Goal: Task Accomplishment & Management: Complete application form

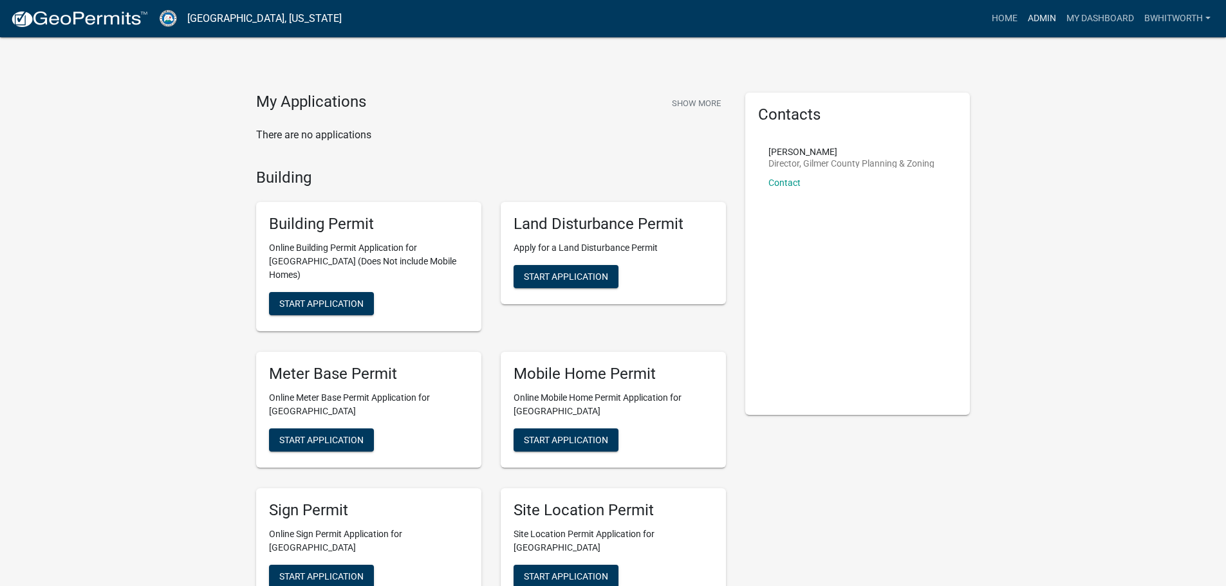
click at [1046, 11] on link "Admin" at bounding box center [1042, 18] width 39 height 24
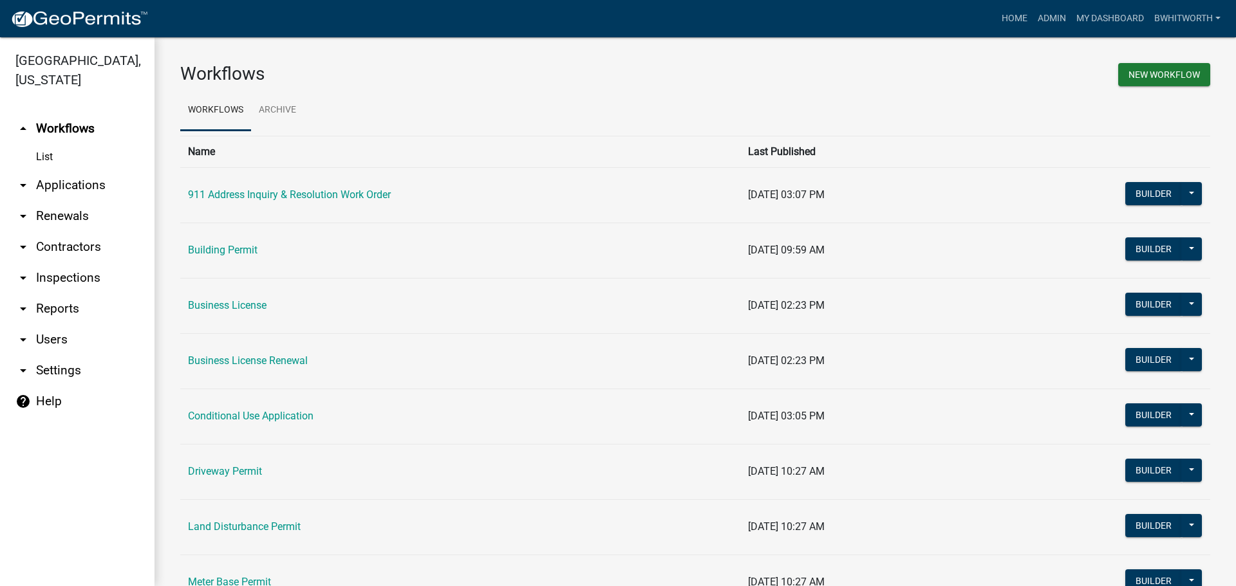
click at [64, 183] on link "arrow_drop_down Applications" at bounding box center [77, 185] width 154 height 31
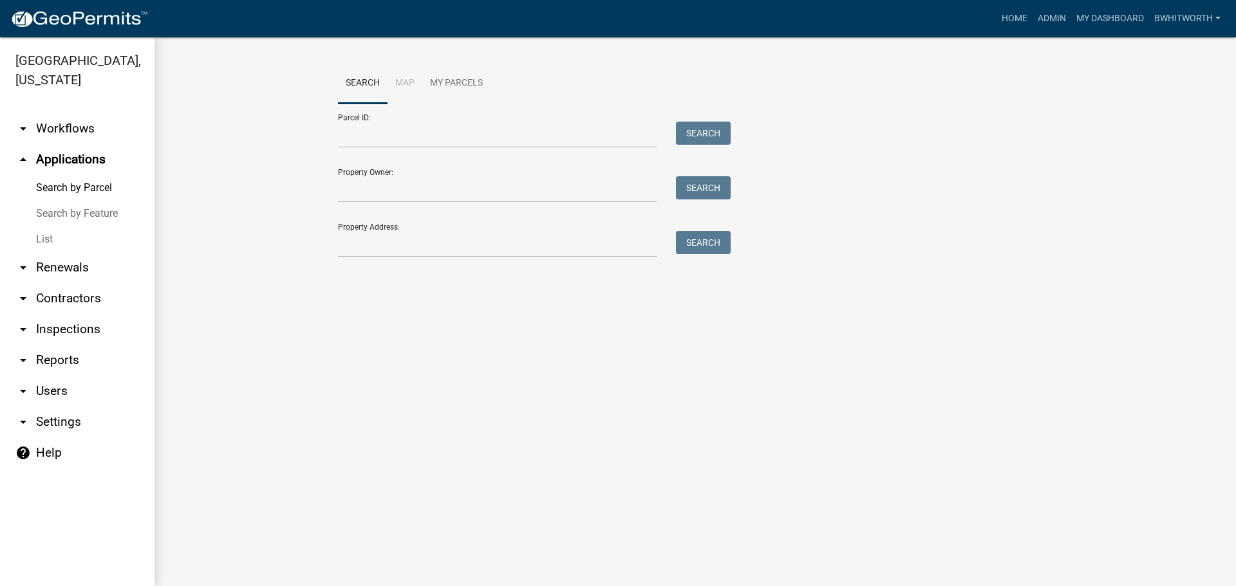
click at [42, 235] on link "List" at bounding box center [77, 240] width 154 height 26
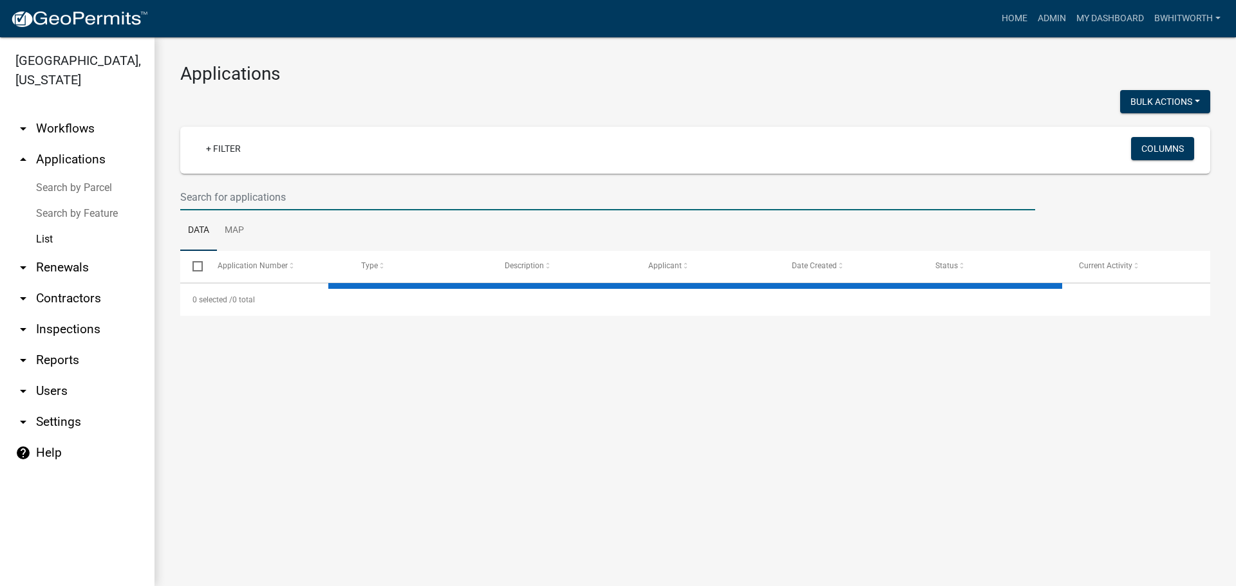
click at [324, 188] on input "text" at bounding box center [607, 197] width 855 height 26
select select "3: 100"
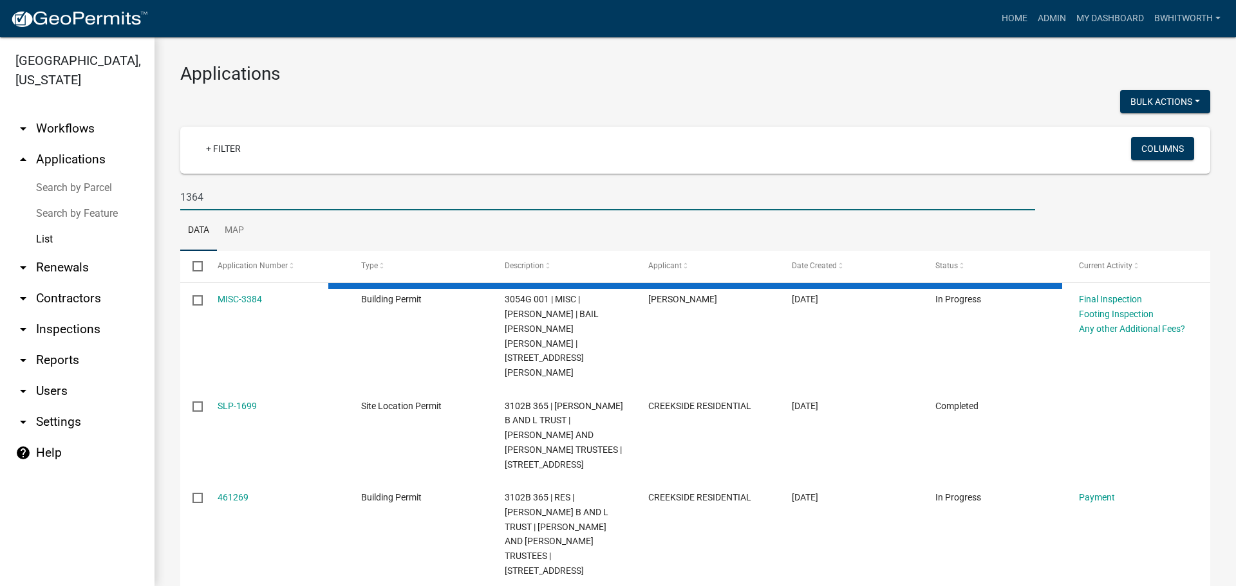
type input "1364"
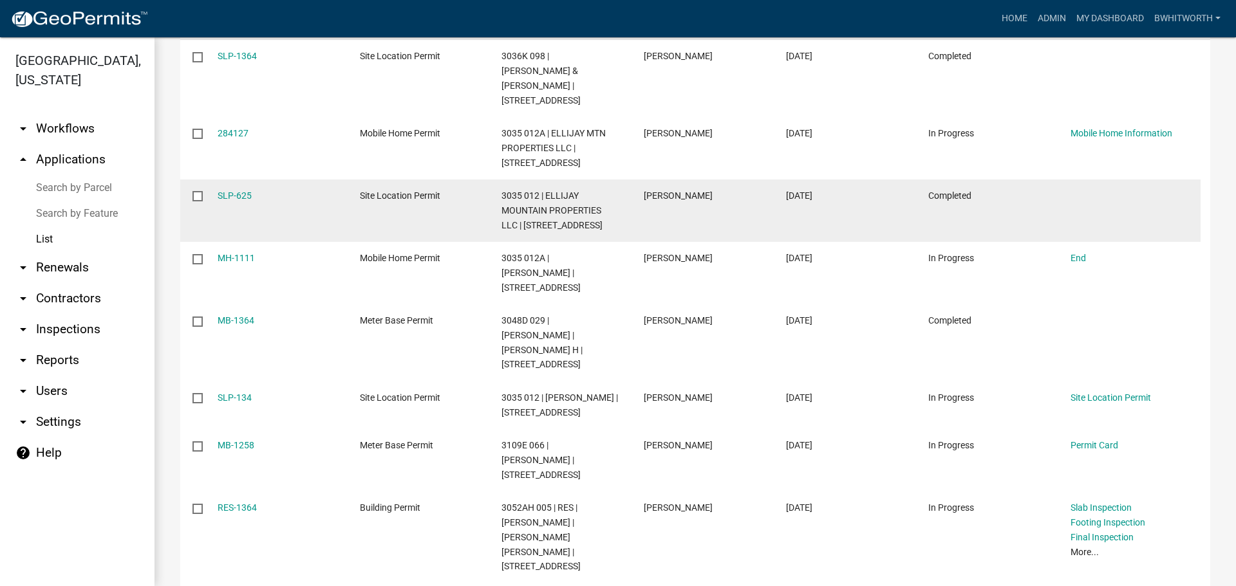
scroll to position [245, 0]
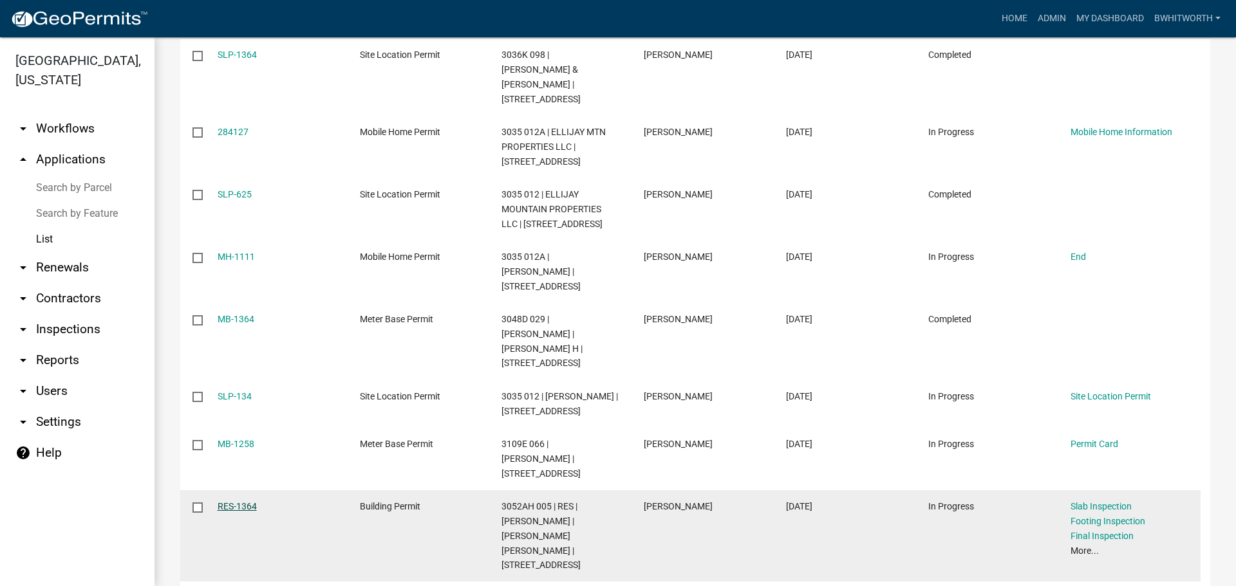
click at [220, 501] on link "RES-1364" at bounding box center [237, 506] width 39 height 10
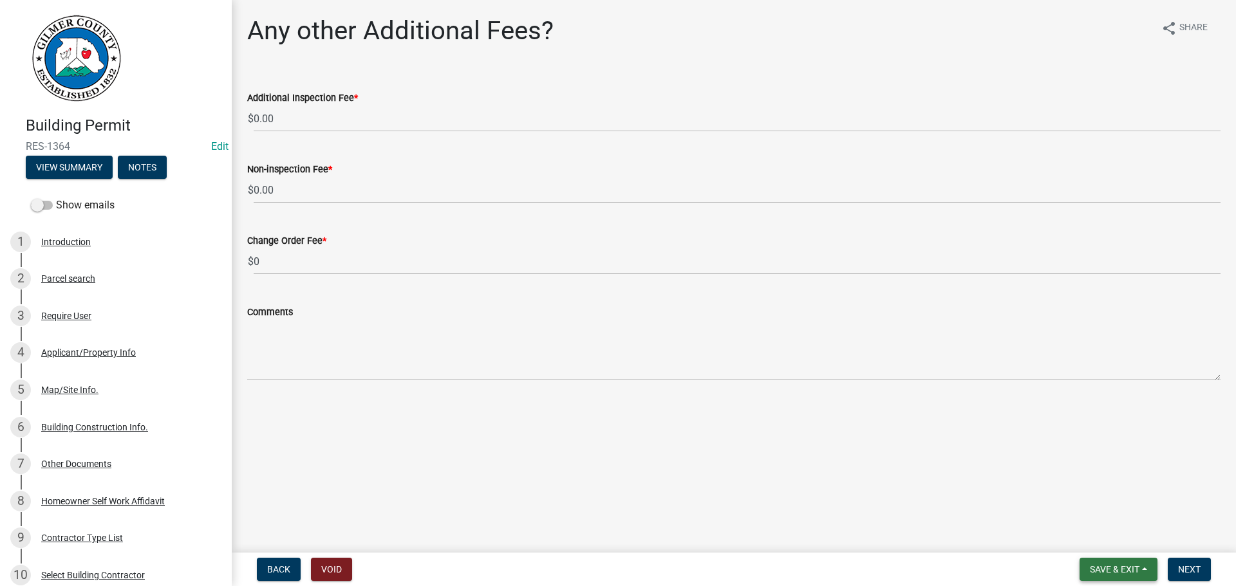
click at [1116, 567] on span "Save & Exit" at bounding box center [1115, 569] width 50 height 10
click at [1104, 543] on button "Save & Exit" at bounding box center [1105, 536] width 103 height 31
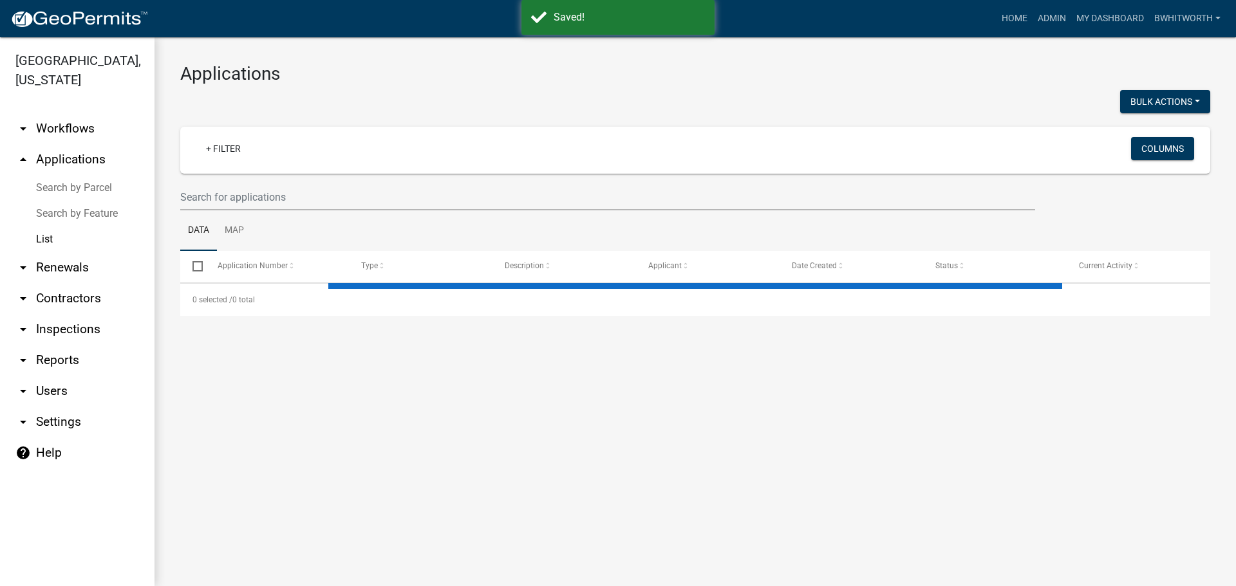
select select "3: 100"
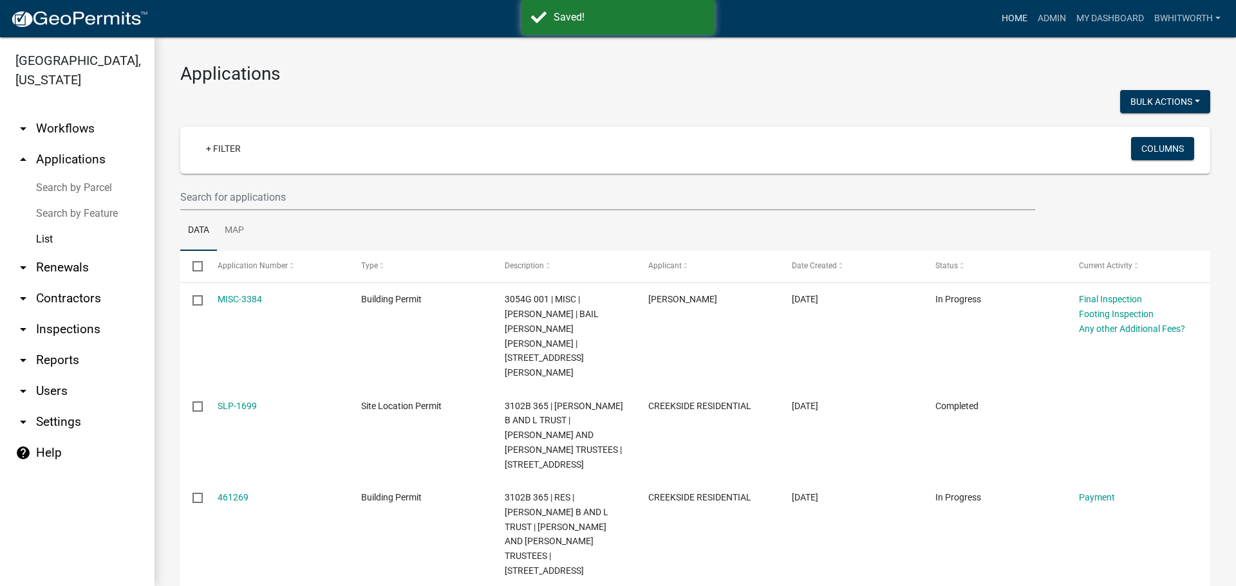
click at [1014, 18] on link "Home" at bounding box center [1014, 18] width 36 height 24
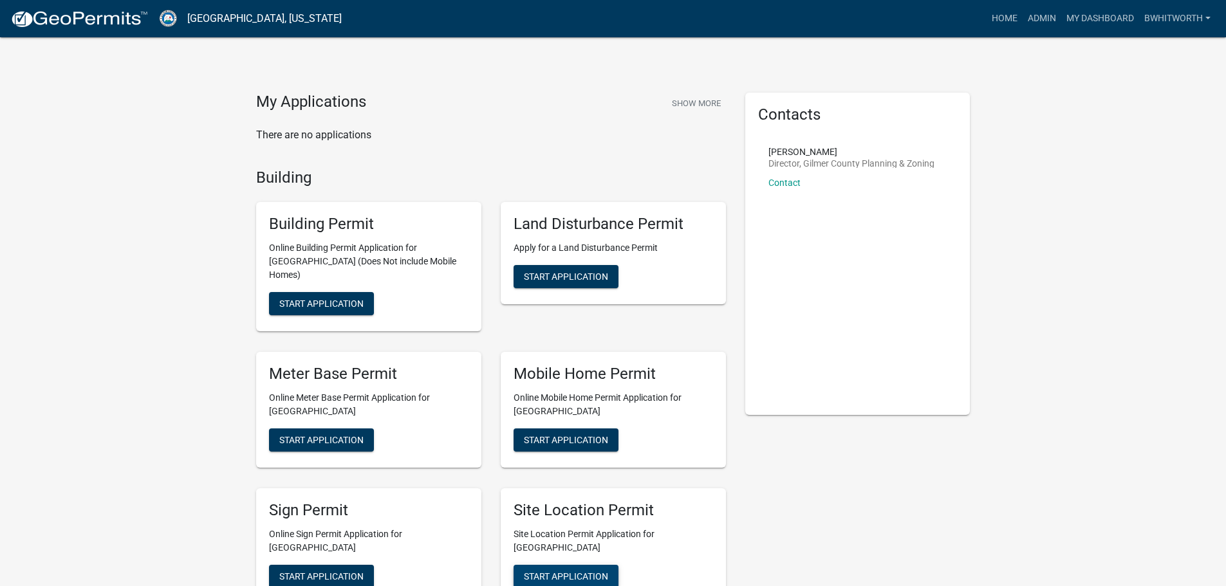
click at [567, 571] on span "Start Application" at bounding box center [566, 576] width 84 height 10
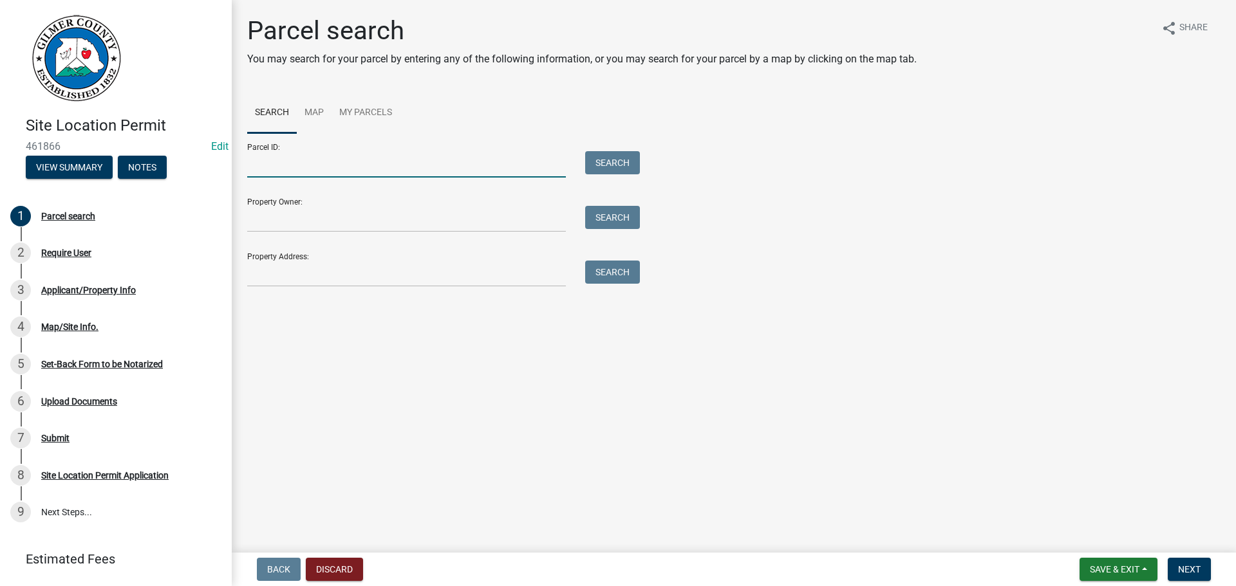
click at [295, 163] on input "Parcel ID:" at bounding box center [406, 164] width 319 height 26
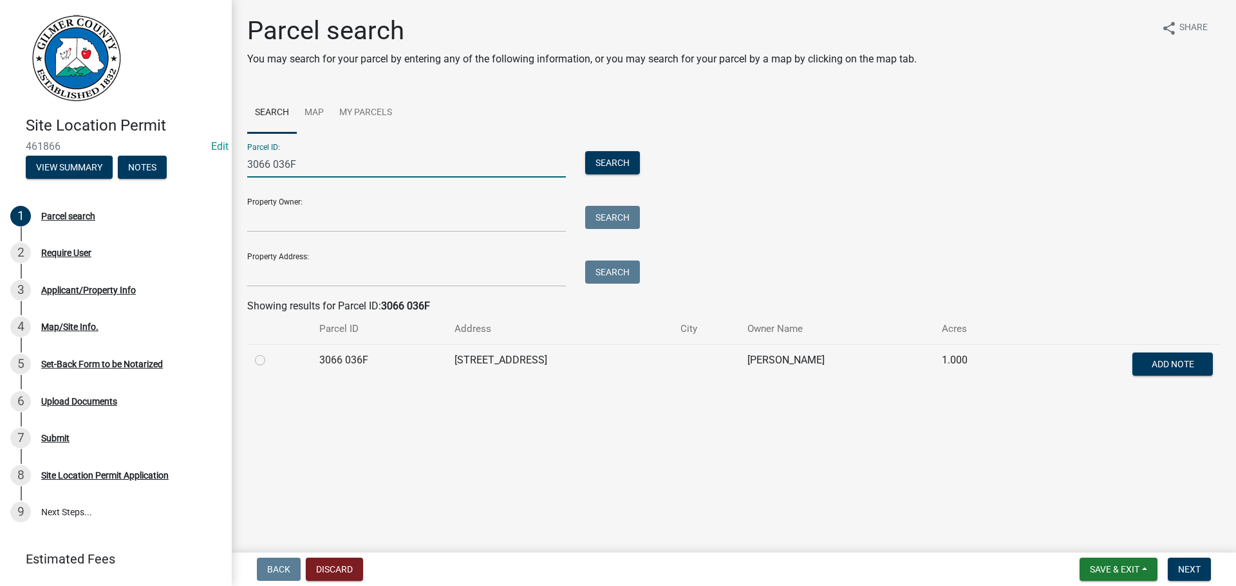
type input "3066 036F"
click at [270, 353] on label at bounding box center [270, 353] width 0 height 0
click at [270, 360] on 036F "radio" at bounding box center [274, 357] width 8 height 8
radio 036F "true"
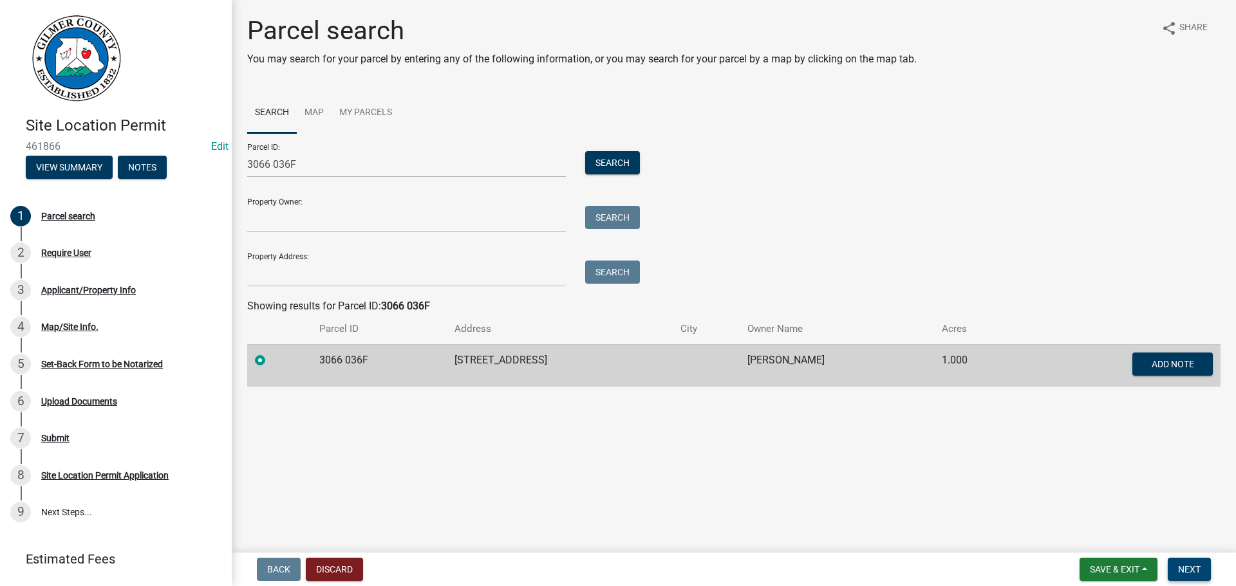
click at [1192, 569] on span "Next" at bounding box center [1189, 569] width 23 height 10
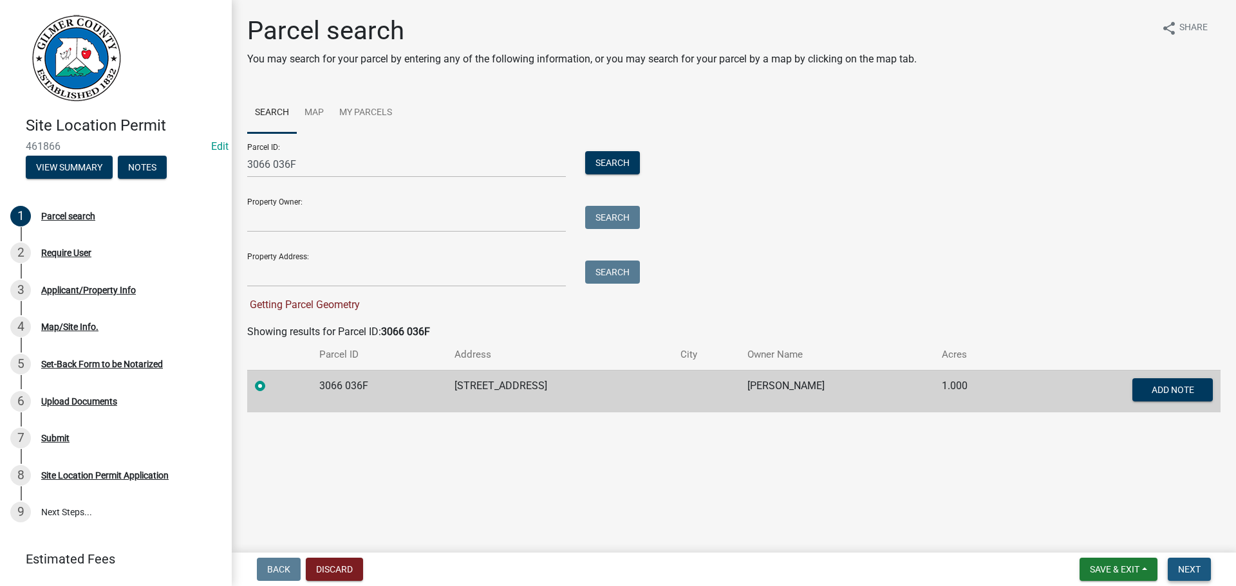
click at [1178, 566] on span "Next" at bounding box center [1189, 569] width 23 height 10
click at [928, 259] on div "Parcel ID: 3066 036F Search Property Owner: Search Property Address: Search Get…" at bounding box center [733, 223] width 973 height 180
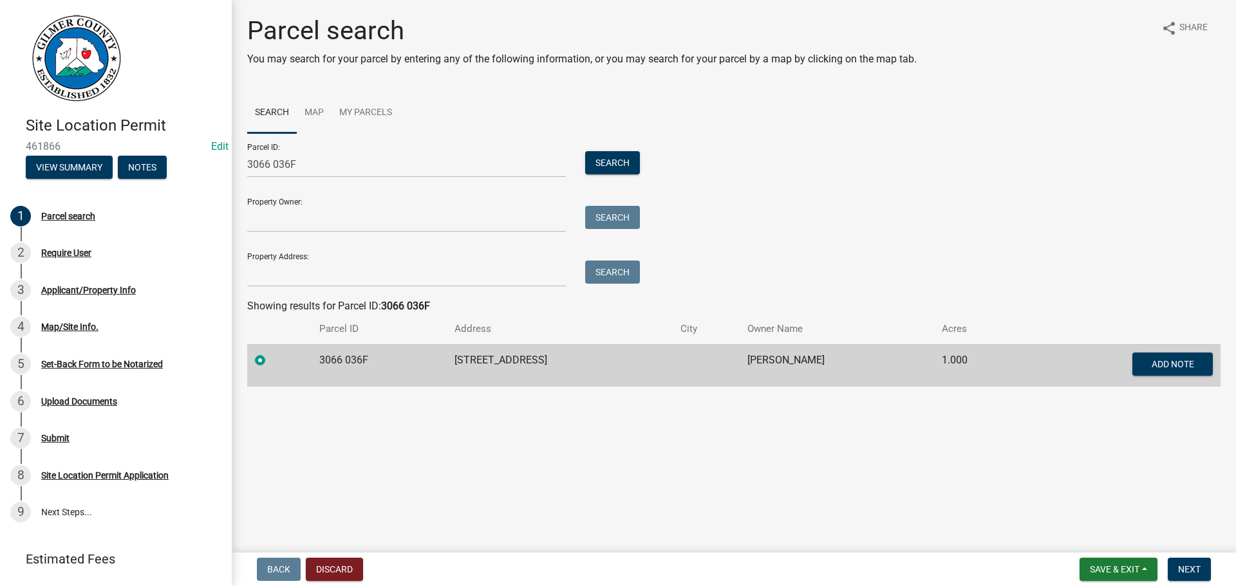
click at [983, 474] on main "Parcel search You may search for your parcel by entering any of the following i…" at bounding box center [734, 274] width 1004 height 548
click at [1179, 572] on span "Next" at bounding box center [1189, 569] width 23 height 10
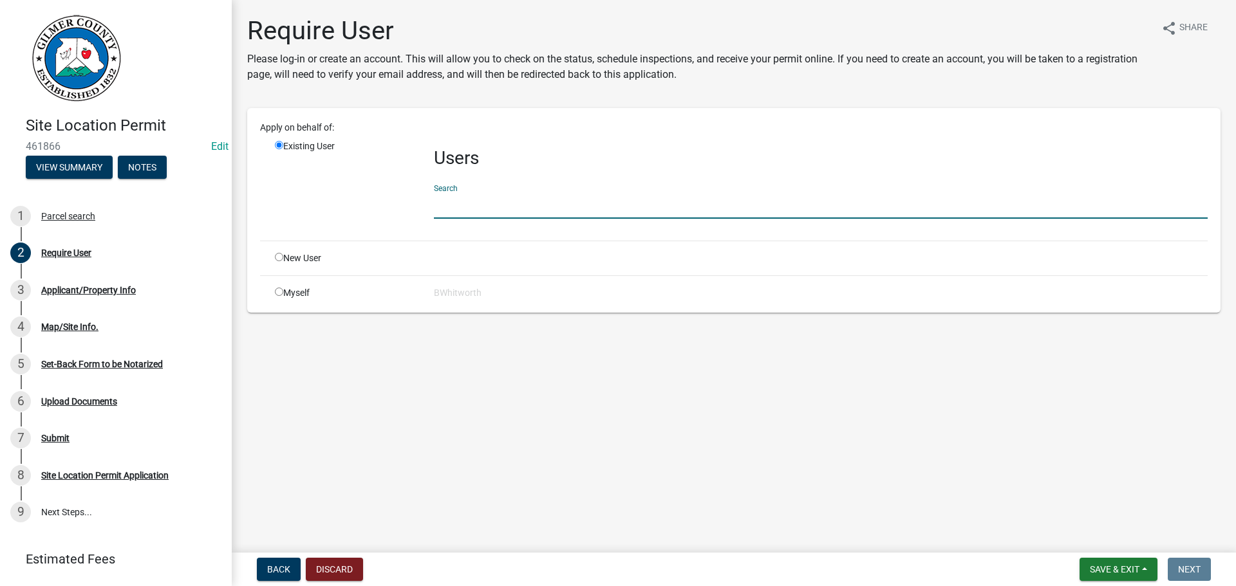
click at [485, 210] on input "text" at bounding box center [821, 205] width 774 height 26
click at [508, 208] on input "text" at bounding box center [821, 205] width 774 height 26
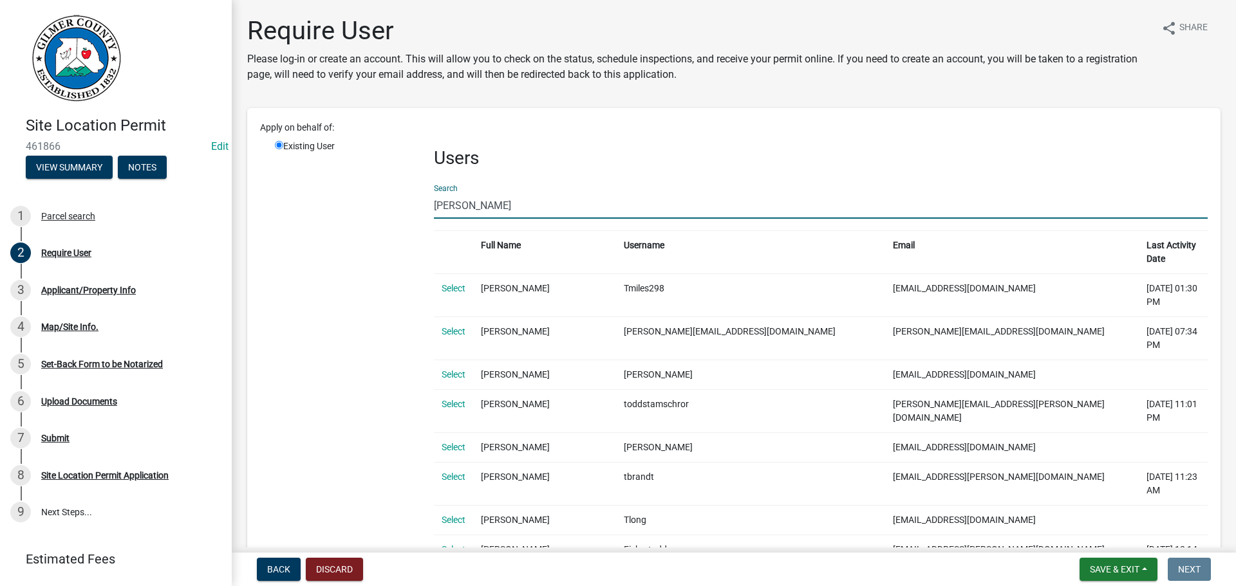
type input "TODD CLIN"
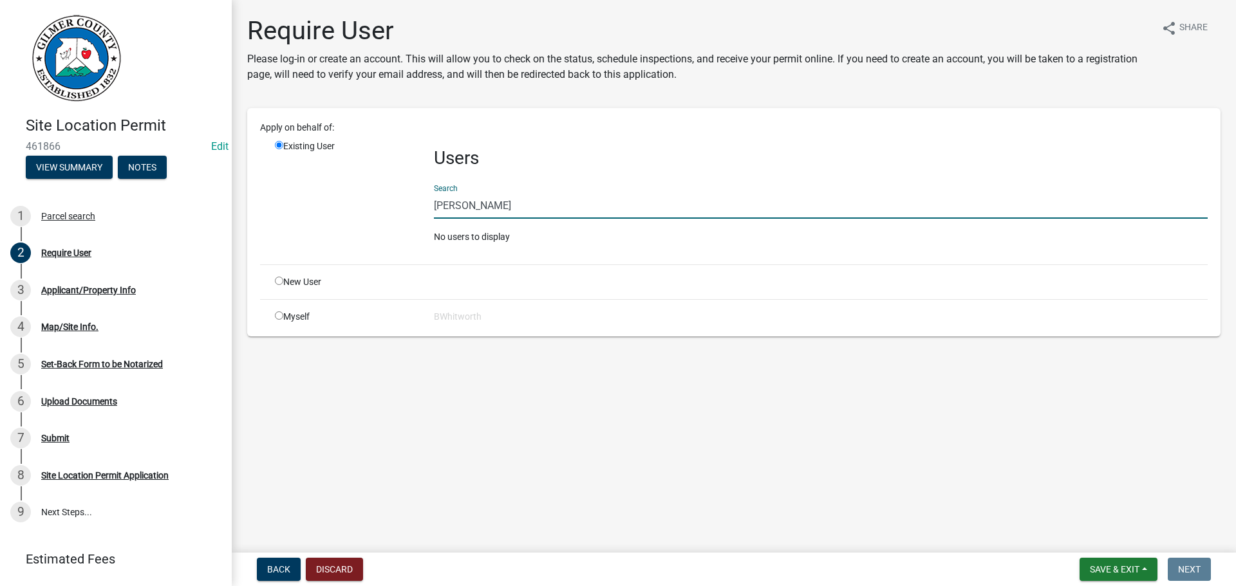
drag, startPoint x: 493, startPoint y: 202, endPoint x: 381, endPoint y: 200, distance: 112.0
click at [381, 200] on div "Existing User Users Search TODD CLIN No users to display" at bounding box center [741, 197] width 952 height 115
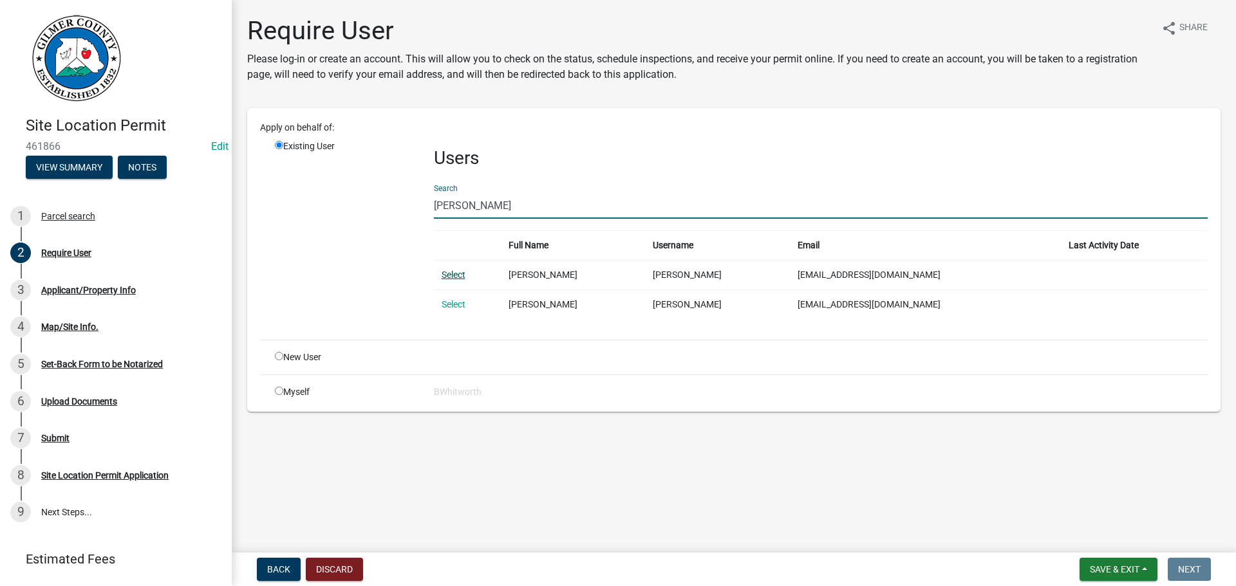
type input "THOMAS CLINARD"
click at [447, 275] on link "Select" at bounding box center [453, 275] width 24 height 10
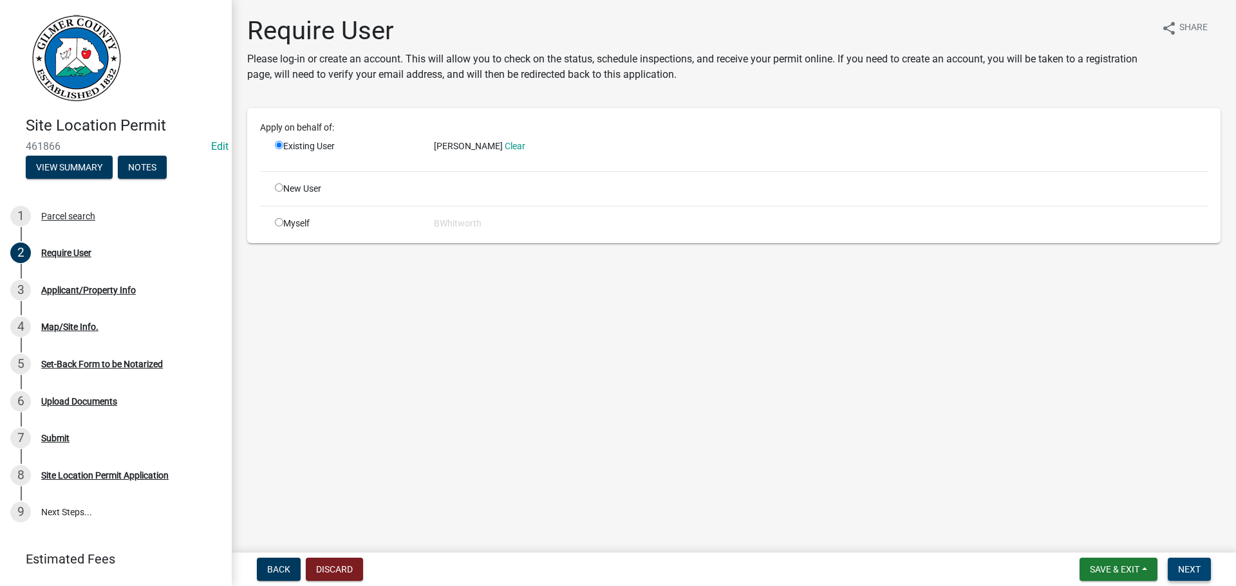
click at [1184, 564] on span "Next" at bounding box center [1189, 569] width 23 height 10
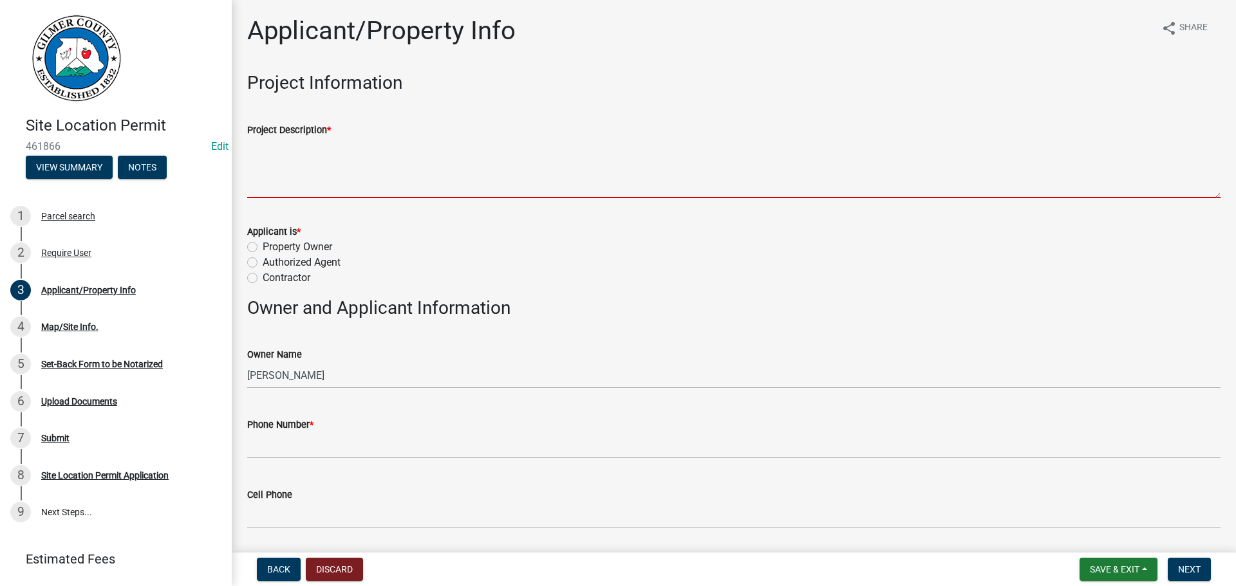
click at [285, 154] on textarea "Project Description *" at bounding box center [733, 168] width 973 height 60
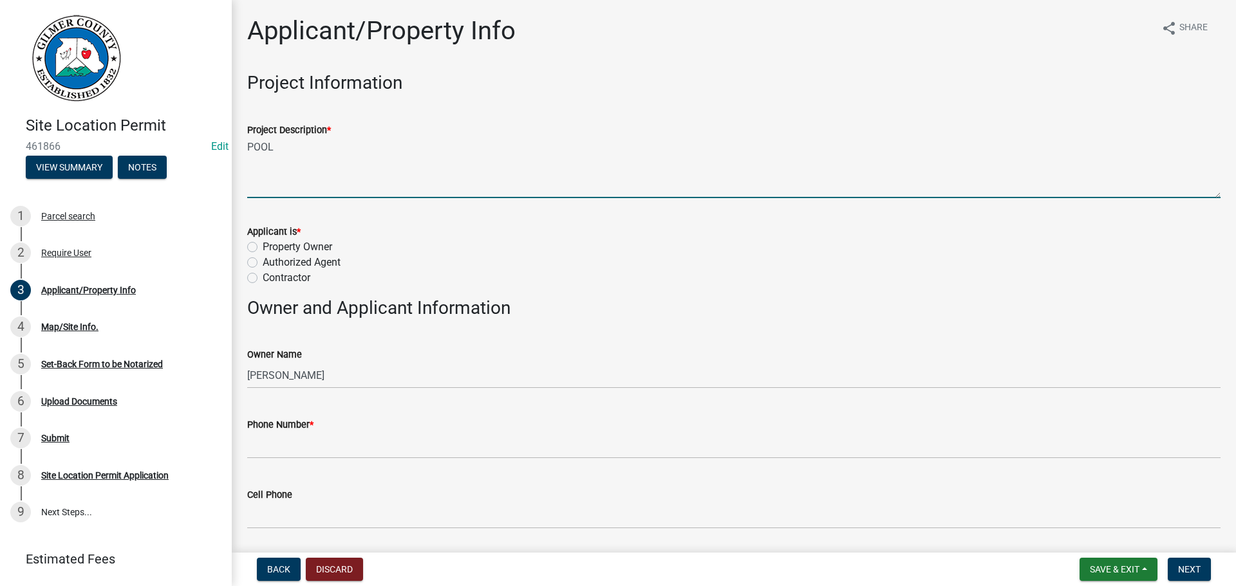
type textarea "POOL"
click at [447, 263] on div "Authorized Agent" at bounding box center [733, 262] width 973 height 15
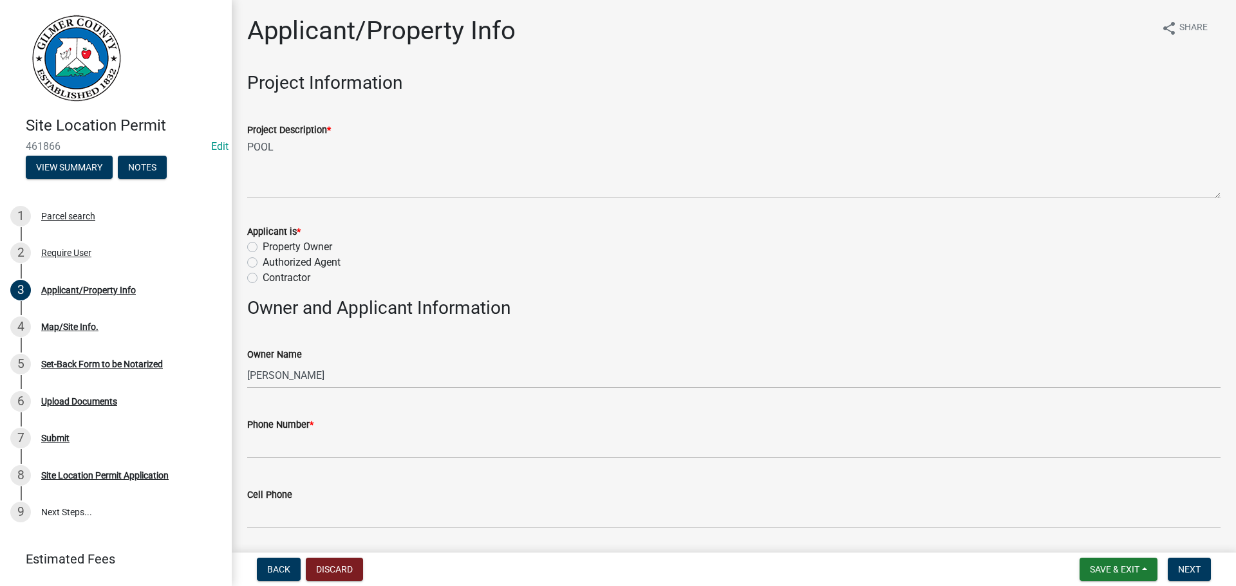
click at [263, 278] on label "Contractor" at bounding box center [287, 277] width 48 height 15
click at [263, 278] on input "Contractor" at bounding box center [267, 274] width 8 height 8
radio input "true"
click at [634, 239] on div "Property Owner" at bounding box center [733, 246] width 973 height 15
click at [1125, 567] on span "Save & Exit" at bounding box center [1115, 569] width 50 height 10
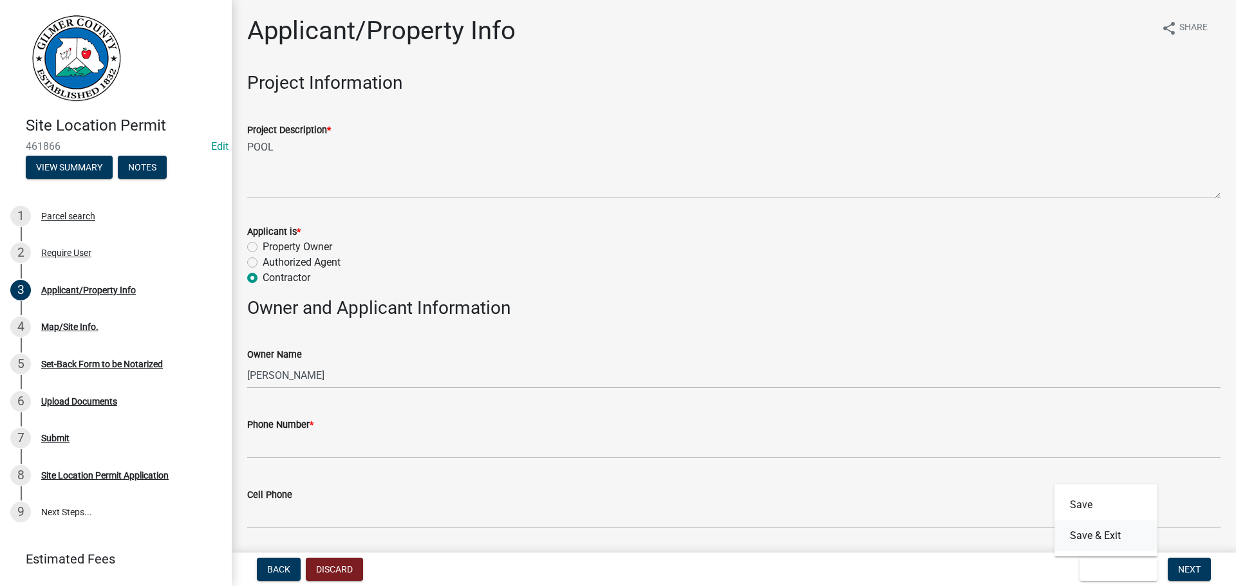
click at [1094, 537] on button "Save & Exit" at bounding box center [1105, 536] width 103 height 31
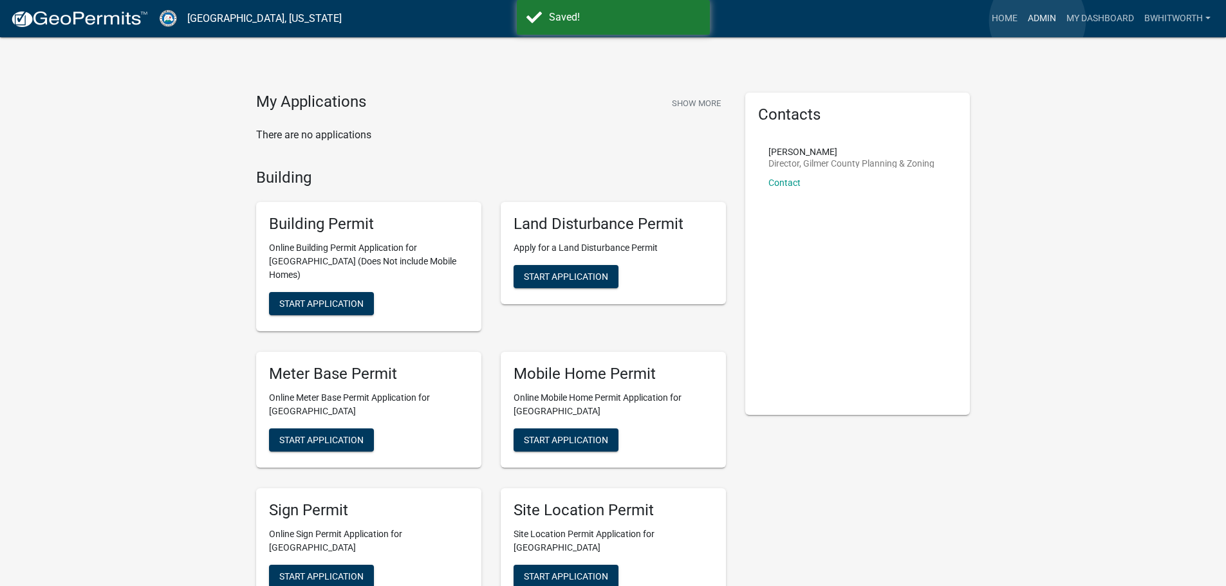
click at [1037, 21] on link "Admin" at bounding box center [1042, 18] width 39 height 24
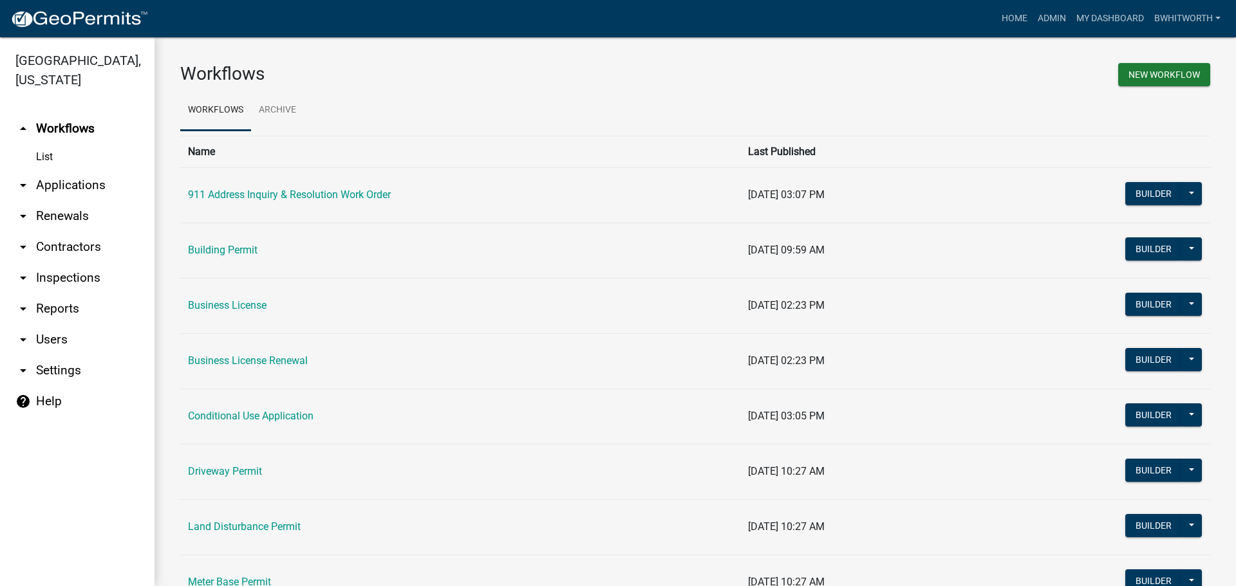
click at [50, 186] on link "arrow_drop_down Applications" at bounding box center [77, 185] width 154 height 31
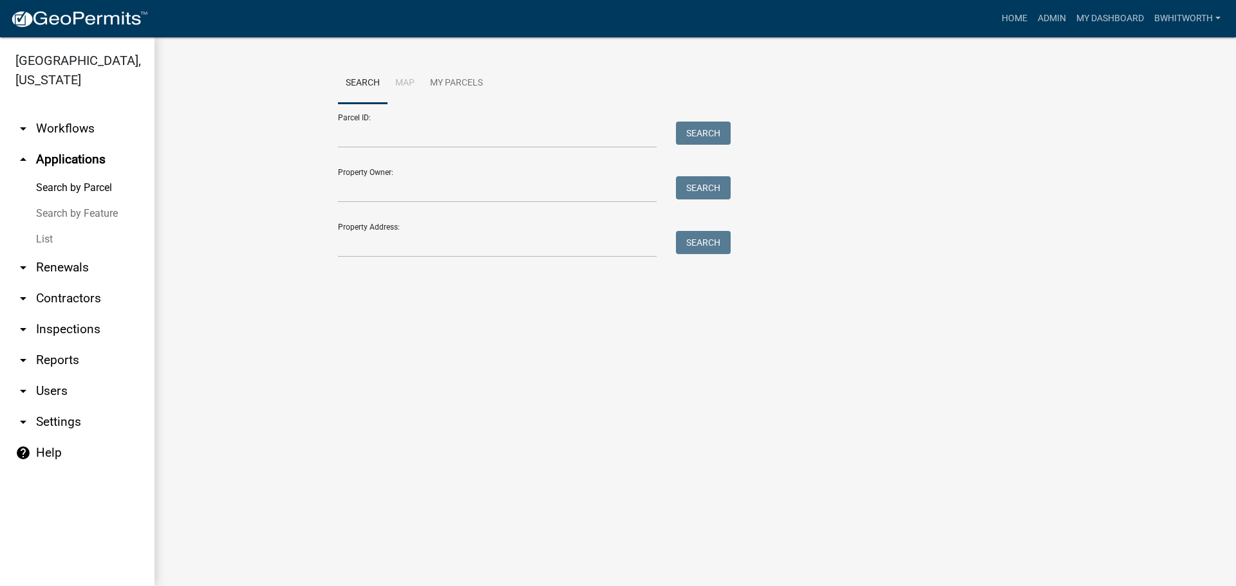
click at [42, 238] on link "List" at bounding box center [77, 240] width 154 height 26
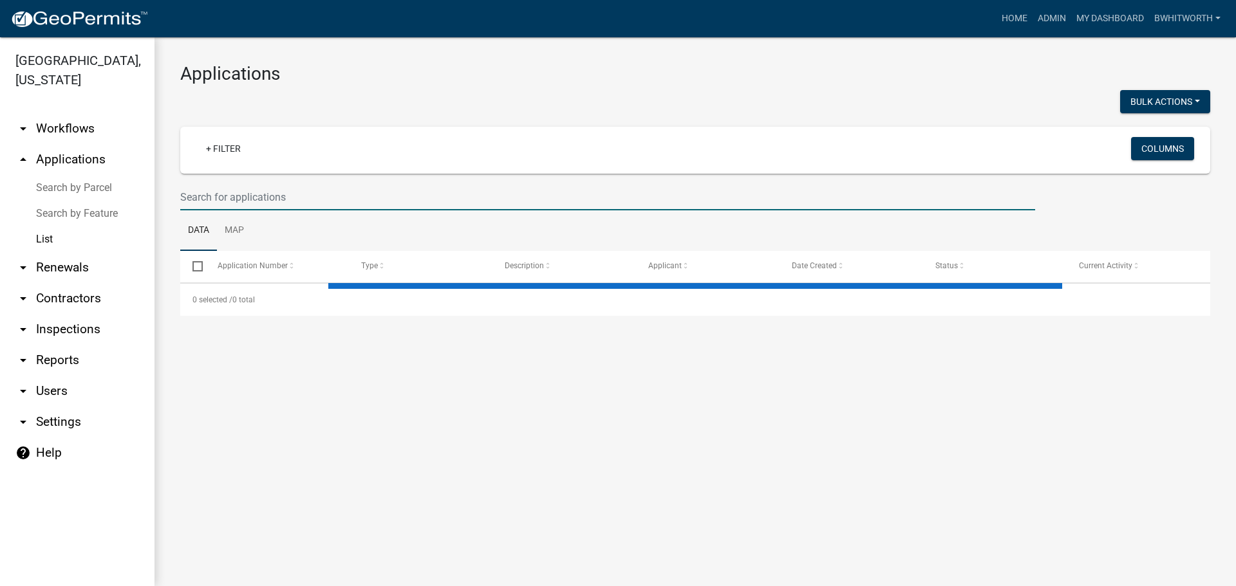
click at [310, 191] on input "text" at bounding box center [607, 197] width 855 height 26
type input "16"
select select "3: 100"
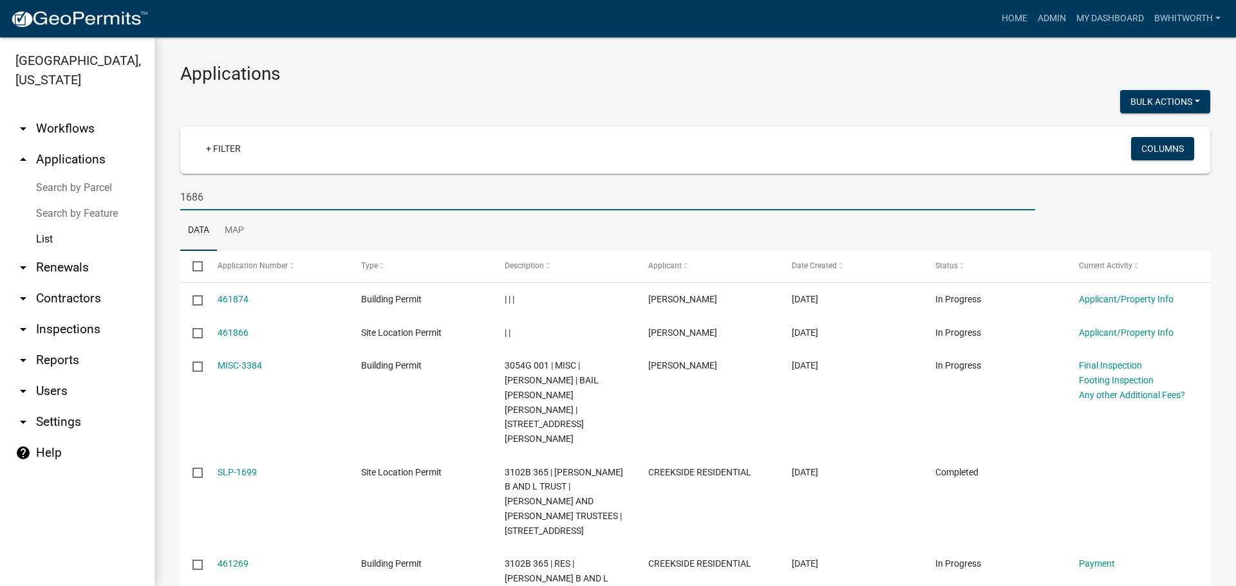
type input "1686"
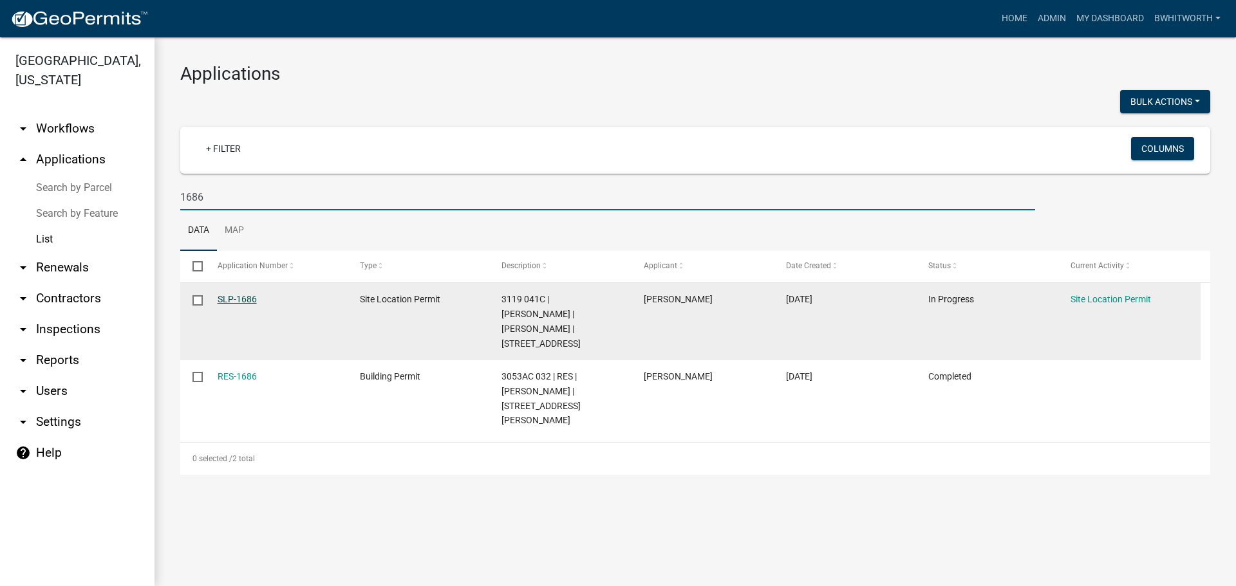
click at [235, 299] on link "SLP-1686" at bounding box center [237, 299] width 39 height 10
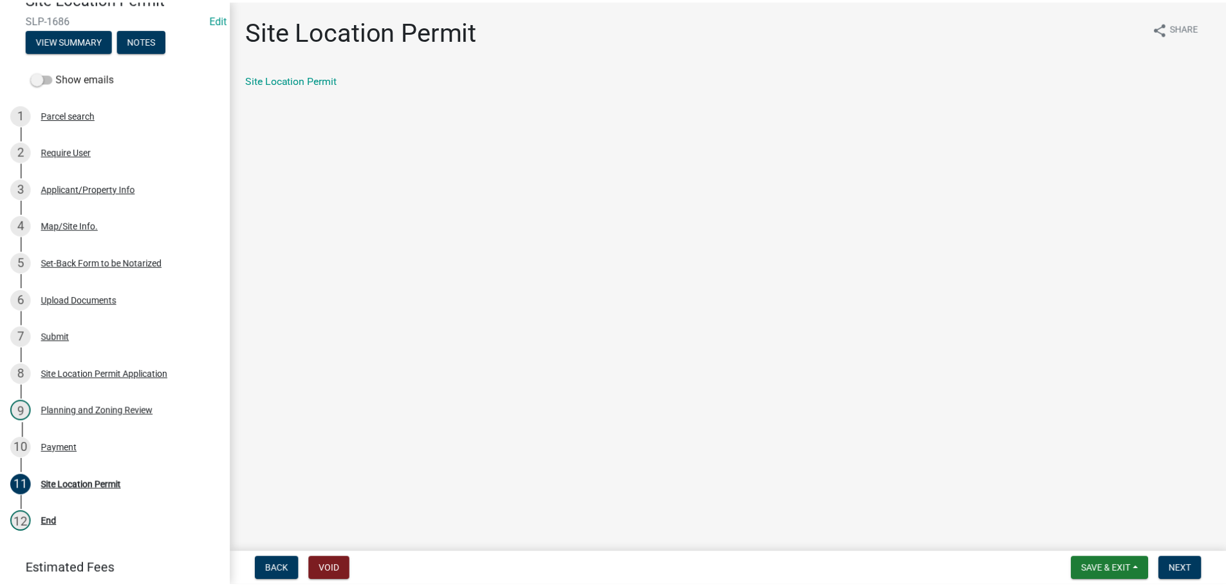
scroll to position [129, 0]
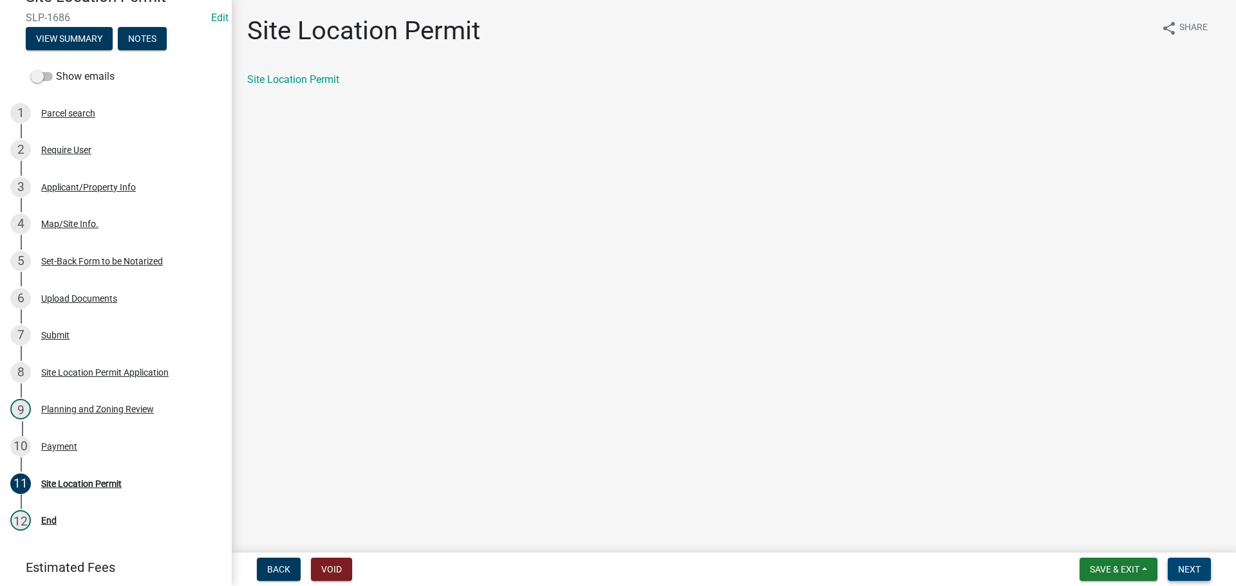
click at [1188, 561] on button "Next" at bounding box center [1188, 569] width 43 height 23
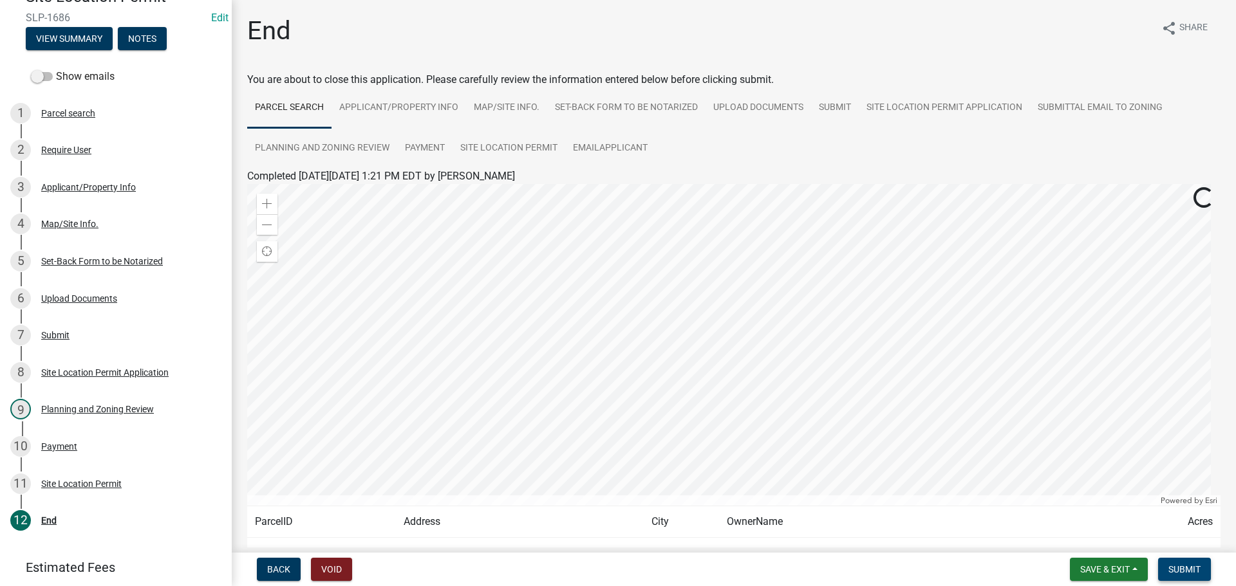
click at [1194, 572] on span "Submit" at bounding box center [1184, 569] width 32 height 10
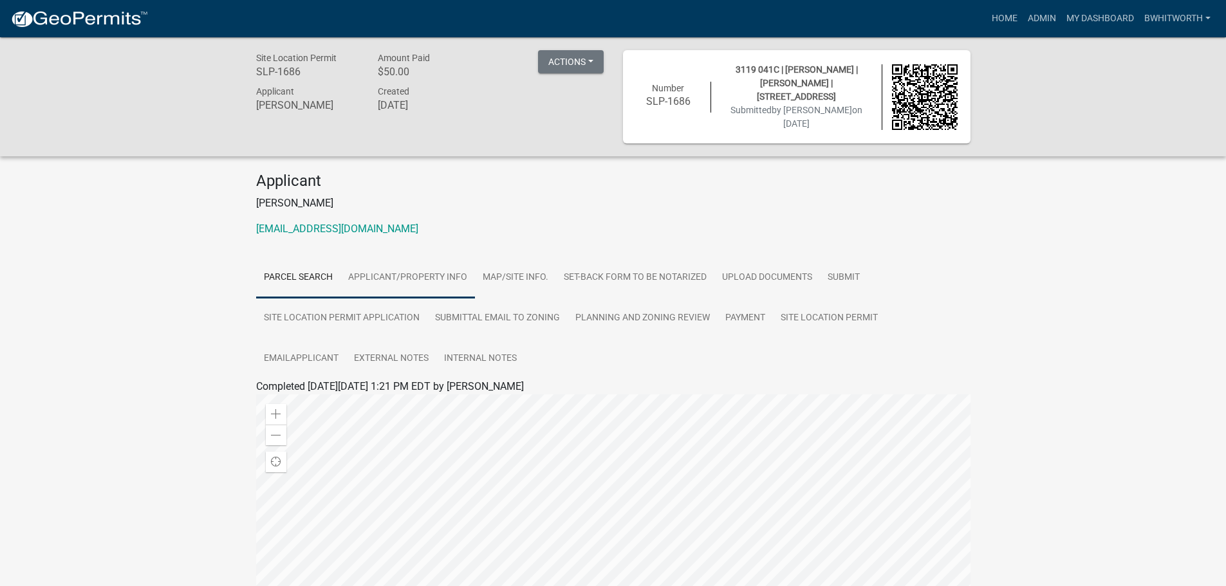
click at [412, 274] on link "Applicant/Property Info" at bounding box center [407, 277] width 135 height 41
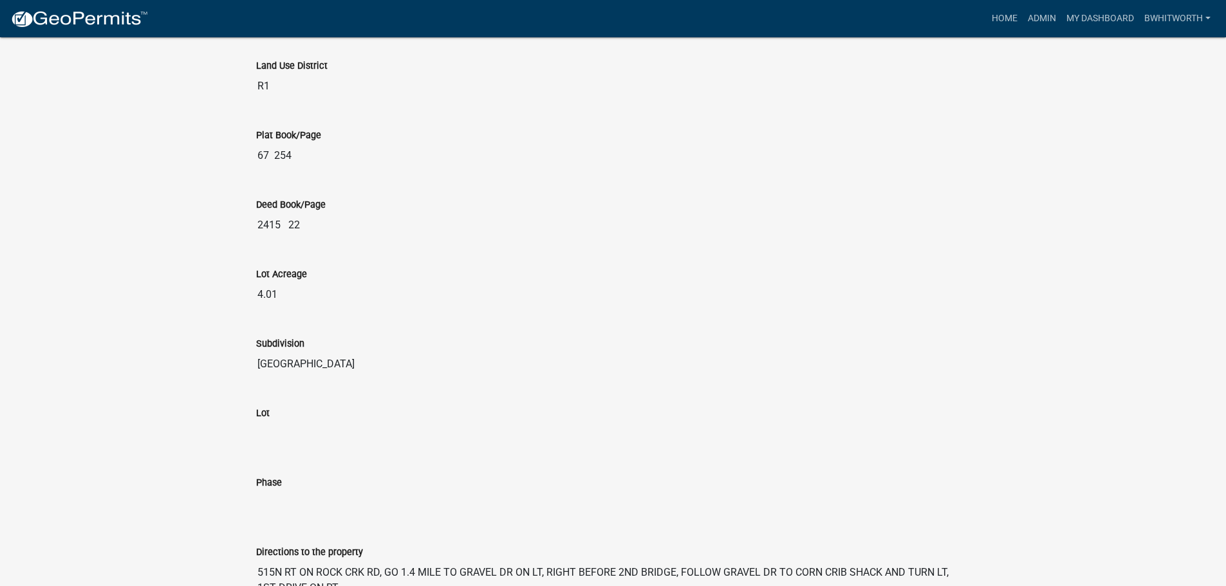
scroll to position [1541, 0]
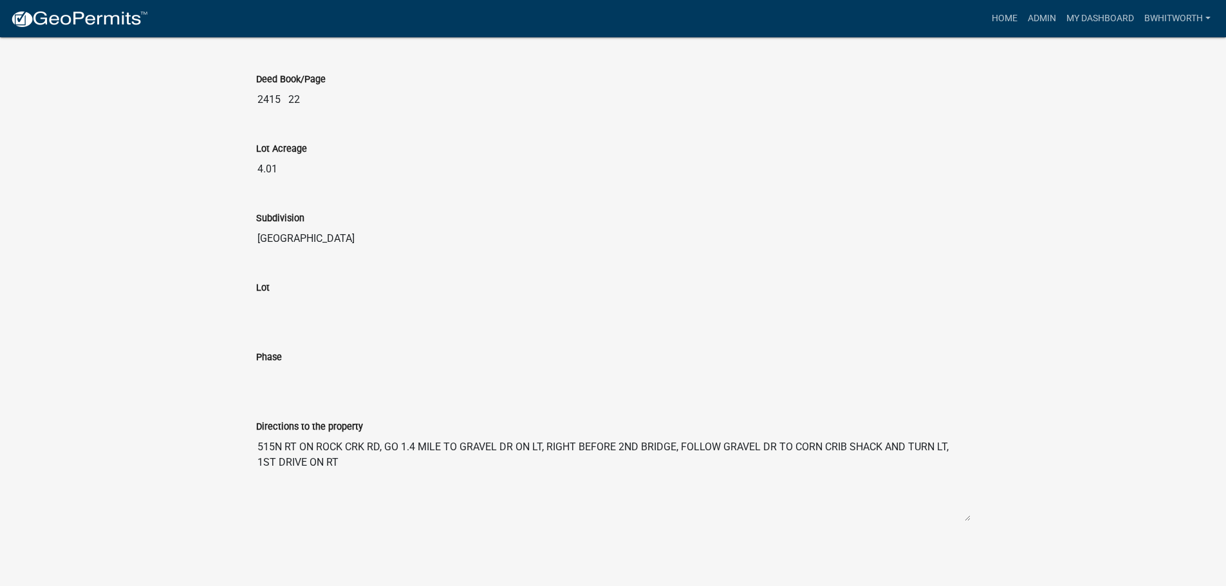
drag, startPoint x: 254, startPoint y: 443, endPoint x: 319, endPoint y: 468, distance: 68.8
click at [319, 468] on div "Directions to the property 515N RT ON ROCK CRK RD, GO 1.4 MILE TO GRAVEL DR ON …" at bounding box center [613, 466] width 734 height 131
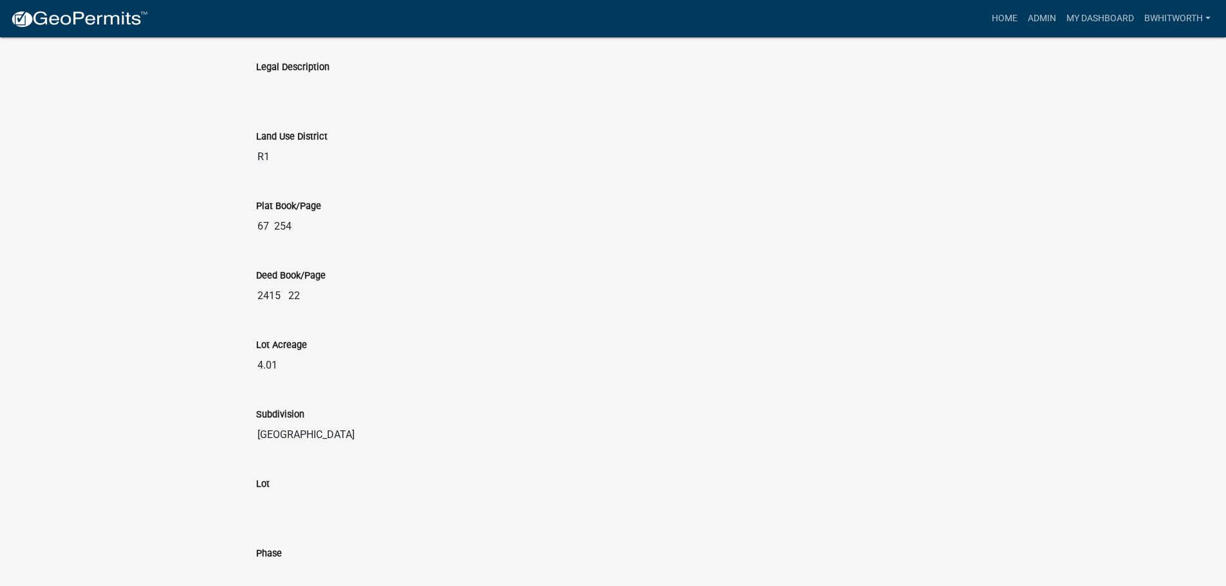
scroll to position [1220, 0]
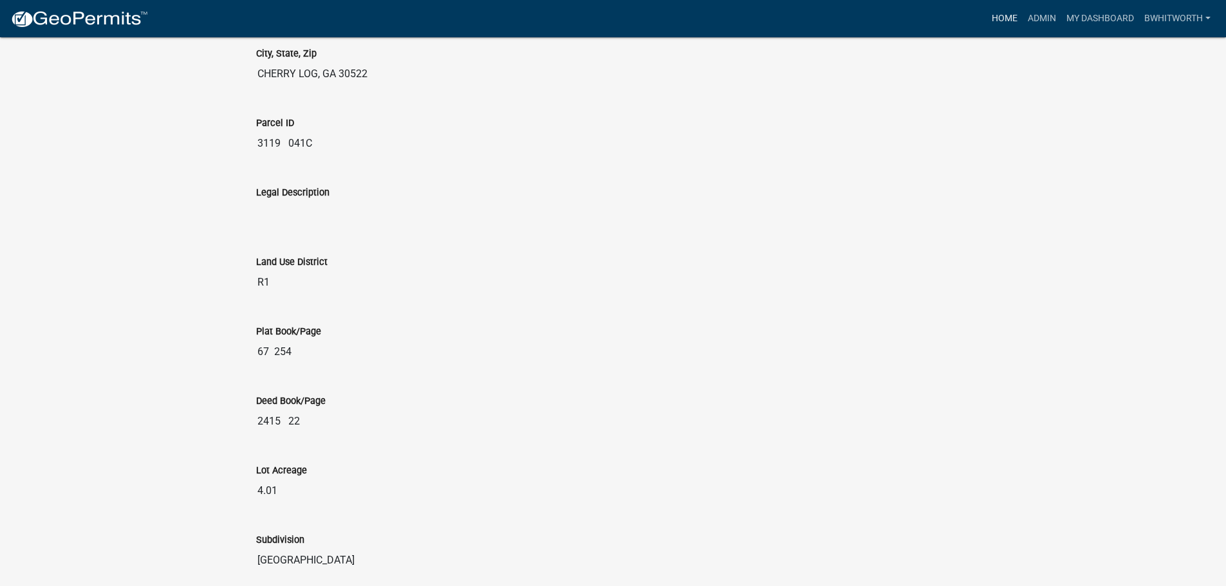
click at [1012, 19] on link "Home" at bounding box center [1005, 18] width 36 height 24
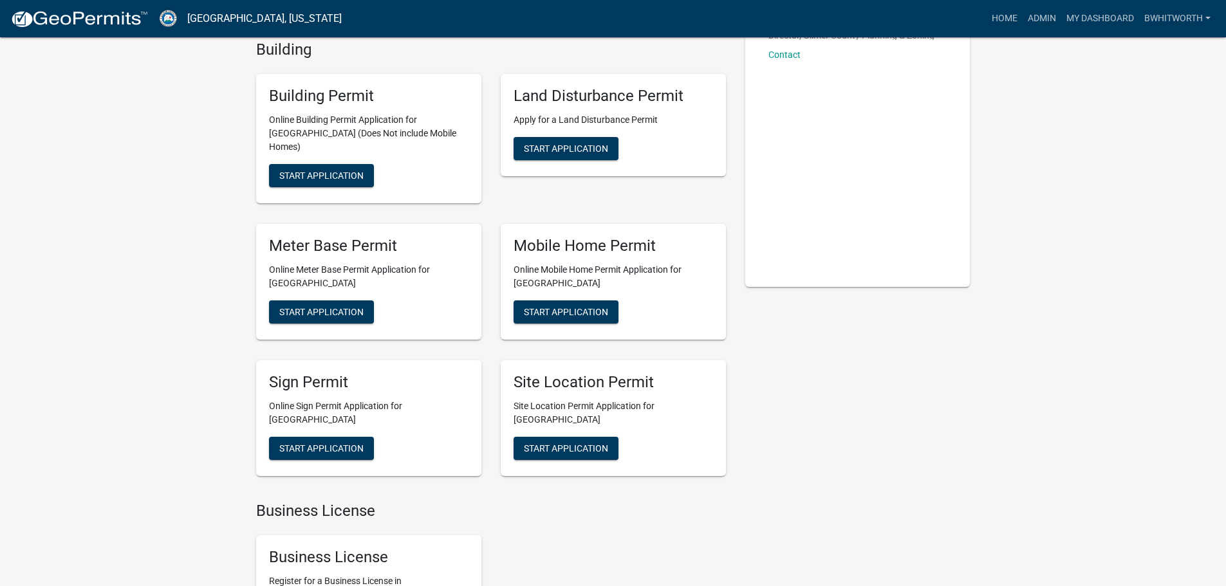
scroll to position [129, 0]
click at [575, 436] on button "Start Application" at bounding box center [566, 447] width 105 height 23
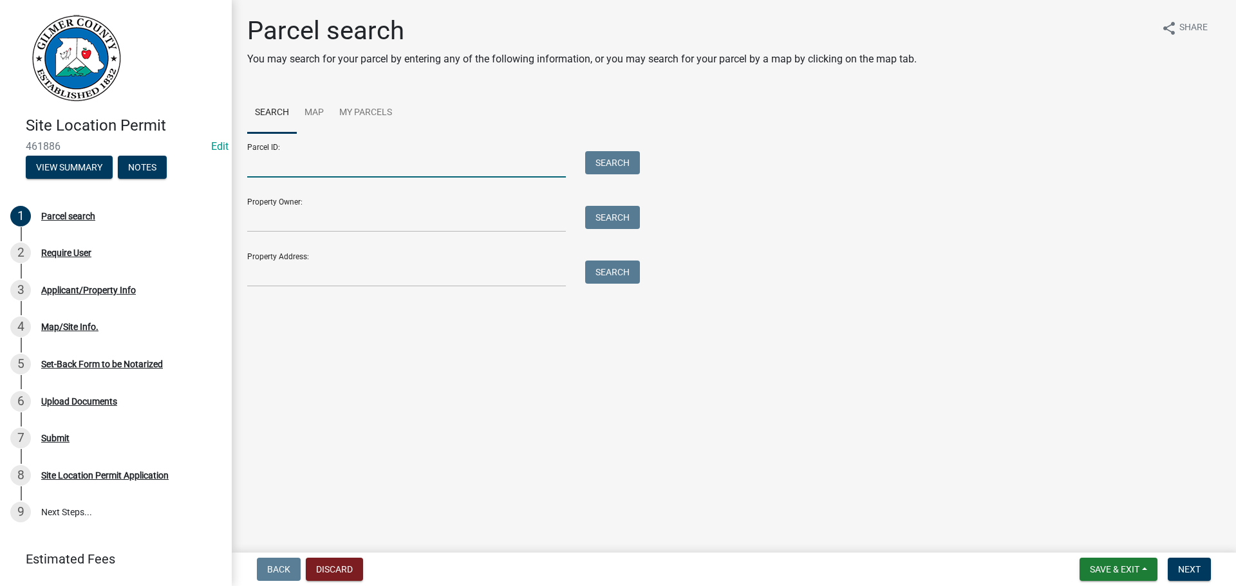
click at [292, 169] on input "Parcel ID:" at bounding box center [406, 164] width 319 height 26
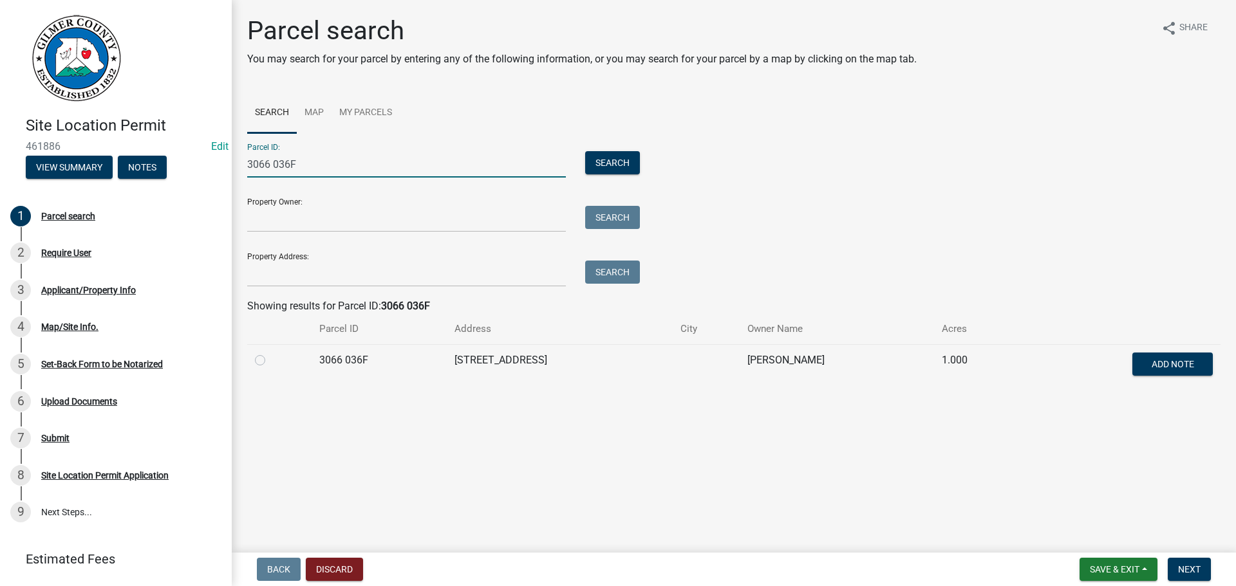
type input "3066 036F"
click at [270, 353] on label at bounding box center [270, 353] width 0 height 0
click at [270, 359] on 036F "radio" at bounding box center [274, 357] width 8 height 8
radio 036F "true"
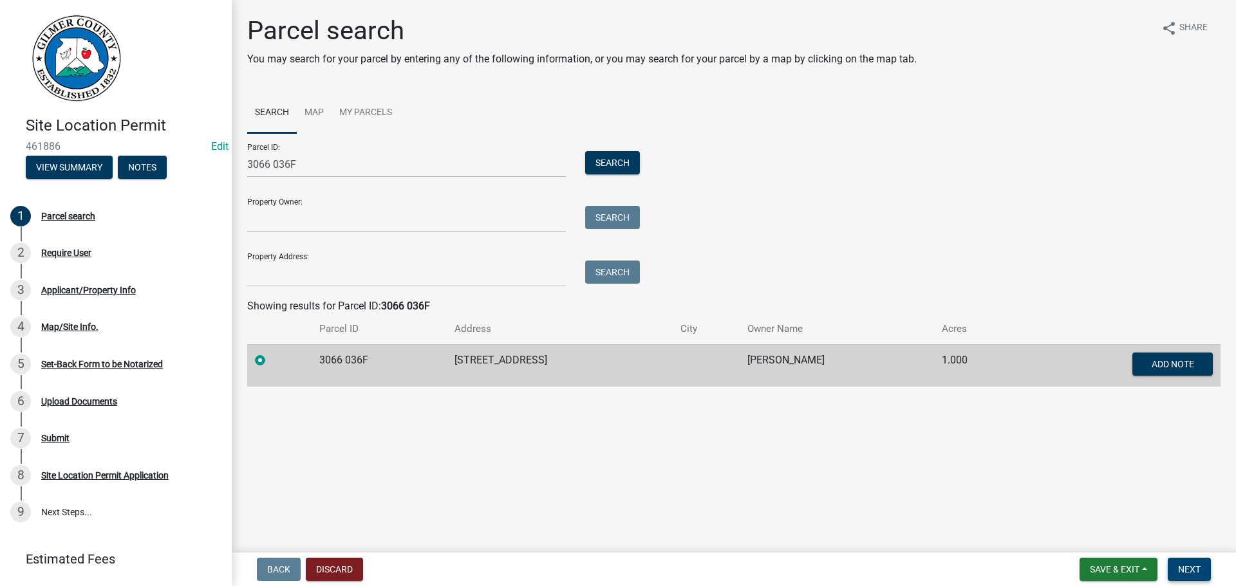
click at [1192, 572] on span "Next" at bounding box center [1189, 569] width 23 height 10
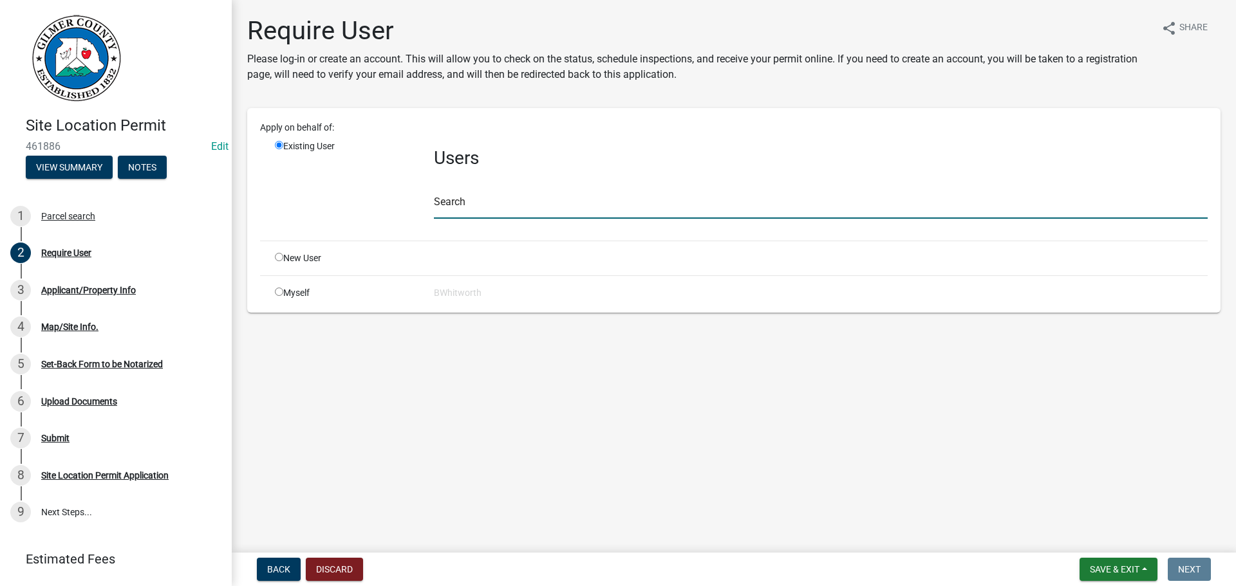
click at [493, 203] on input "text" at bounding box center [821, 205] width 774 height 26
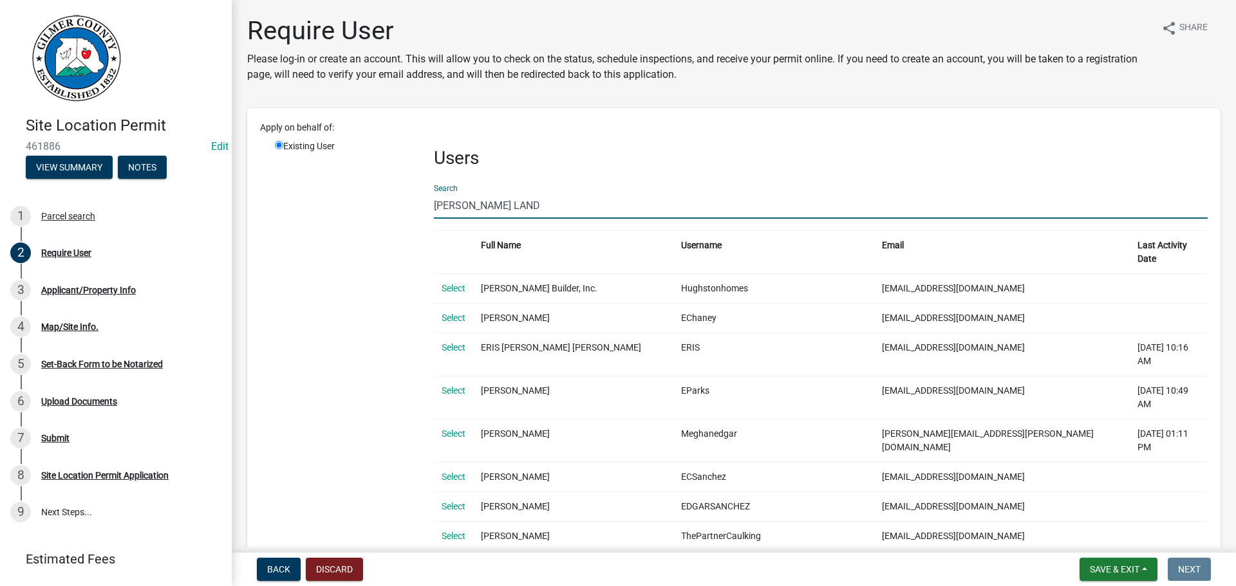
type input "EDGAR LAND"
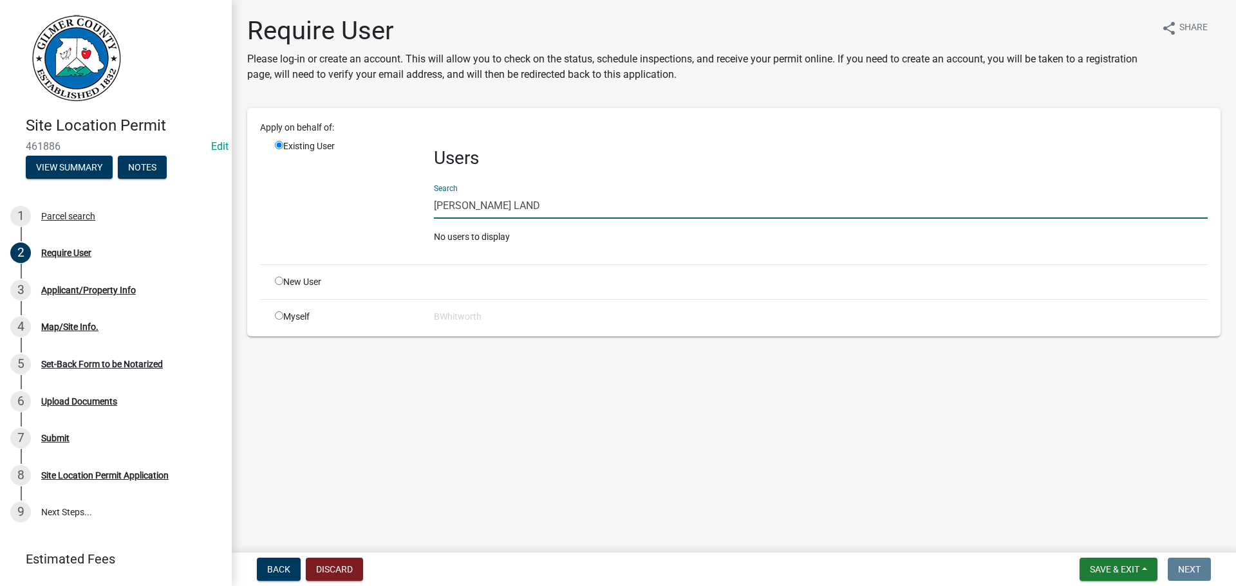
click at [279, 281] on input "radio" at bounding box center [279, 281] width 8 height 8
radio input "true"
radio input "false"
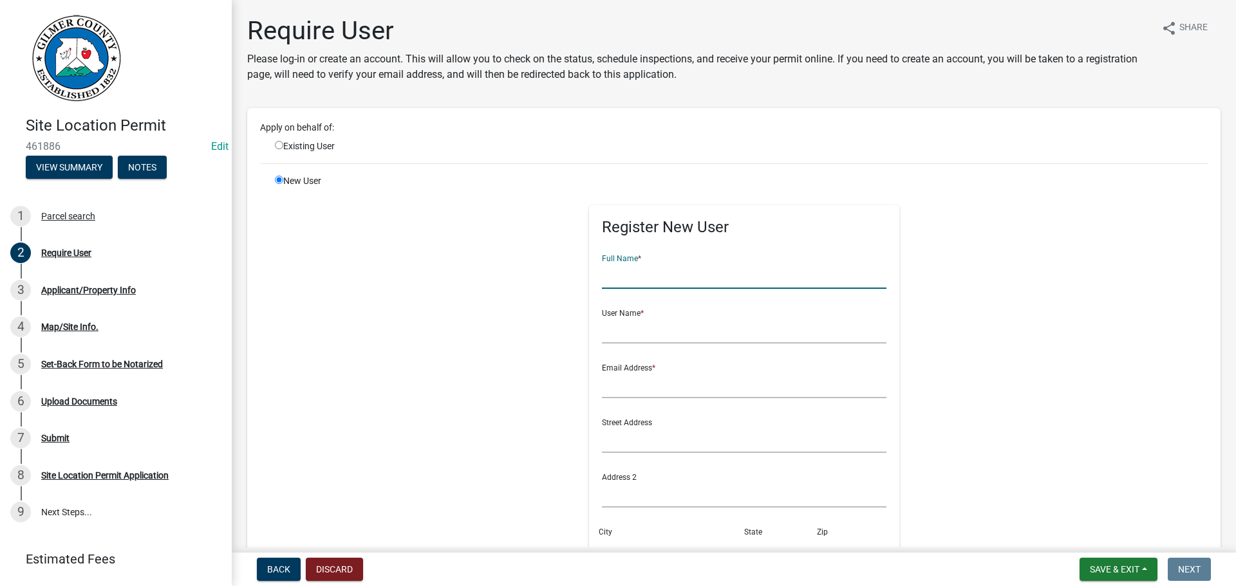
drag, startPoint x: 667, startPoint y: 268, endPoint x: 662, endPoint y: 265, distance: 6.6
click at [667, 268] on input "text" at bounding box center [744, 276] width 285 height 26
type input "EDGAR LAND"
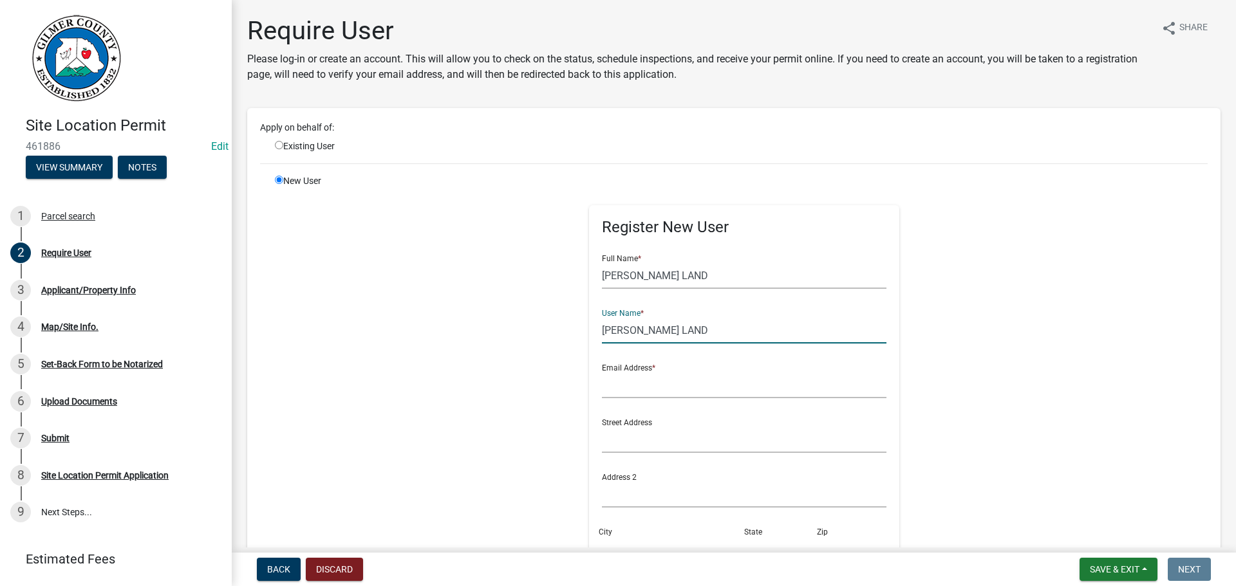
click at [627, 334] on input "EDGAR LAND" at bounding box center [744, 330] width 285 height 26
type input "EDGARLAND"
click at [638, 382] on input "text" at bounding box center [744, 385] width 285 height 26
type input "[EMAIL_ADDRESS][DOMAIN_NAME]"
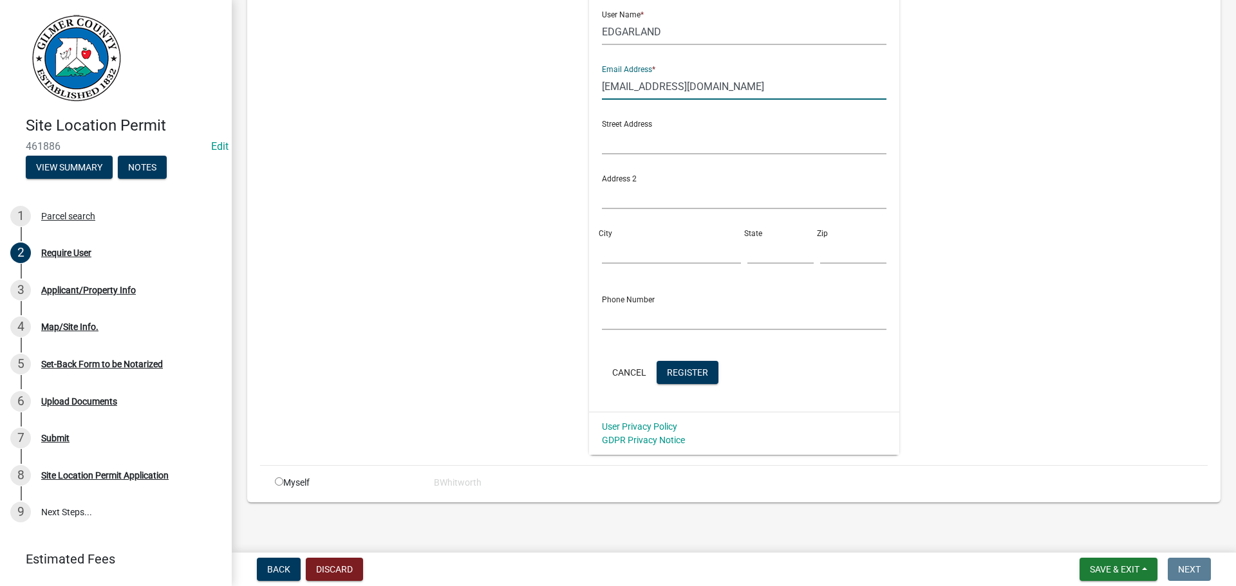
scroll to position [304, 0]
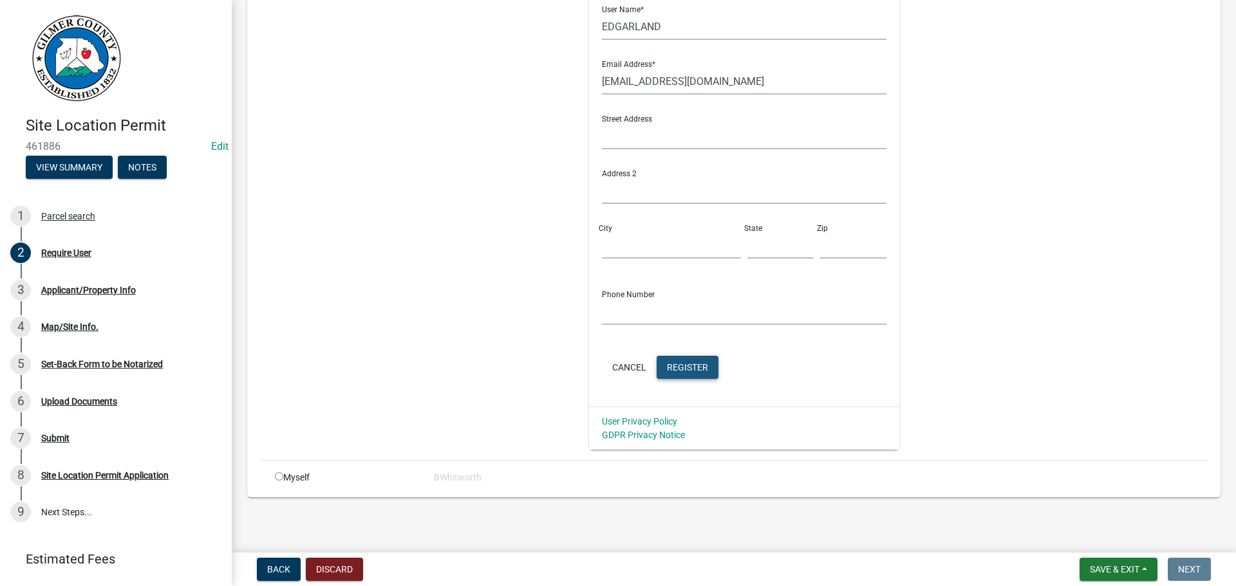
click at [680, 365] on span "Register" at bounding box center [687, 367] width 41 height 10
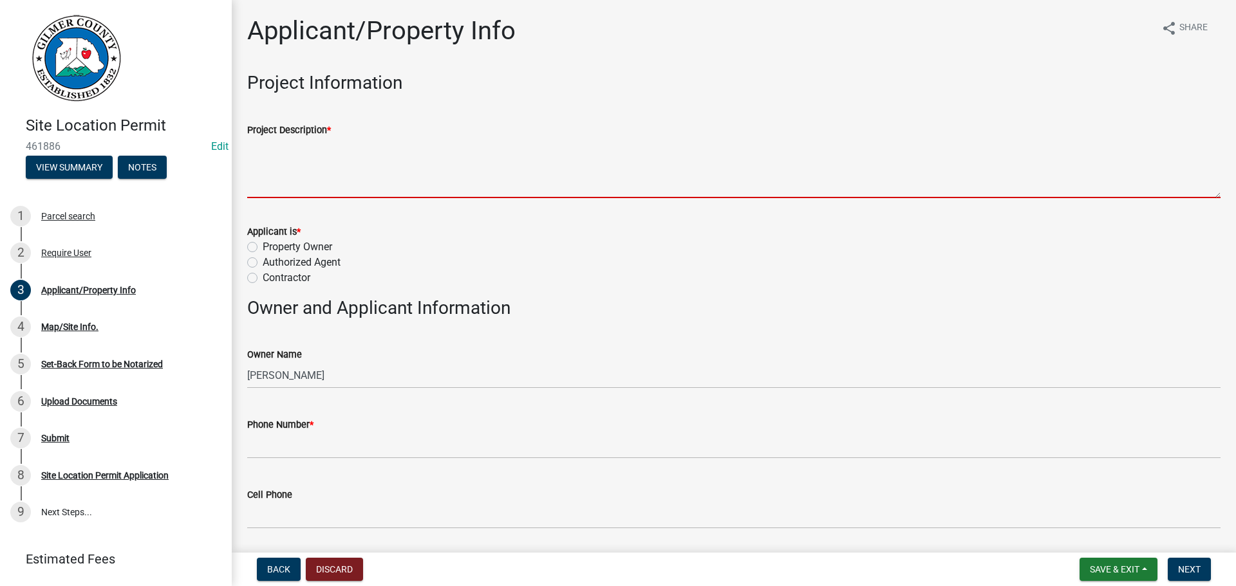
click at [318, 158] on textarea "Project Description *" at bounding box center [733, 168] width 973 height 60
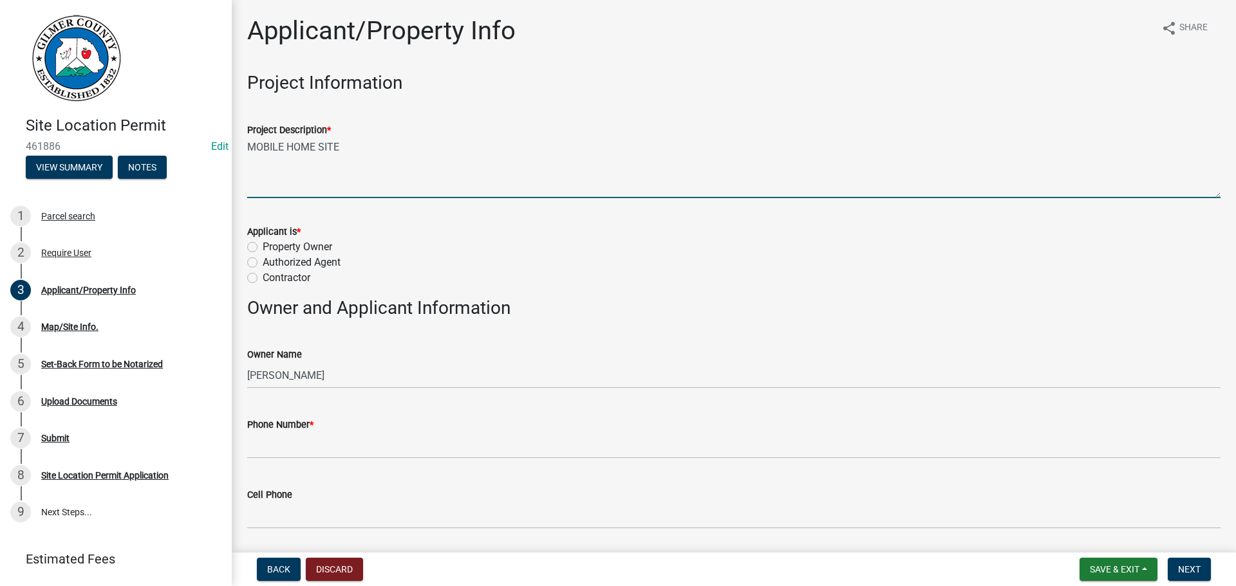
type textarea "MOBILE HOME SITE"
click at [263, 261] on label "Authorized Agent" at bounding box center [302, 262] width 78 height 15
click at [263, 261] on input "Authorized Agent" at bounding box center [267, 259] width 8 height 8
radio input "true"
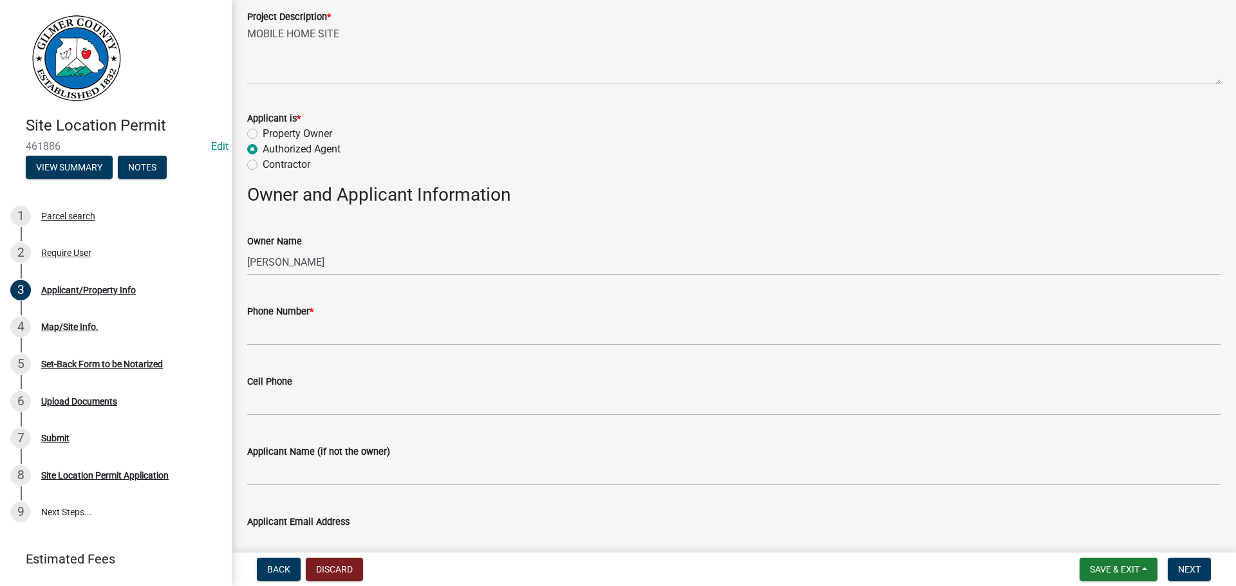
scroll to position [129, 0]
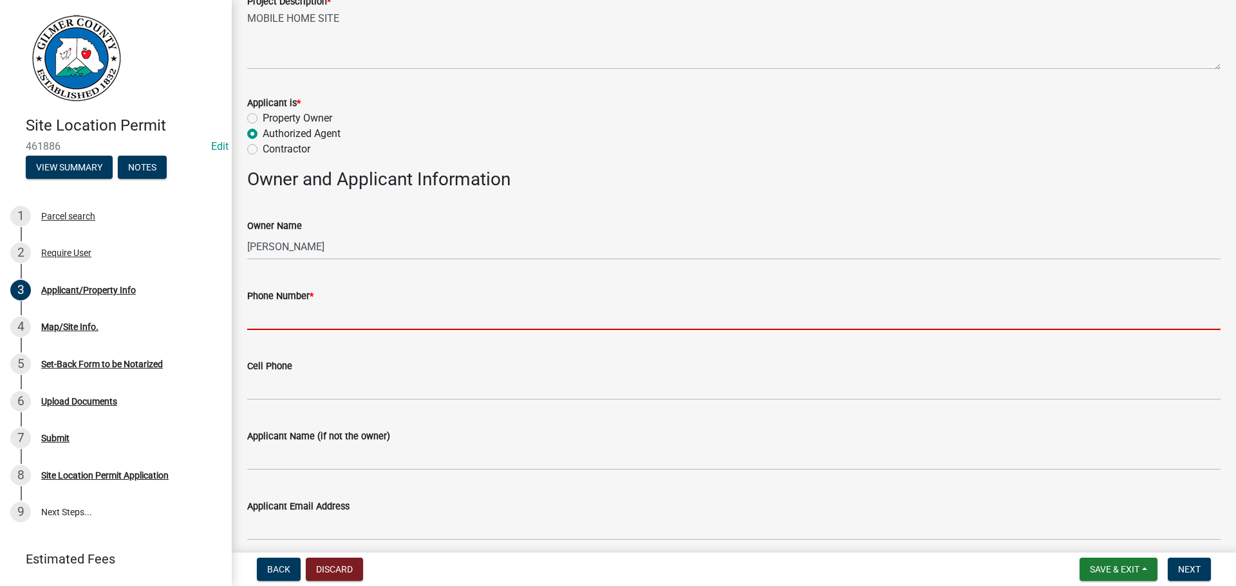
click at [321, 312] on input "Phone Number *" at bounding box center [733, 317] width 973 height 26
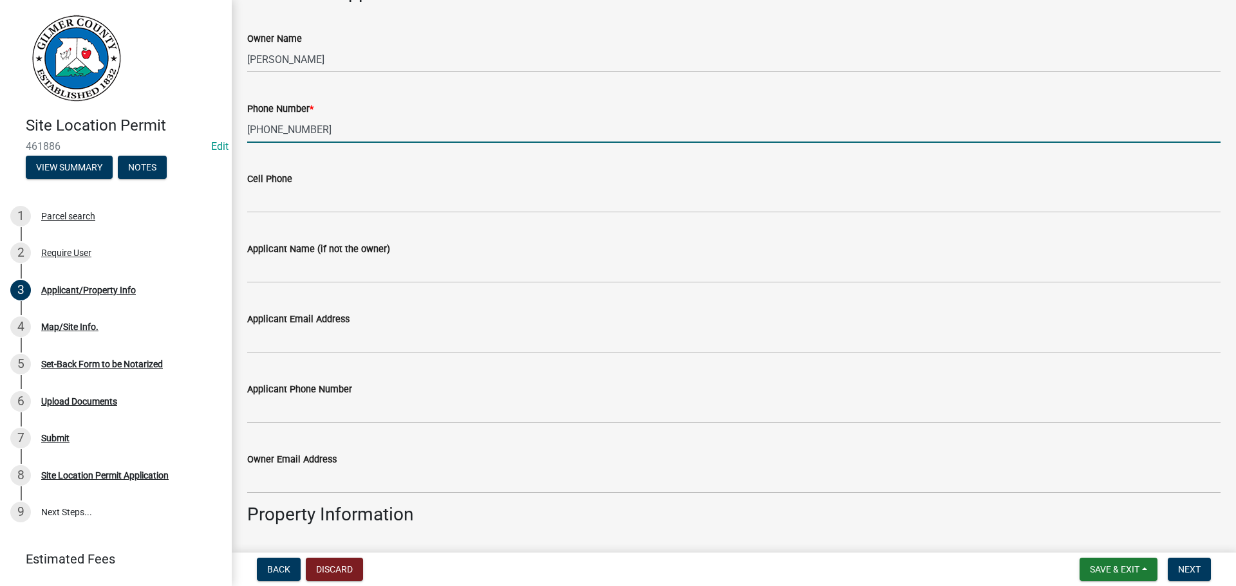
scroll to position [322, 0]
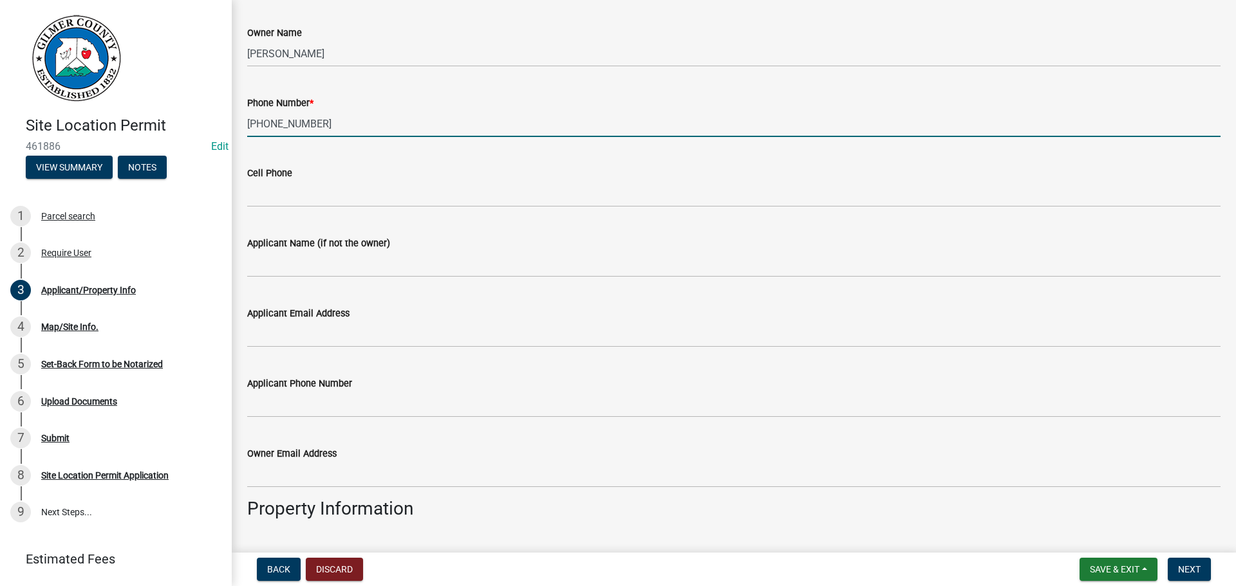
type input "706-273-0665"
click at [284, 251] on div "Applicant Name (if not the owner)" at bounding box center [733, 243] width 973 height 15
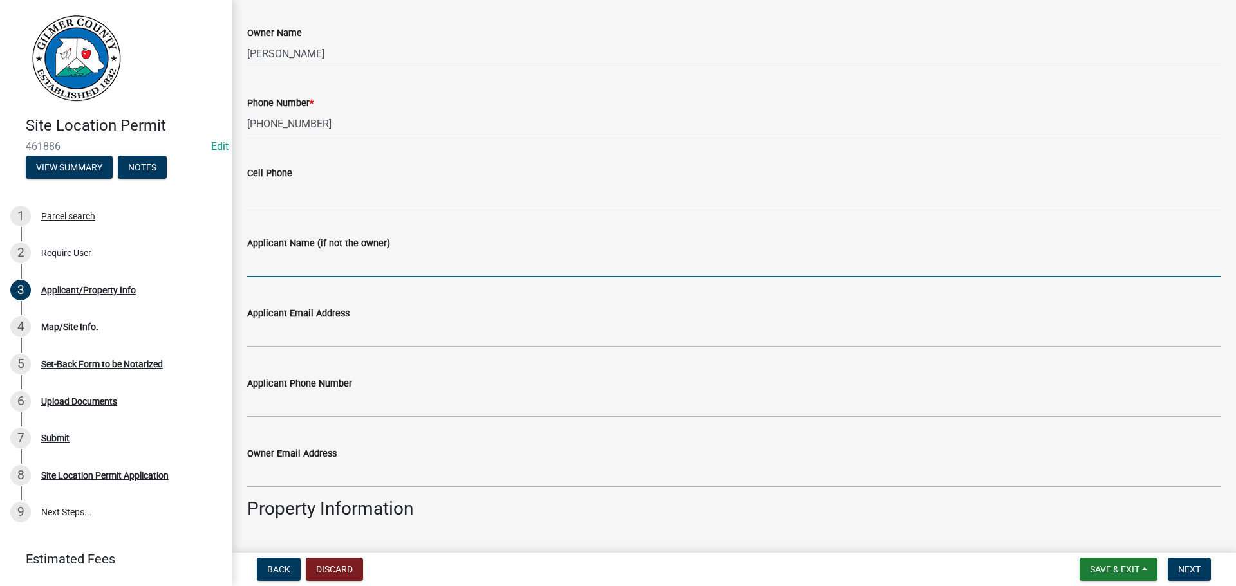
click at [295, 265] on input "Applicant Name (if not the owner)" at bounding box center [733, 264] width 973 height 26
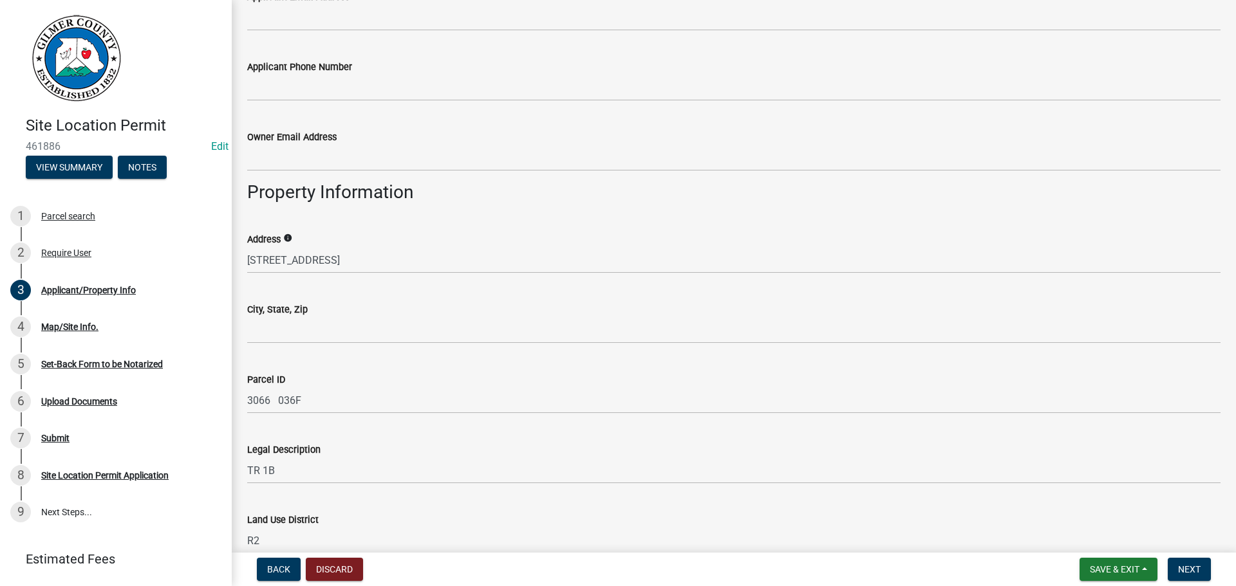
scroll to position [644, 0]
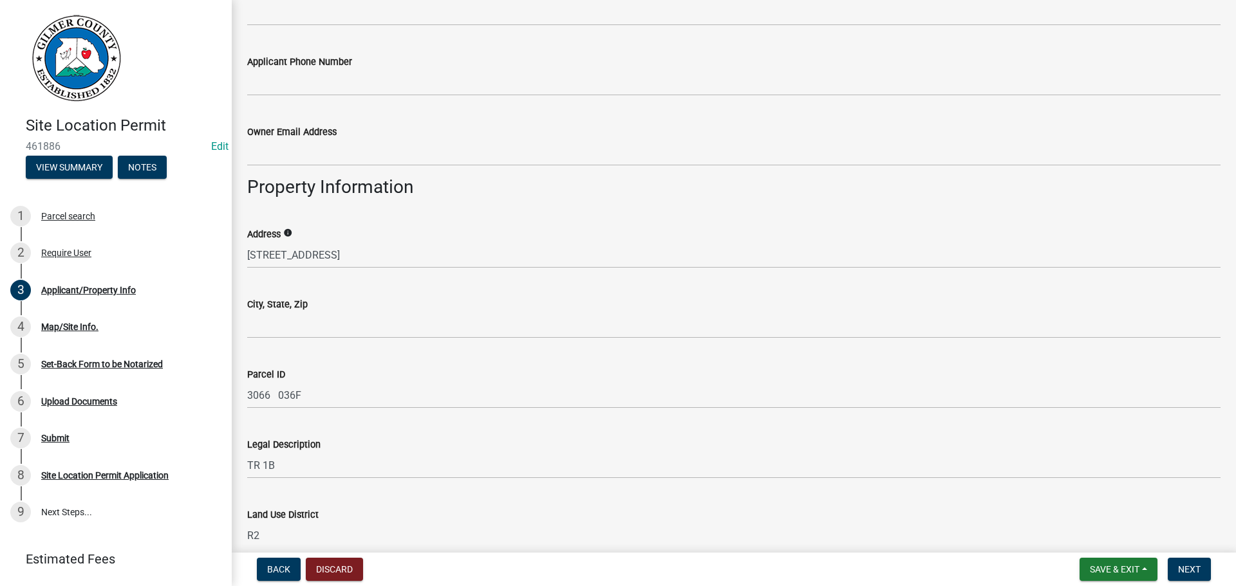
type input "EDGAR LAND"
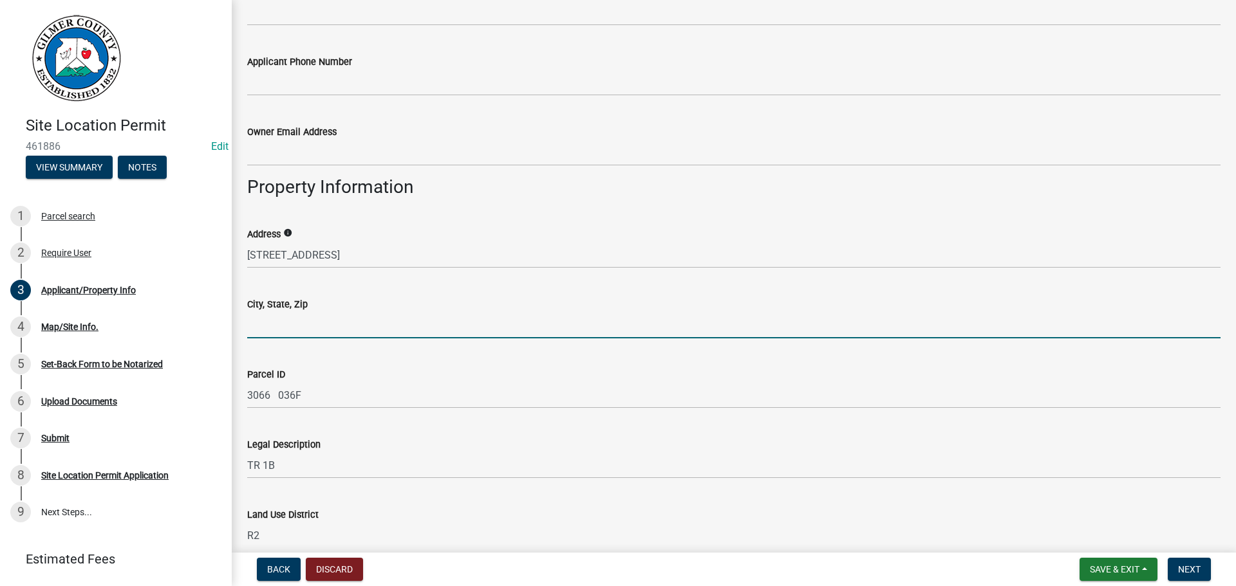
click at [333, 315] on input "City, State, Zip" at bounding box center [733, 325] width 973 height 26
type input "ELLIJAY GA 30540"
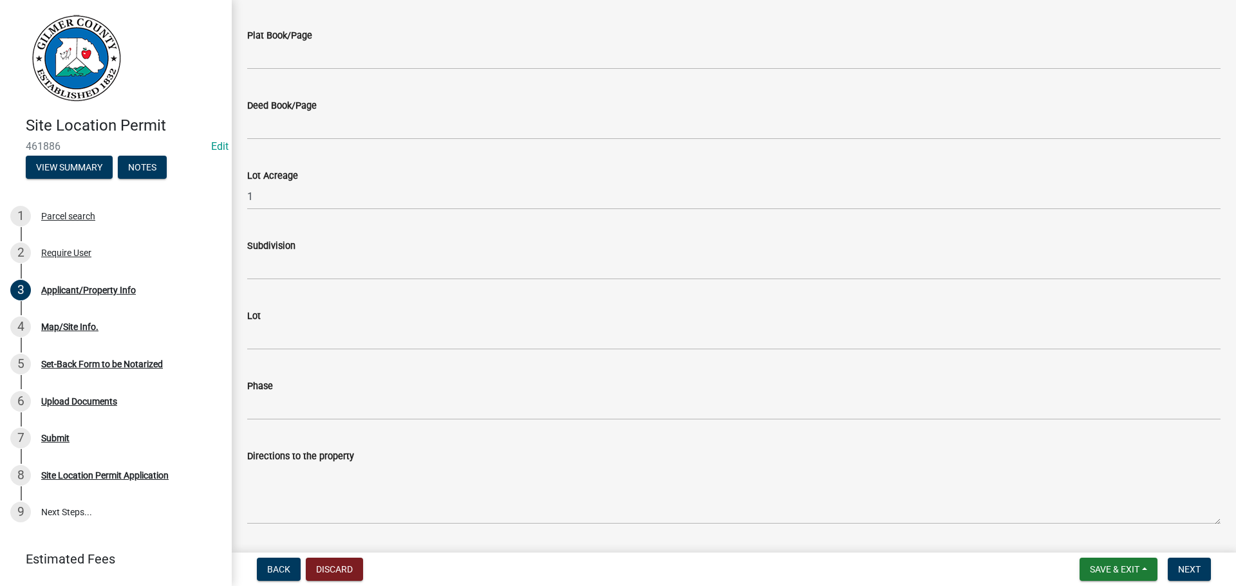
scroll to position [1223, 0]
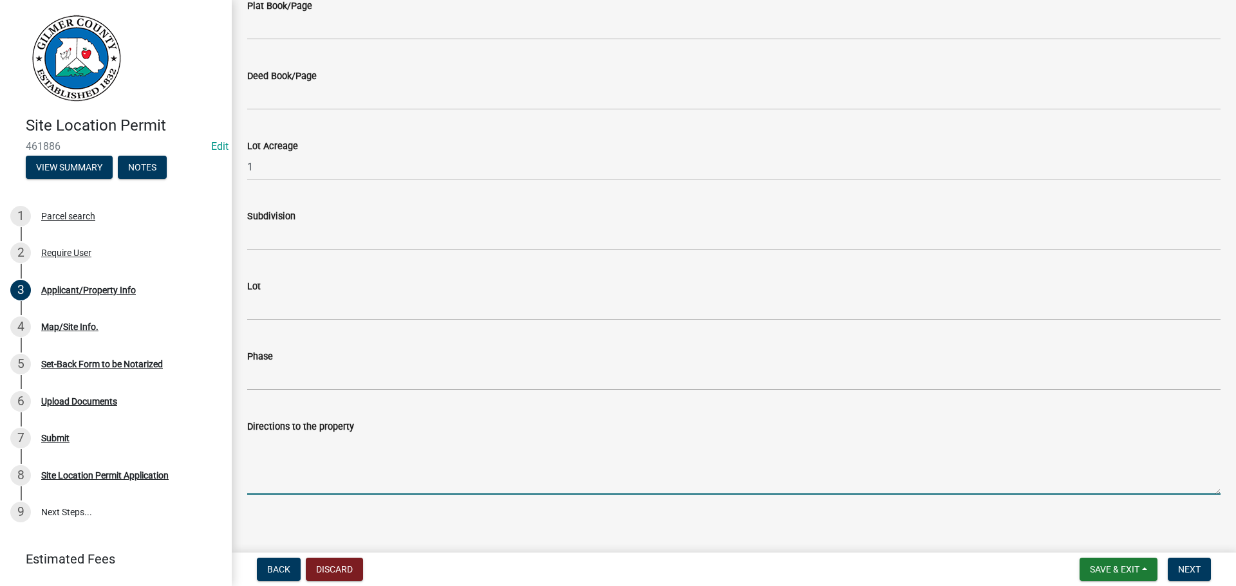
click at [316, 449] on textarea "Directions to the property" at bounding box center [733, 464] width 973 height 60
type textarea "HWY 282, SITE ON RT"
click at [1181, 566] on span "Next" at bounding box center [1189, 569] width 23 height 10
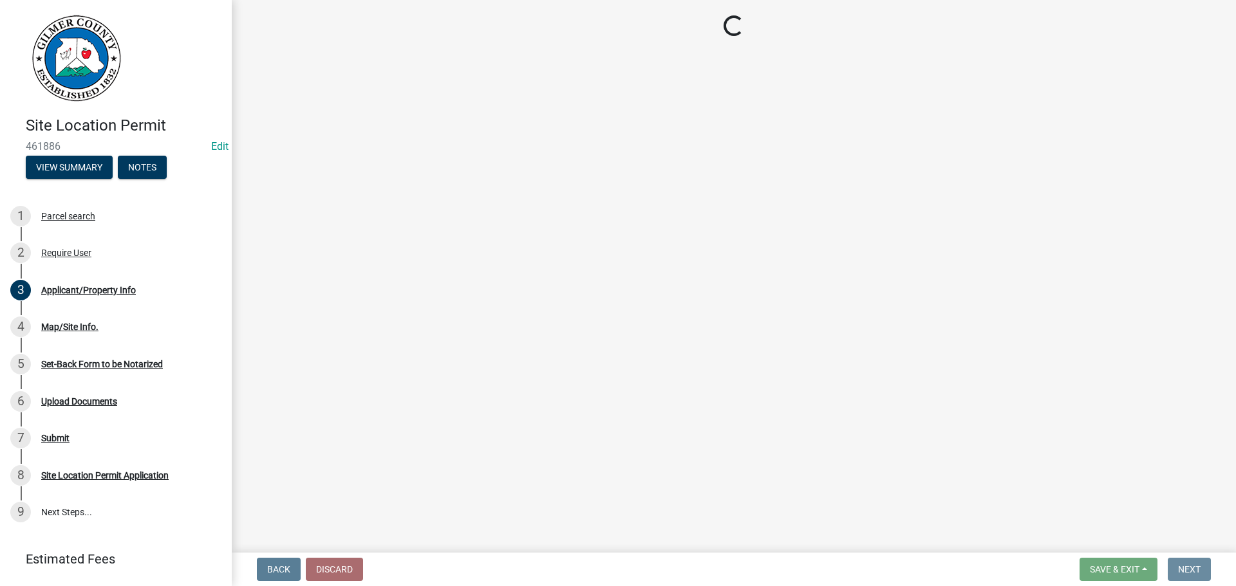
scroll to position [0, 0]
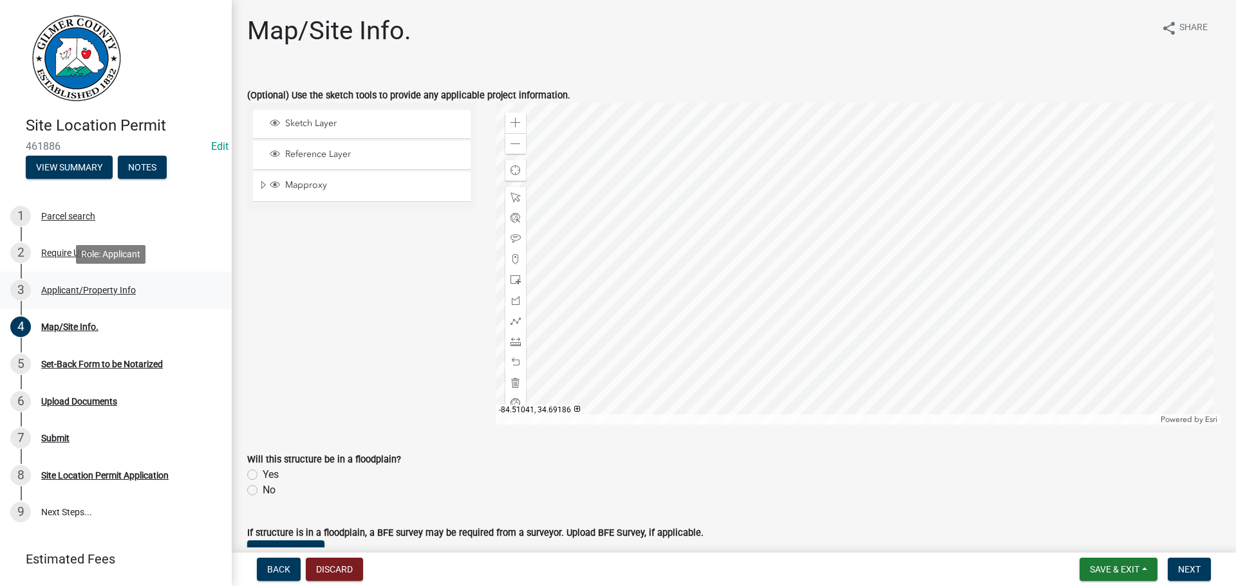
click at [62, 289] on div "Applicant/Property Info" at bounding box center [88, 290] width 95 height 9
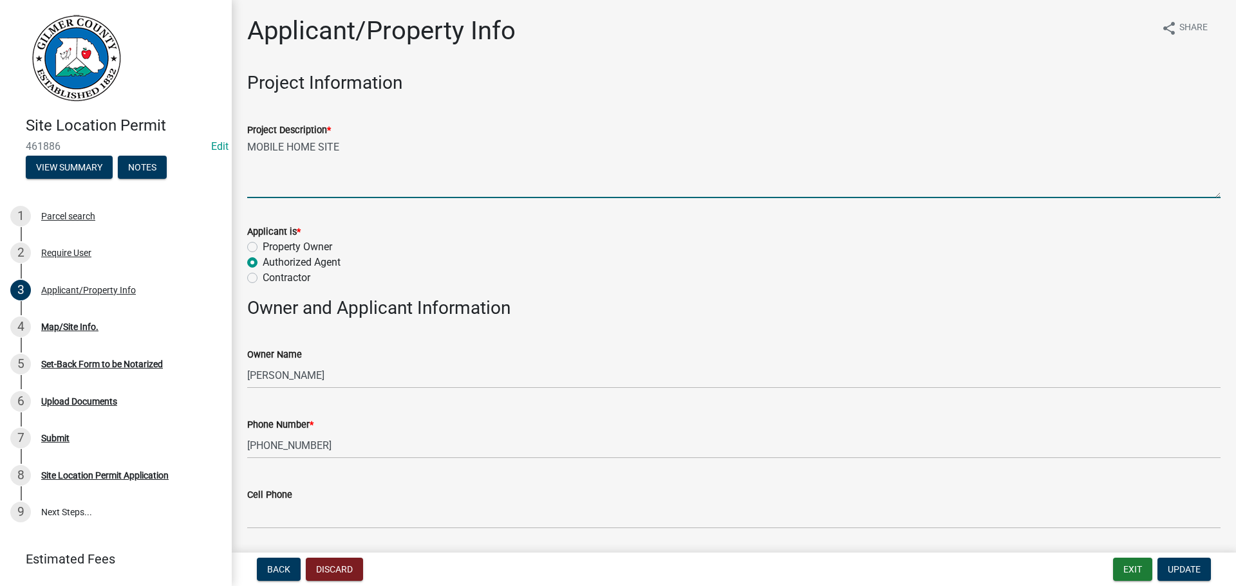
click at [247, 145] on textarea "MOBILE HOME SITE" at bounding box center [733, 168] width 973 height 60
type textarea "REPLACING EXISTING MOBILE HOME SITE"
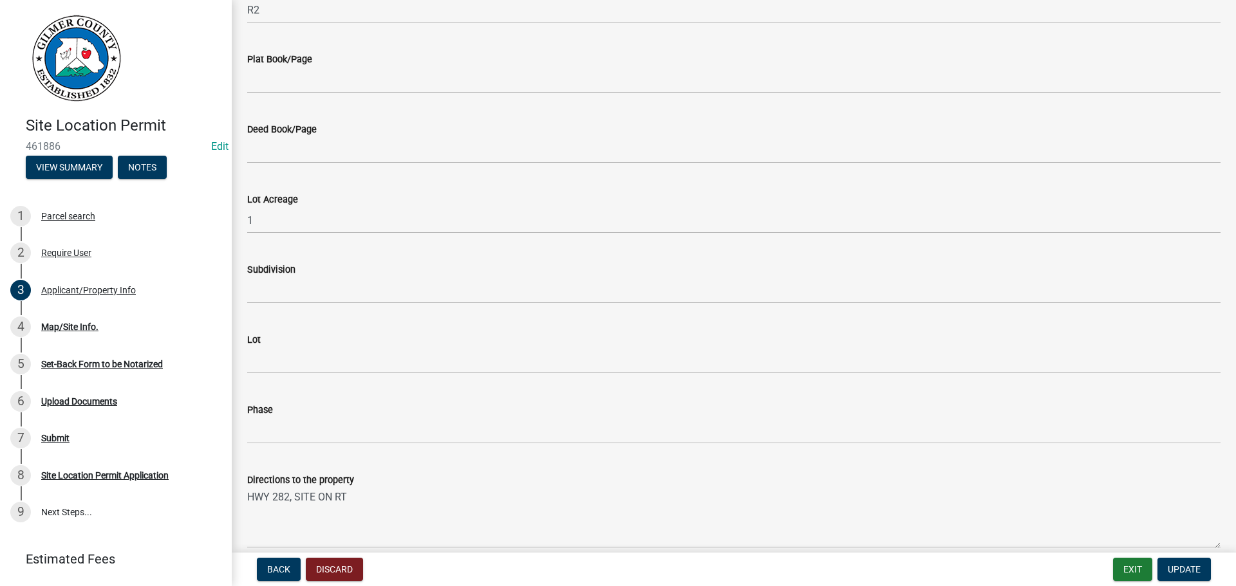
scroll to position [1231, 0]
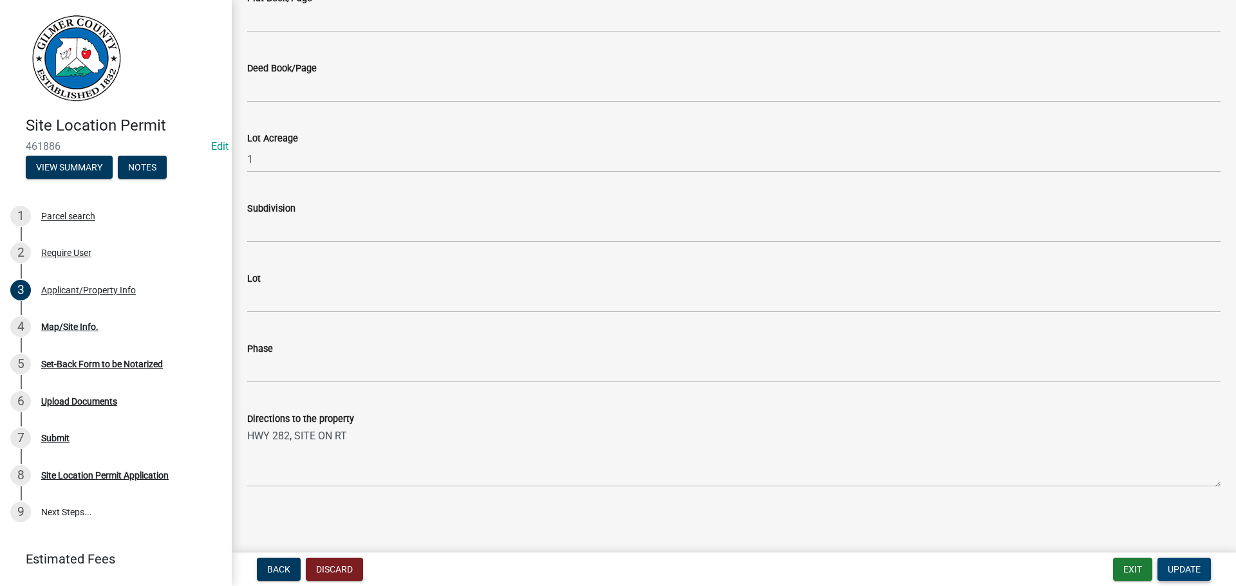
click at [1187, 570] on span "Update" at bounding box center [1183, 569] width 33 height 10
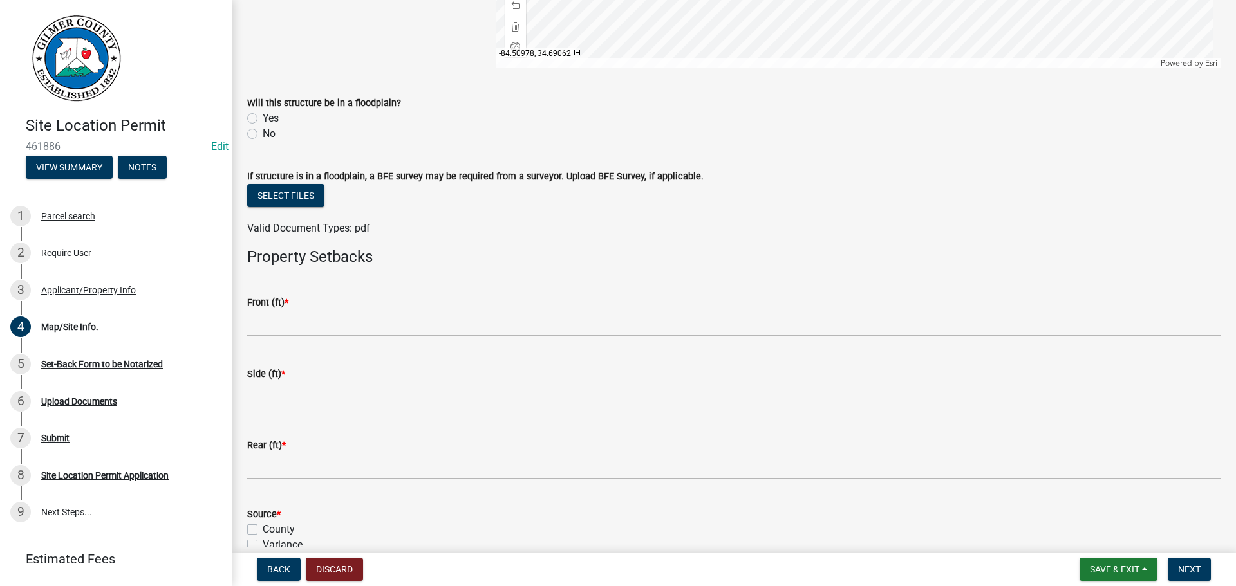
scroll to position [386, 0]
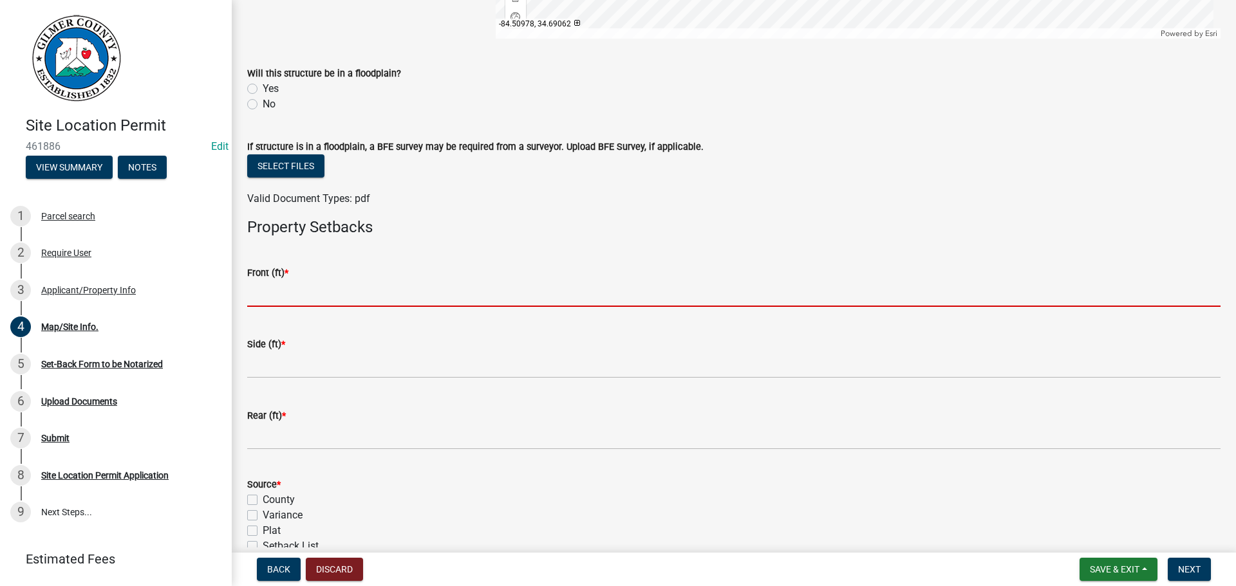
click at [331, 302] on input "text" at bounding box center [733, 294] width 973 height 26
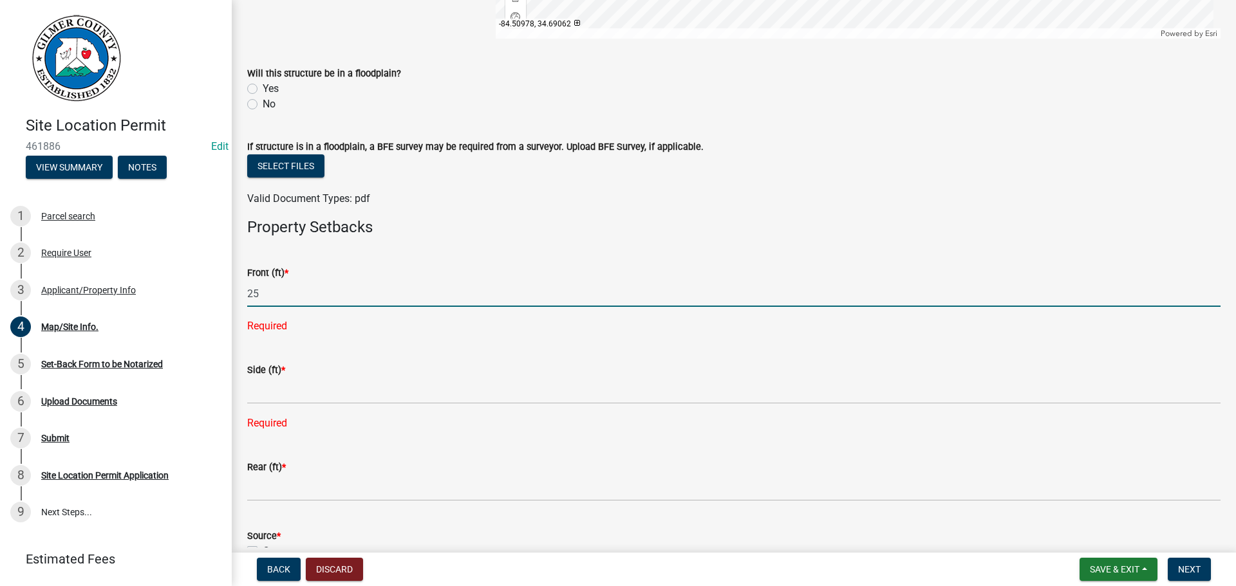
type input "25"
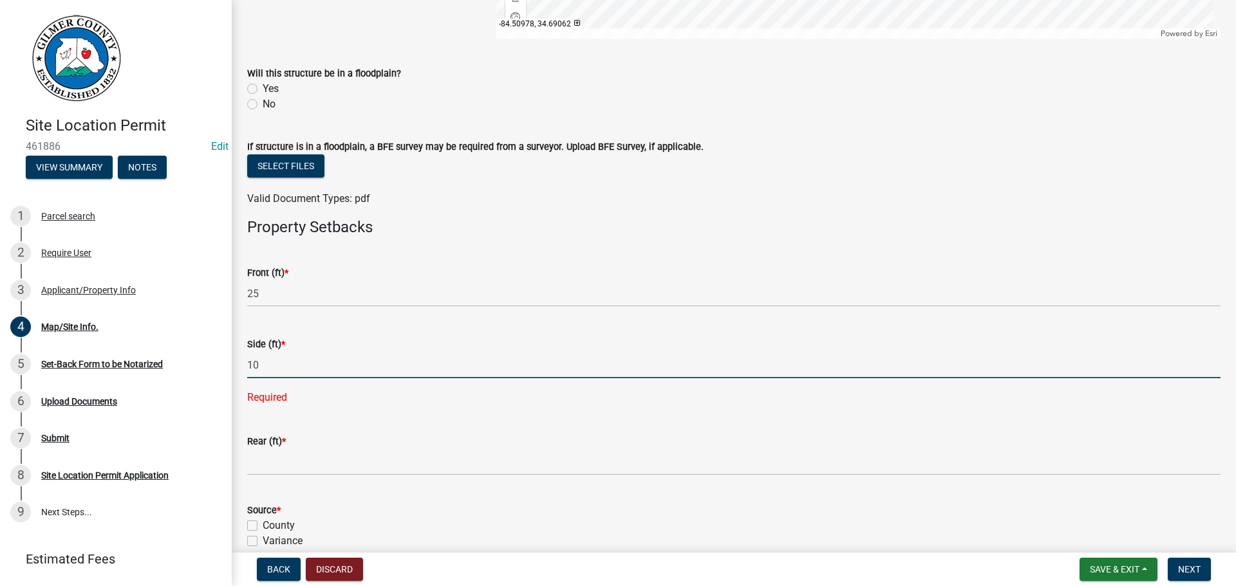
type input "10"
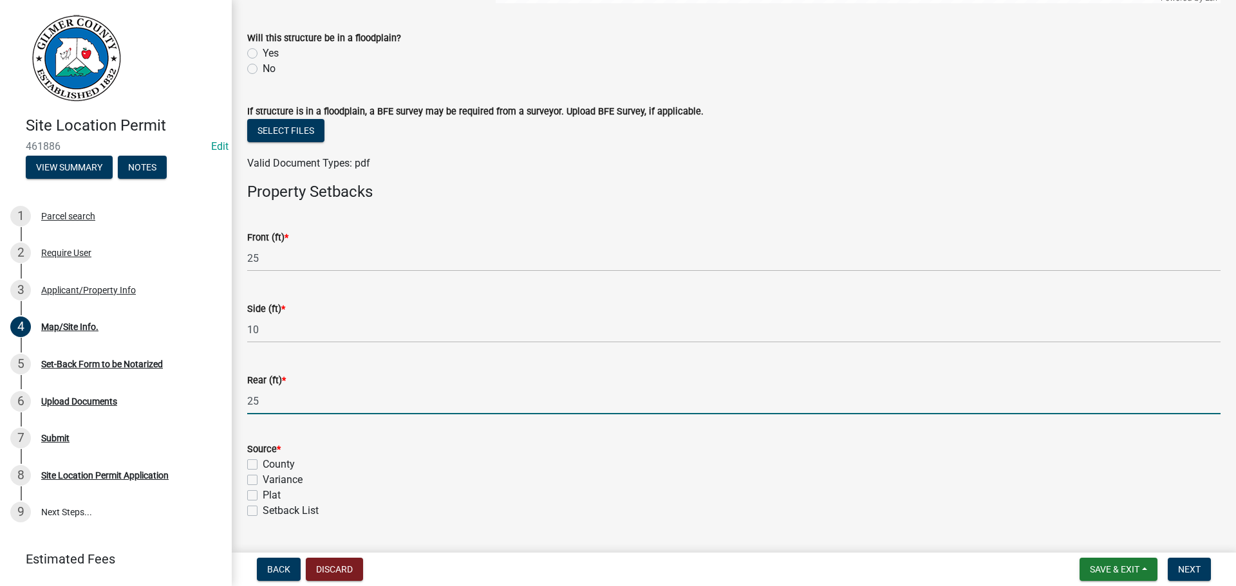
scroll to position [454, 0]
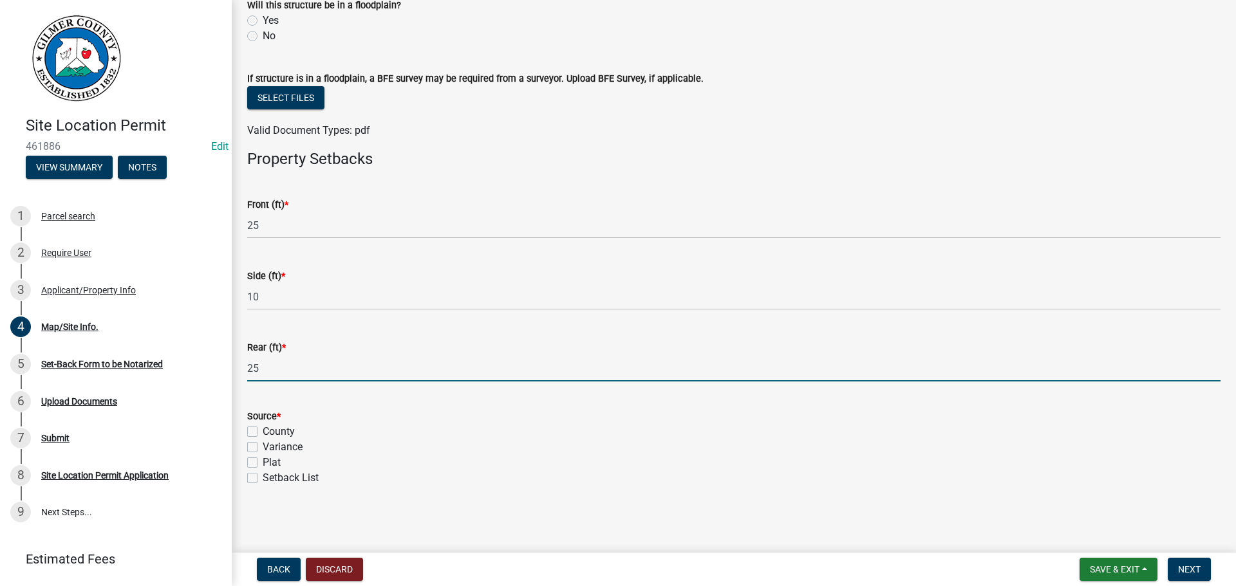
type input "25"
click at [258, 431] on div "County" at bounding box center [733, 431] width 973 height 15
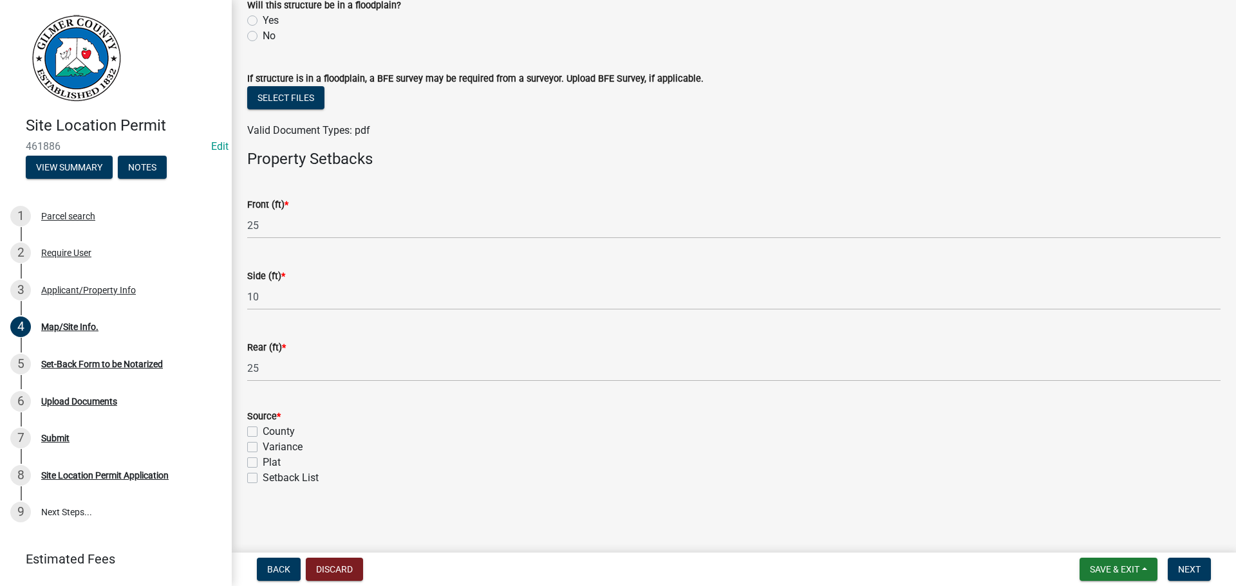
click at [263, 429] on label "County" at bounding box center [279, 431] width 32 height 15
click at [263, 429] on input "County" at bounding box center [267, 428] width 8 height 8
checkbox input "true"
checkbox input "false"
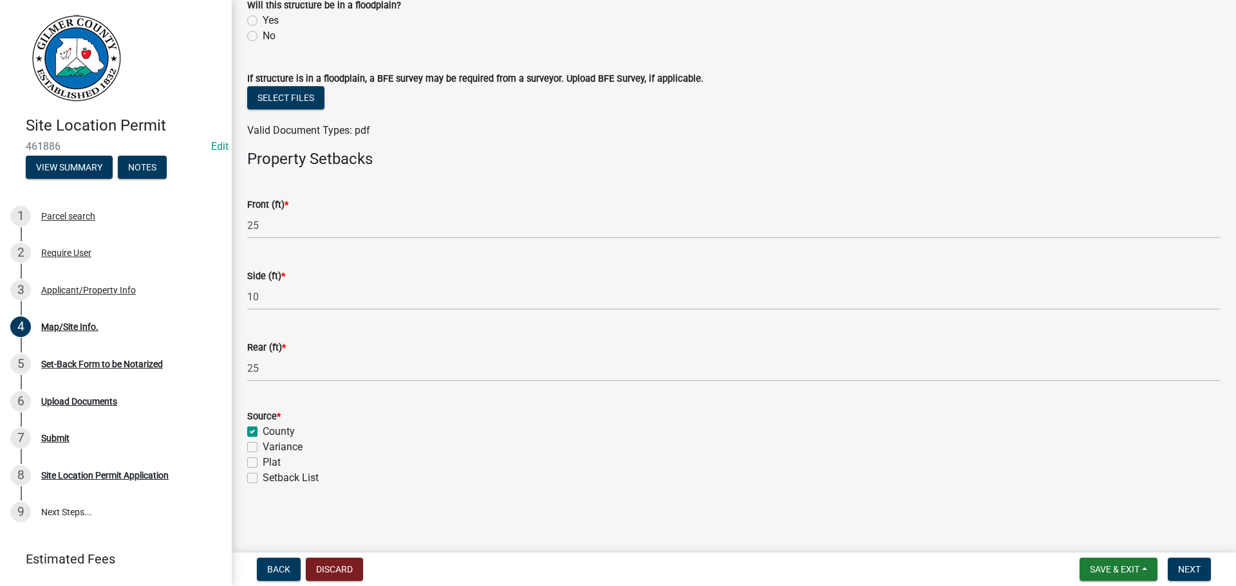
checkbox input "false"
click at [1193, 561] on button "Next" at bounding box center [1188, 569] width 43 height 23
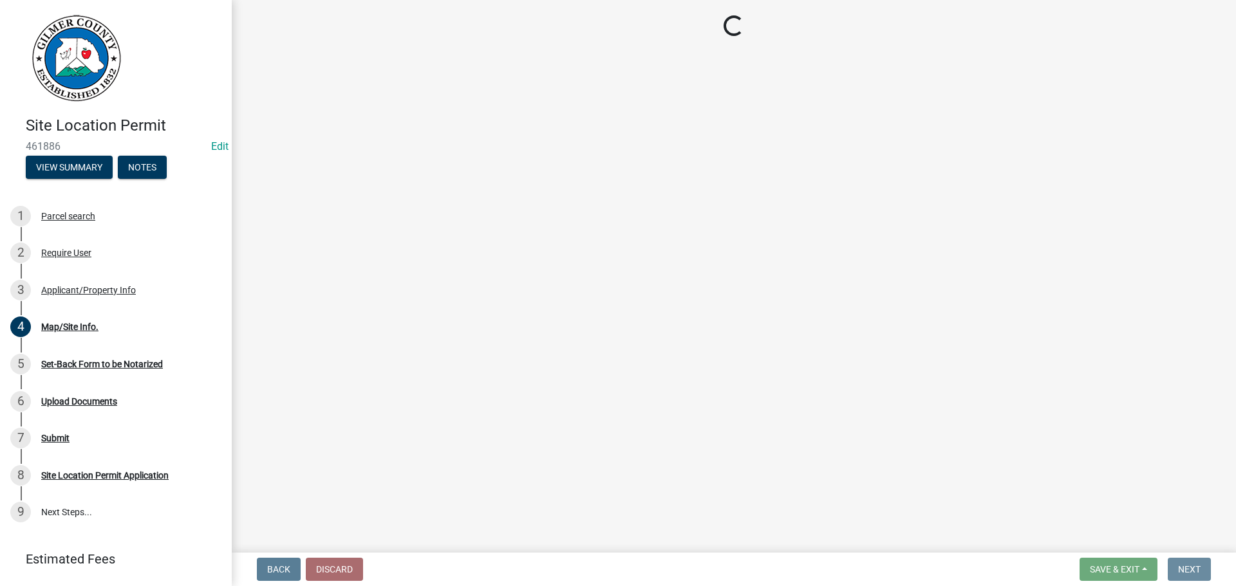
scroll to position [0, 0]
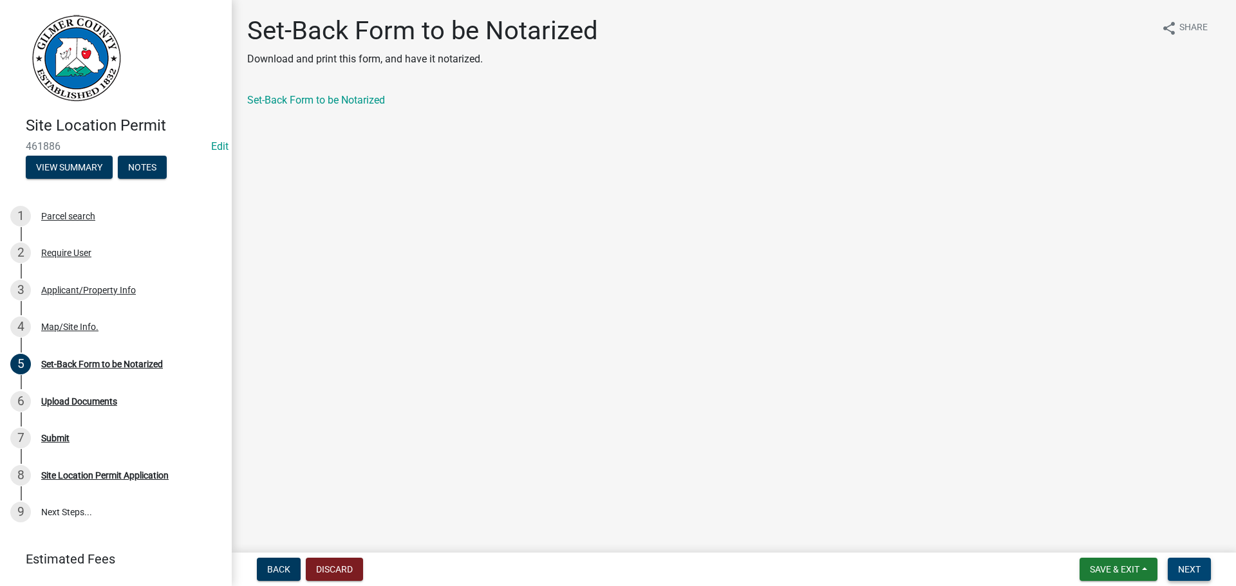
click at [1205, 570] on button "Next" at bounding box center [1188, 569] width 43 height 23
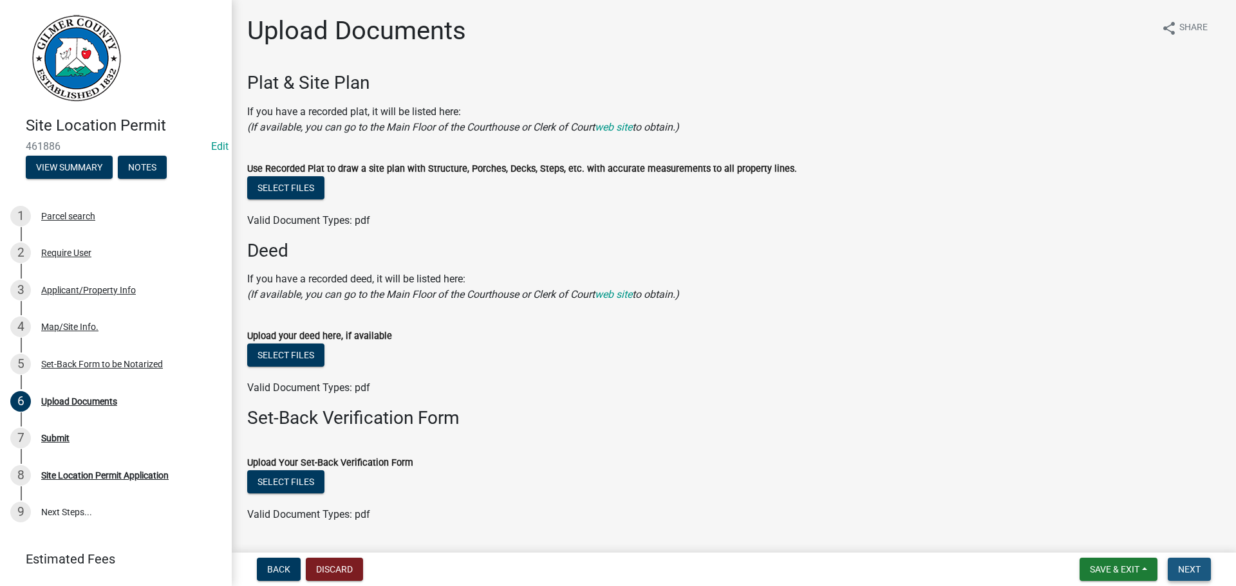
click at [1193, 572] on span "Next" at bounding box center [1189, 569] width 23 height 10
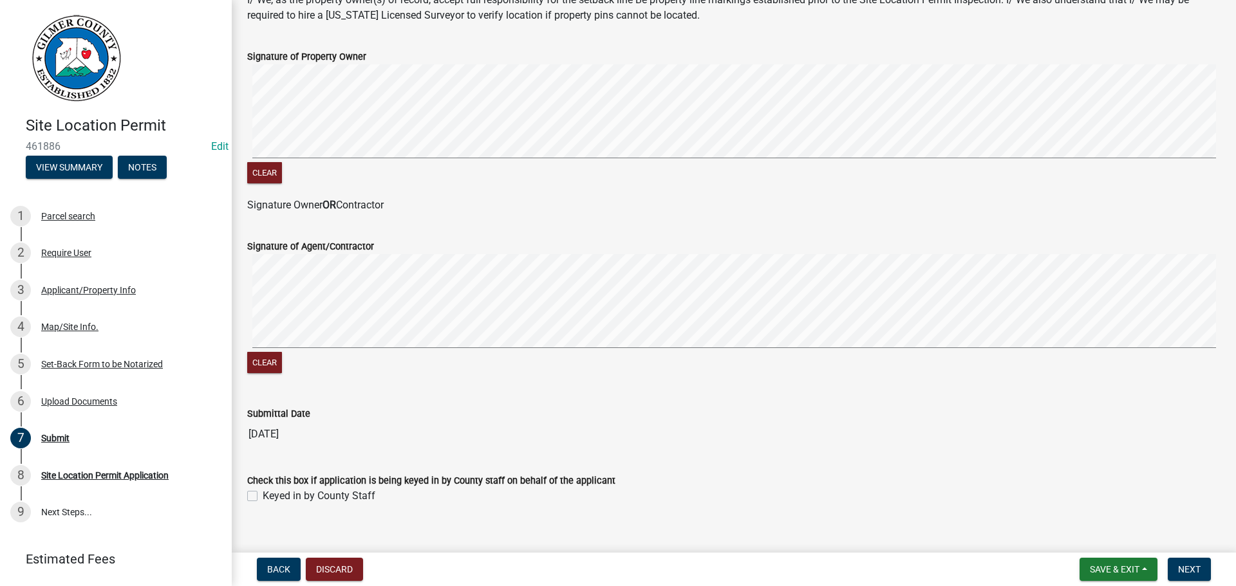
scroll to position [257, 0]
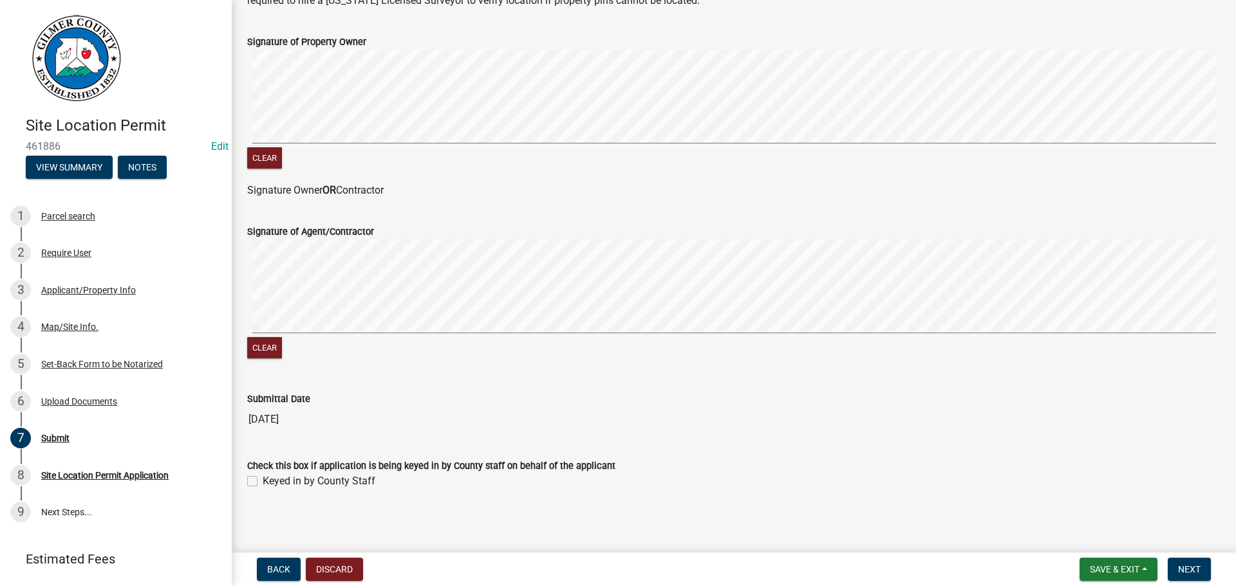
click at [250, 487] on div "Keyed in by County Staff" at bounding box center [733, 481] width 973 height 15
click at [263, 479] on label "Keyed in by County Staff" at bounding box center [319, 481] width 113 height 15
click at [263, 479] on input "Keyed in by County Staff" at bounding box center [267, 478] width 8 height 8
checkbox input "true"
drag, startPoint x: 1184, startPoint y: 564, endPoint x: 1192, endPoint y: 555, distance: 11.8
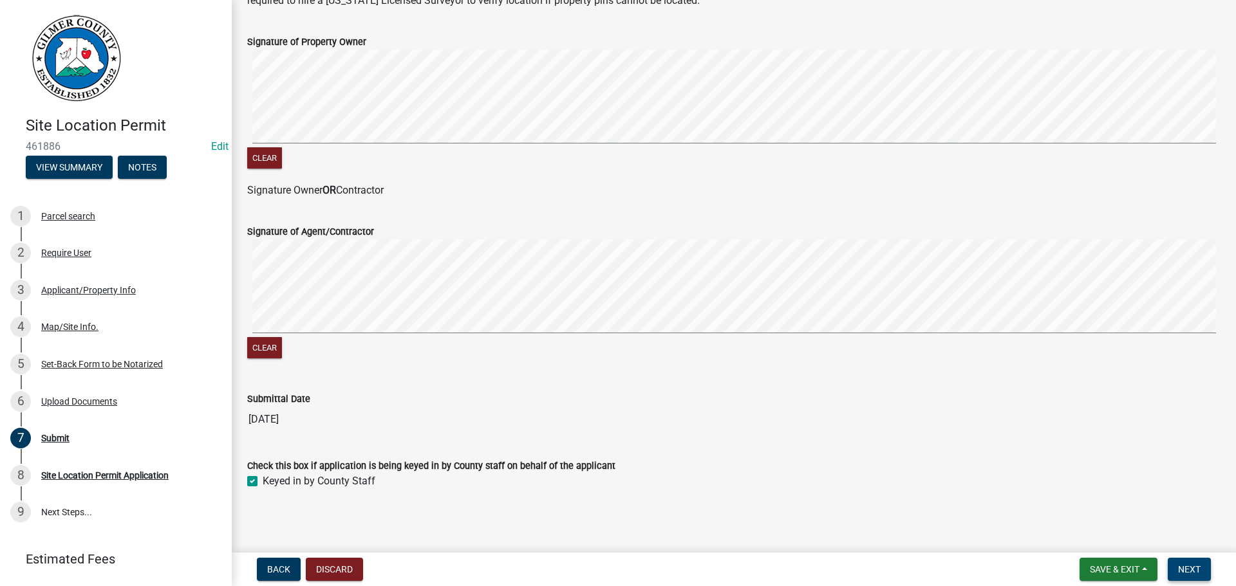
click at [1185, 564] on span "Next" at bounding box center [1189, 569] width 23 height 10
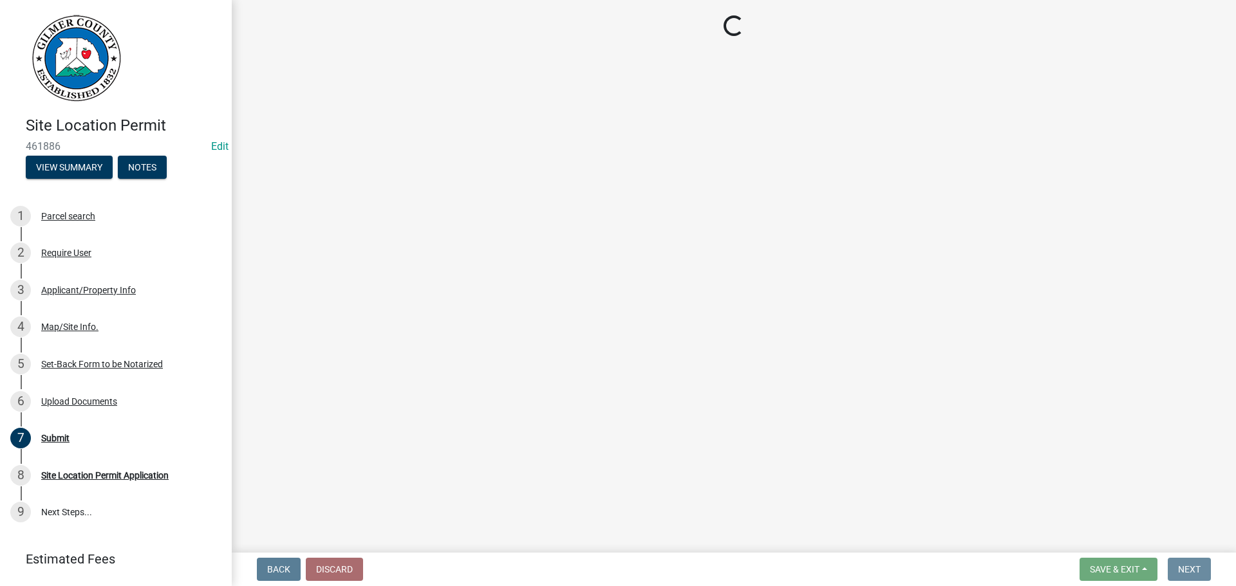
scroll to position [0, 0]
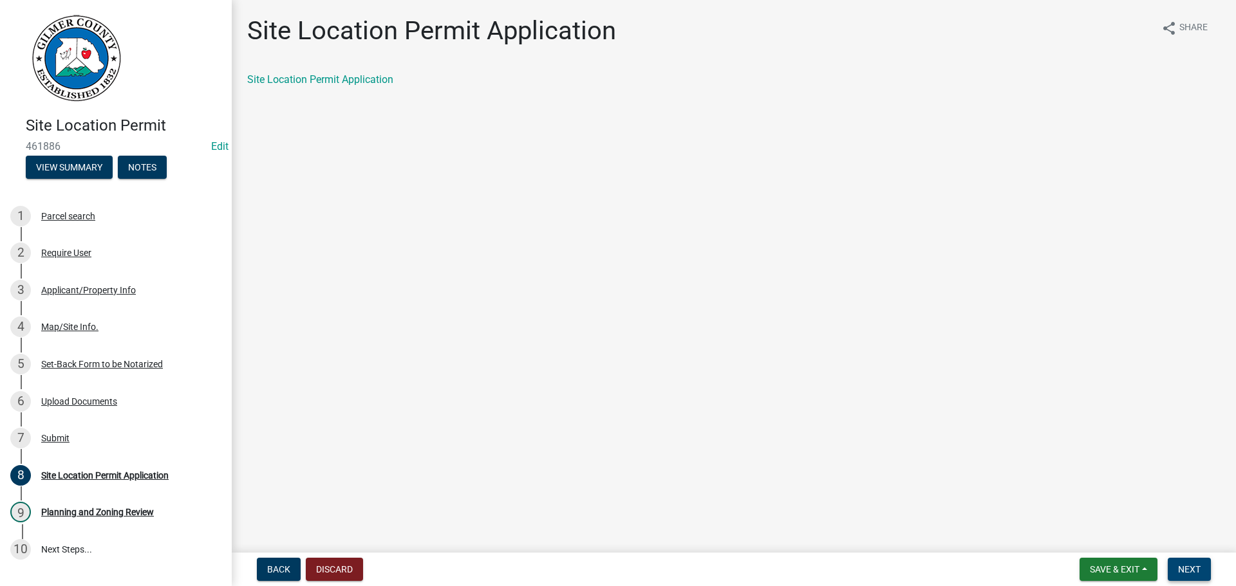
click at [1180, 566] on span "Next" at bounding box center [1189, 569] width 23 height 10
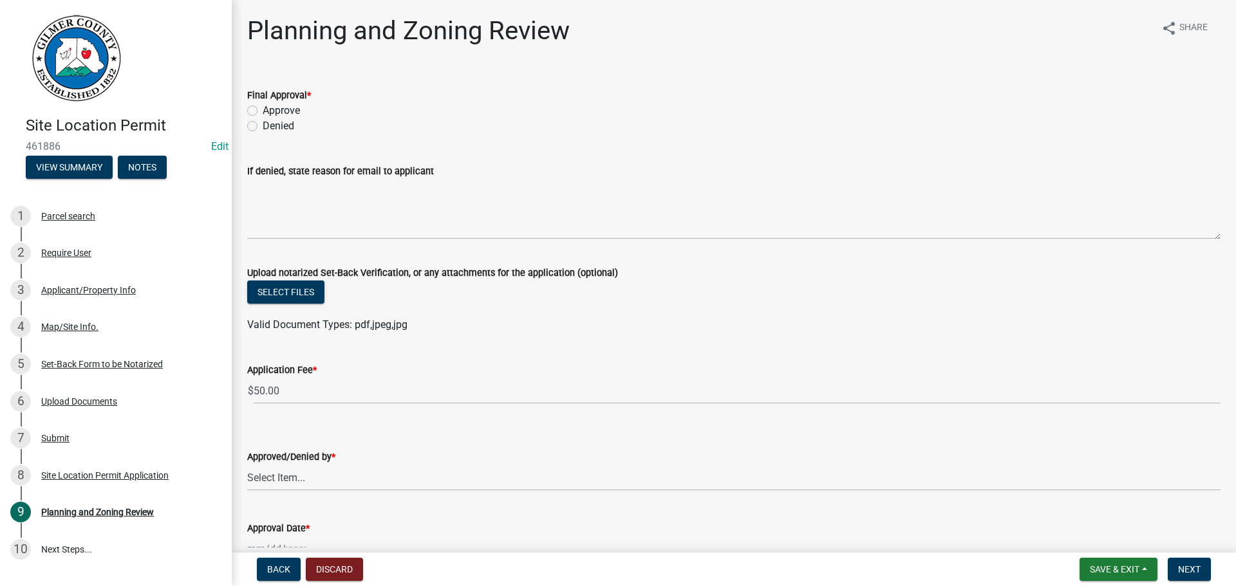
click at [263, 107] on label "Approve" at bounding box center [281, 110] width 37 height 15
click at [263, 107] on input "Approve" at bounding box center [267, 107] width 8 height 8
radio input "true"
click at [294, 478] on select "Select Item... [PERSON_NAME] [PERSON_NAME] [PERSON_NAME] [PERSON_NAME] [PERSON_…" at bounding box center [733, 478] width 973 height 26
click at [247, 465] on select "Select Item... [PERSON_NAME] [PERSON_NAME] [PERSON_NAME] [PERSON_NAME] [PERSON_…" at bounding box center [733, 478] width 973 height 26
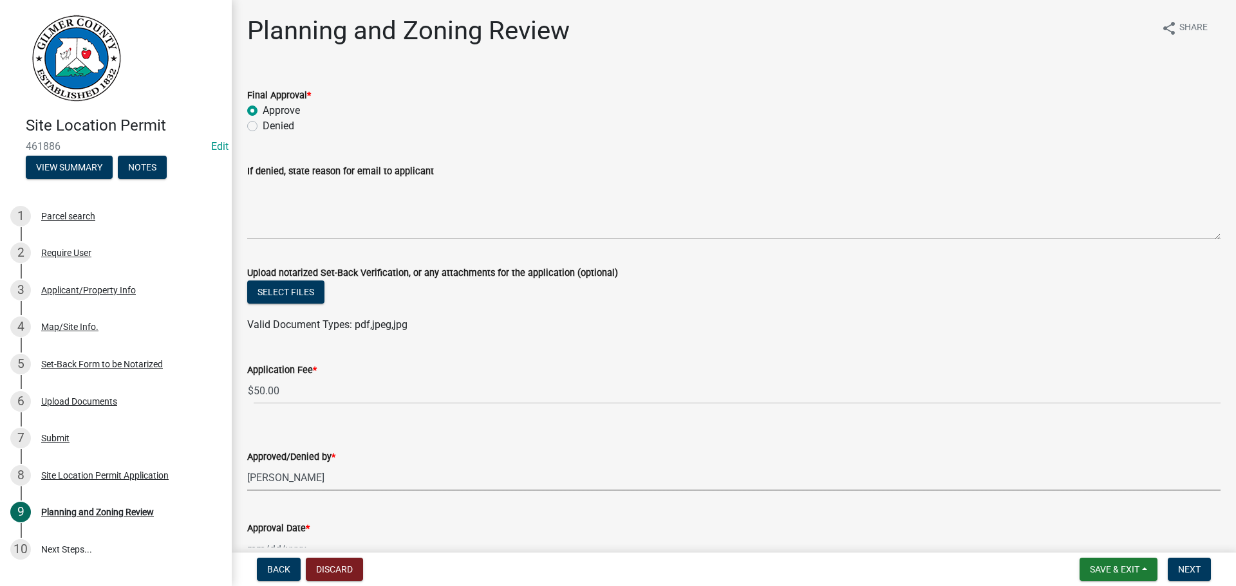
select select "f66b4cef-93c9-440c-84d8-a2c8d35cb7c1"
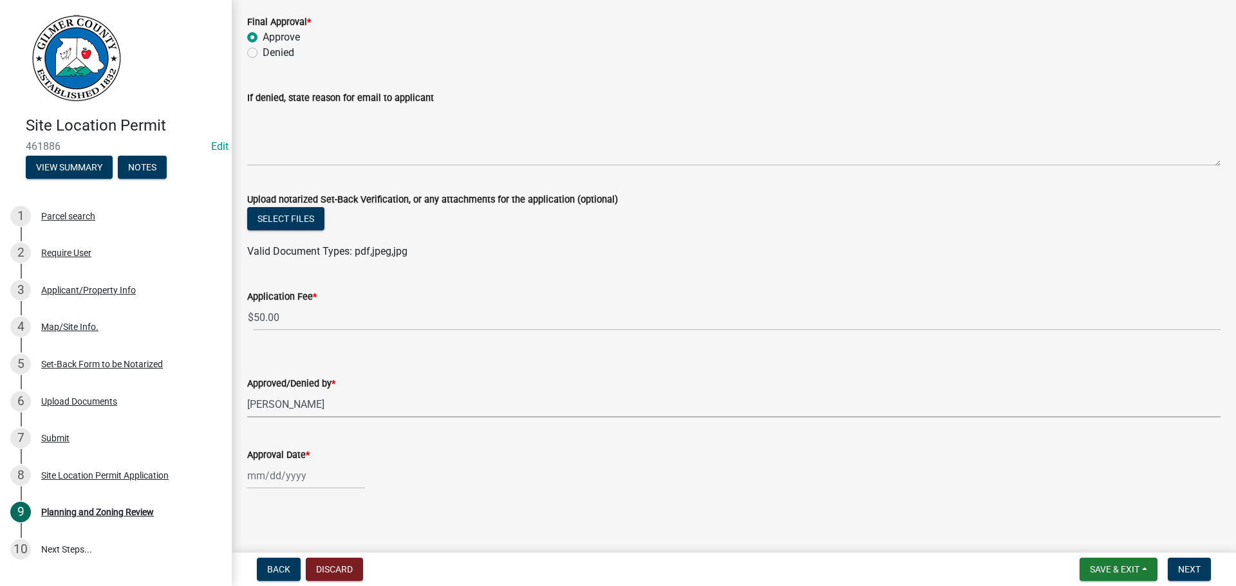
scroll to position [77, 0]
click at [287, 468] on div at bounding box center [306, 473] width 118 height 26
select select "8"
select select "2025"
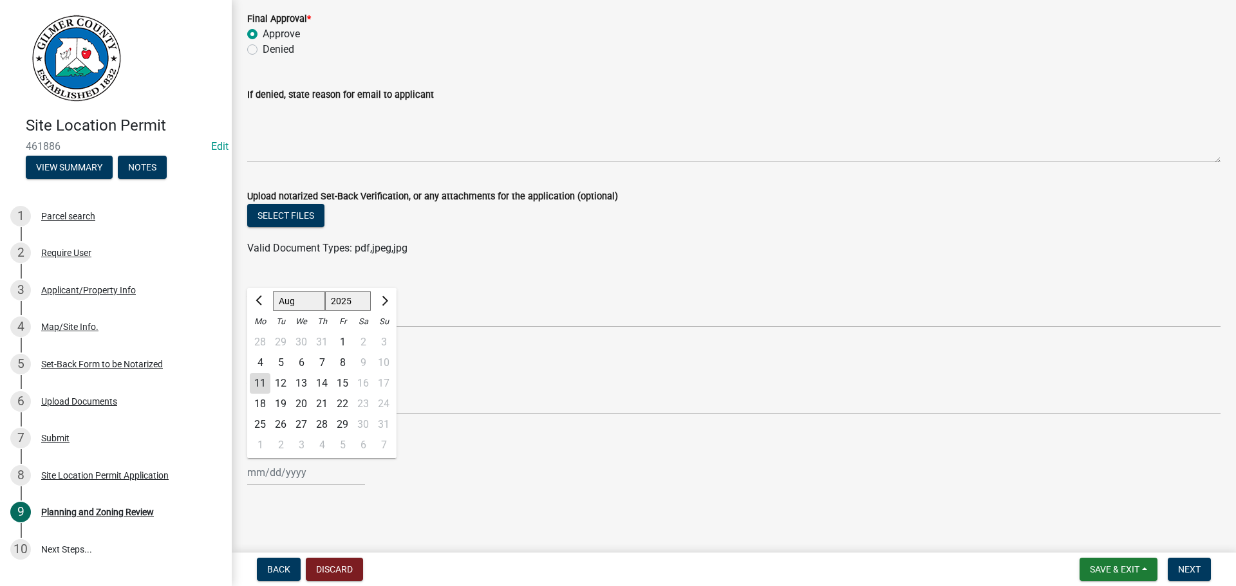
click at [259, 377] on div "11" at bounding box center [260, 383] width 21 height 21
type input "[DATE]"
click at [1182, 559] on button "Next" at bounding box center [1188, 569] width 43 height 23
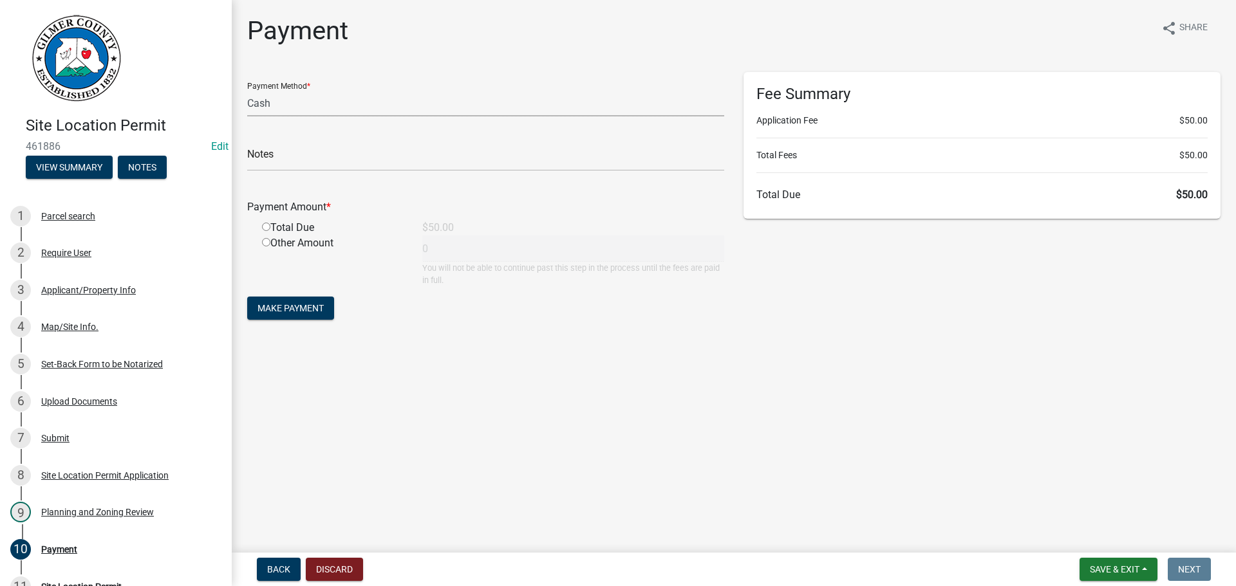
click at [306, 109] on select "Credit Card POS Check Cash" at bounding box center [485, 103] width 477 height 26
select select "1: 0"
click at [247, 90] on select "Credit Card POS Check Cash" at bounding box center [485, 103] width 477 height 26
click at [312, 153] on input "text" at bounding box center [485, 158] width 477 height 26
type input "4093"
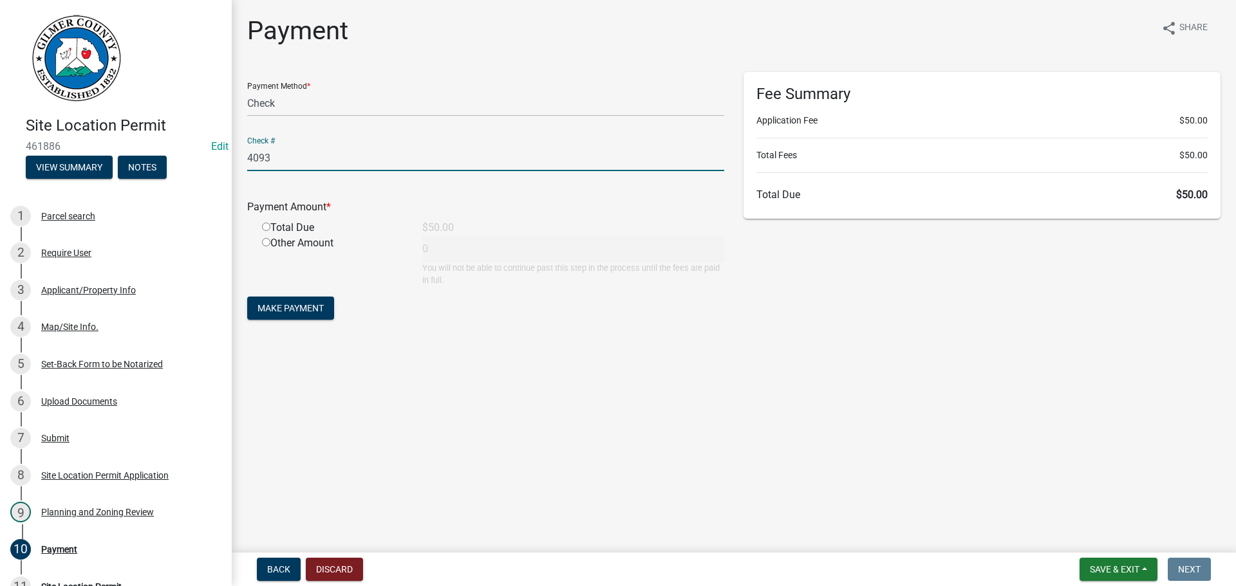
click at [265, 228] on input "radio" at bounding box center [266, 227] width 8 height 8
radio input "true"
type input "50"
click at [286, 310] on span "Make Payment" at bounding box center [290, 308] width 66 height 10
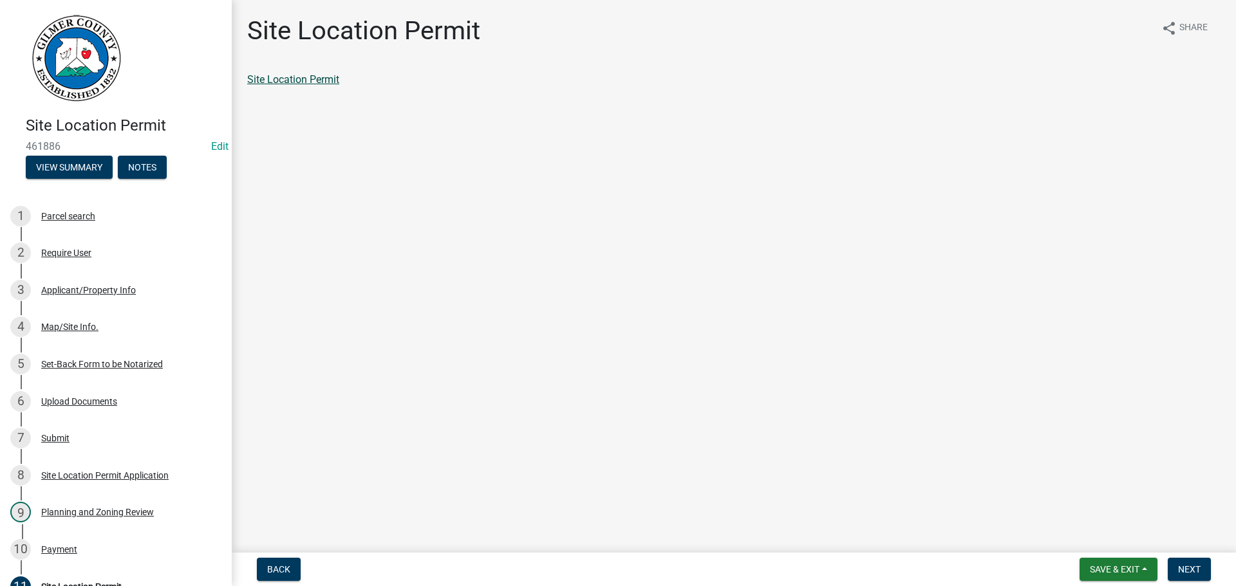
click at [331, 83] on link "Site Location Permit" at bounding box center [293, 79] width 92 height 12
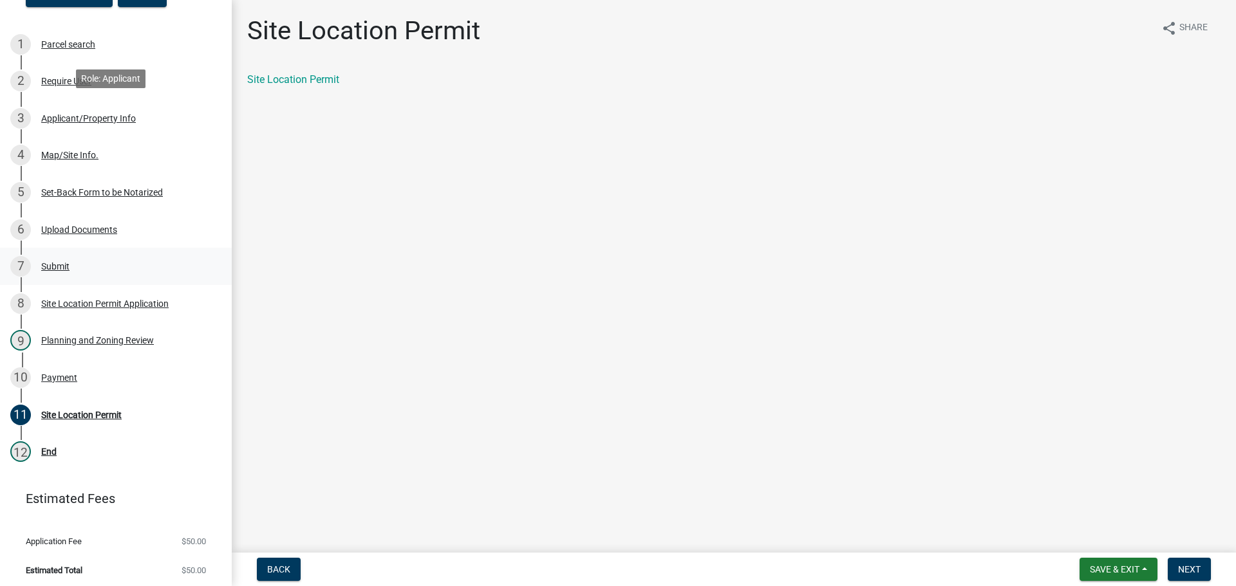
scroll to position [176, 0]
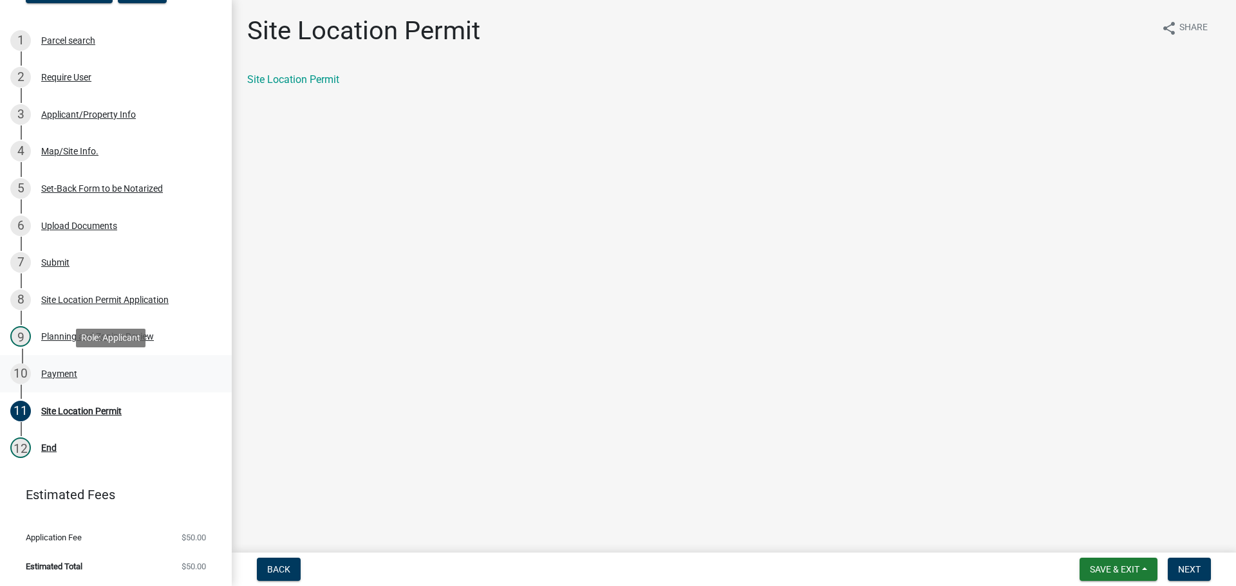
click at [62, 370] on div "Payment" at bounding box center [59, 373] width 36 height 9
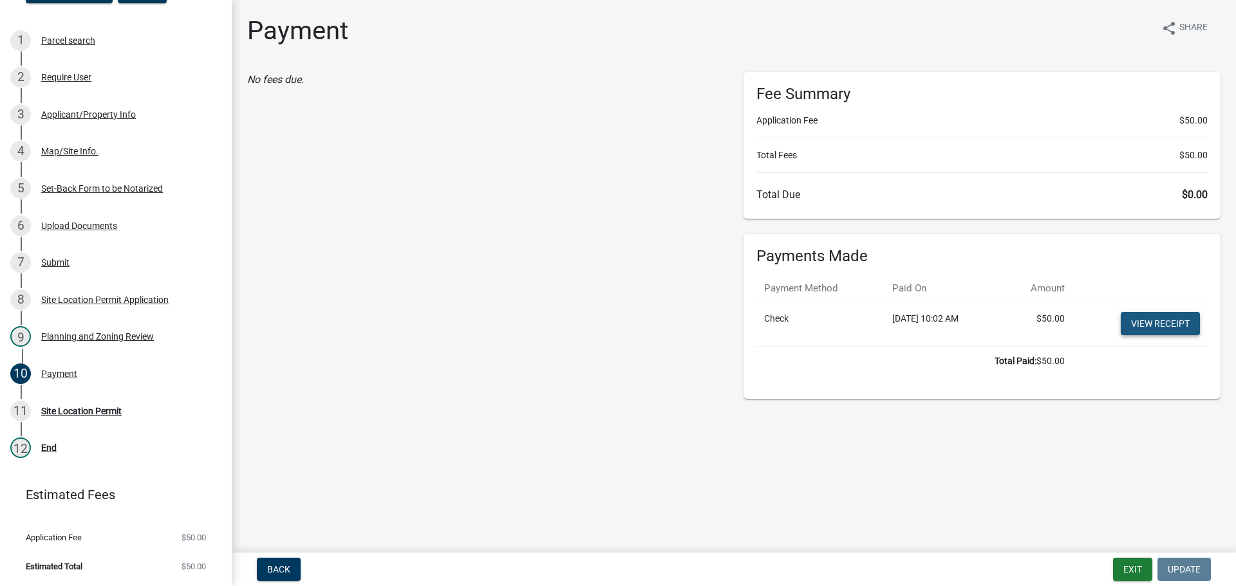
click at [1164, 321] on link "View receipt" at bounding box center [1159, 323] width 79 height 23
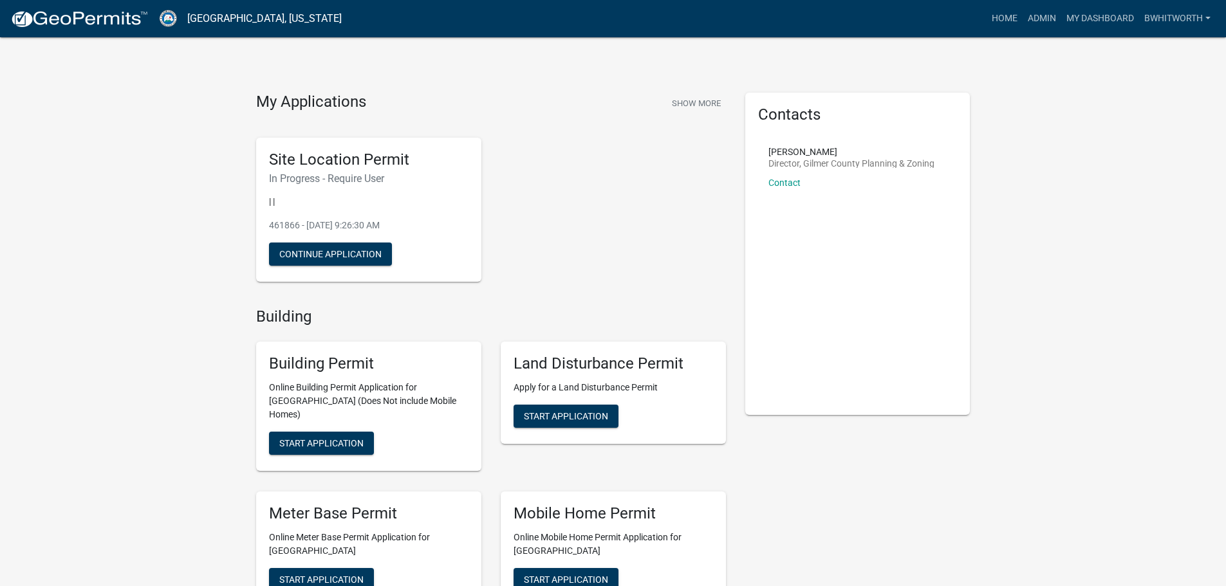
click at [1041, 17] on link "Admin" at bounding box center [1042, 18] width 39 height 24
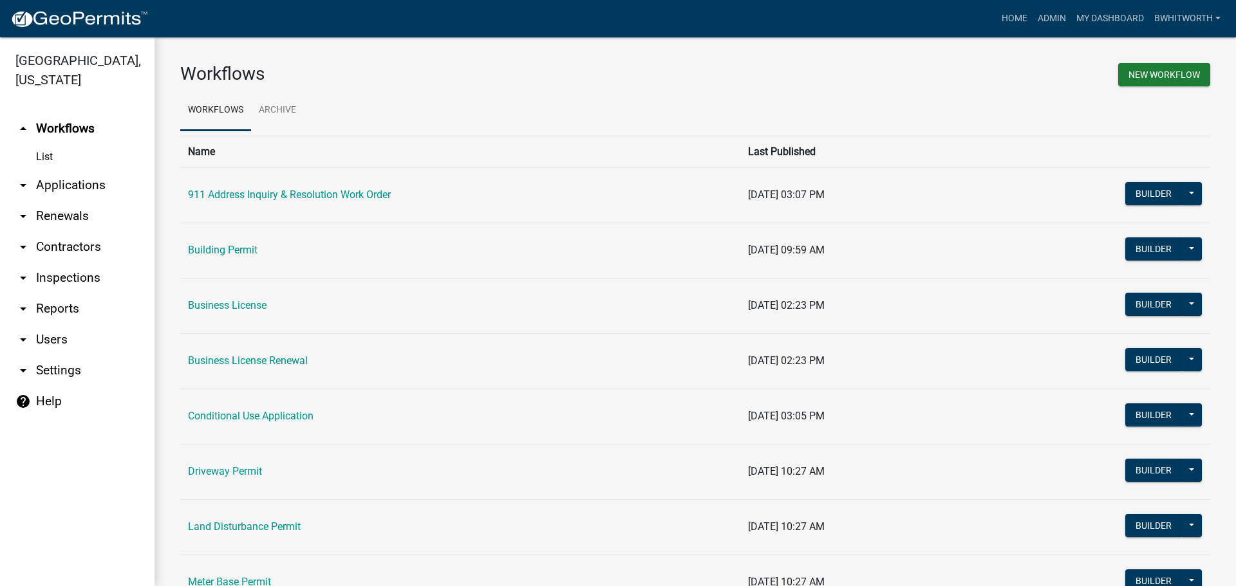
click at [89, 181] on link "arrow_drop_down Applications" at bounding box center [77, 185] width 154 height 31
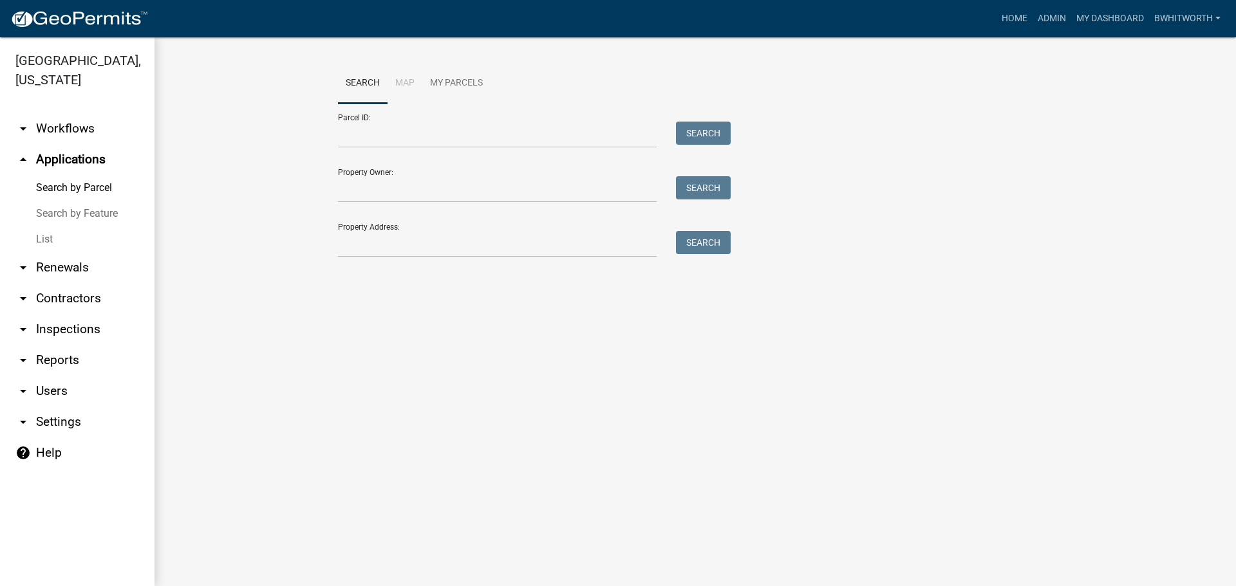
click at [42, 234] on link "List" at bounding box center [77, 240] width 154 height 26
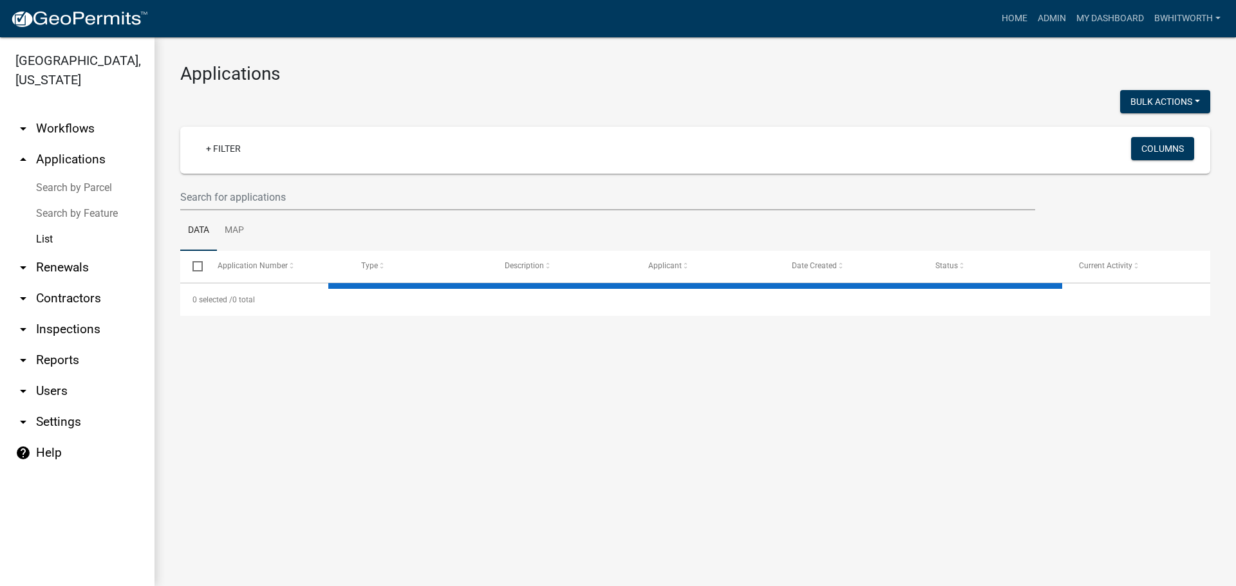
click at [269, 211] on ul "Data Map" at bounding box center [695, 230] width 1030 height 41
click at [270, 198] on input "text" at bounding box center [607, 197] width 855 height 26
select select "3: 100"
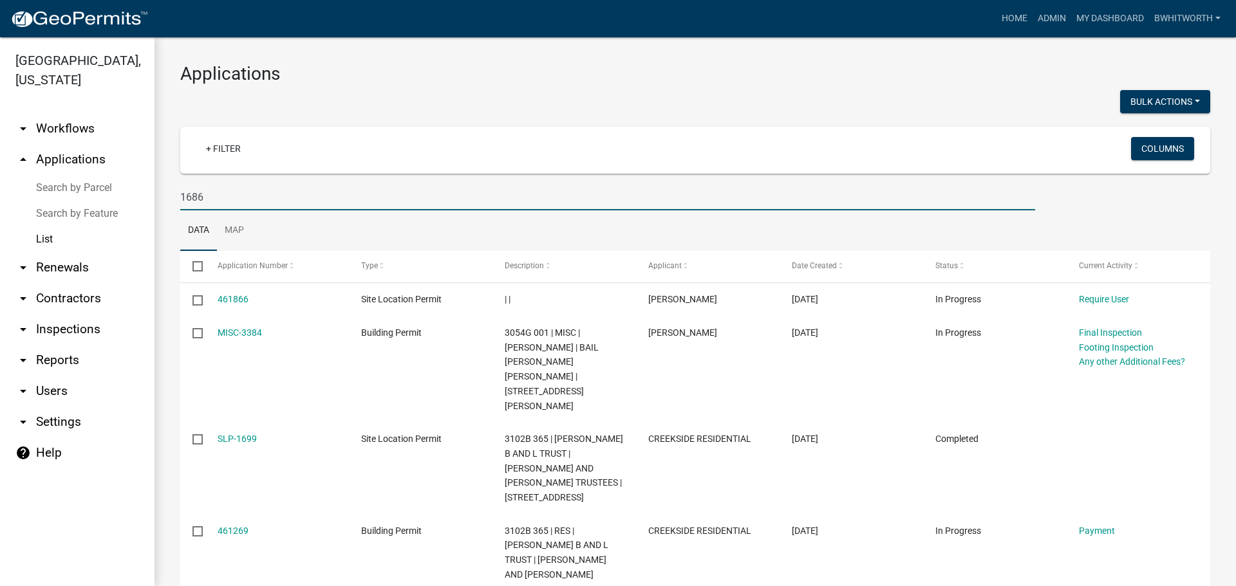
type input "1686"
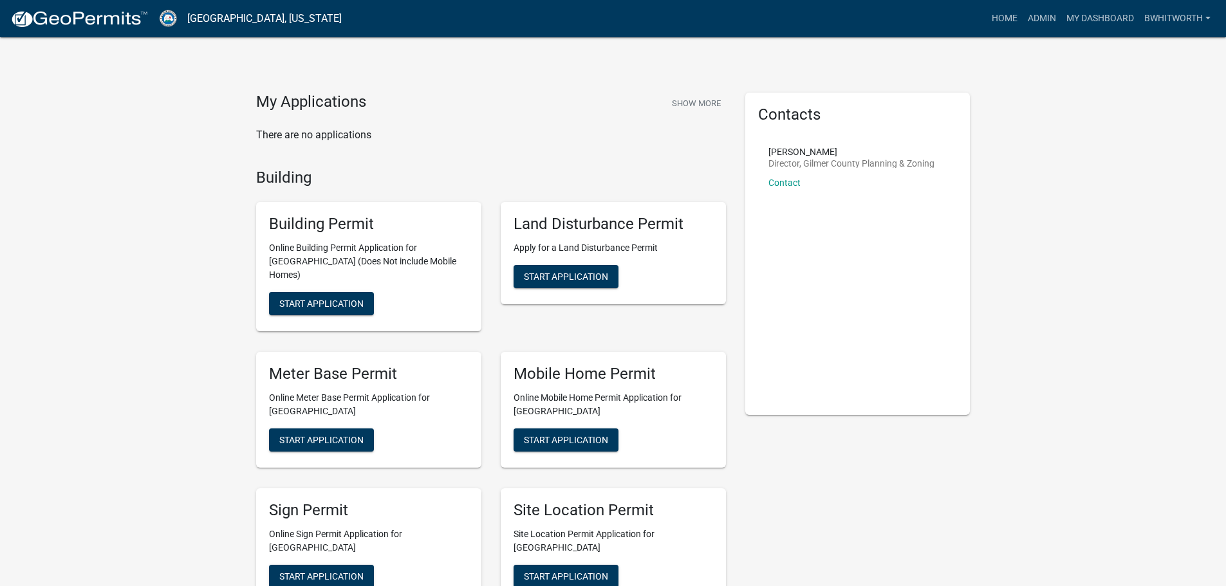
click at [452, 139] on p "There are no applications" at bounding box center [491, 134] width 470 height 15
click at [317, 299] on span "Start Application" at bounding box center [321, 304] width 84 height 10
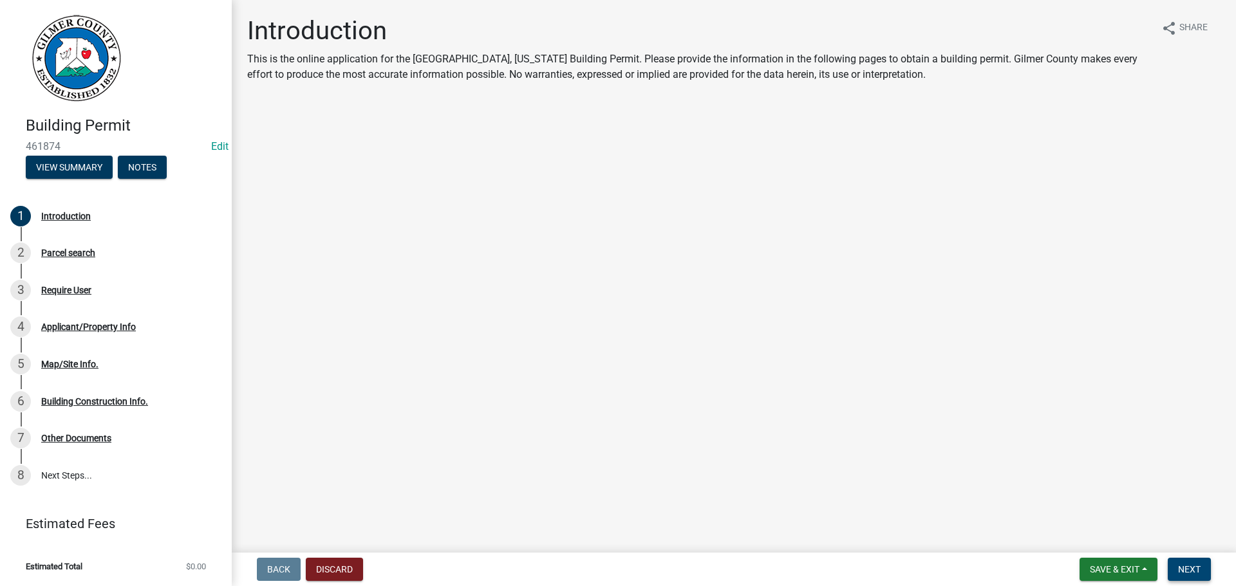
click at [1194, 569] on span "Next" at bounding box center [1189, 569] width 23 height 10
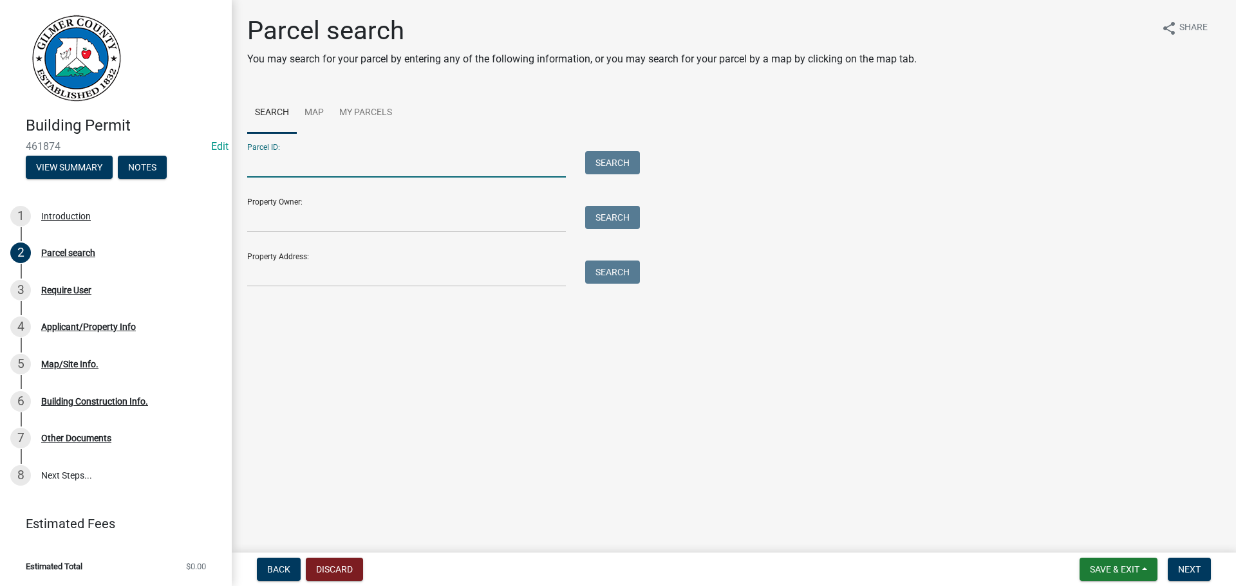
click at [293, 171] on input "Parcel ID:" at bounding box center [406, 164] width 319 height 26
click at [277, 158] on input "3119* 041C" at bounding box center [406, 164] width 319 height 26
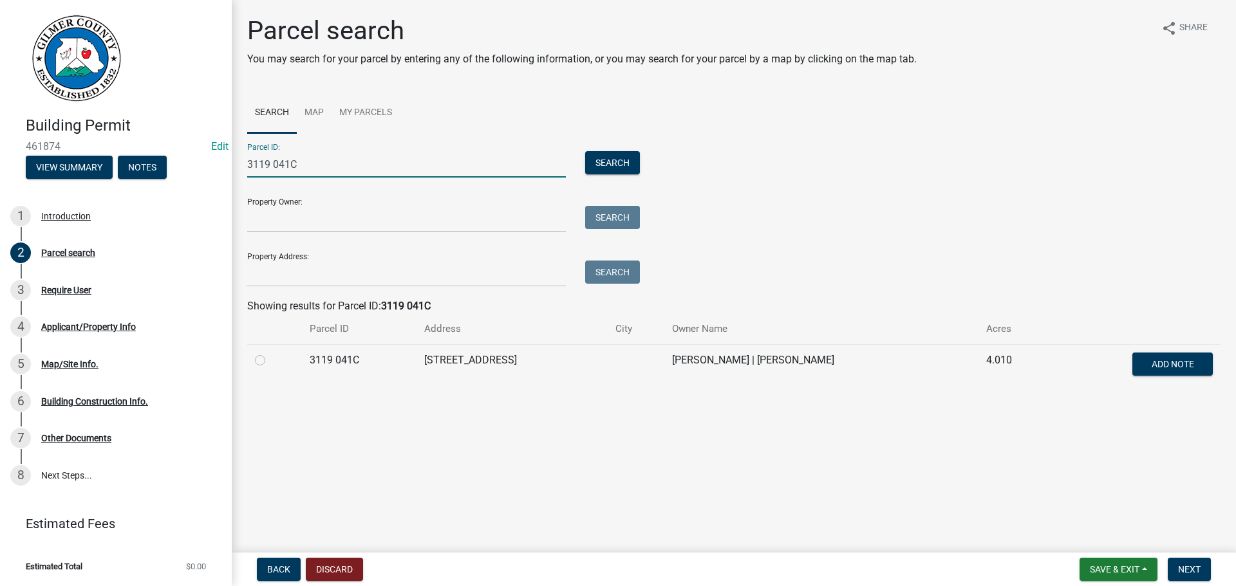
type input "3119 041C"
click at [270, 353] on label at bounding box center [270, 353] width 0 height 0
click at [270, 357] on 041C "radio" at bounding box center [274, 357] width 8 height 8
radio 041C "true"
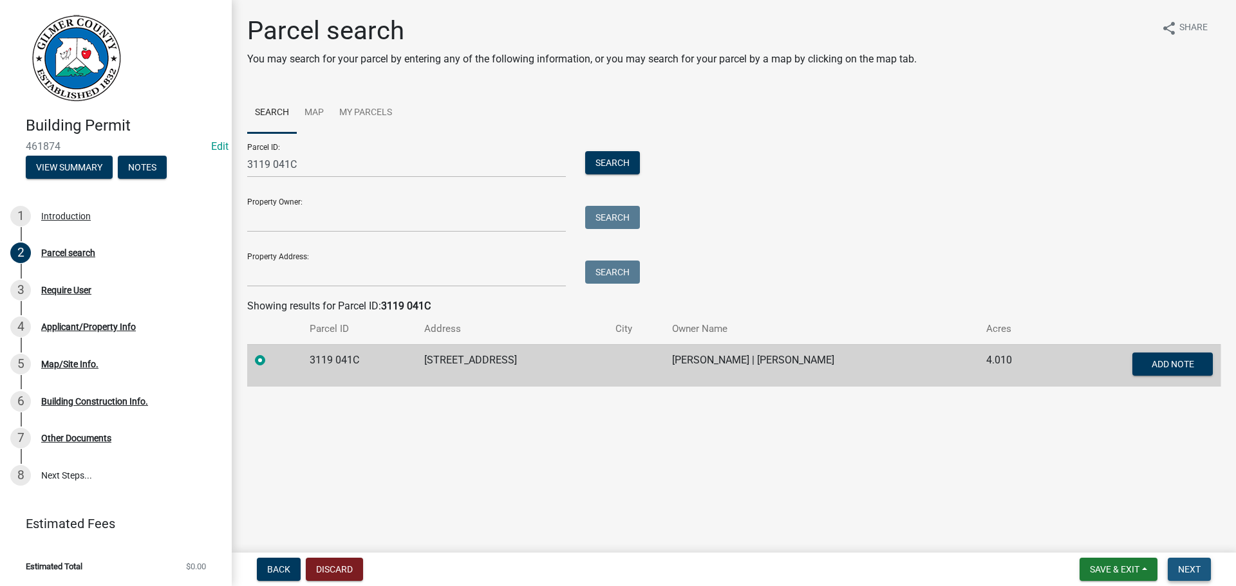
click at [1176, 561] on button "Next" at bounding box center [1188, 569] width 43 height 23
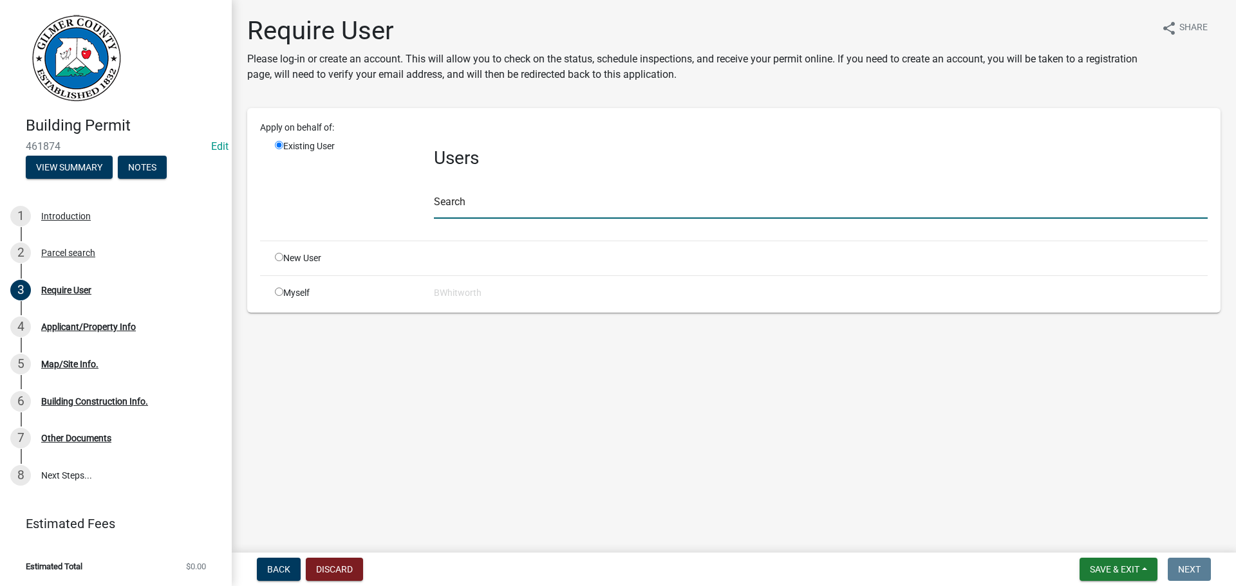
click at [495, 197] on input "text" at bounding box center [821, 205] width 774 height 26
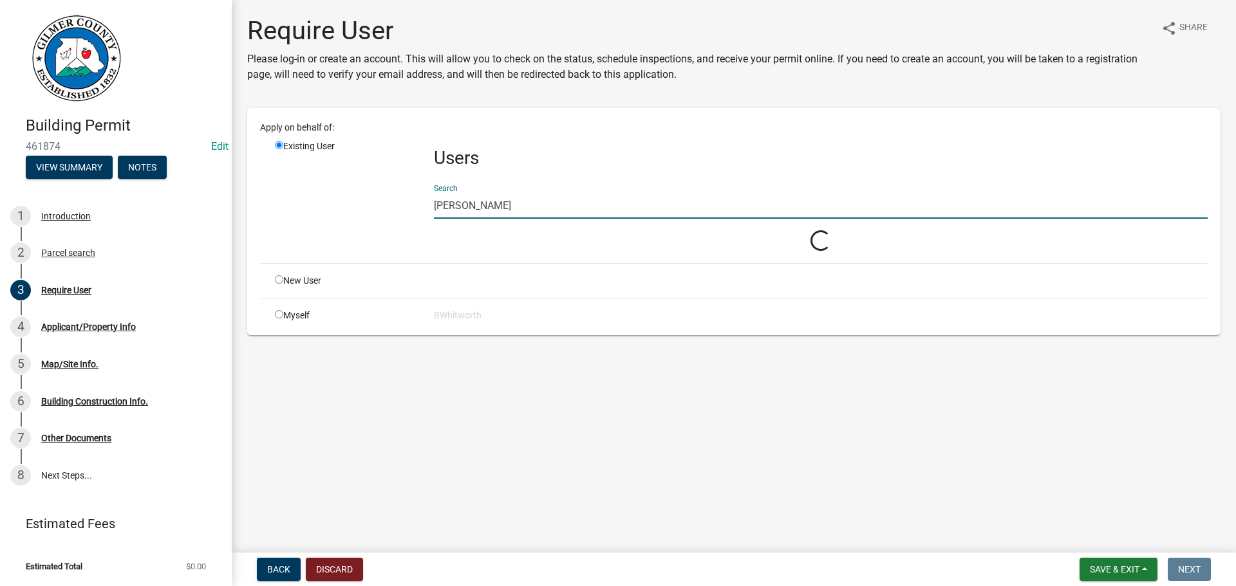
type input "[PERSON_NAME]"
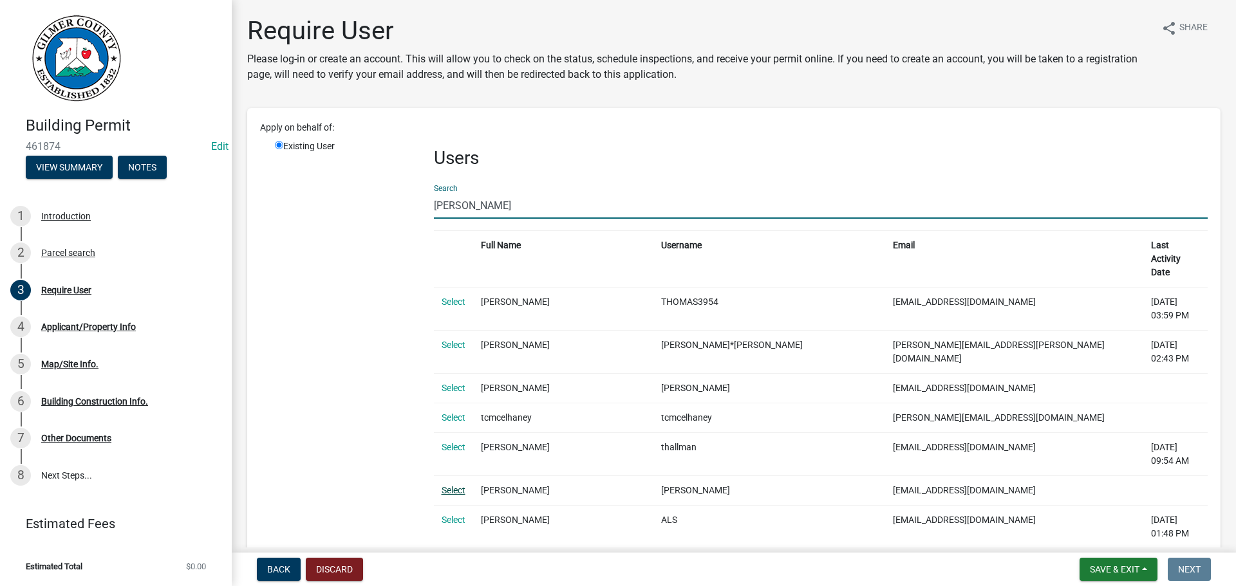
click at [445, 485] on link "Select" at bounding box center [453, 490] width 24 height 10
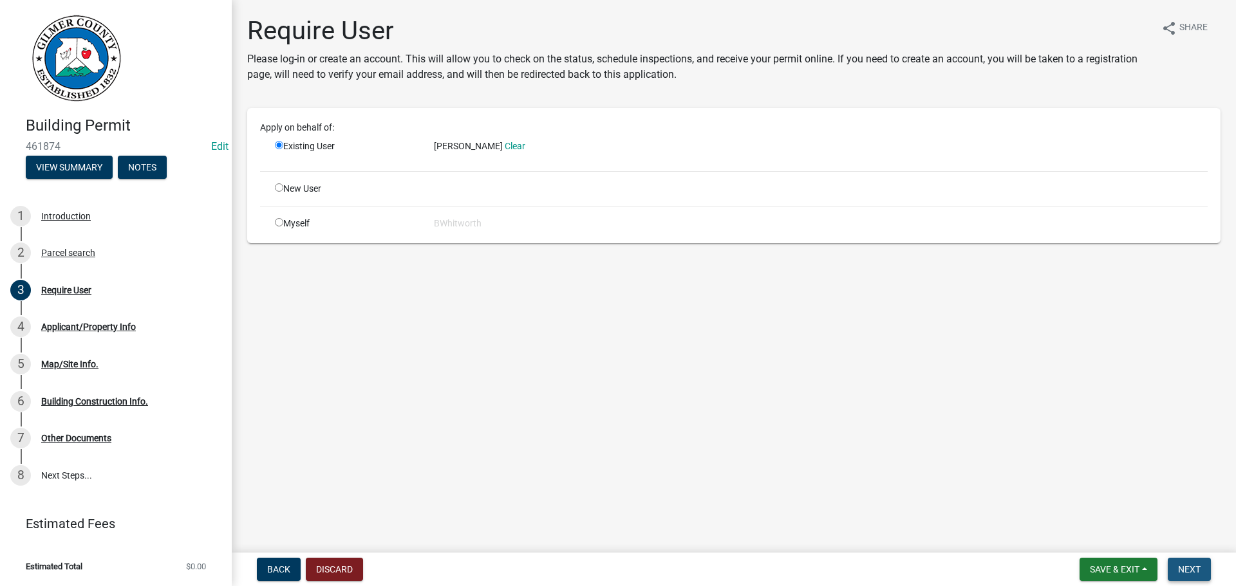
click at [1194, 568] on span "Next" at bounding box center [1189, 569] width 23 height 10
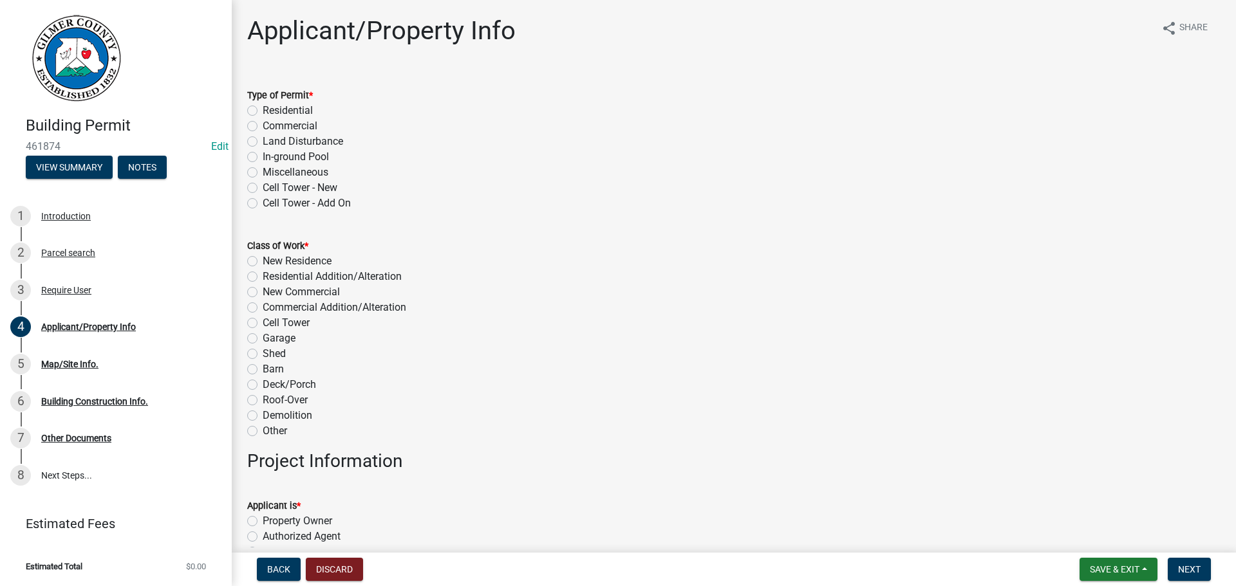
click at [263, 158] on label "In-ground Pool" at bounding box center [296, 156] width 66 height 15
click at [263, 158] on input "In-ground Pool" at bounding box center [267, 153] width 8 height 8
radio input "true"
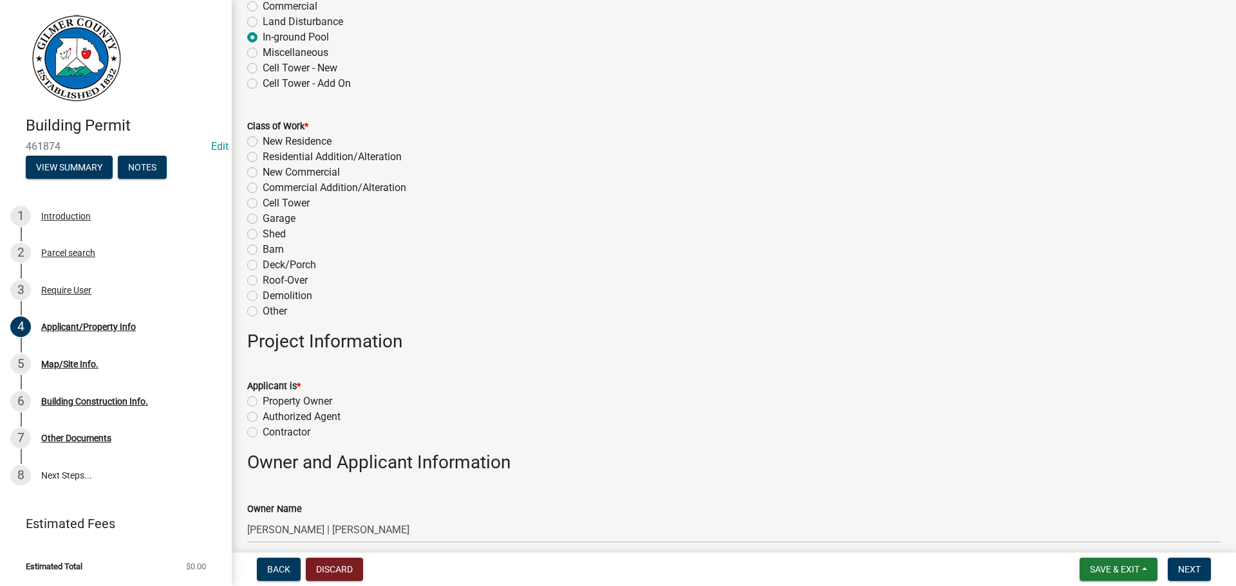
scroll to position [129, 0]
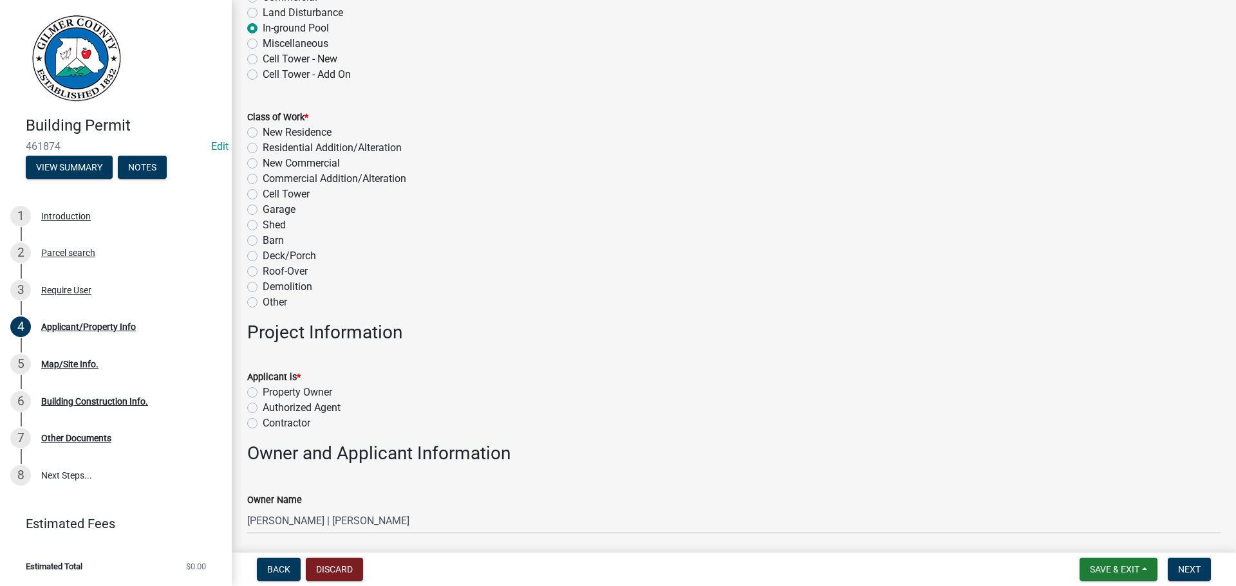
click at [263, 303] on label "Other" at bounding box center [275, 302] width 24 height 15
click at [263, 303] on input "Other" at bounding box center [267, 299] width 8 height 8
radio input "true"
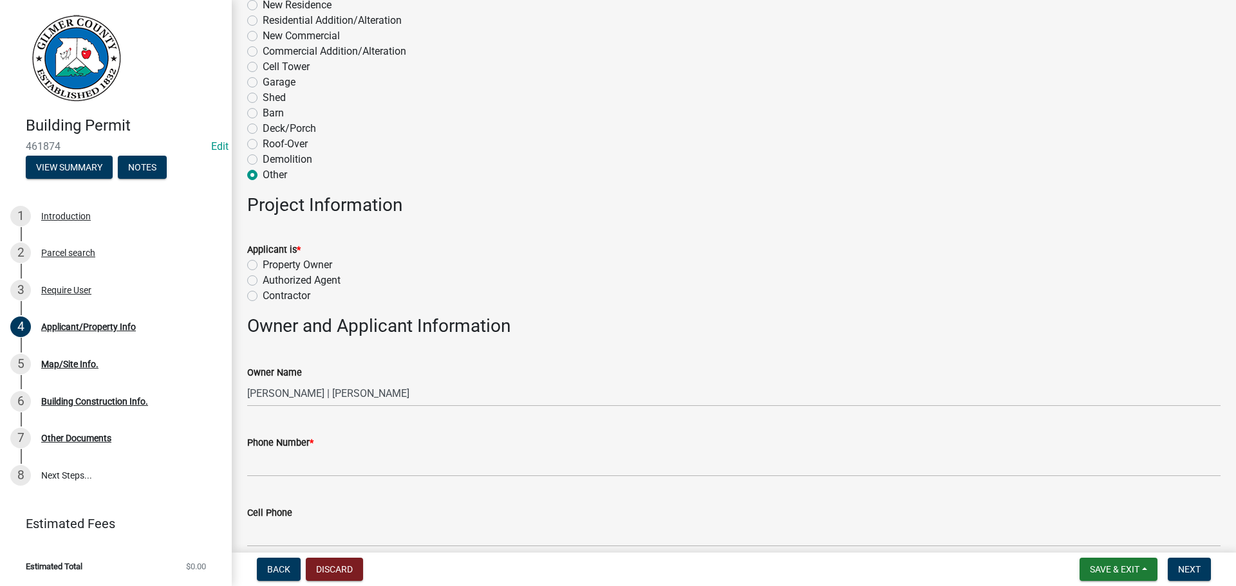
scroll to position [257, 0]
drag, startPoint x: 250, startPoint y: 295, endPoint x: 259, endPoint y: 301, distance: 11.6
click at [263, 295] on label "Contractor" at bounding box center [287, 294] width 48 height 15
click at [263, 295] on input "Contractor" at bounding box center [267, 291] width 8 height 8
radio input "true"
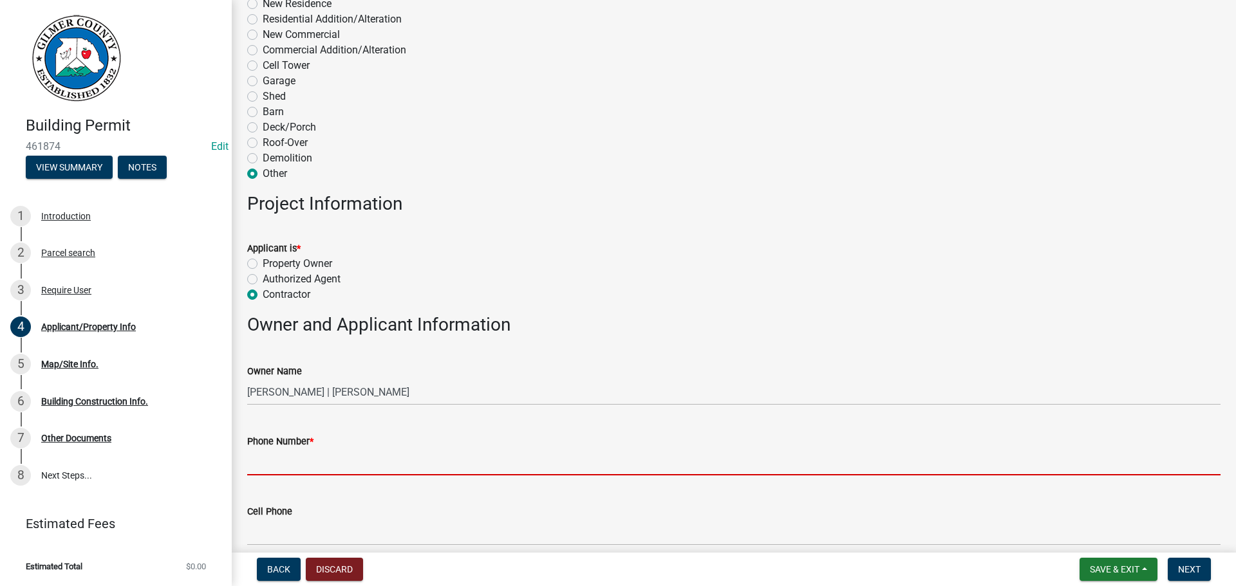
drag, startPoint x: 292, startPoint y: 454, endPoint x: 306, endPoint y: 440, distance: 19.1
click at [292, 454] on input "Phone Number *" at bounding box center [733, 462] width 973 height 26
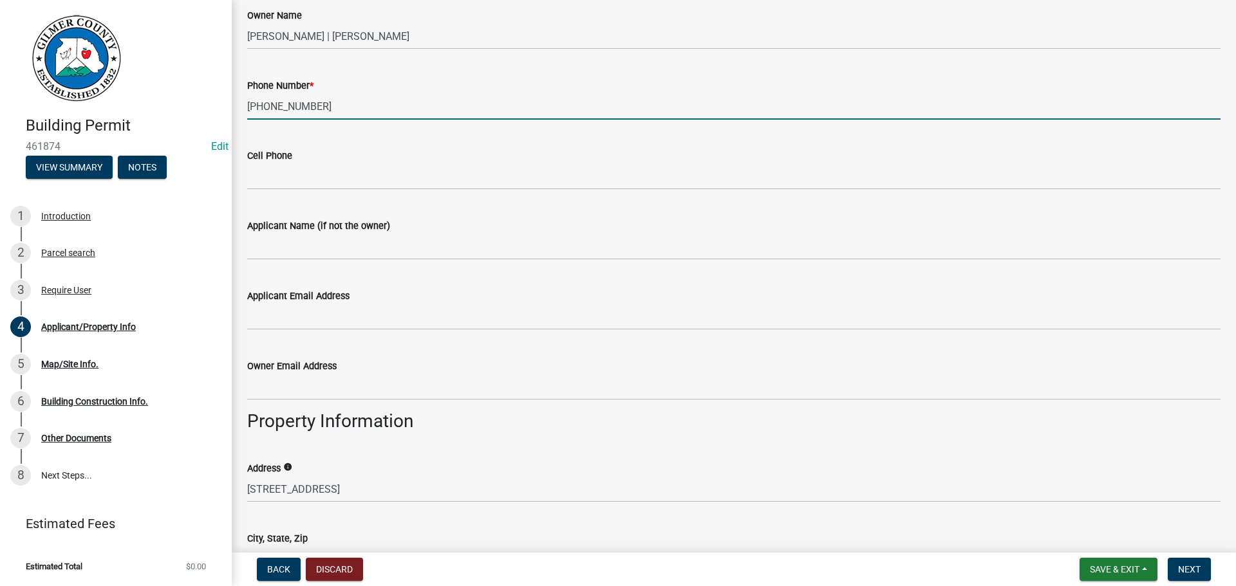
scroll to position [644, 0]
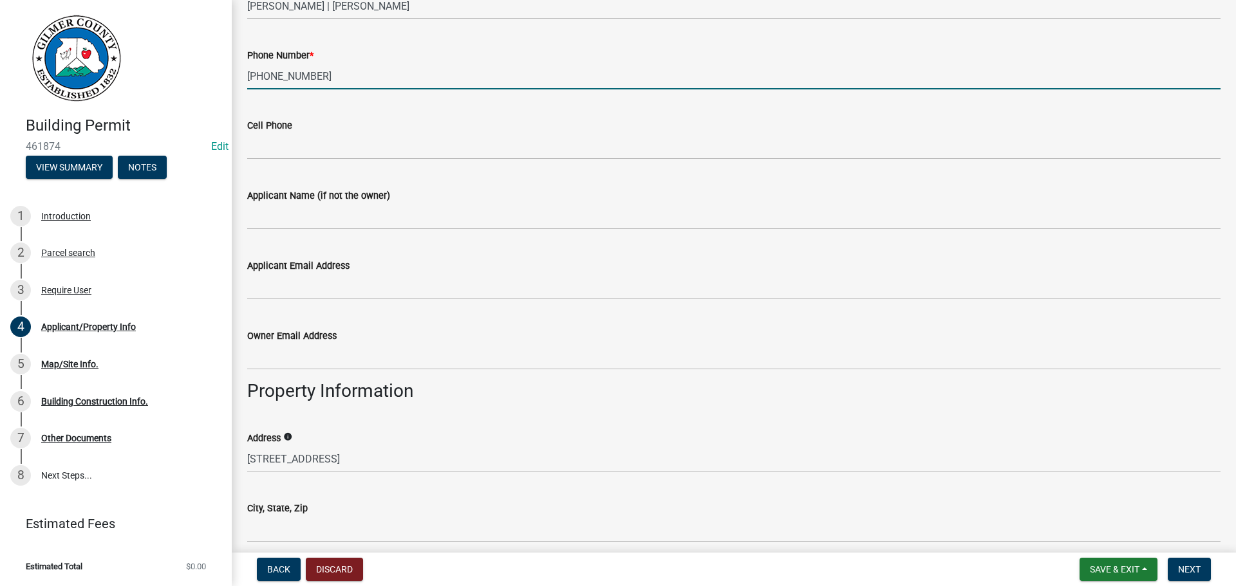
type input "214-592-5731"
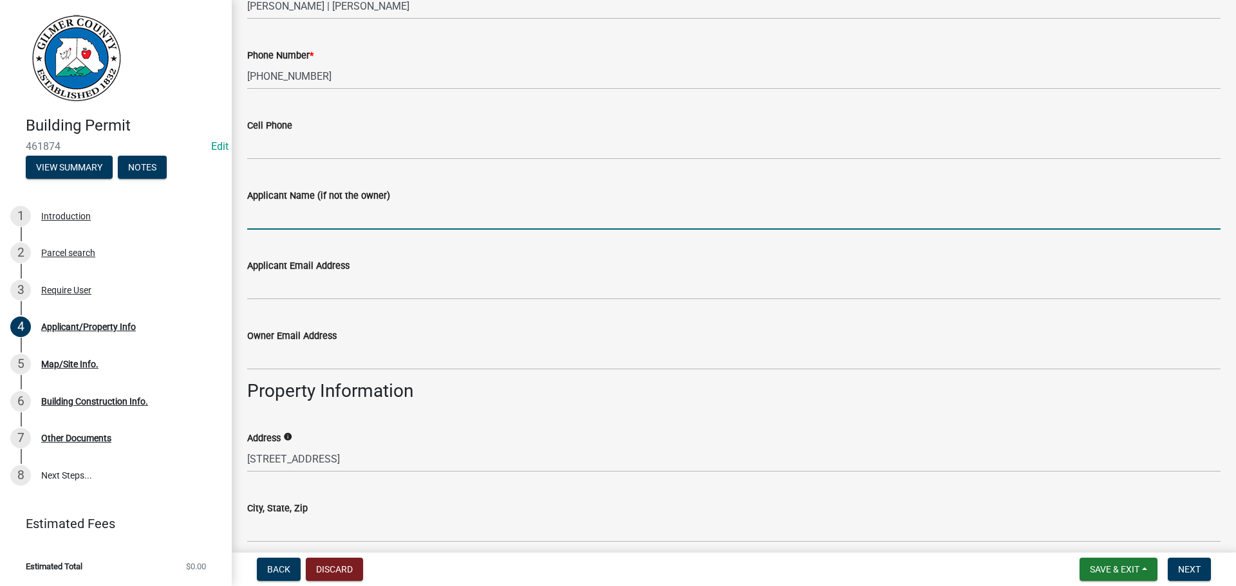
click at [308, 218] on input "Applicant Name (if not the owner)" at bounding box center [733, 216] width 973 height 26
type input "THOMAS CLINARD"
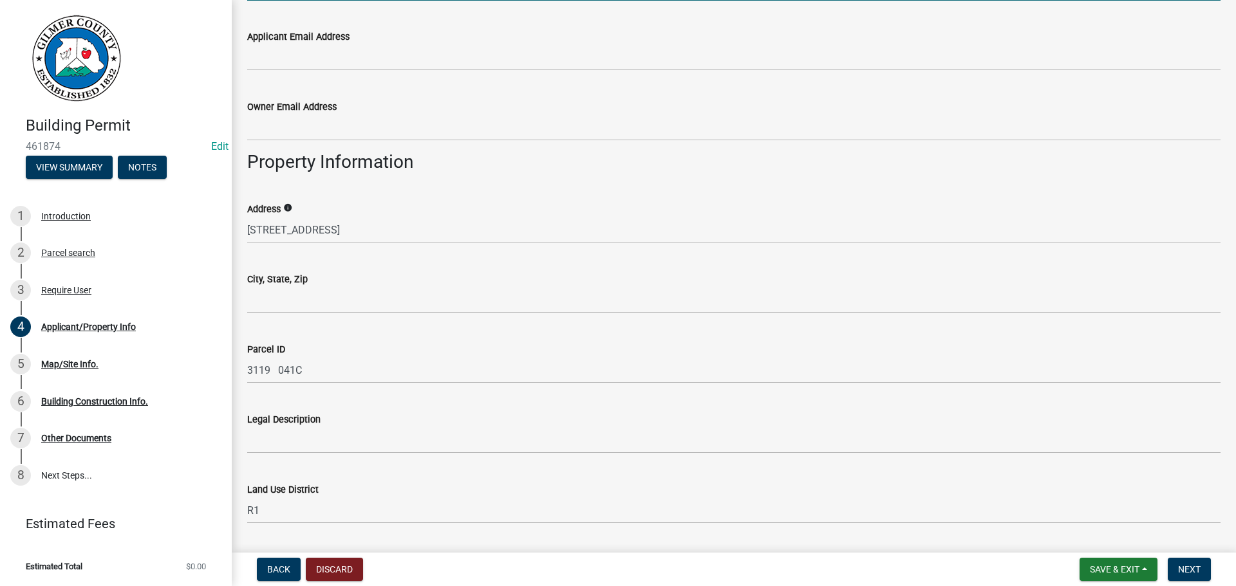
scroll to position [901, 0]
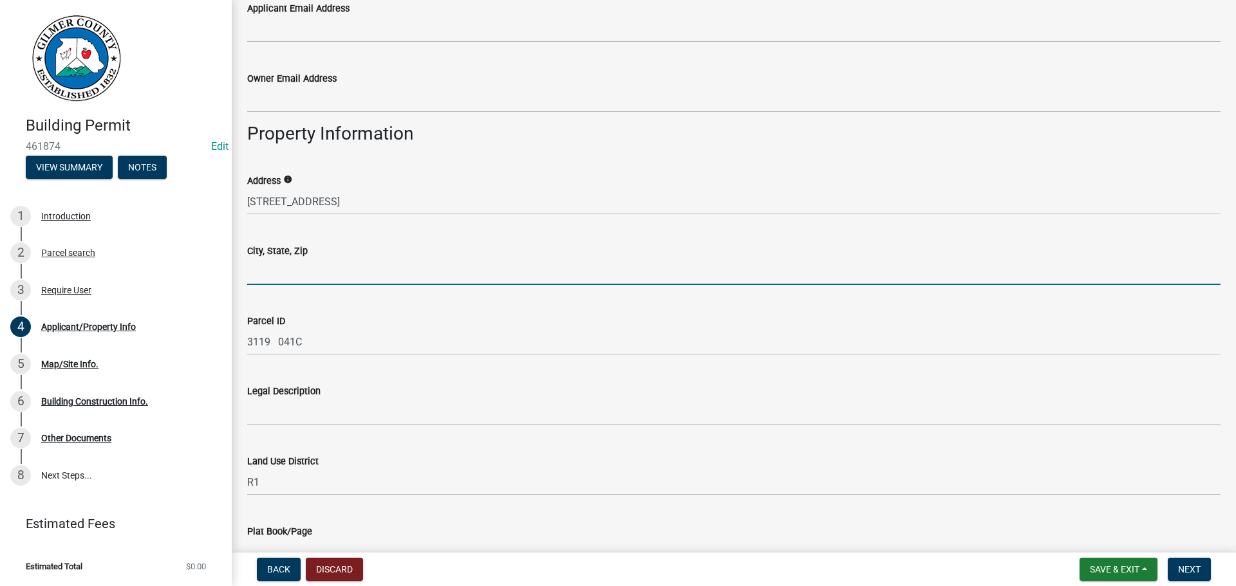
click at [290, 271] on input "City, State, Zip" at bounding box center [733, 272] width 973 height 26
type input "ELLIJAY GA 30540"
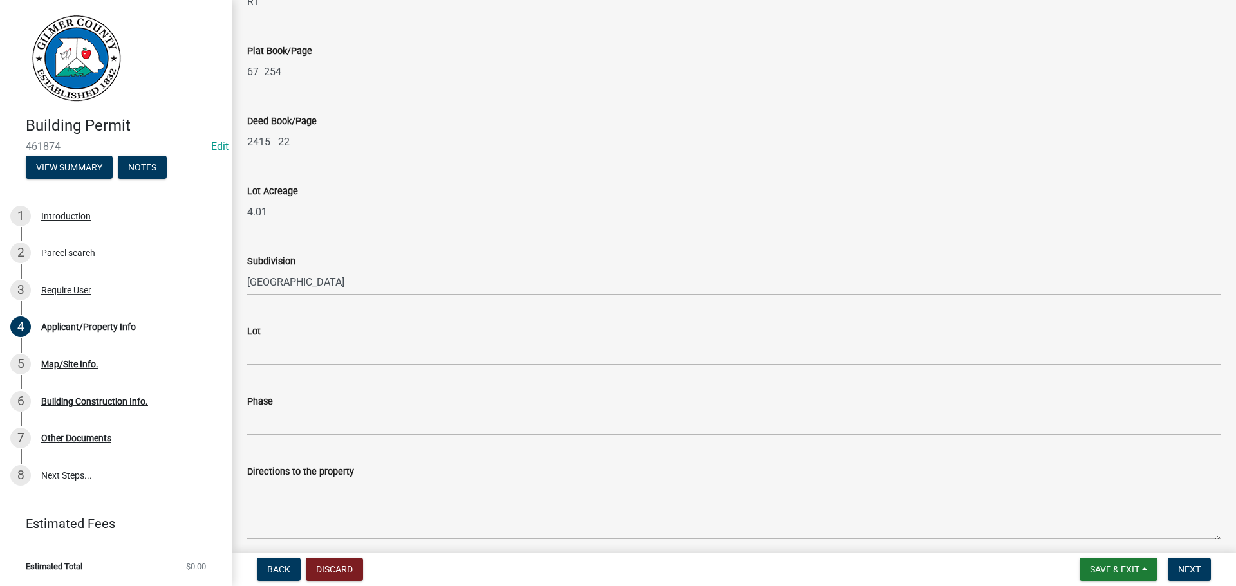
scroll to position [1435, 0]
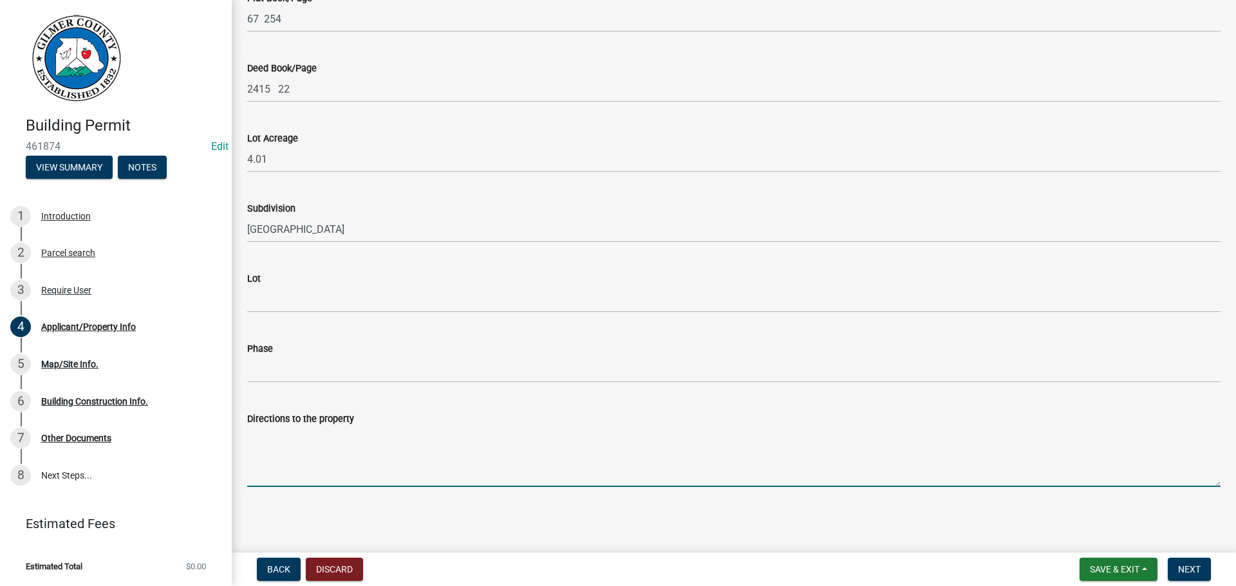
click at [318, 452] on textarea "Directions to the property" at bounding box center [733, 457] width 973 height 60
paste textarea "515N RT ON ROCK CRK RD, GO 1.4 MILE TO GRAVEL DR ON LT, RIGHT BEFORE 2ND BRIDGE…"
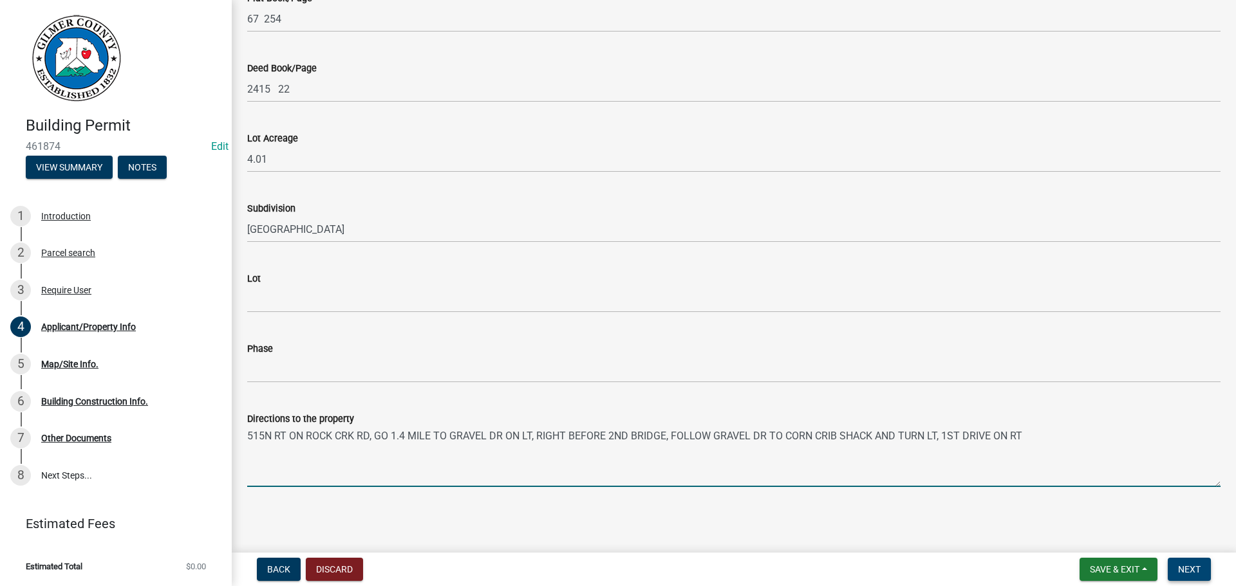
type textarea "515N RT ON ROCK CRK RD, GO 1.4 MILE TO GRAVEL DR ON LT, RIGHT BEFORE 2ND BRIDGE…"
click at [1197, 566] on span "Next" at bounding box center [1189, 569] width 23 height 10
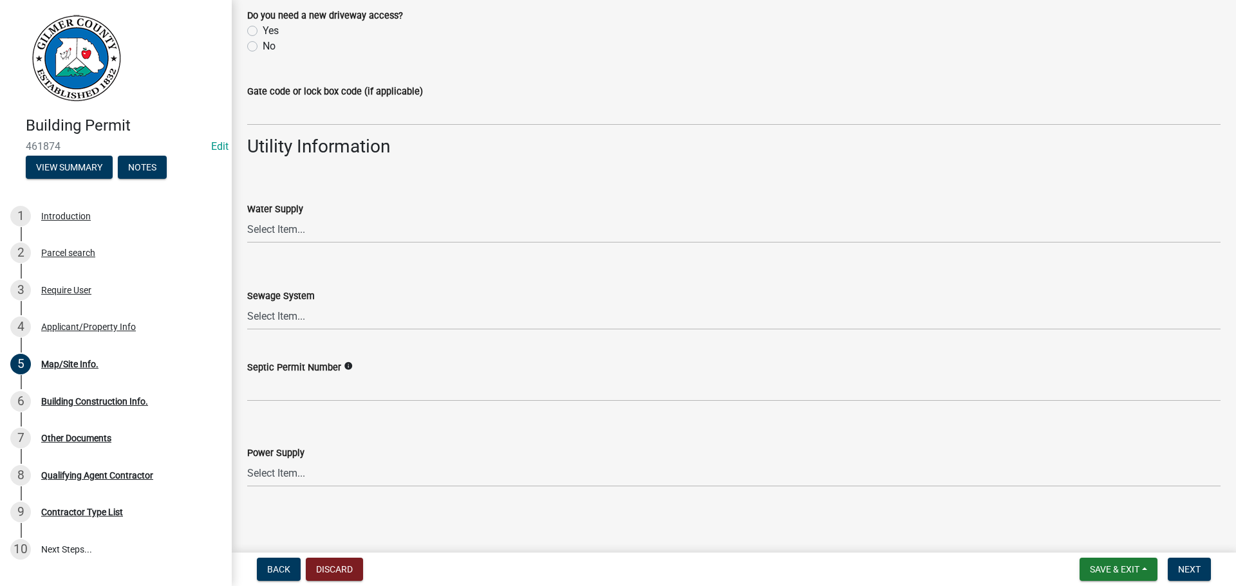
scroll to position [1048, 0]
click at [1193, 570] on span "Next" at bounding box center [1189, 569] width 23 height 10
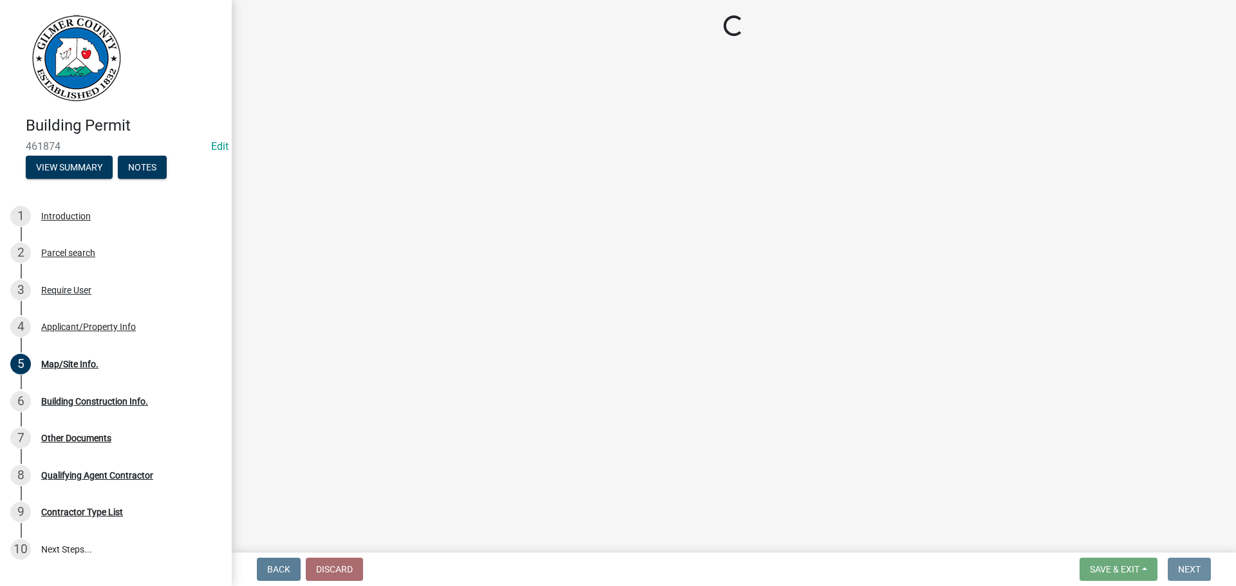
scroll to position [0, 0]
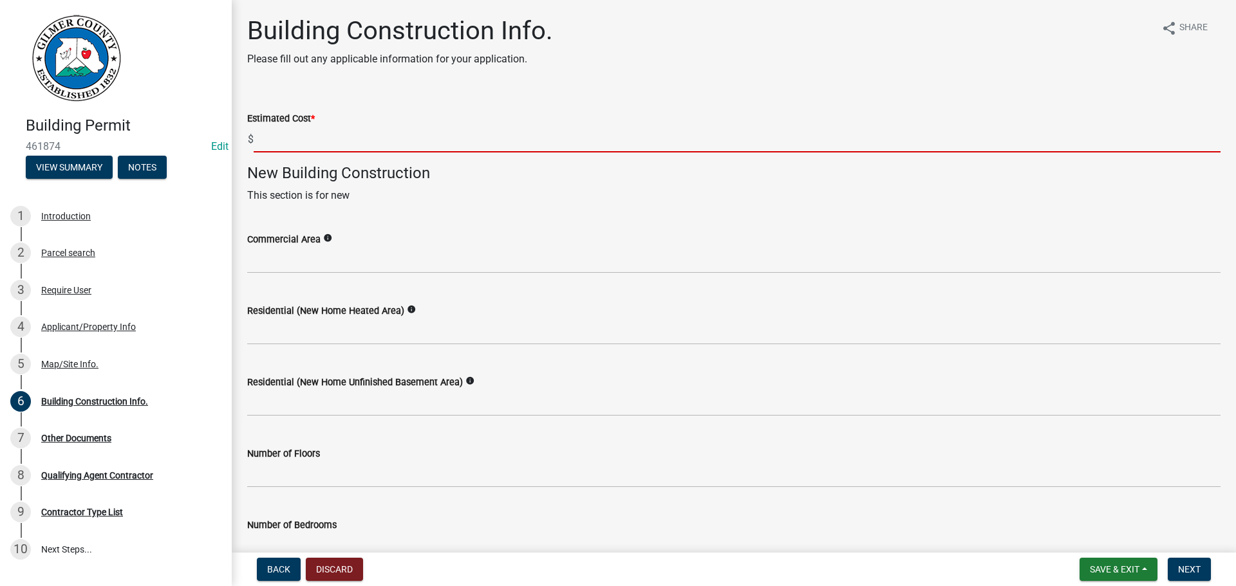
click at [320, 145] on input "text" at bounding box center [737, 139] width 967 height 26
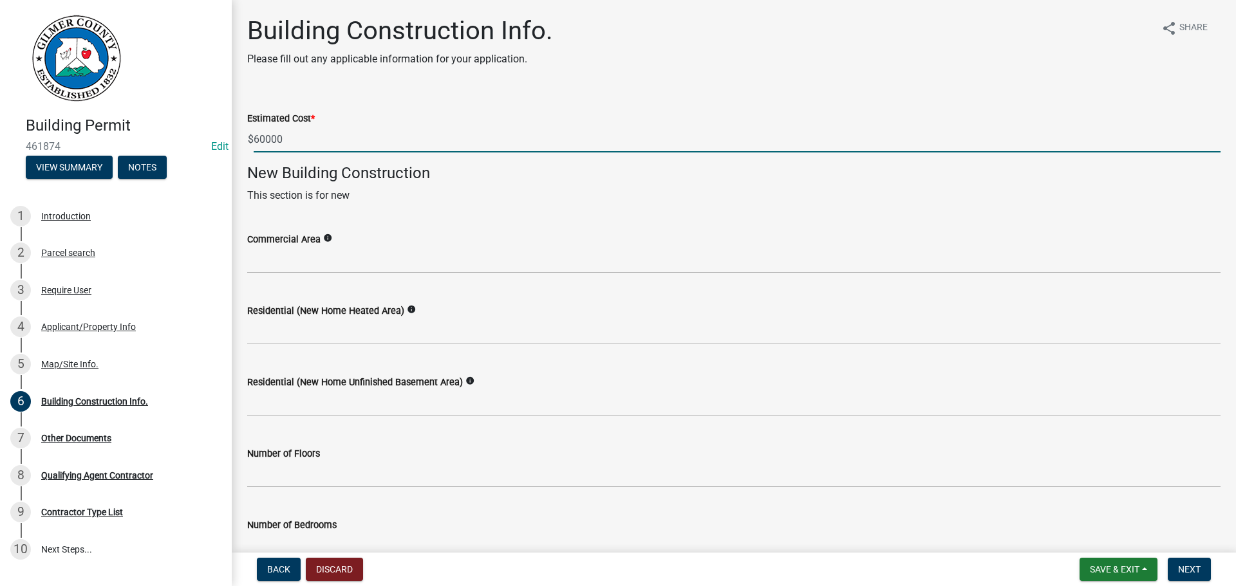
type input "60000"
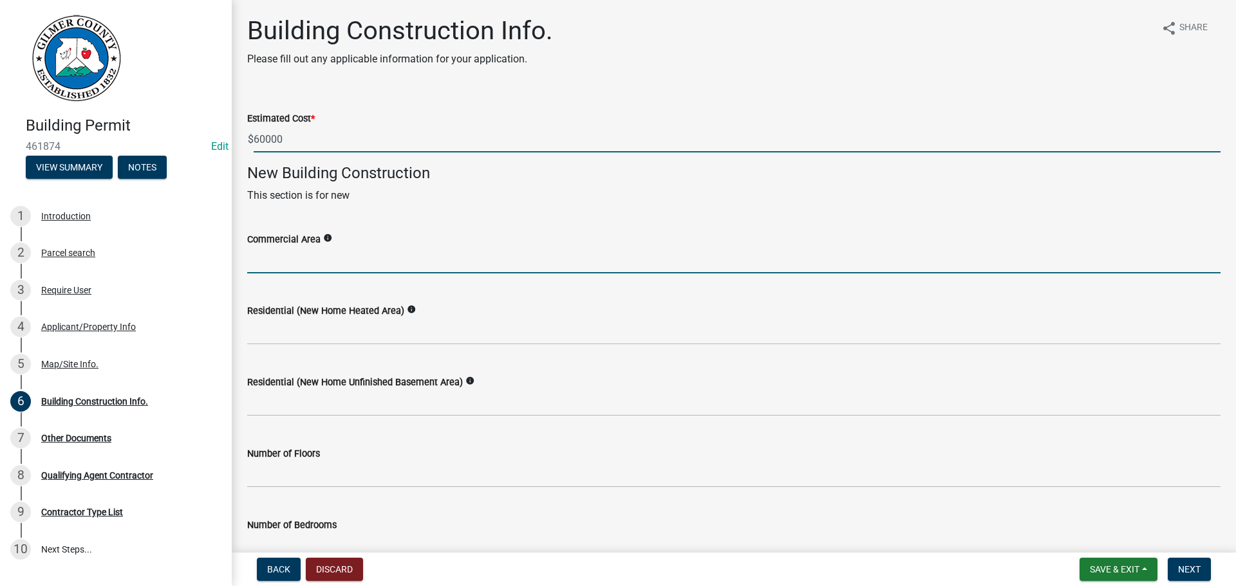
click at [665, 254] on input "text" at bounding box center [733, 260] width 973 height 26
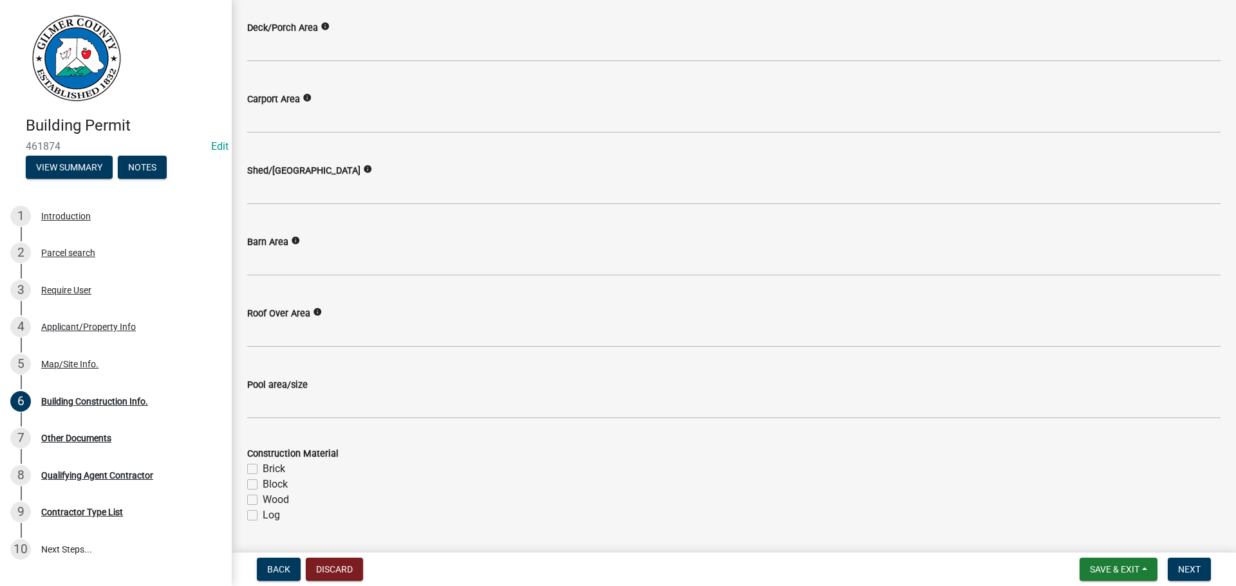
scroll to position [837, 0]
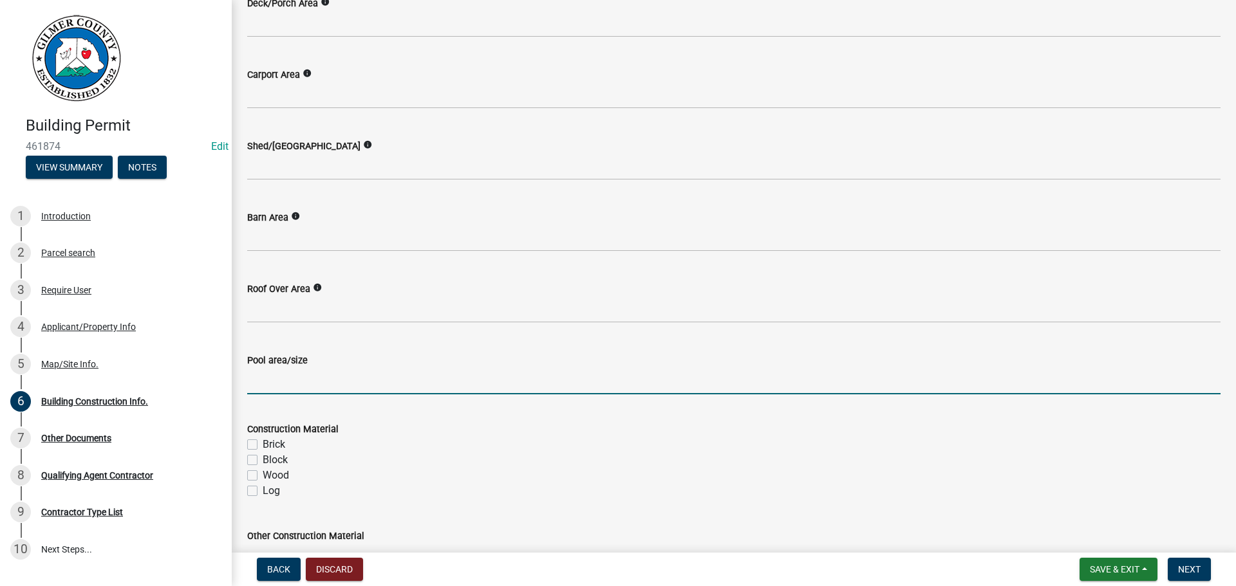
click at [319, 380] on input "text" at bounding box center [733, 381] width 973 height 26
type input "5"
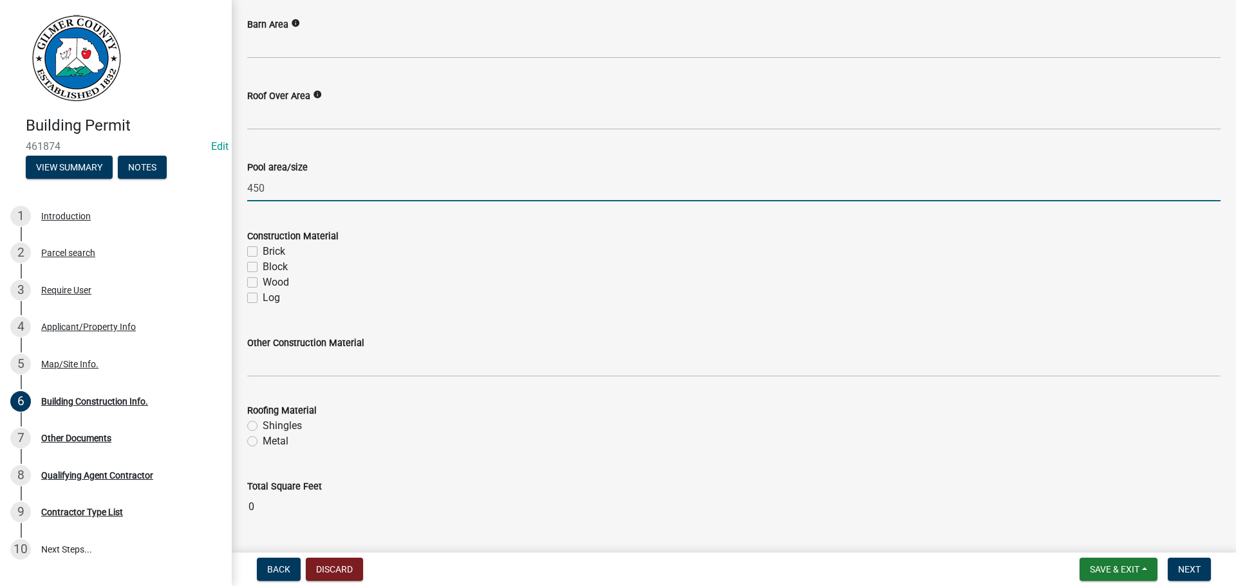
scroll to position [1064, 0]
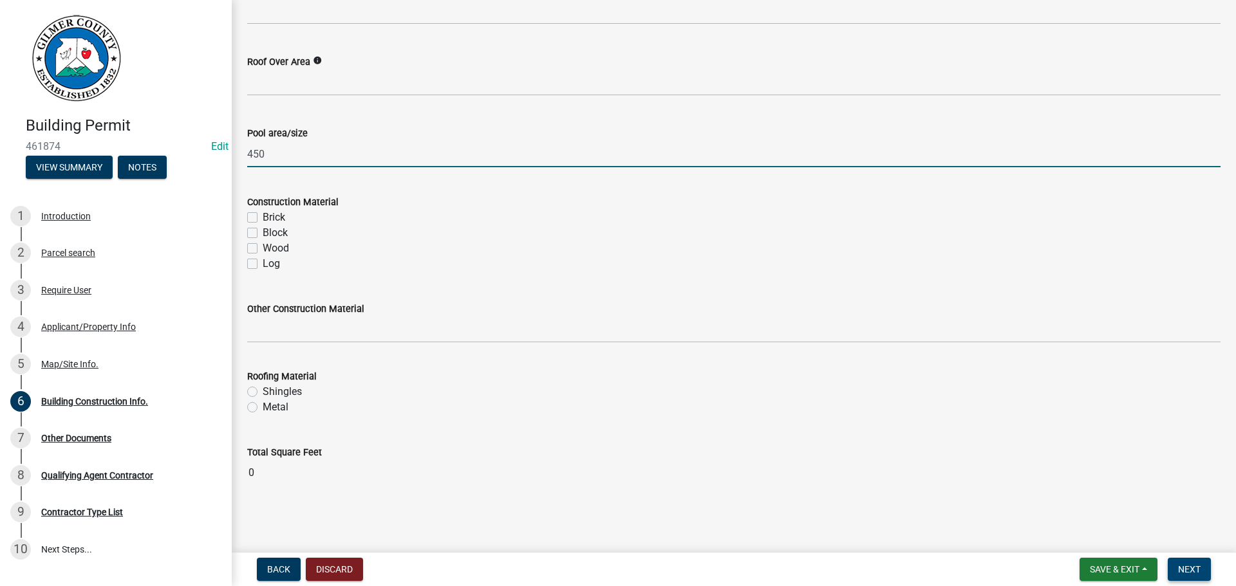
type input "450"
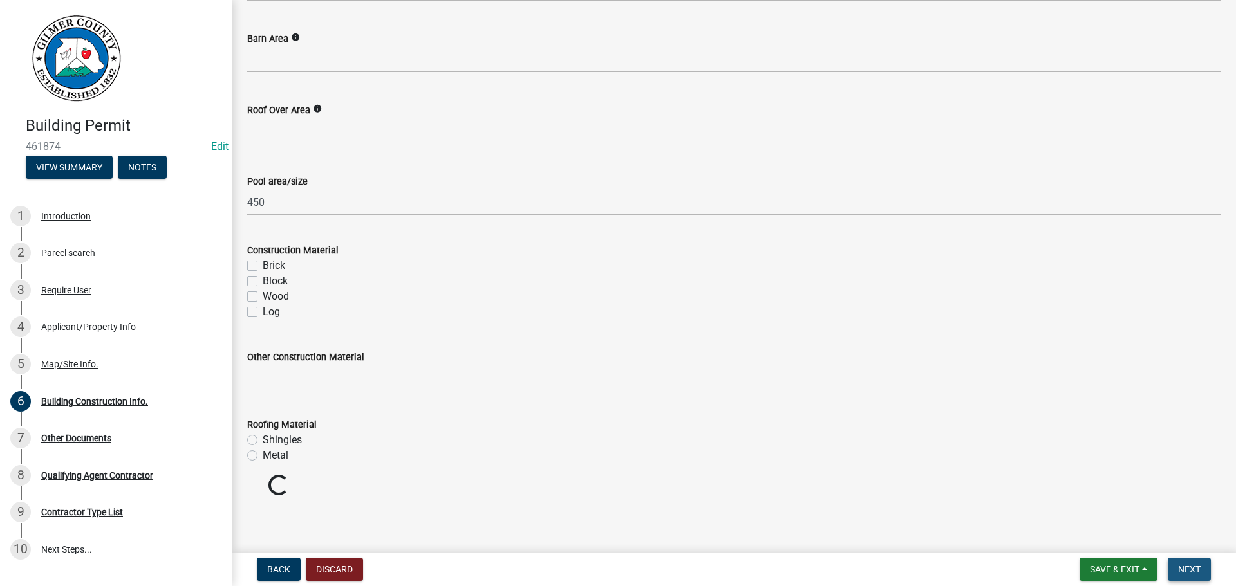
scroll to position [993, 0]
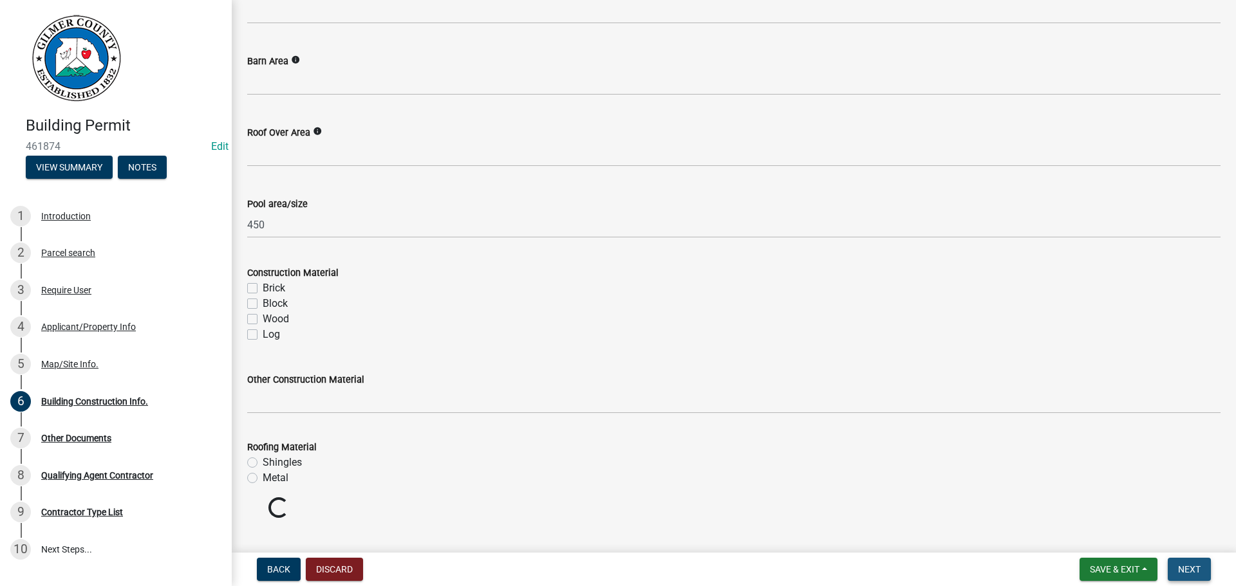
click at [1173, 571] on button "Next" at bounding box center [1188, 569] width 43 height 23
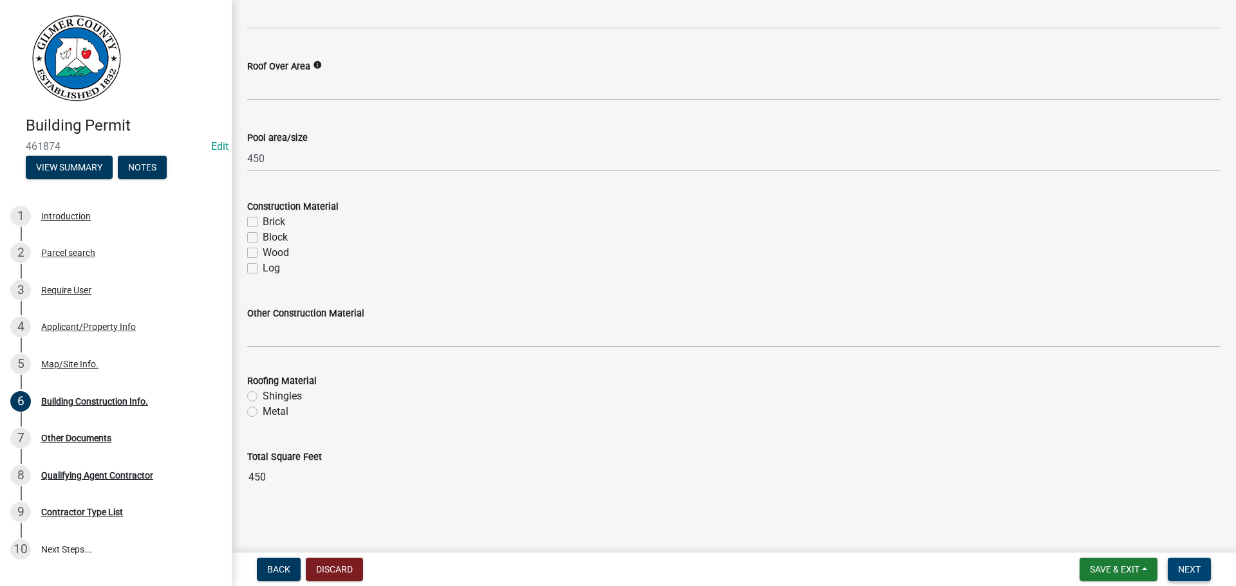
scroll to position [1064, 0]
click at [1193, 564] on span "Next" at bounding box center [1189, 569] width 23 height 10
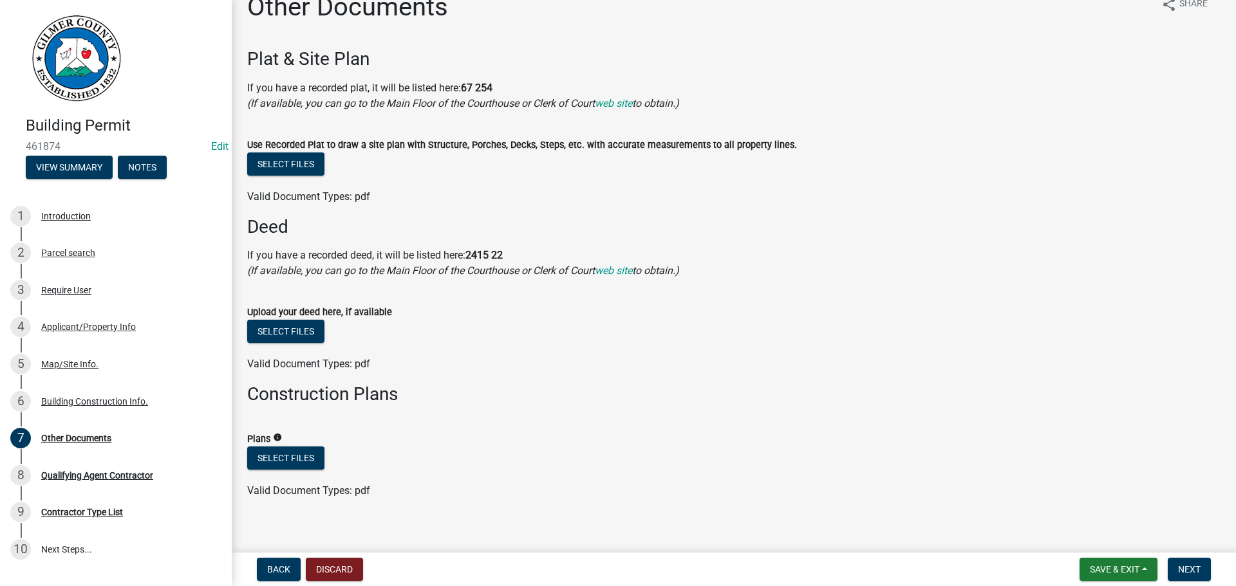
scroll to position [37, 0]
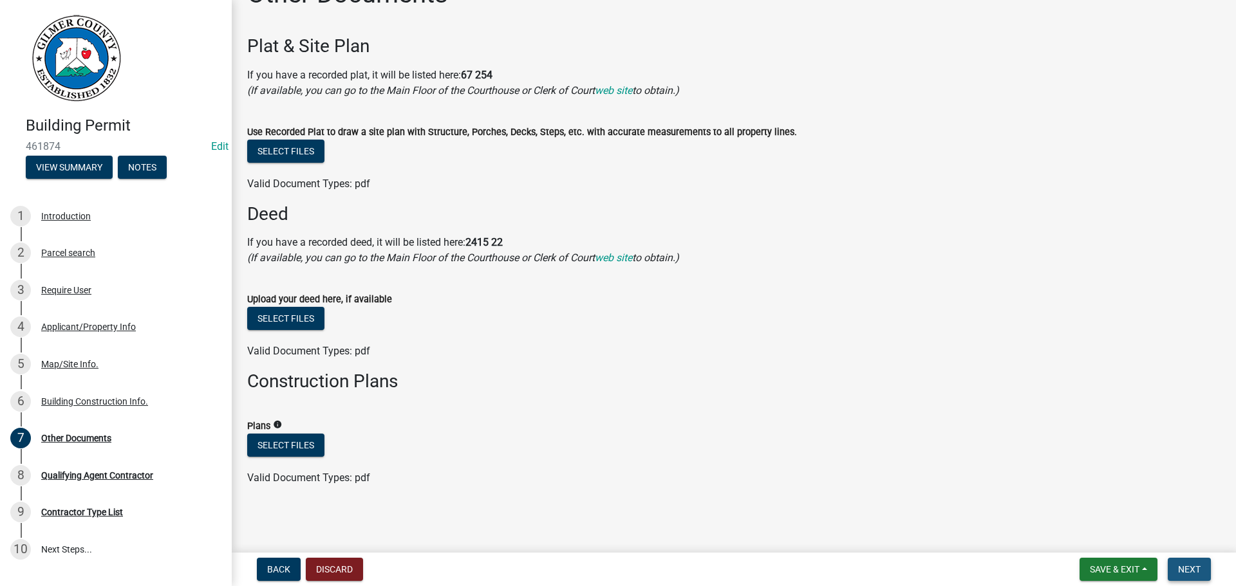
click at [1196, 564] on span "Next" at bounding box center [1189, 569] width 23 height 10
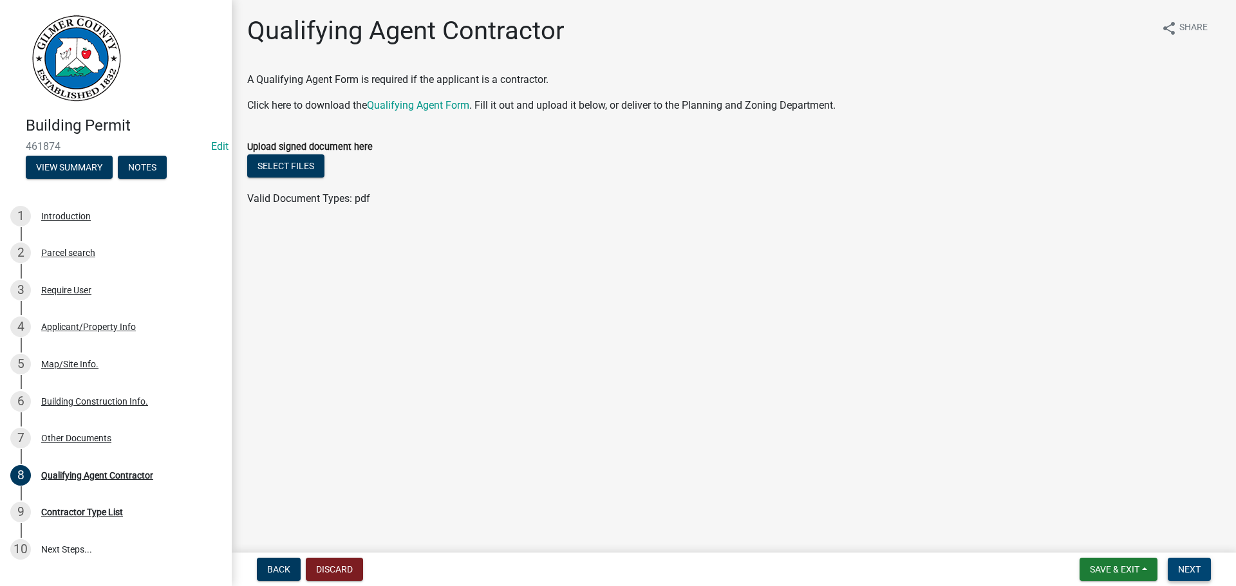
click at [1196, 564] on span "Next" at bounding box center [1189, 569] width 23 height 10
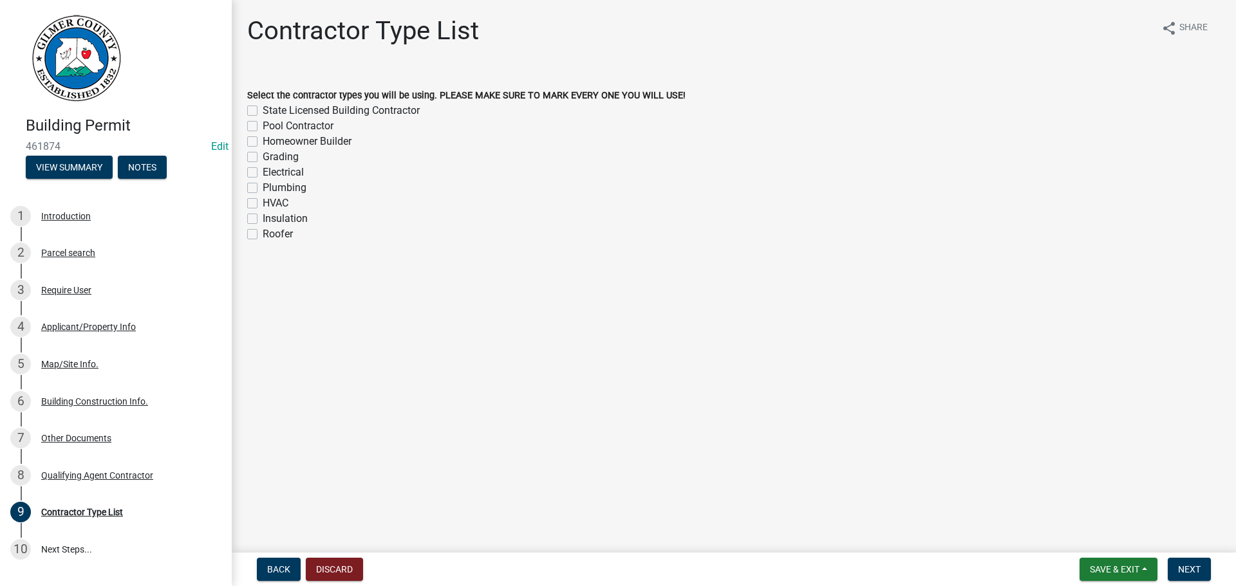
click at [263, 127] on label "Pool Contractor" at bounding box center [298, 125] width 71 height 15
click at [263, 127] on input "Pool Contractor" at bounding box center [267, 122] width 8 height 8
checkbox input "true"
checkbox input "false"
checkbox input "true"
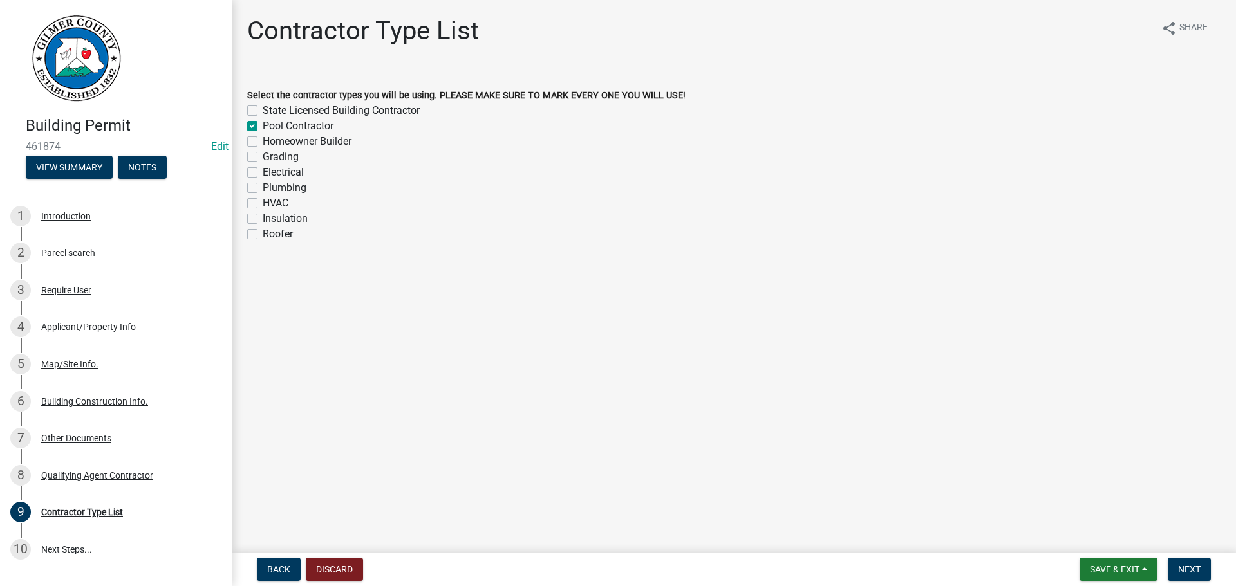
checkbox input "false"
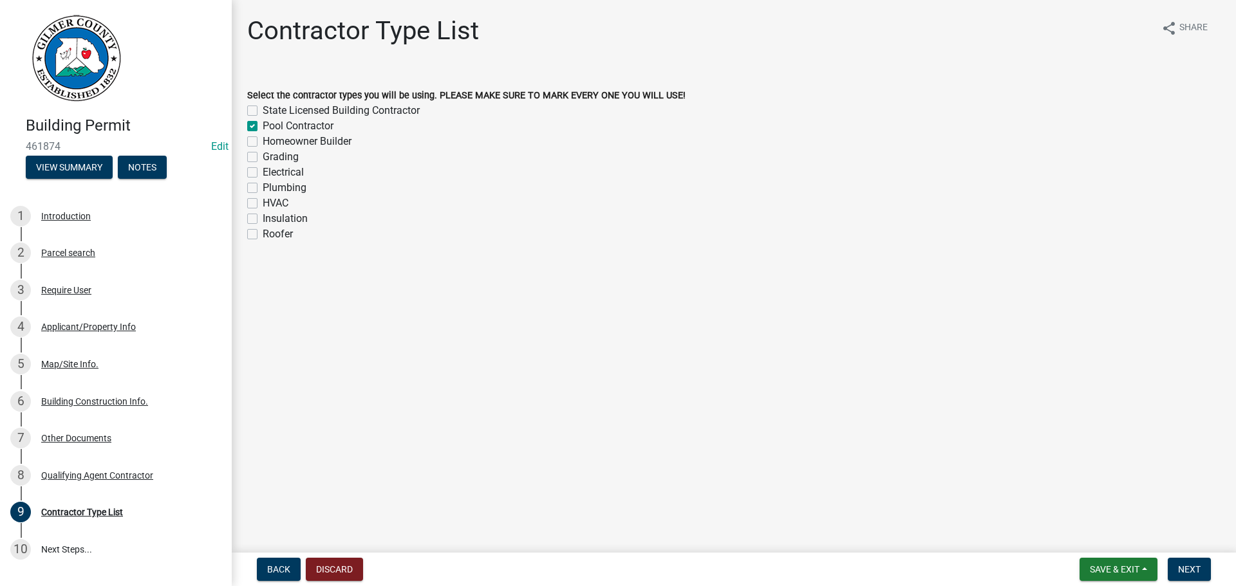
checkbox input "false"
click at [1182, 569] on span "Next" at bounding box center [1189, 569] width 23 height 10
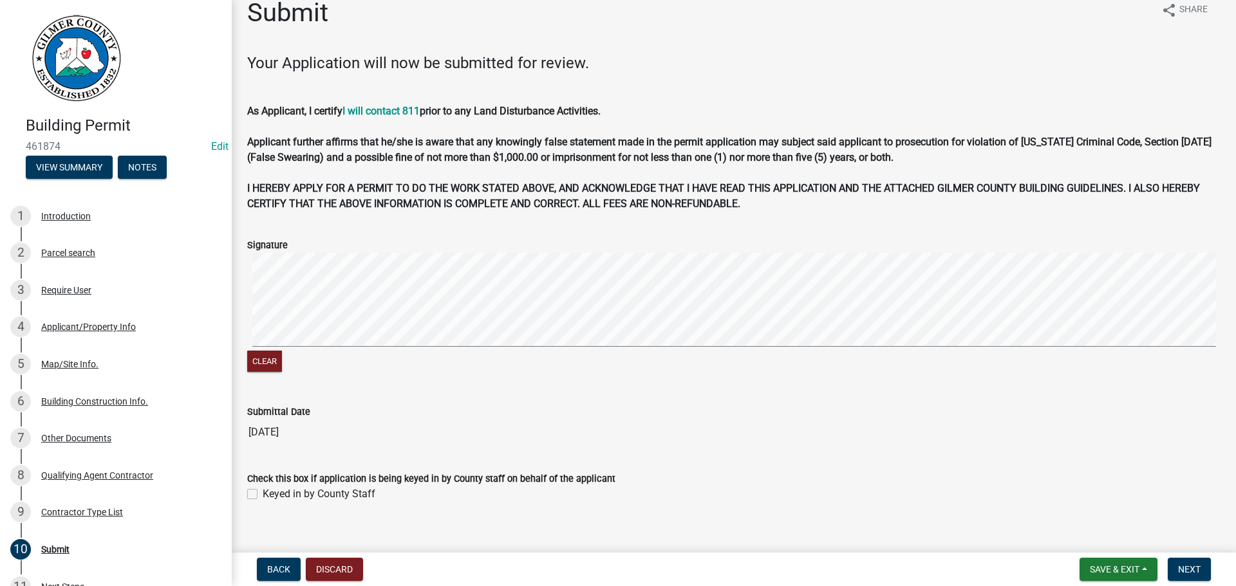
scroll to position [34, 0]
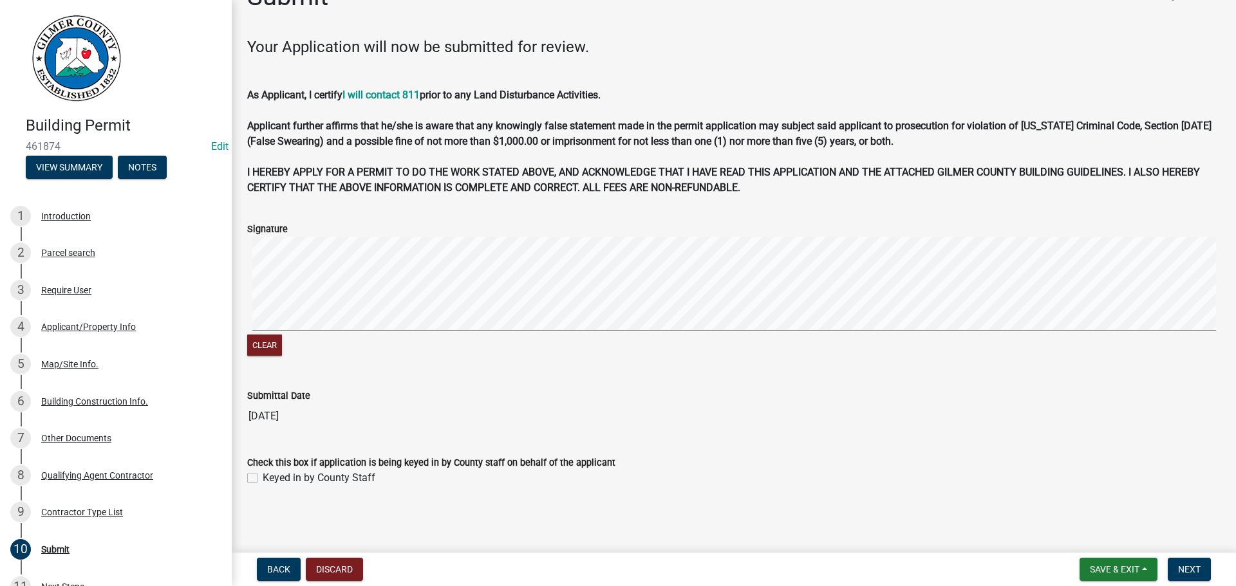
click at [263, 483] on label "Keyed in by County Staff" at bounding box center [319, 477] width 113 height 15
click at [263, 479] on input "Keyed in by County Staff" at bounding box center [267, 474] width 8 height 8
checkbox input "true"
click at [1199, 575] on button "Next" at bounding box center [1188, 569] width 43 height 23
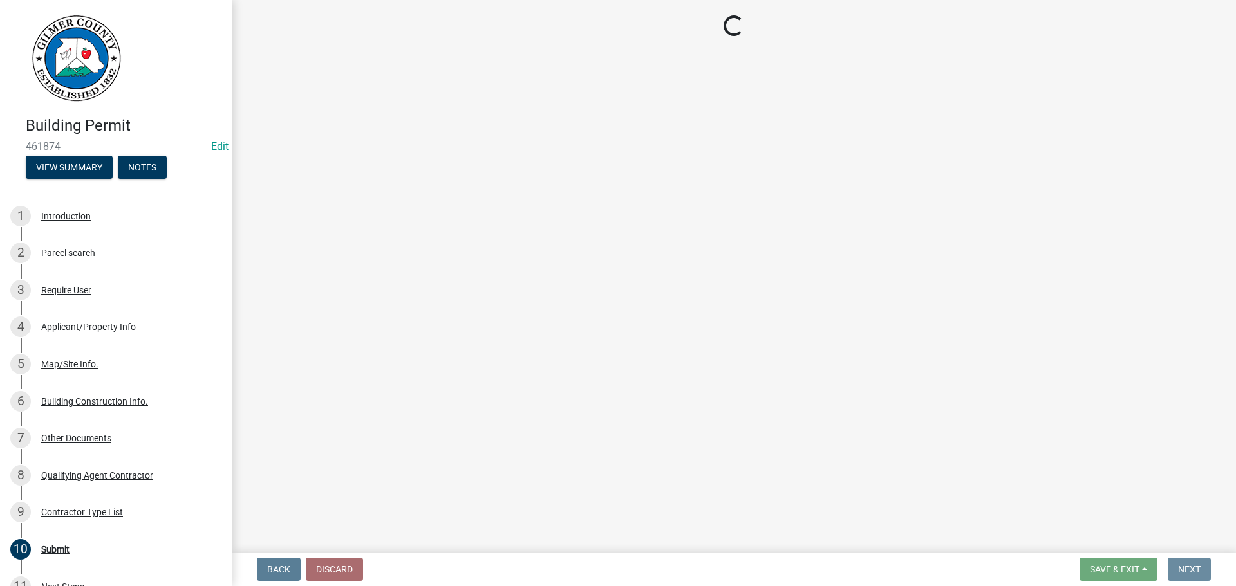
scroll to position [0, 0]
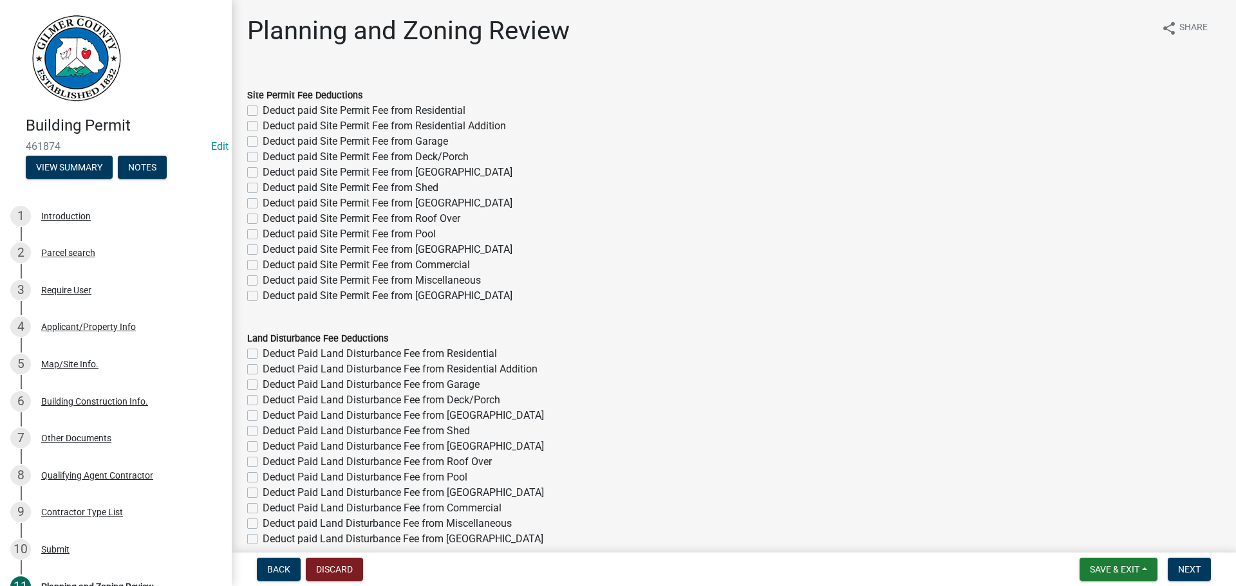
click at [263, 236] on label "Deduct paid Site Permit Fee from Pool" at bounding box center [349, 234] width 173 height 15
click at [263, 235] on input "Deduct paid Site Permit Fee from Pool" at bounding box center [267, 231] width 8 height 8
checkbox input "true"
checkbox input "false"
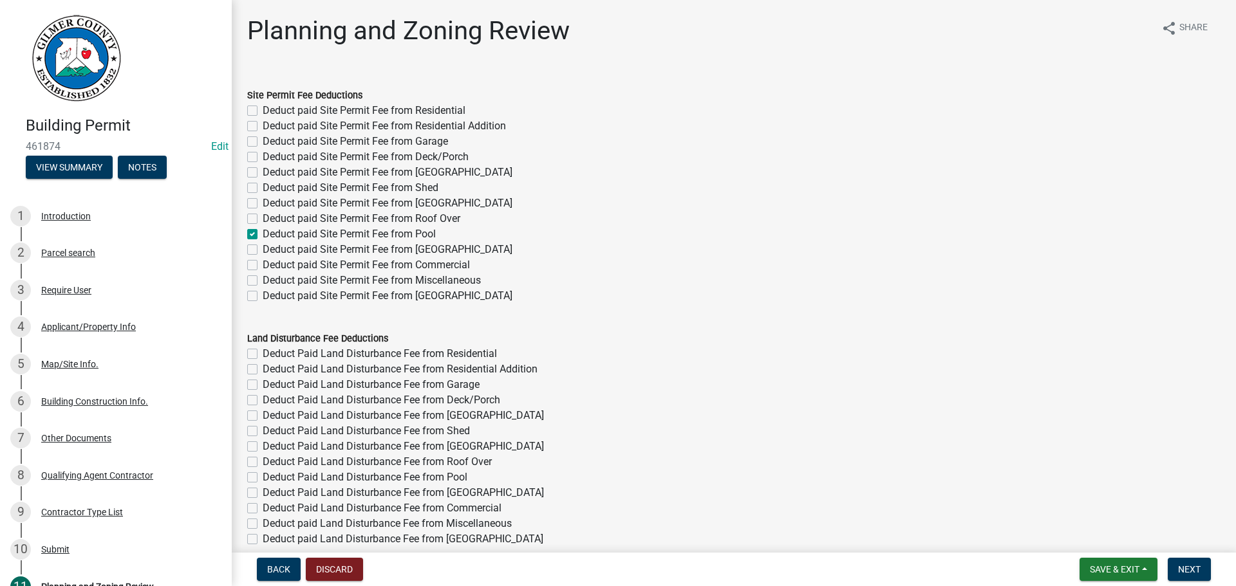
checkbox input "false"
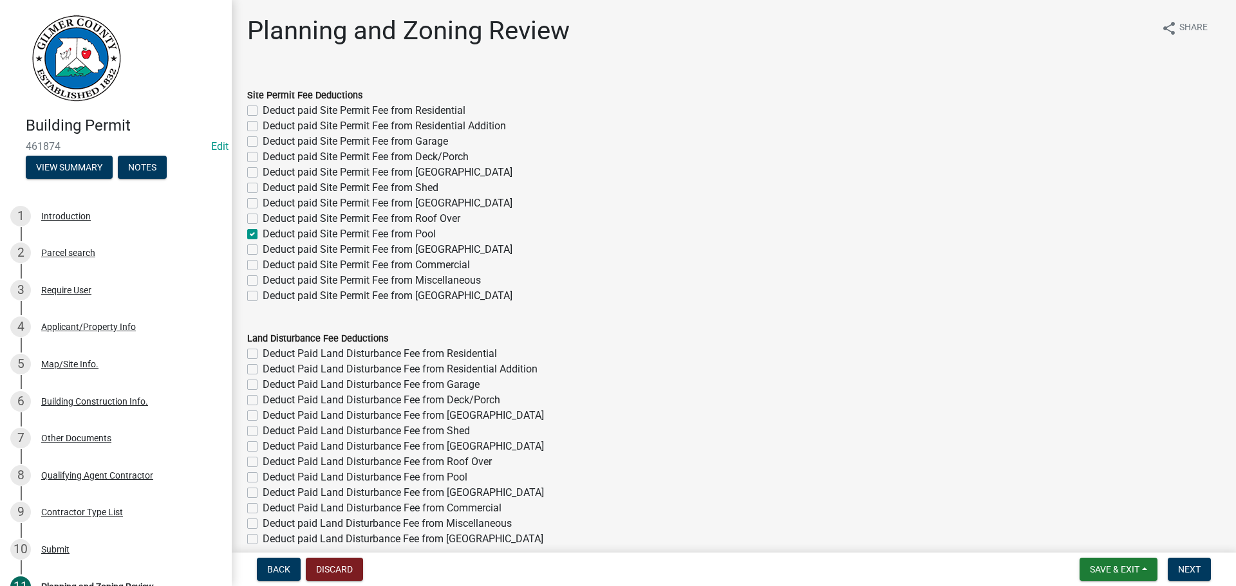
checkbox input "false"
checkbox input "true"
checkbox input "false"
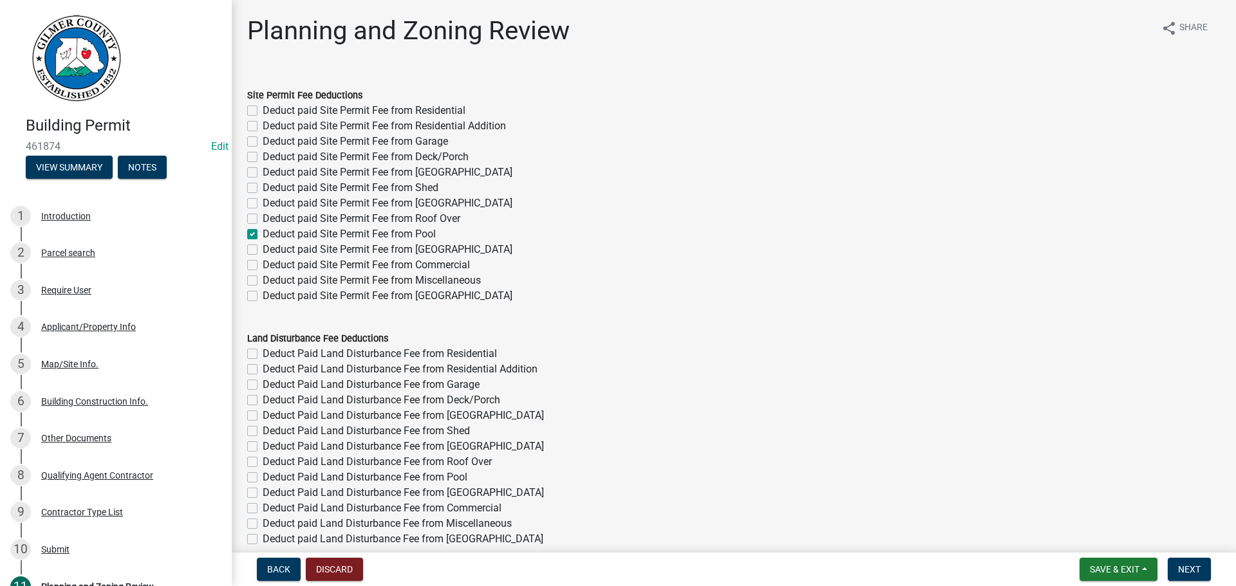
checkbox input "false"
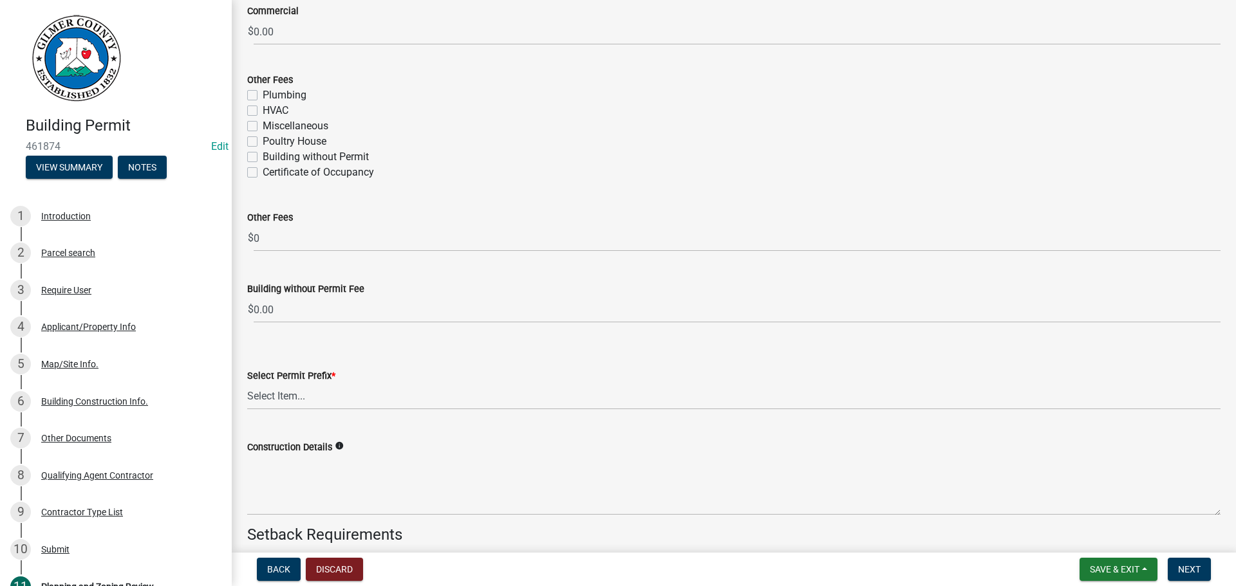
scroll to position [2458, 0]
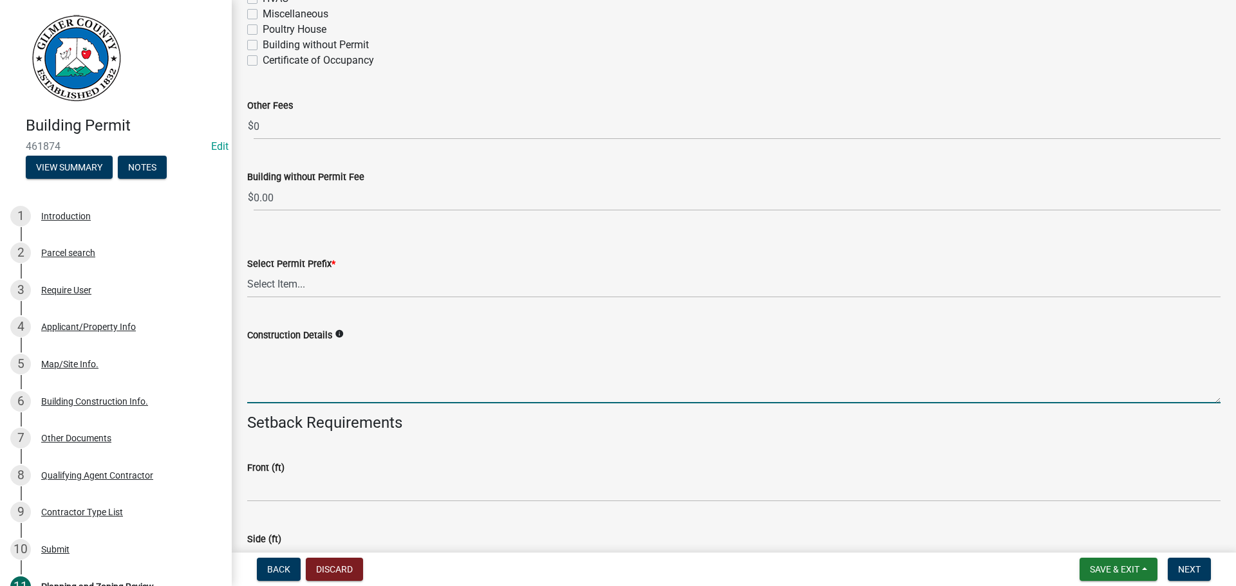
click at [386, 378] on textarea "Construction Details" at bounding box center [733, 373] width 973 height 60
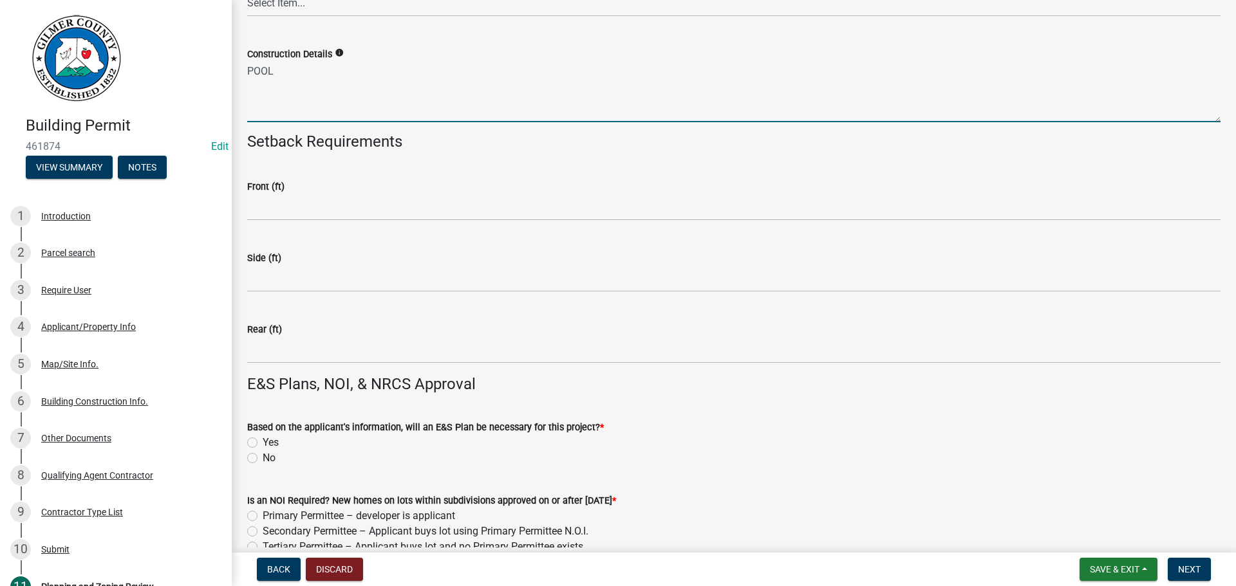
scroll to position [2780, 0]
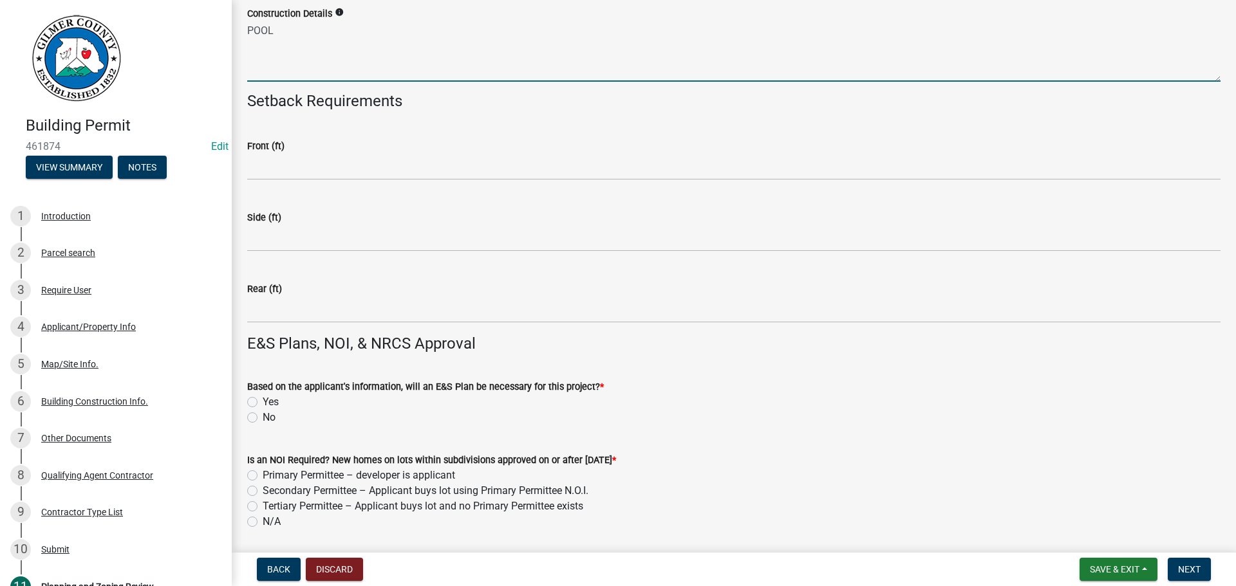
type textarea "POOL"
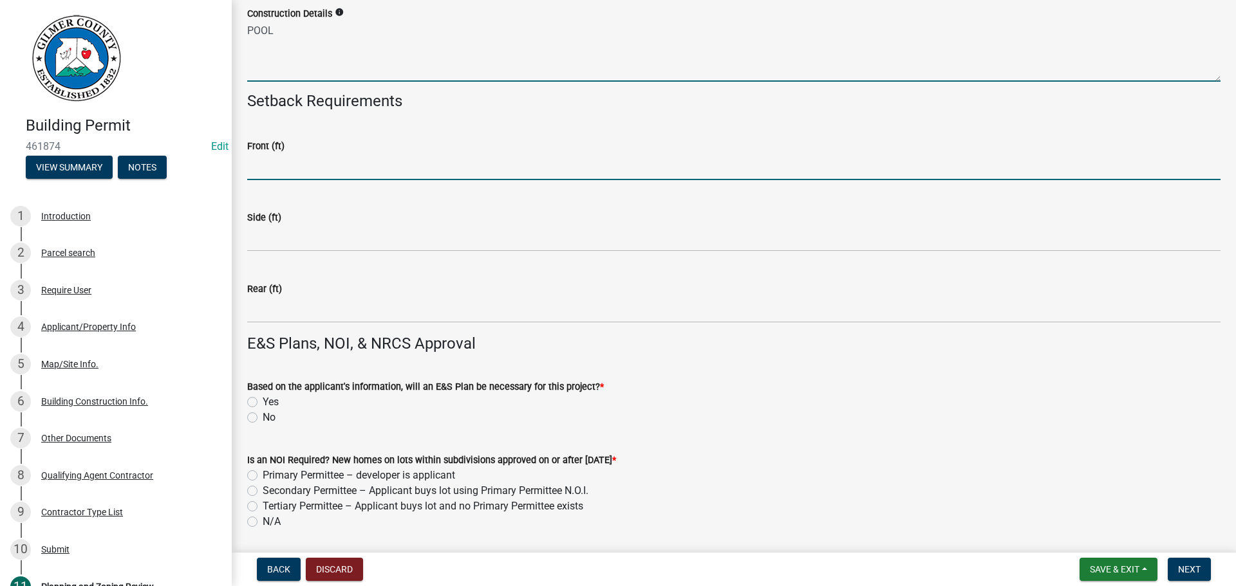
click at [358, 169] on input "text" at bounding box center [733, 167] width 973 height 26
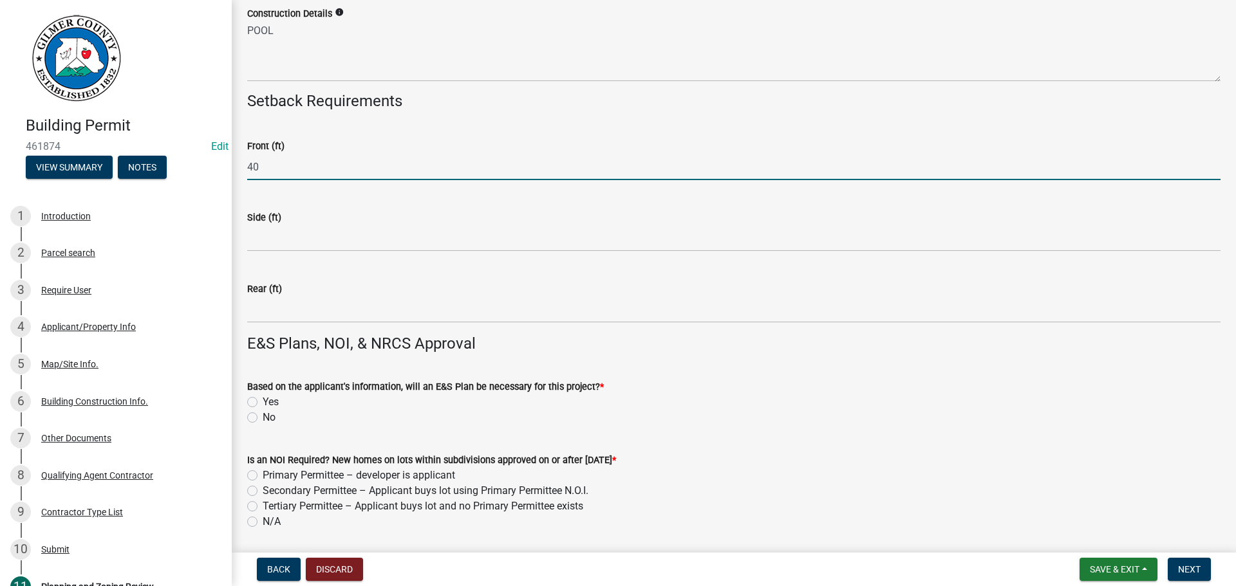
type input "40"
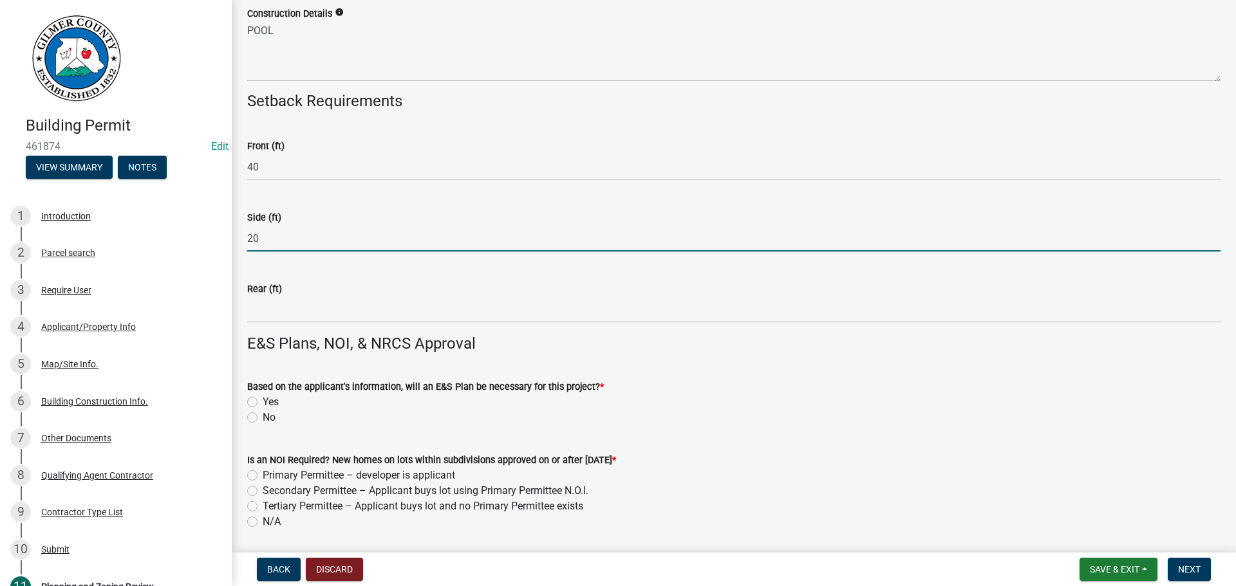
type input "20"
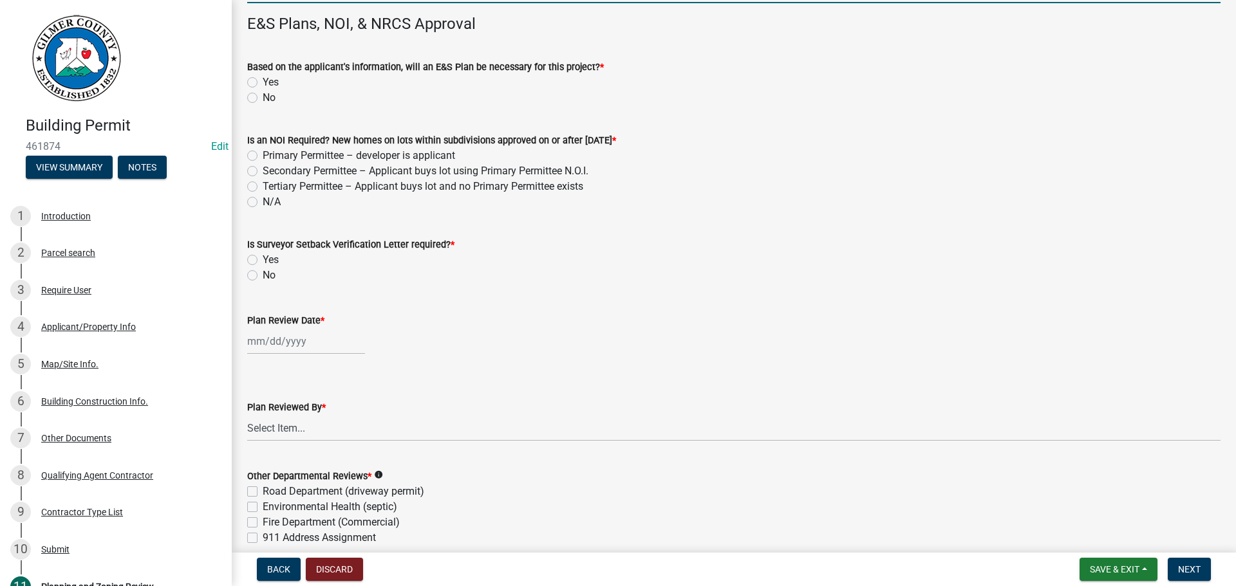
scroll to position [3101, 0]
type input "40"
click at [698, 281] on div "No" at bounding box center [733, 273] width 973 height 15
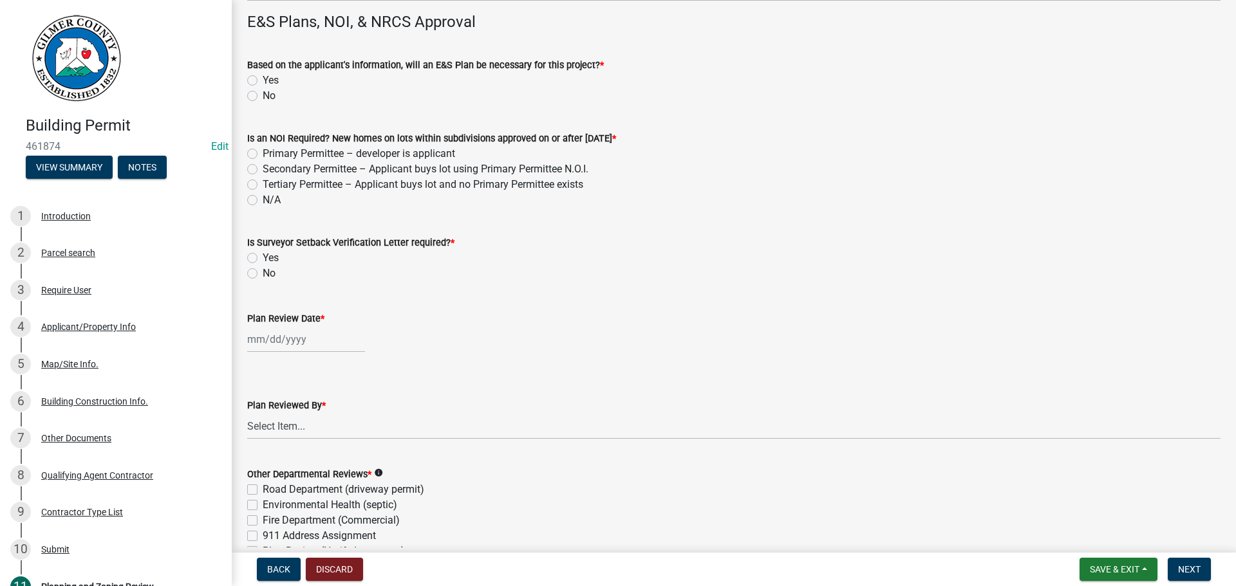
click at [263, 91] on label "No" at bounding box center [269, 95] width 13 height 15
click at [263, 91] on input "No" at bounding box center [267, 92] width 8 height 8
radio input "true"
click at [263, 198] on label "N/A" at bounding box center [272, 199] width 18 height 15
click at [263, 198] on input "N/A" at bounding box center [267, 196] width 8 height 8
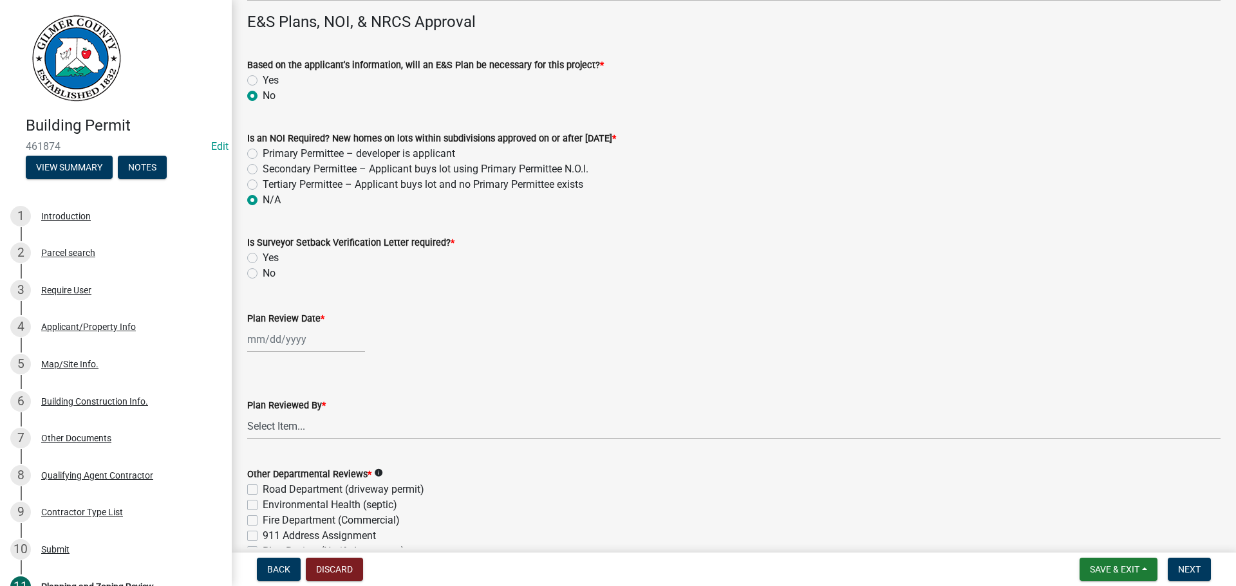
radio input "true"
click at [263, 270] on label "No" at bounding box center [269, 273] width 13 height 15
click at [263, 270] on input "No" at bounding box center [267, 270] width 8 height 8
radio input "true"
click at [261, 337] on div at bounding box center [306, 339] width 118 height 26
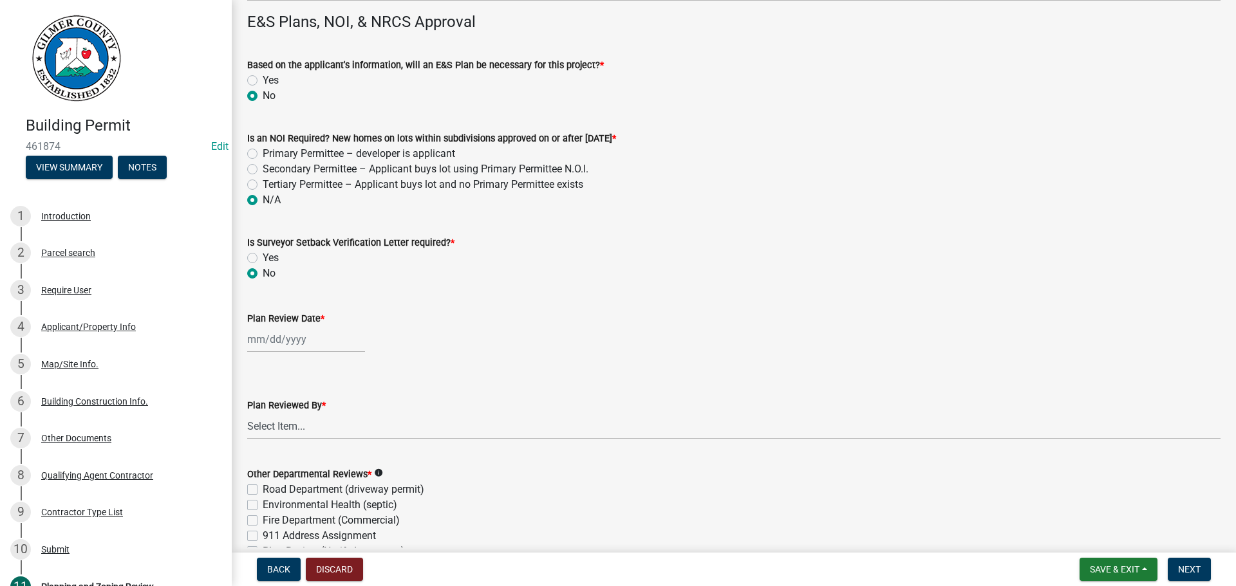
select select "8"
select select "2025"
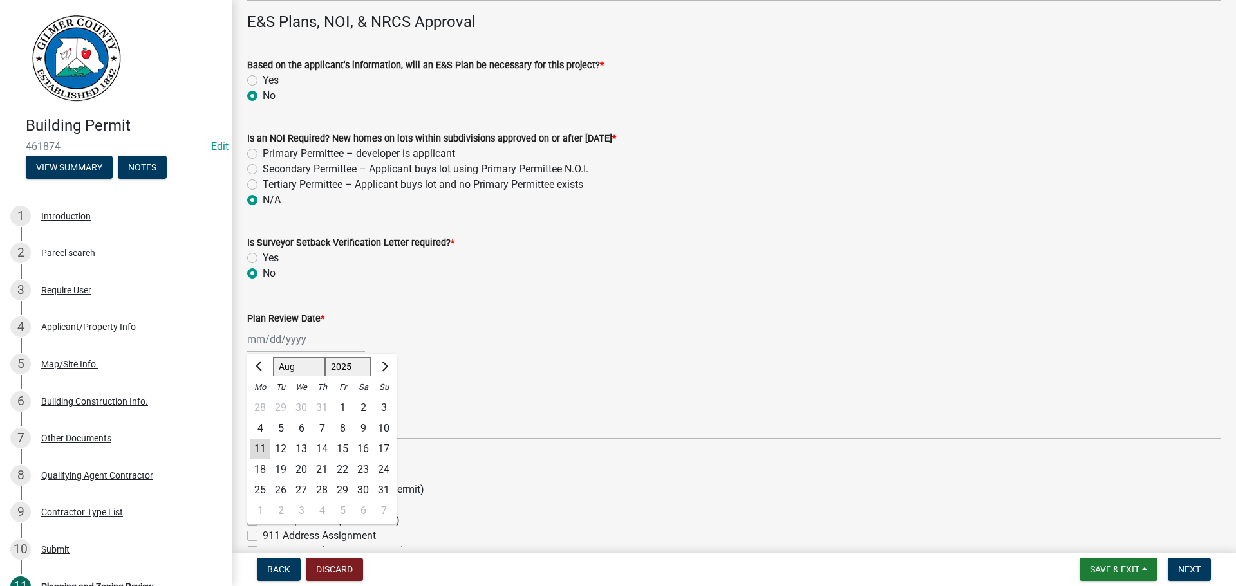
click at [256, 444] on div "11" at bounding box center [260, 449] width 21 height 21
type input "[DATE]"
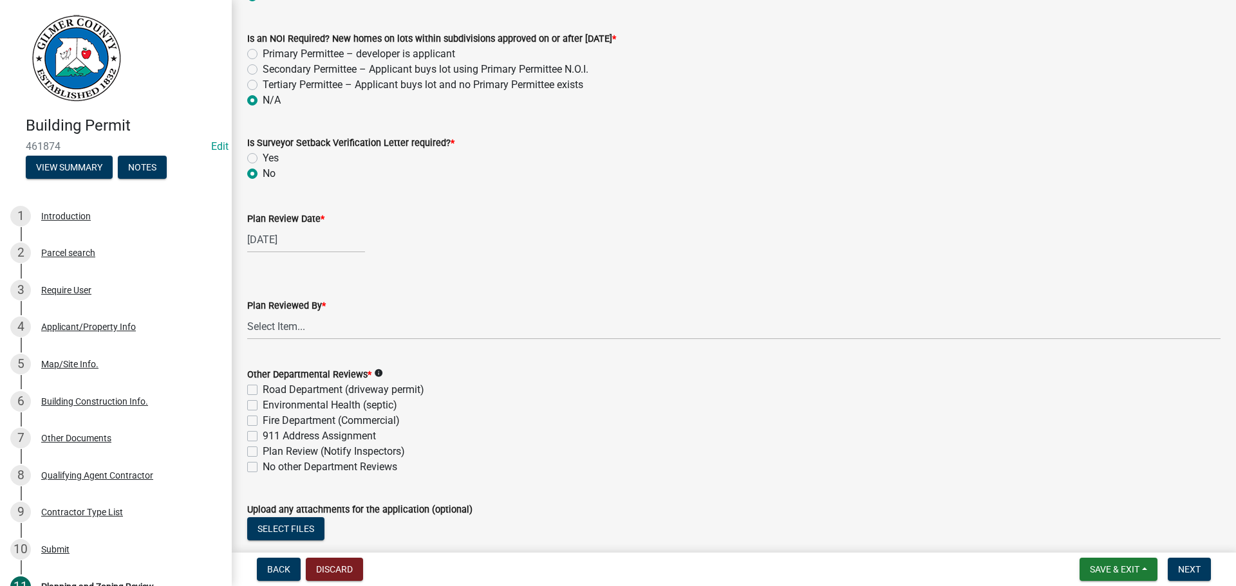
scroll to position [3285, 0]
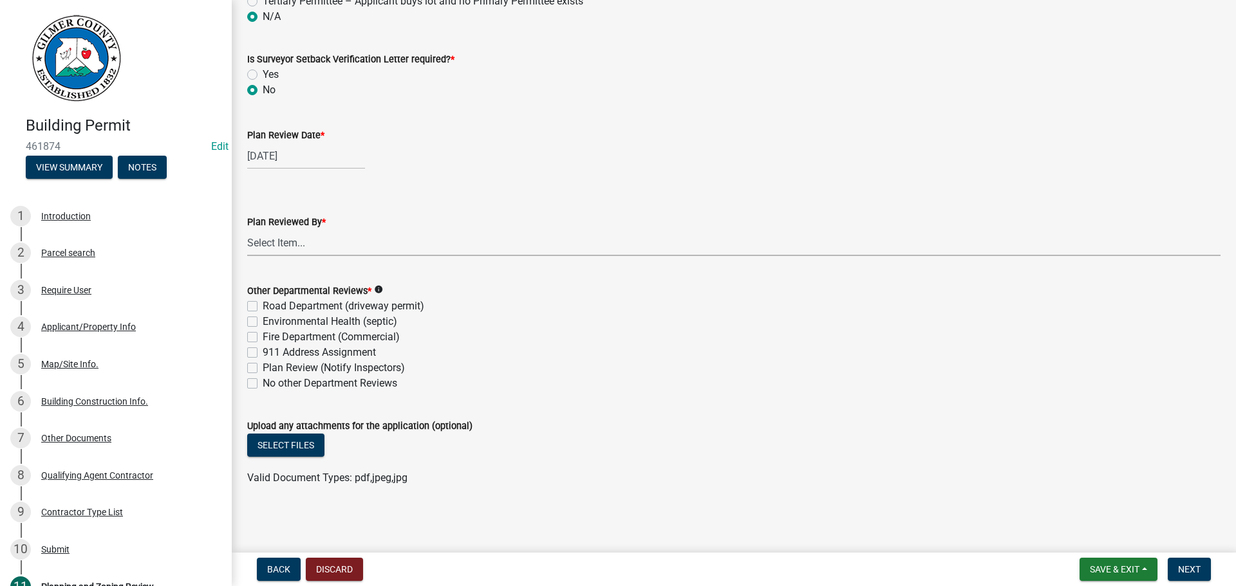
click at [312, 245] on select "Select Item... [PERSON_NAME] [PERSON_NAME] [PERSON_NAME] [PERSON_NAME] [PERSON_…" at bounding box center [733, 243] width 973 height 26
click at [247, 230] on select "Select Item... [PERSON_NAME] [PERSON_NAME] [PERSON_NAME] [PERSON_NAME] [PERSON_…" at bounding box center [733, 243] width 973 height 26
select select "f66b4cef-93c9-440c-84d8-a2c8d35cb7c1"
drag, startPoint x: 252, startPoint y: 380, endPoint x: 270, endPoint y: 394, distance: 23.0
click at [263, 383] on label "No other Department Reviews" at bounding box center [330, 383] width 135 height 15
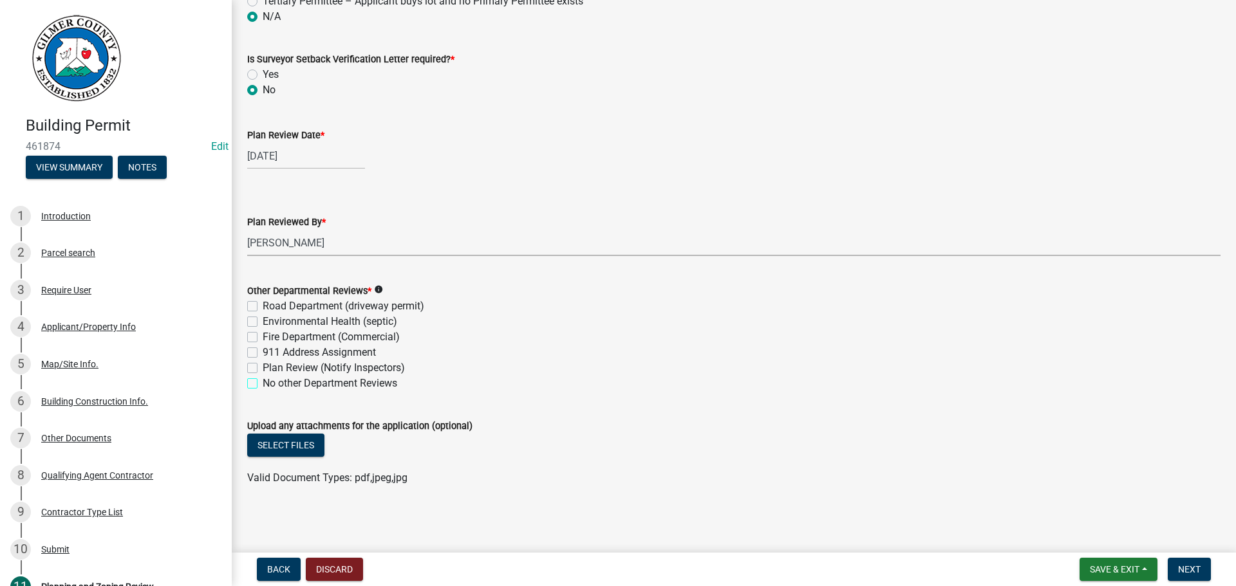
click at [263, 383] on input "No other Department Reviews" at bounding box center [267, 380] width 8 height 8
checkbox input "true"
checkbox input "false"
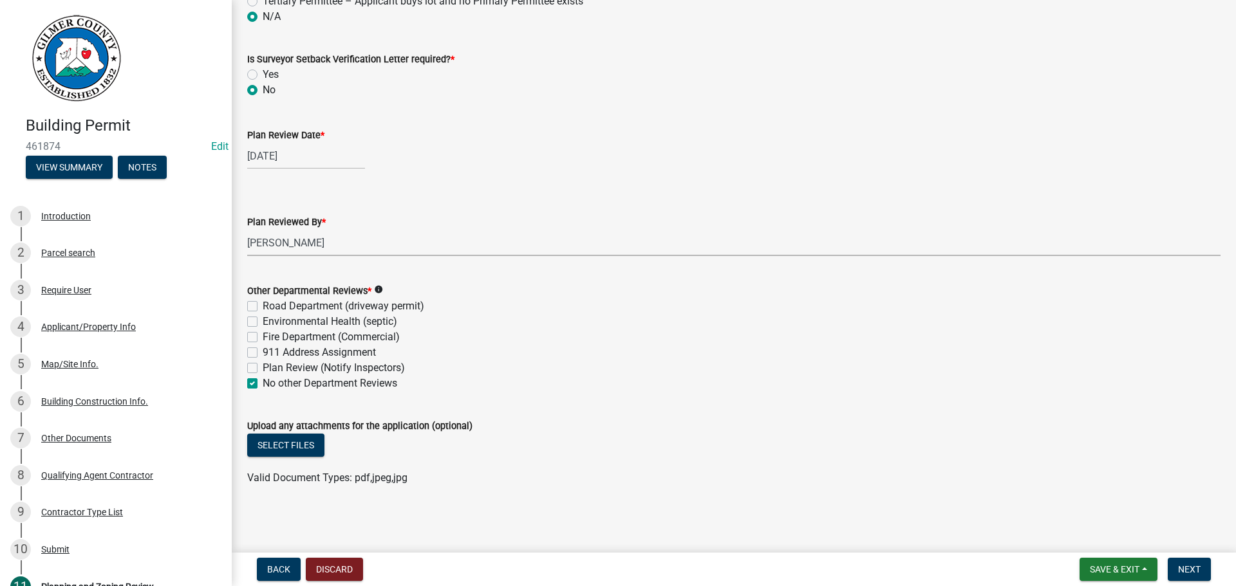
checkbox input "false"
checkbox input "true"
click at [272, 447] on button "Select files" at bounding box center [285, 445] width 77 height 23
click at [1191, 564] on span "Next" at bounding box center [1189, 569] width 23 height 10
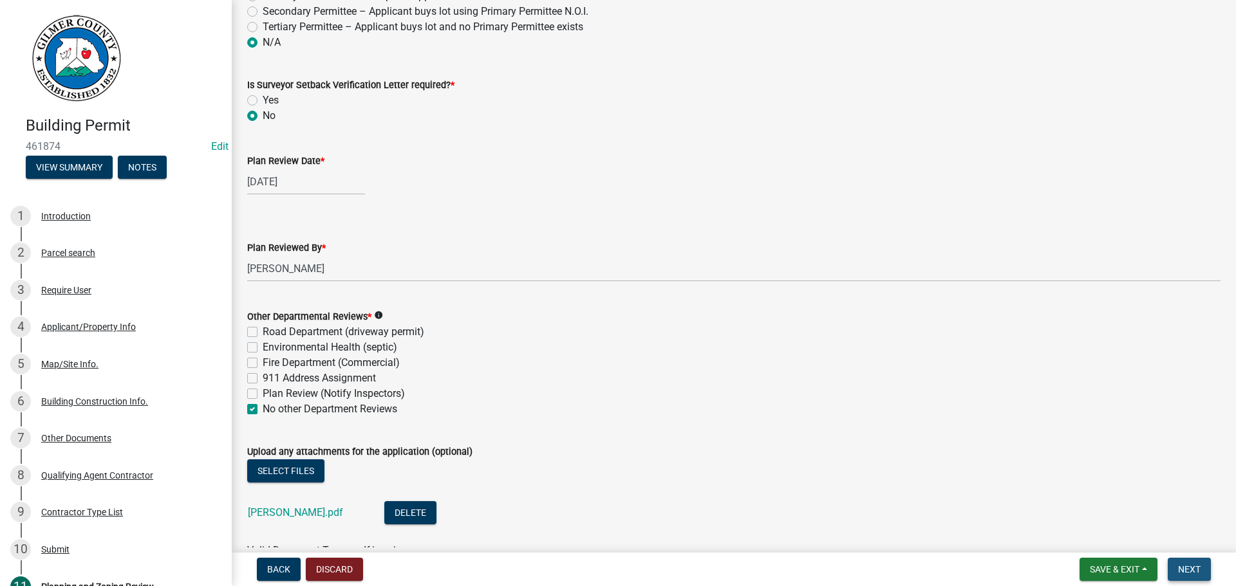
scroll to position [3311, 0]
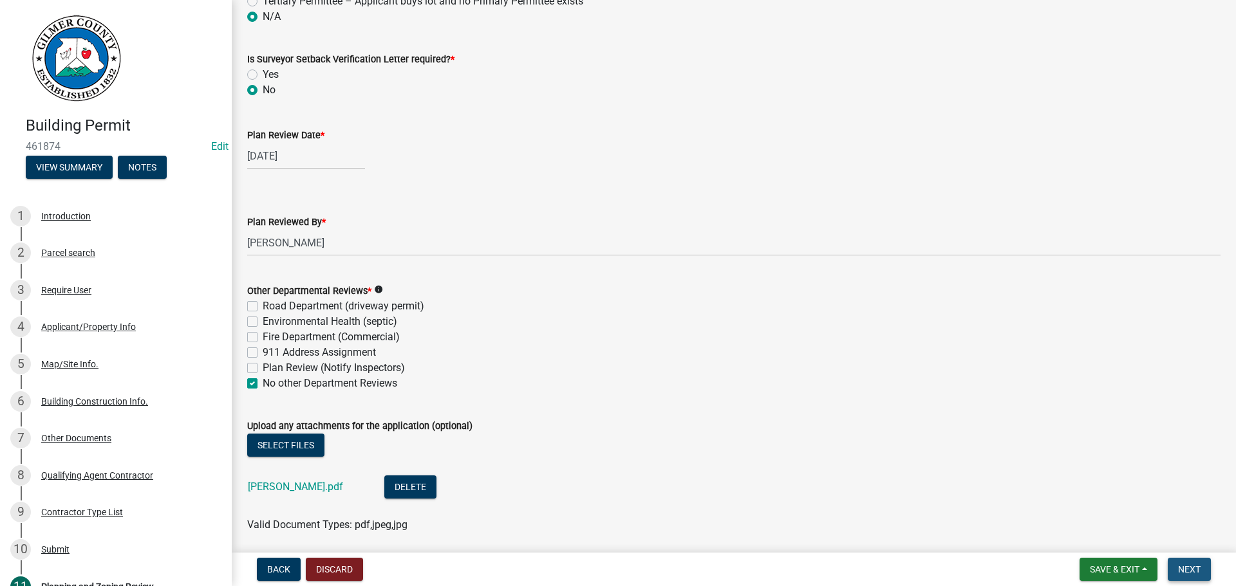
click at [1191, 564] on span "Next" at bounding box center [1189, 569] width 23 height 10
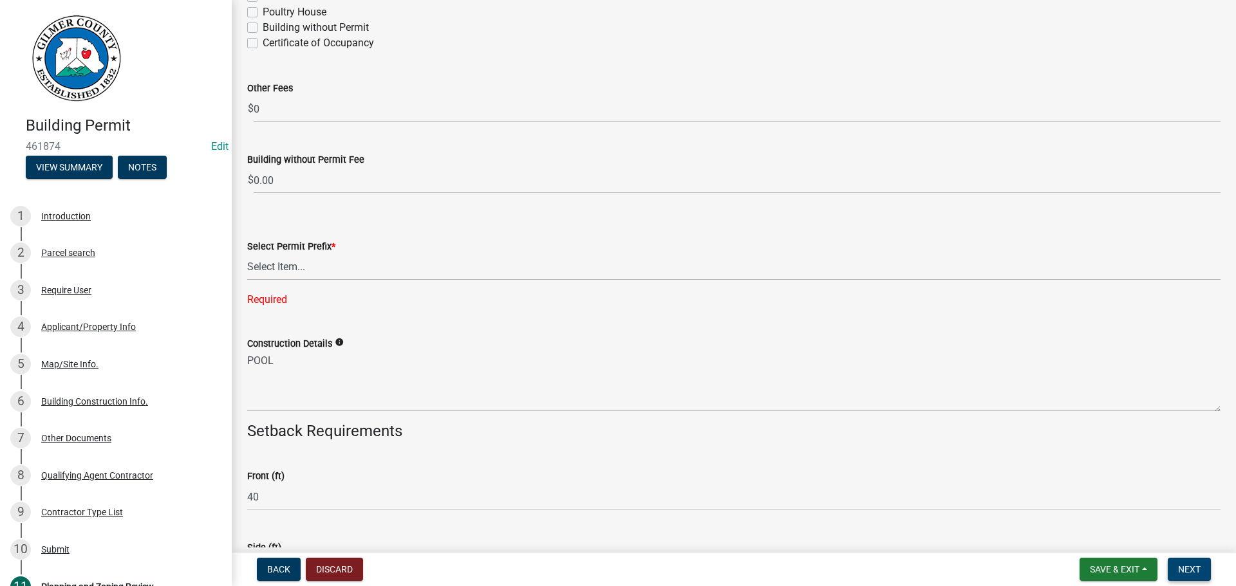
scroll to position [2474, 0]
click at [342, 267] on select "Select Item... RES COMM MB LAND POOL MISC CELL TOWER - NEW CELL TOWER - ADD ON" at bounding box center [733, 269] width 973 height 26
click at [247, 256] on select "Select Item... RES COMM MB LAND POOL MISC CELL TOWER - NEW CELL TOWER - ADD ON" at bounding box center [733, 269] width 973 height 26
select select "a0298a11-4501-41ba-b1ee-71c6db12b4d5"
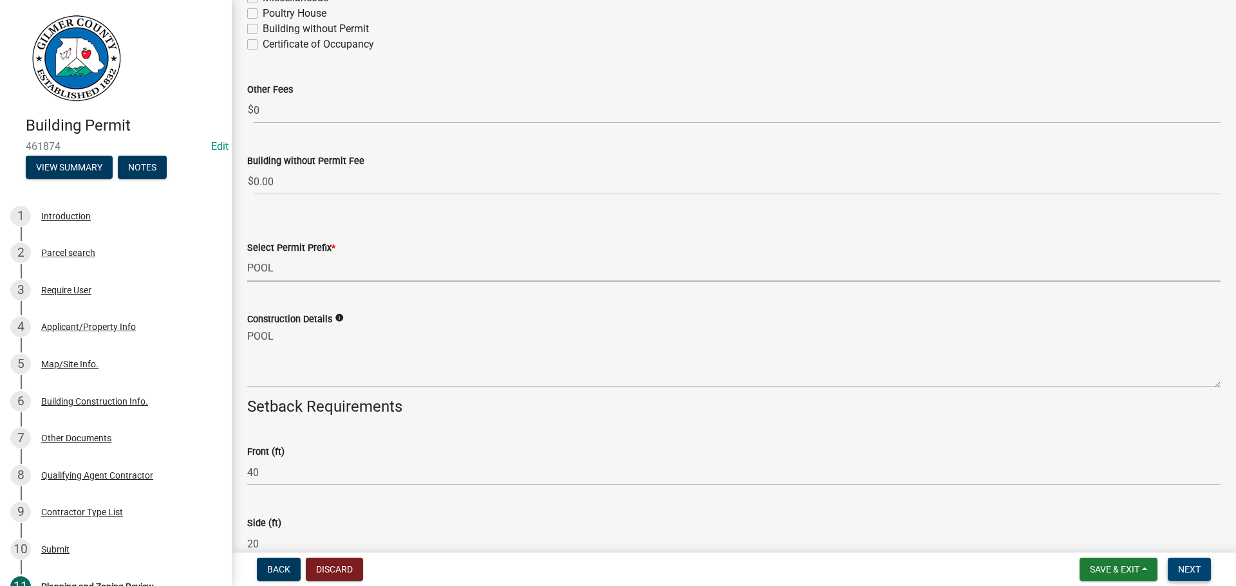
click at [1194, 572] on span "Next" at bounding box center [1189, 569] width 23 height 10
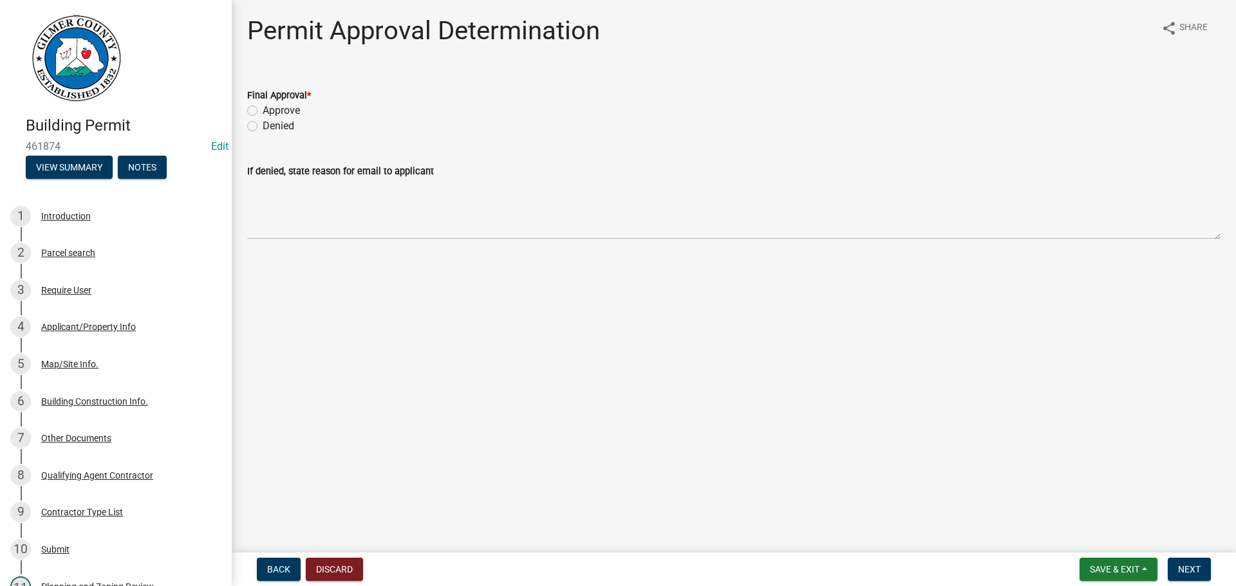
click at [263, 108] on label "Approve" at bounding box center [281, 110] width 37 height 15
click at [263, 108] on input "Approve" at bounding box center [267, 107] width 8 height 8
radio input "true"
click at [1185, 567] on span "Next" at bounding box center [1189, 569] width 23 height 10
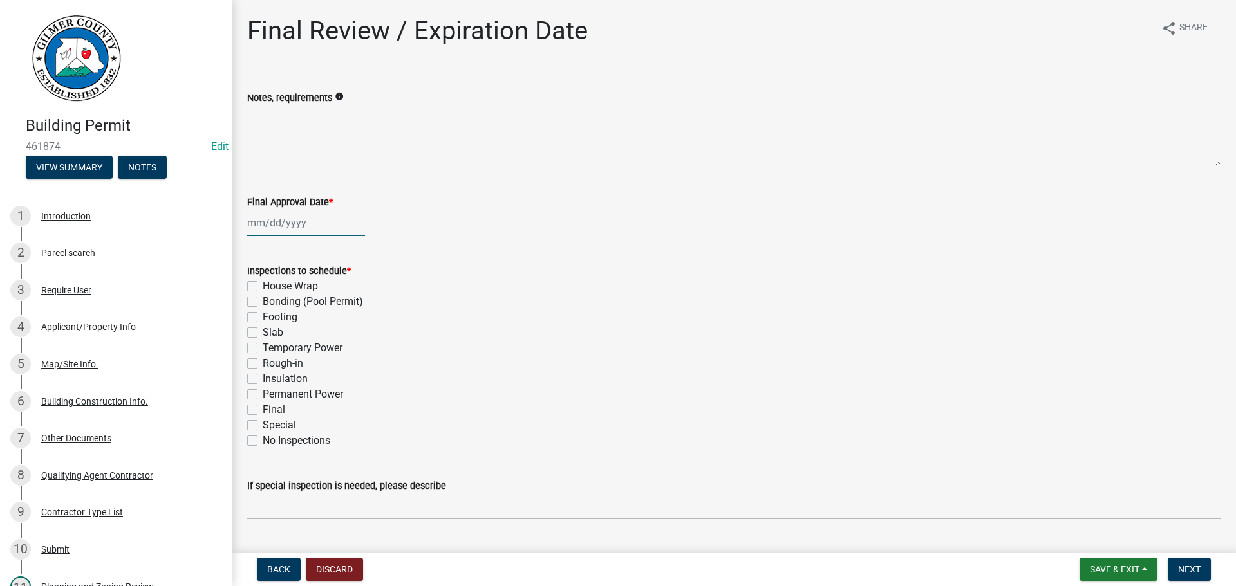
click at [277, 220] on div at bounding box center [306, 223] width 118 height 26
select select "8"
select select "2025"
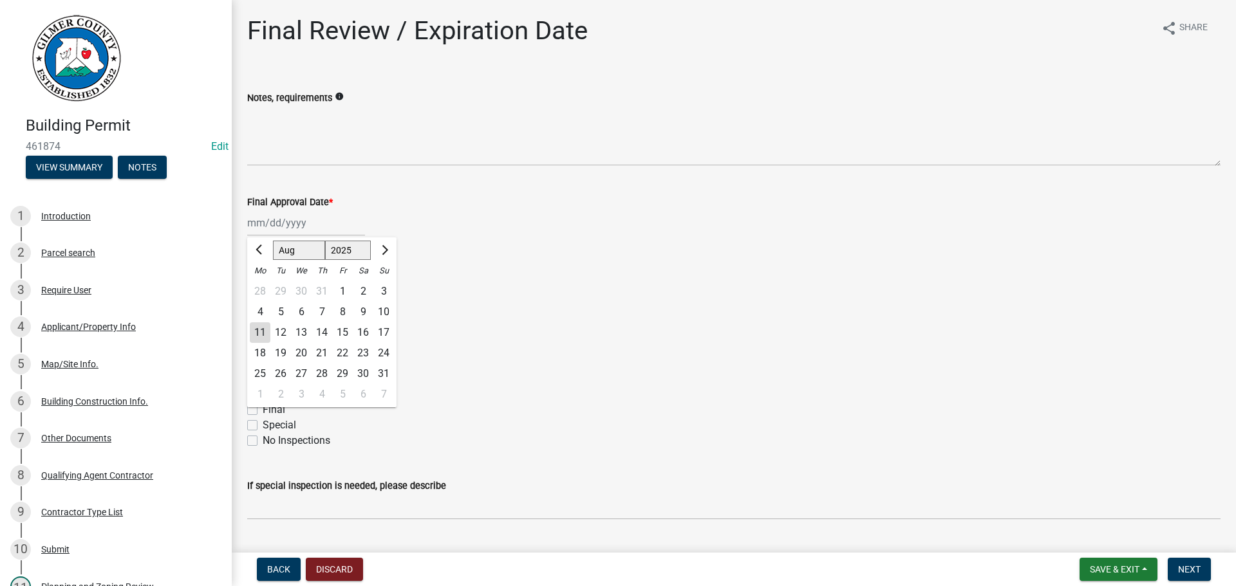
click at [258, 326] on div "11" at bounding box center [260, 332] width 21 height 21
type input "[DATE]"
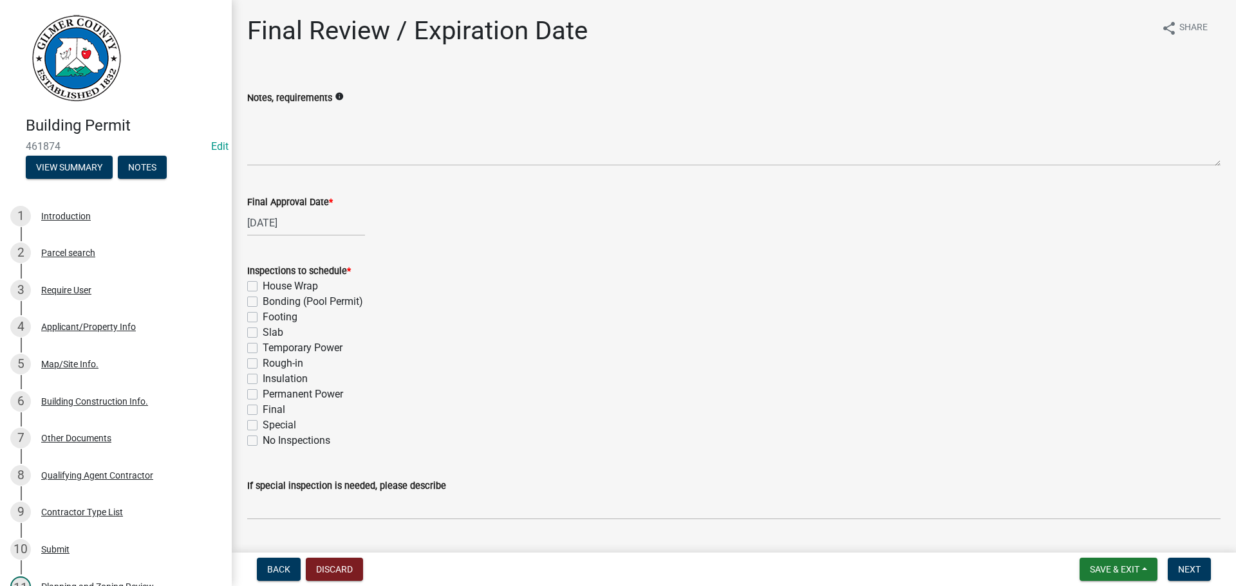
click at [263, 299] on label "Bonding (Pool Permit)" at bounding box center [313, 301] width 100 height 15
click at [263, 299] on input "Bonding (Pool Permit)" at bounding box center [267, 298] width 8 height 8
checkbox input "true"
checkbox input "false"
checkbox input "true"
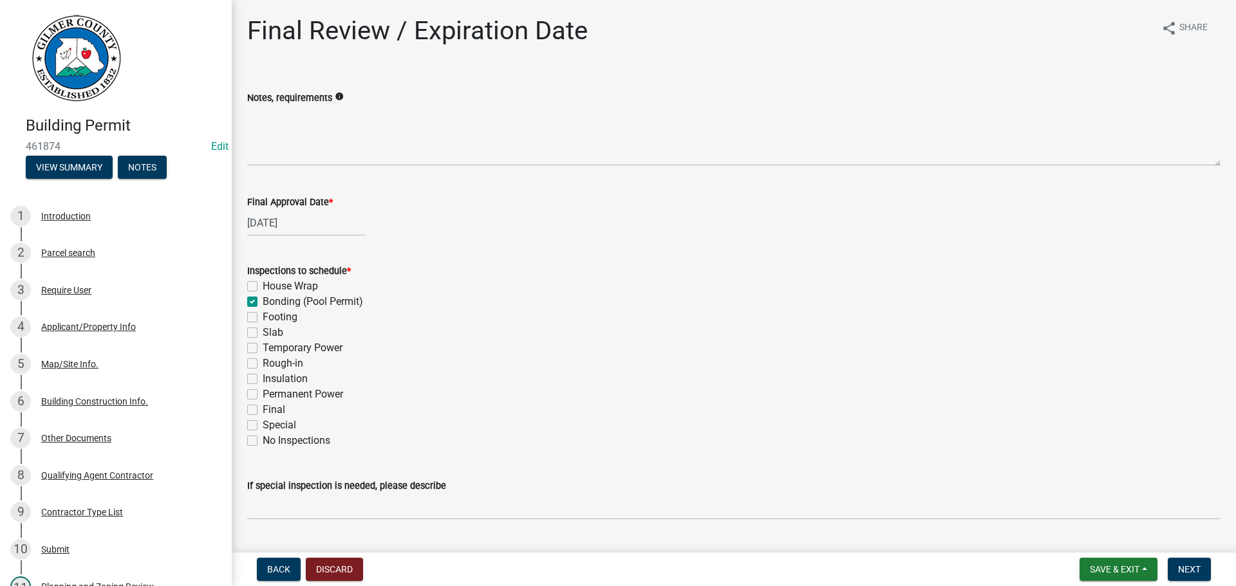
checkbox input "false"
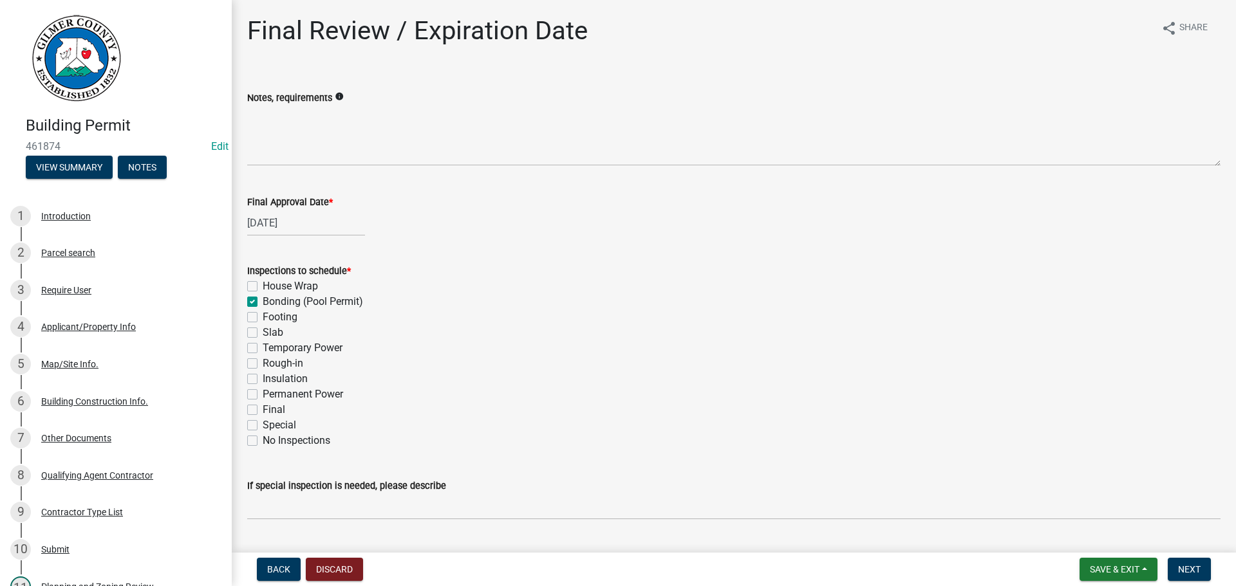
checkbox input "false"
click at [263, 411] on label "Final" at bounding box center [274, 409] width 23 height 15
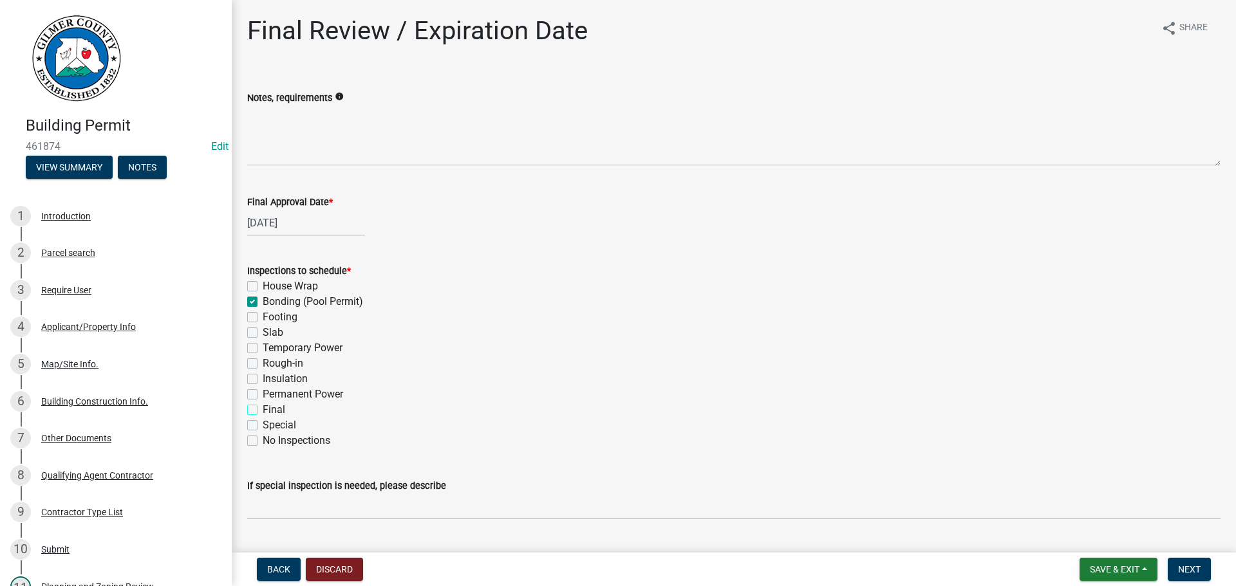
click at [263, 411] on input "Final" at bounding box center [267, 406] width 8 height 8
checkbox input "true"
checkbox input "false"
checkbox input "true"
checkbox input "false"
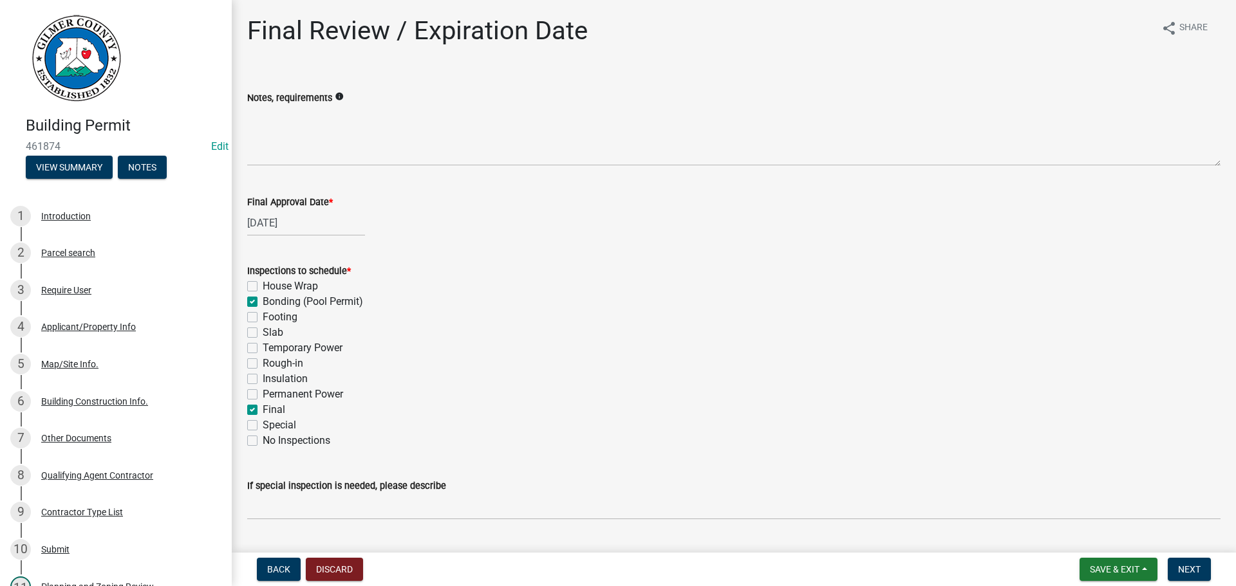
checkbox input "false"
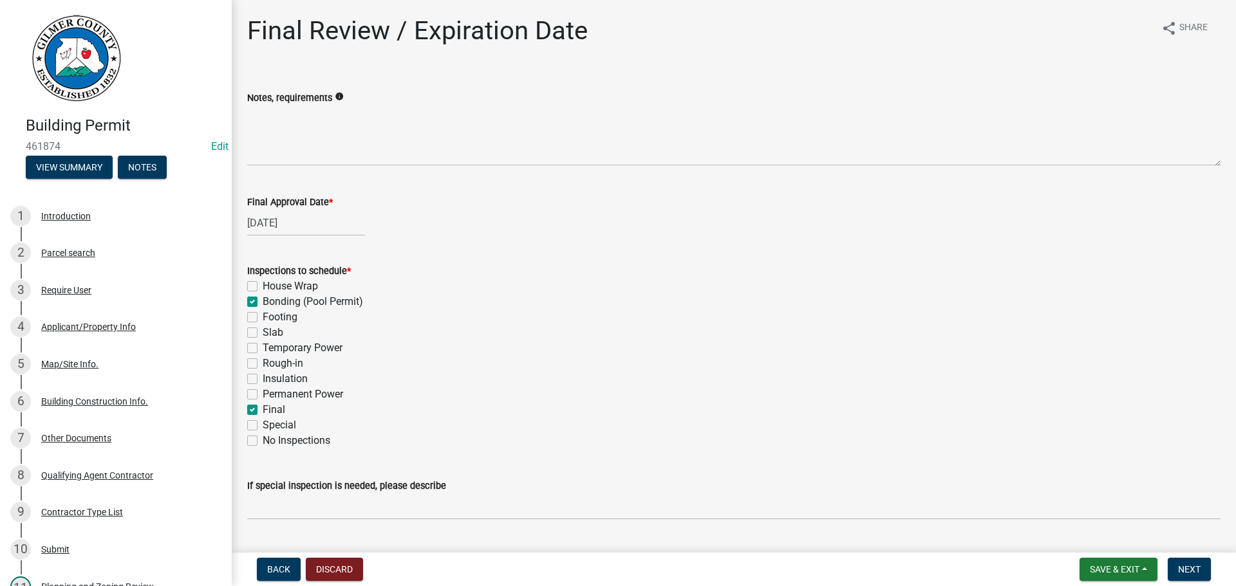
checkbox input "true"
checkbox input "false"
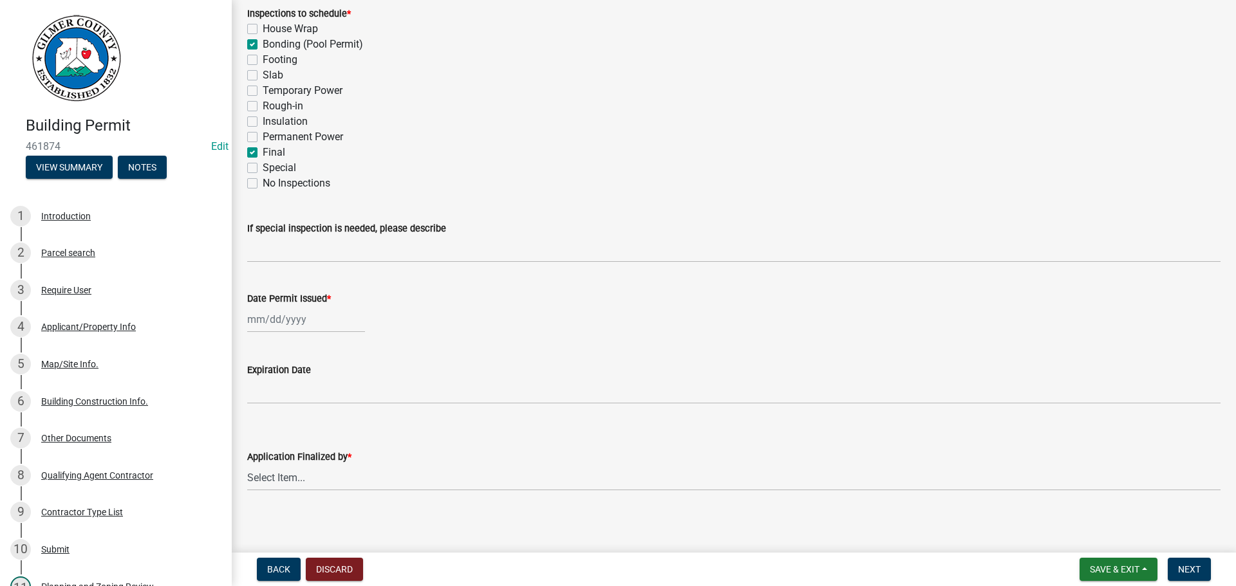
scroll to position [263, 0]
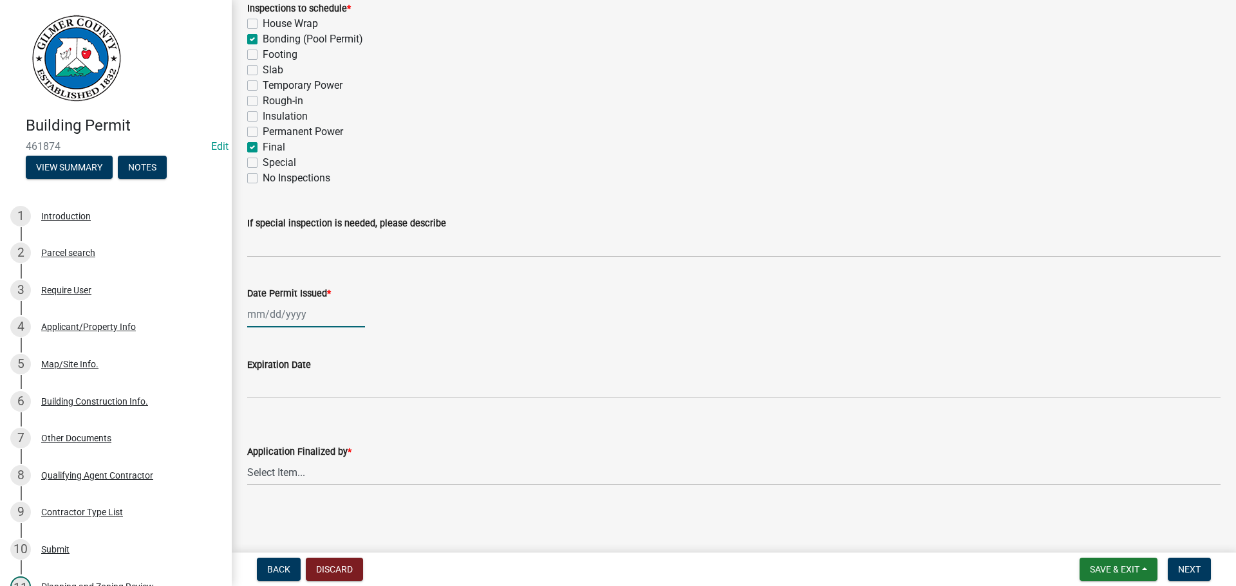
click at [268, 315] on div at bounding box center [306, 314] width 118 height 26
select select "8"
select select "2025"
click at [259, 422] on div "11" at bounding box center [260, 424] width 21 height 21
type input "[DATE]"
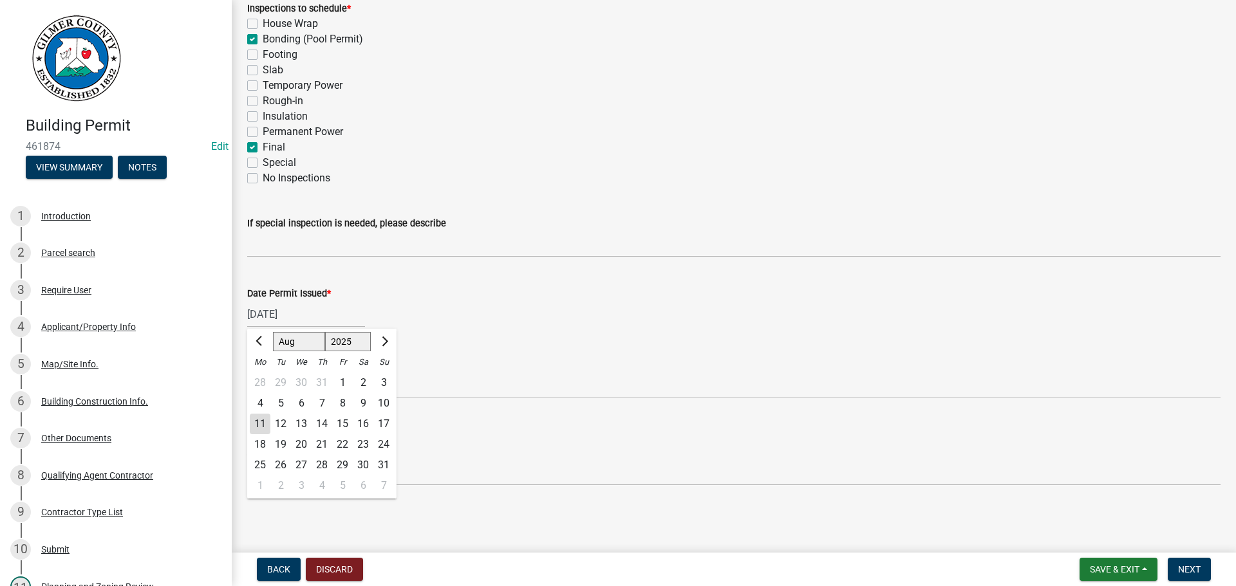
scroll to position [214, 0]
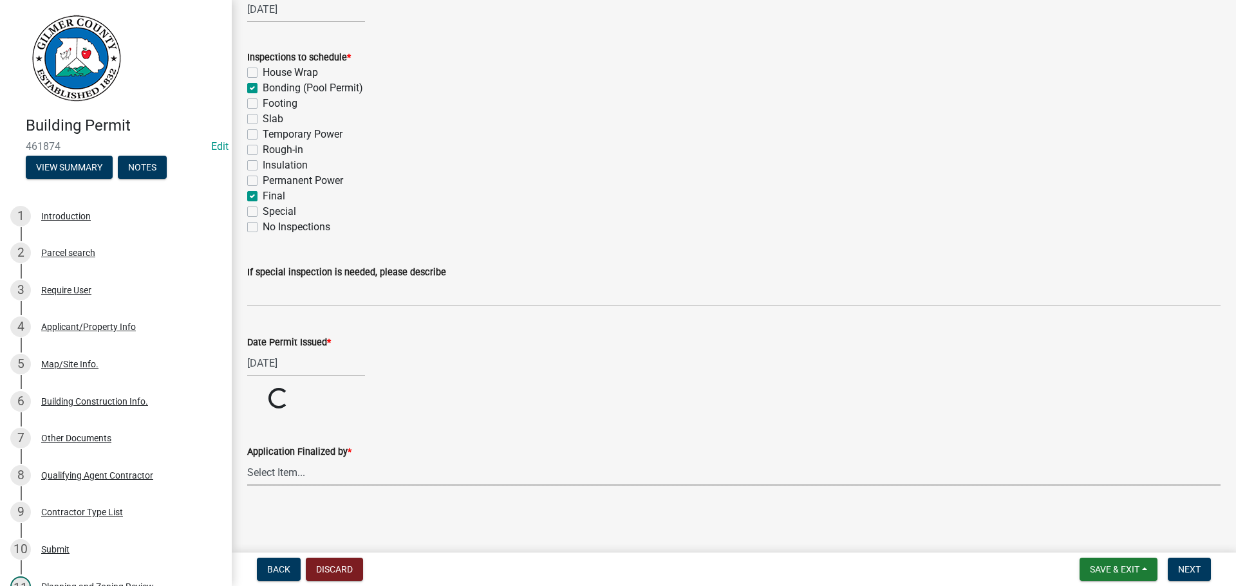
click at [290, 466] on select "Select Item... [PERSON_NAME] [PERSON_NAME] [PERSON_NAME] [PERSON_NAME] [PERSON_…" at bounding box center [733, 473] width 973 height 26
click at [247, 508] on select "Select Item... [PERSON_NAME] [PERSON_NAME] [PERSON_NAME] [PERSON_NAME] [PERSON_…" at bounding box center [733, 521] width 973 height 26
select select "f66b4cef-93c9-440c-84d8-a2c8d35cb7c1"
click at [1194, 568] on span "Next" at bounding box center [1189, 569] width 23 height 10
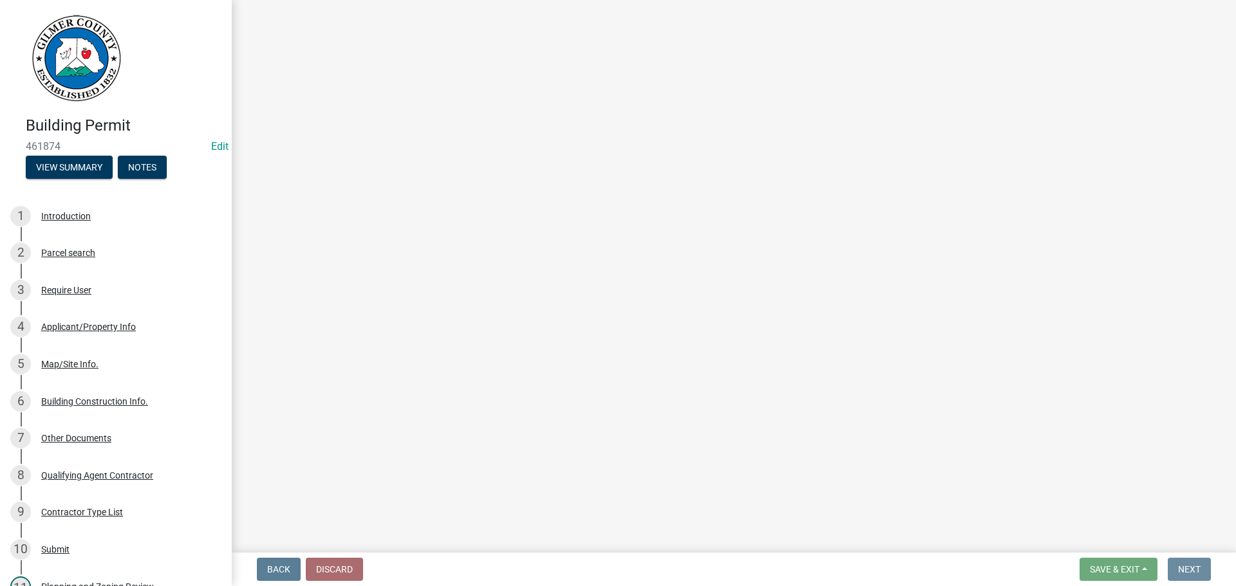
scroll to position [0, 0]
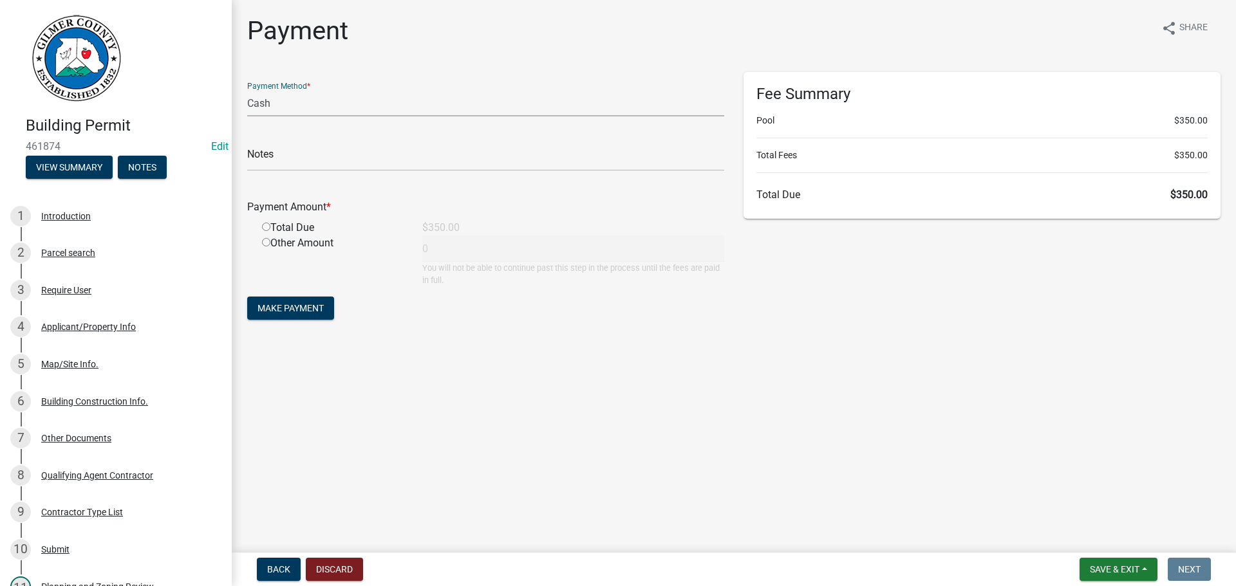
click at [302, 107] on select "Credit Card POS Check Cash" at bounding box center [485, 103] width 477 height 26
select select "1: 0"
click at [247, 90] on select "Credit Card POS Check Cash" at bounding box center [485, 103] width 477 height 26
click at [292, 153] on input "text" at bounding box center [485, 158] width 477 height 26
type input "1031"
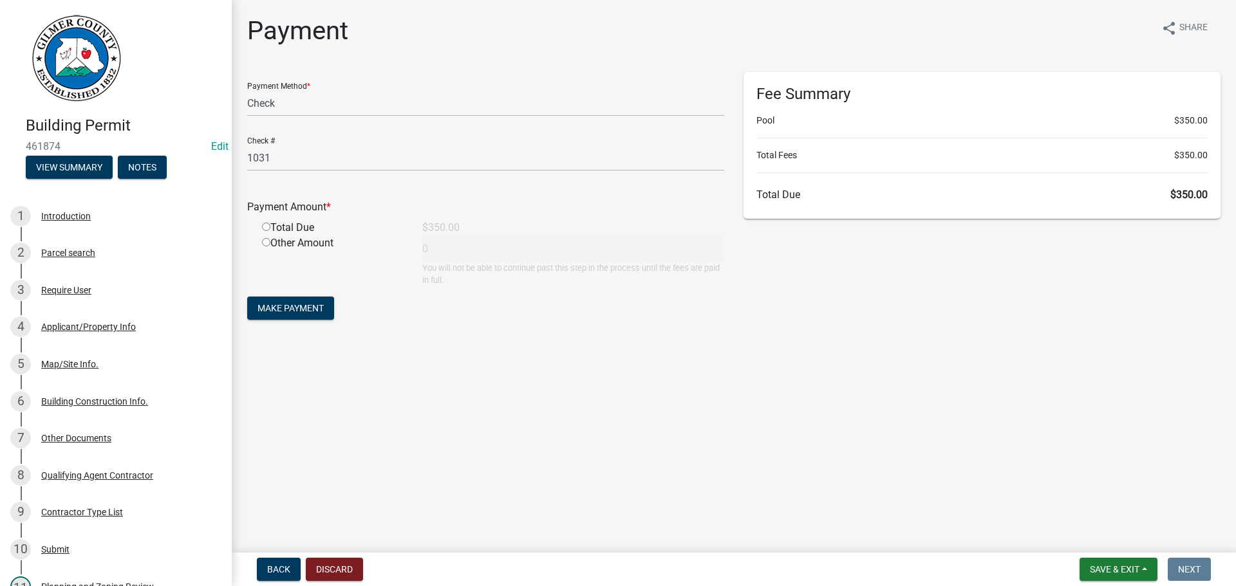
click at [262, 227] on input "radio" at bounding box center [266, 227] width 8 height 8
radio input "true"
type input "350"
click at [290, 306] on span "Make Payment" at bounding box center [290, 308] width 66 height 10
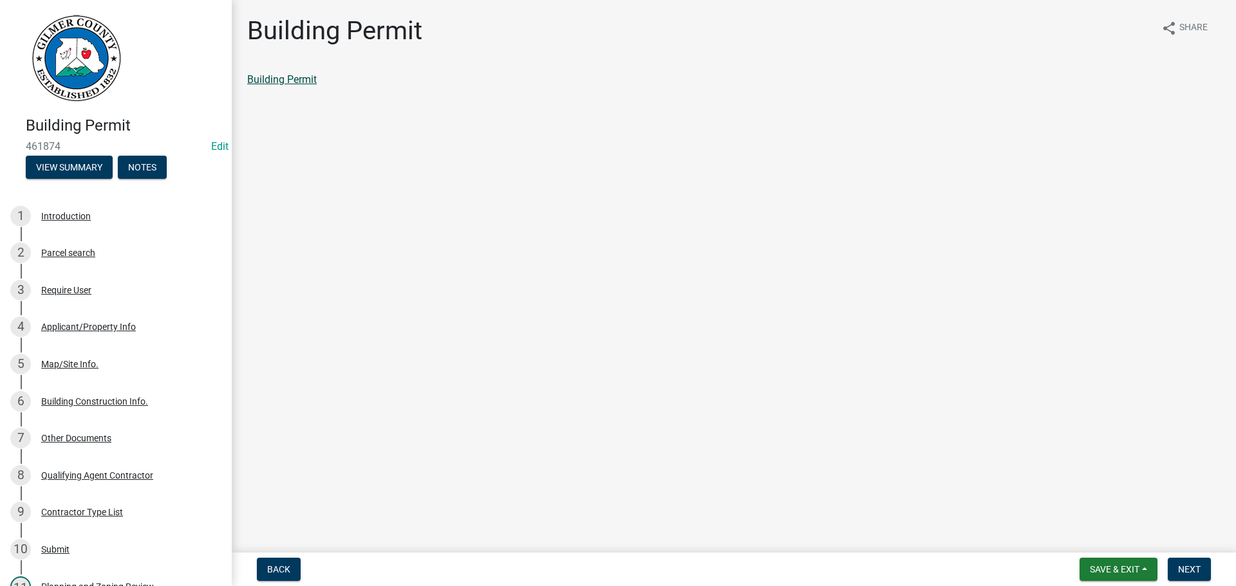
click at [264, 80] on link "Building Permit" at bounding box center [282, 79] width 70 height 12
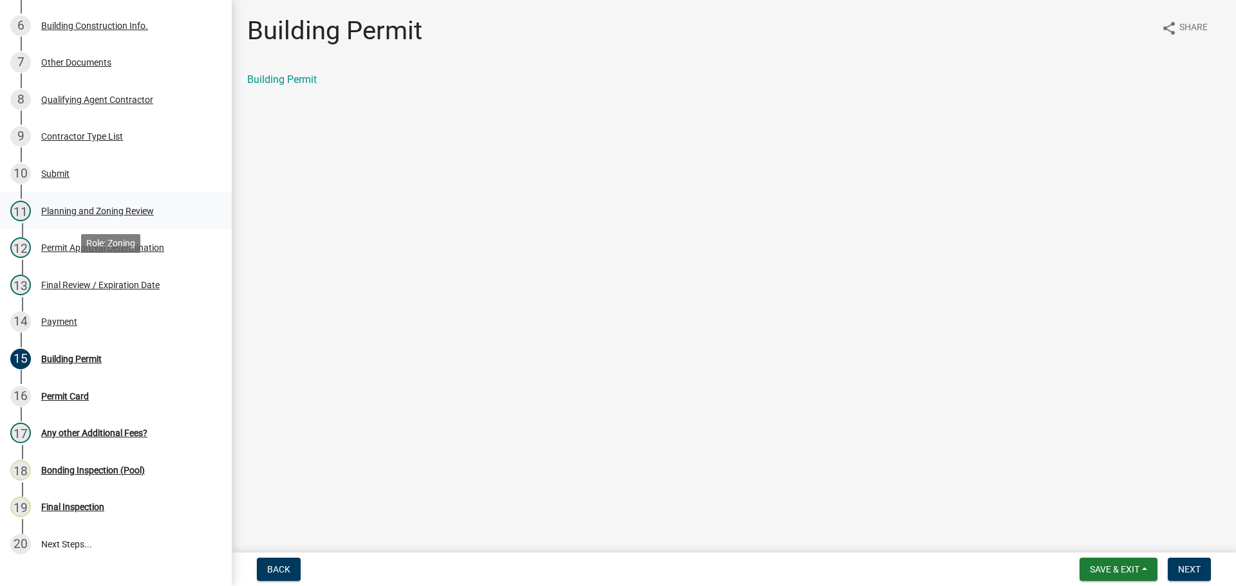
scroll to position [386, 0]
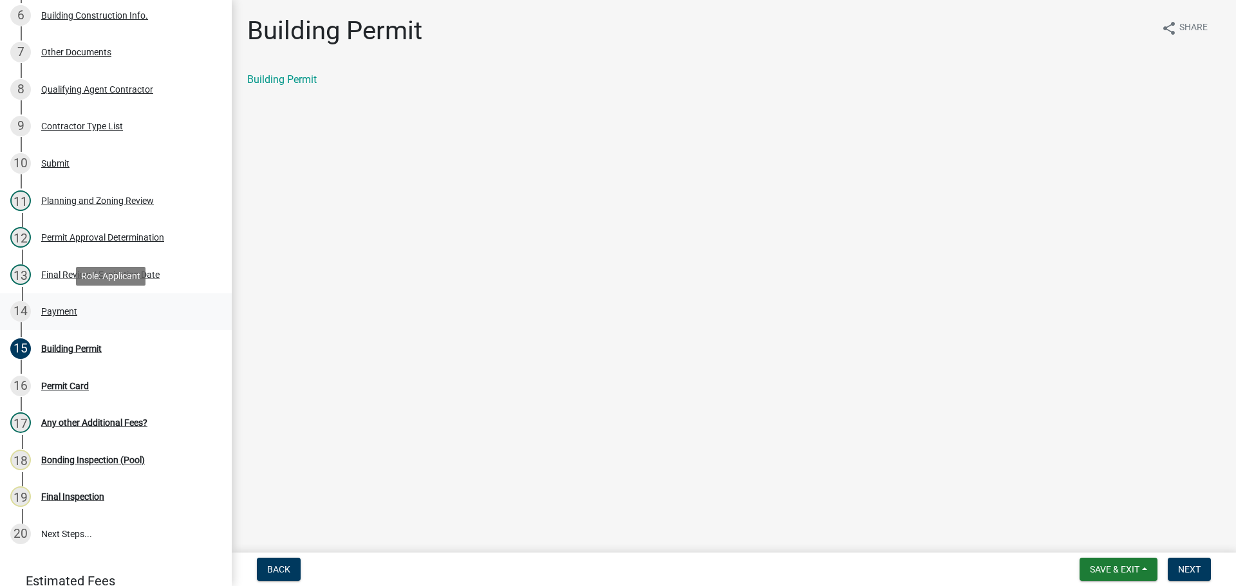
click at [69, 304] on div "14 Payment" at bounding box center [110, 311] width 201 height 21
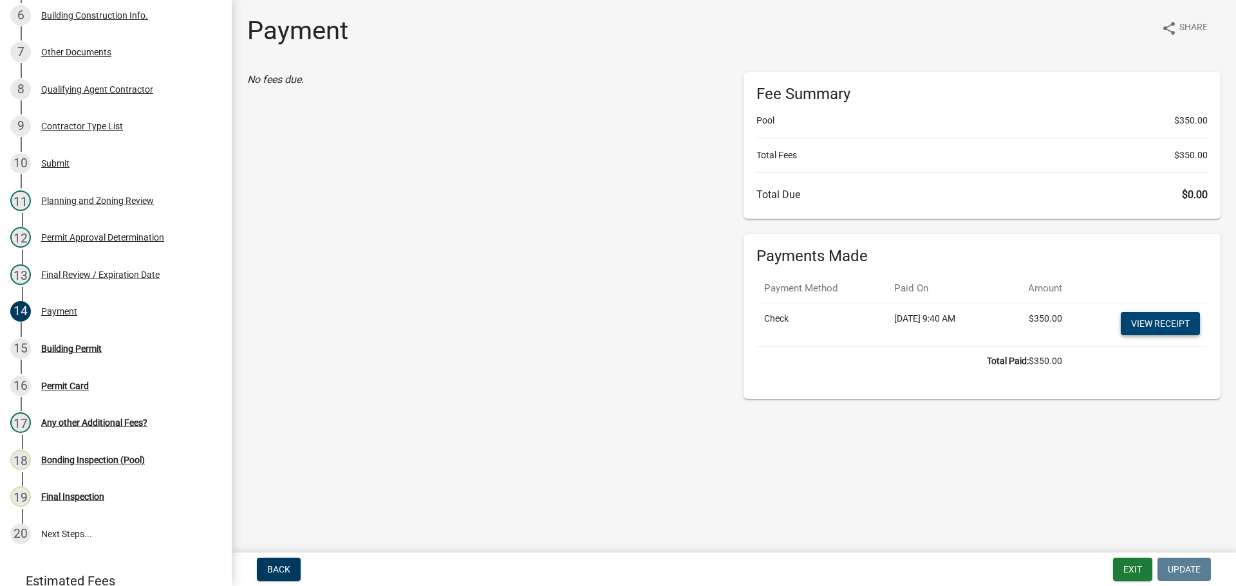
click at [1169, 322] on link "View receipt" at bounding box center [1159, 323] width 79 height 23
click at [71, 355] on div "15 Building Permit" at bounding box center [110, 349] width 201 height 21
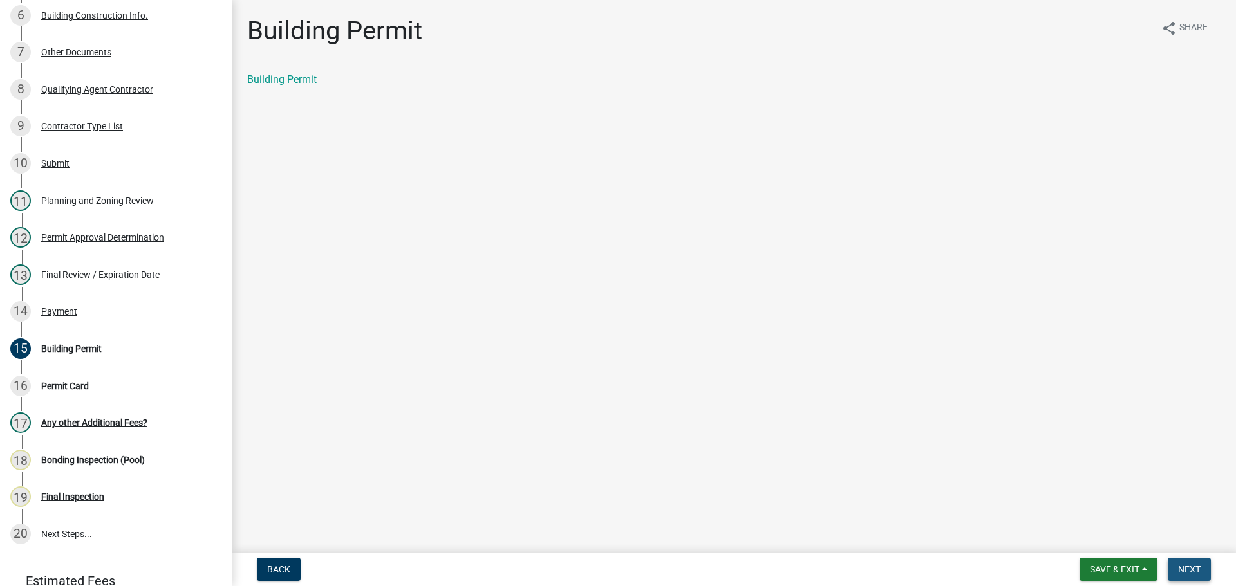
click at [1192, 567] on span "Next" at bounding box center [1189, 569] width 23 height 10
click at [259, 73] on link "Permit Card" at bounding box center [273, 79] width 53 height 12
click at [1177, 567] on button "Next" at bounding box center [1188, 569] width 43 height 23
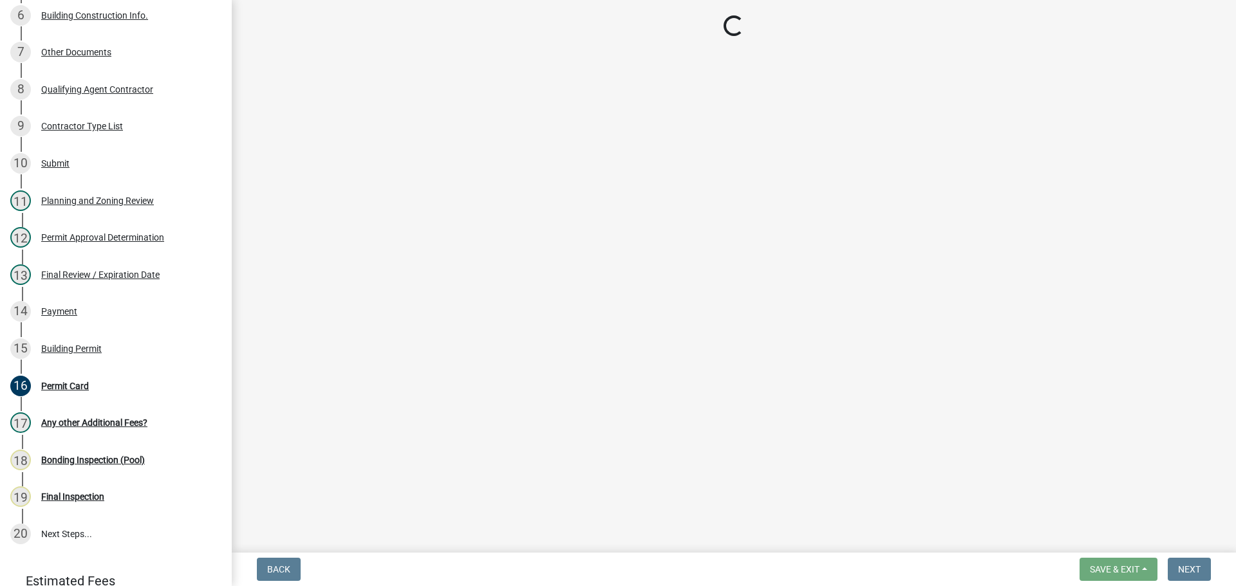
scroll to position [449, 0]
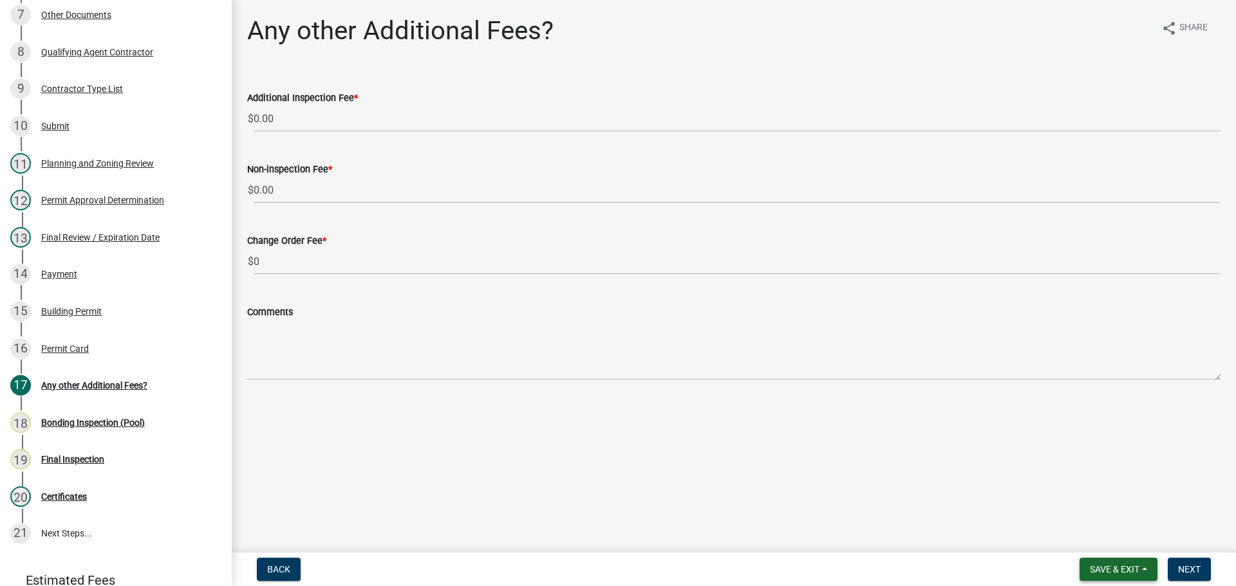
click at [1093, 566] on span "Save & Exit" at bounding box center [1115, 569] width 50 height 10
click at [1090, 538] on button "Save & Exit" at bounding box center [1105, 536] width 103 height 31
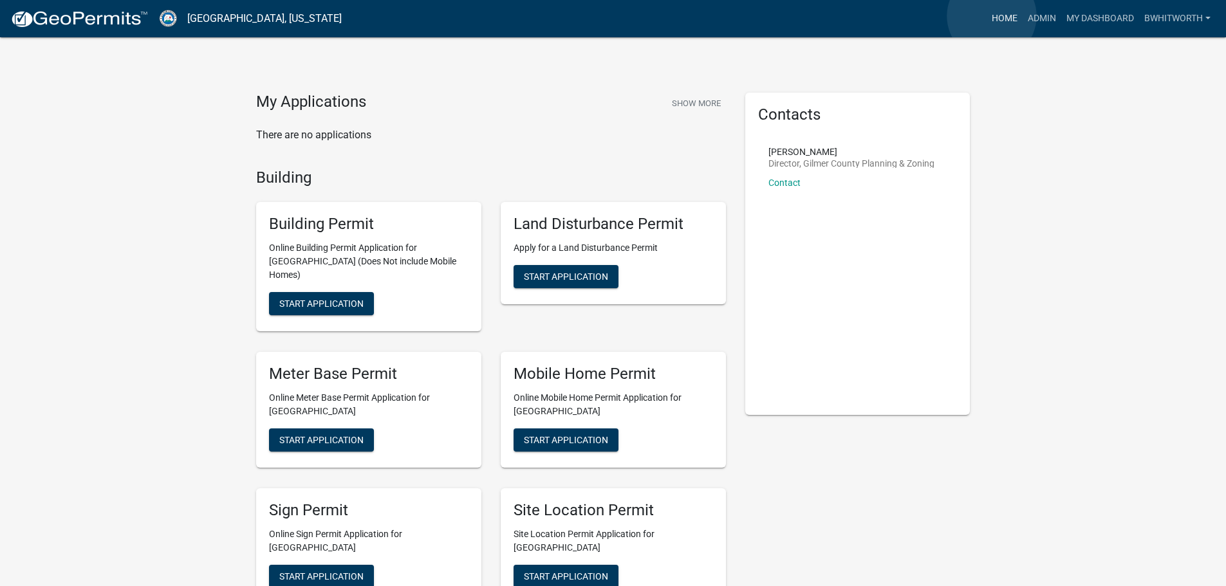
click at [992, 16] on link "Home" at bounding box center [1005, 18] width 36 height 24
click at [1003, 16] on link "Home" at bounding box center [1005, 18] width 36 height 24
click at [295, 299] on span "Start Application" at bounding box center [321, 304] width 84 height 10
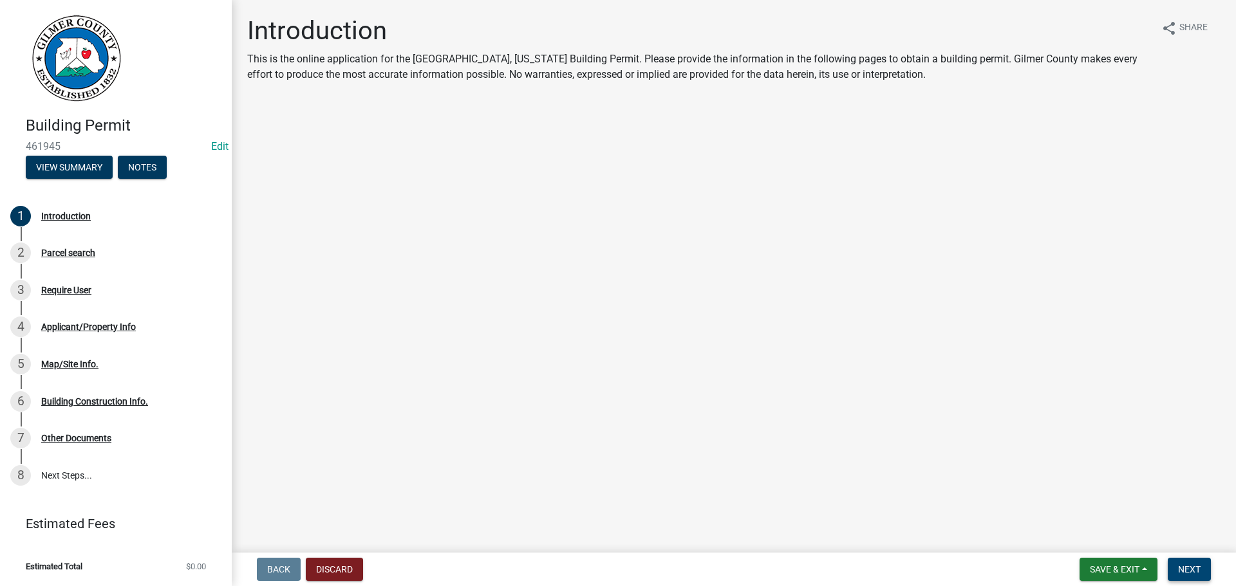
click at [1189, 571] on span "Next" at bounding box center [1189, 569] width 23 height 10
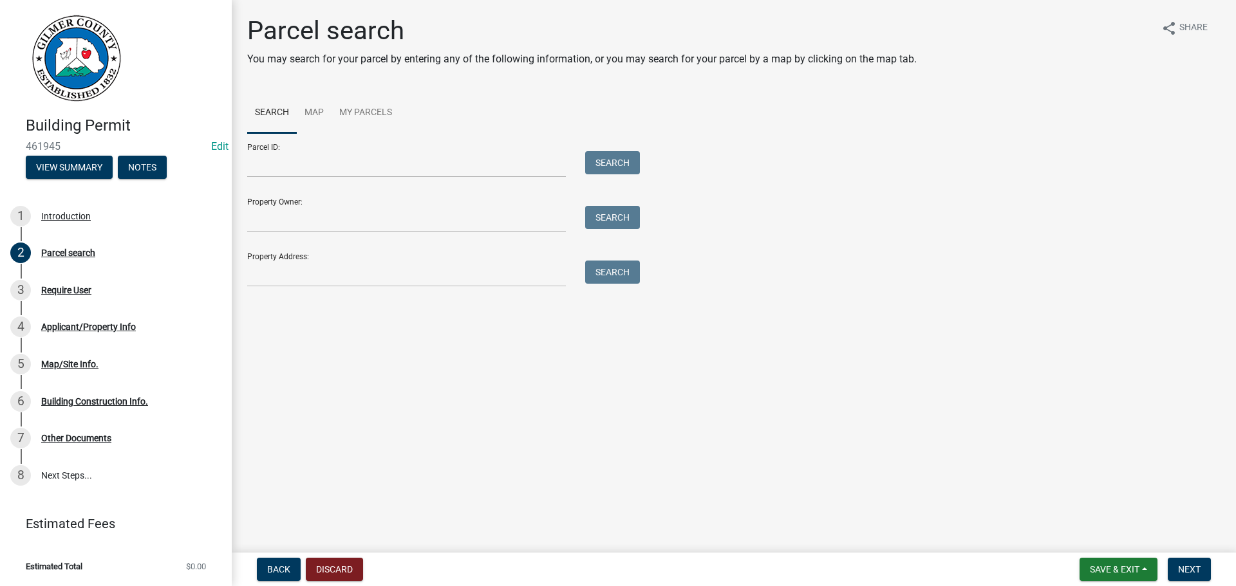
click at [969, 294] on div "Parcel search You may search for your parcel by entering any of the following i…" at bounding box center [733, 156] width 992 height 283
click at [338, 564] on button "Discard" at bounding box center [334, 569] width 57 height 23
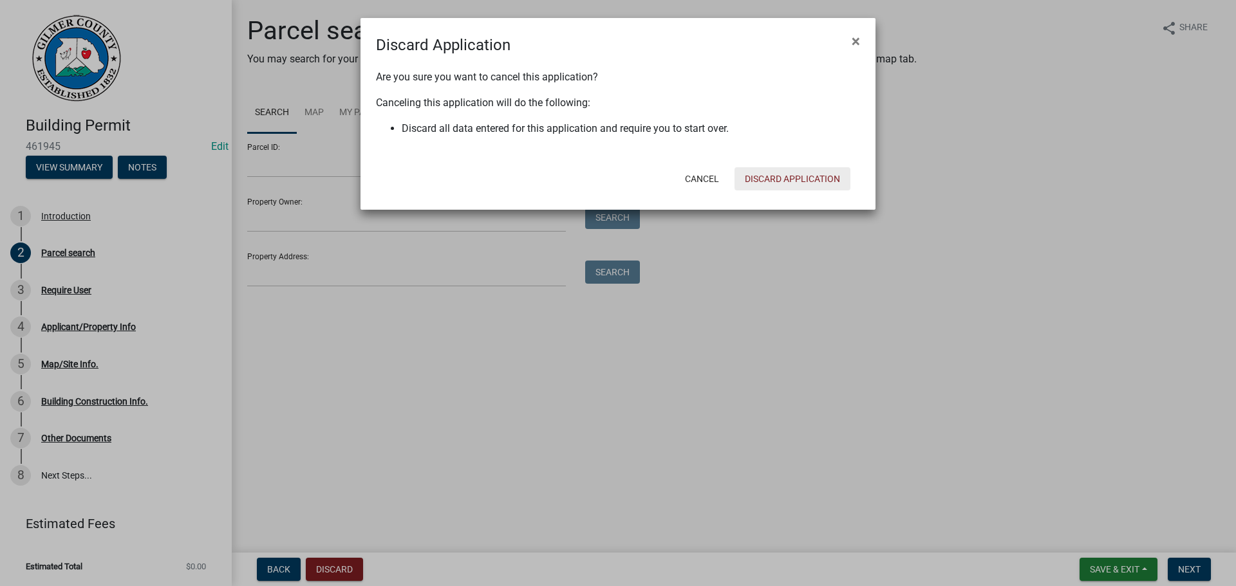
click at [791, 174] on button "Discard Application" at bounding box center [792, 178] width 116 height 23
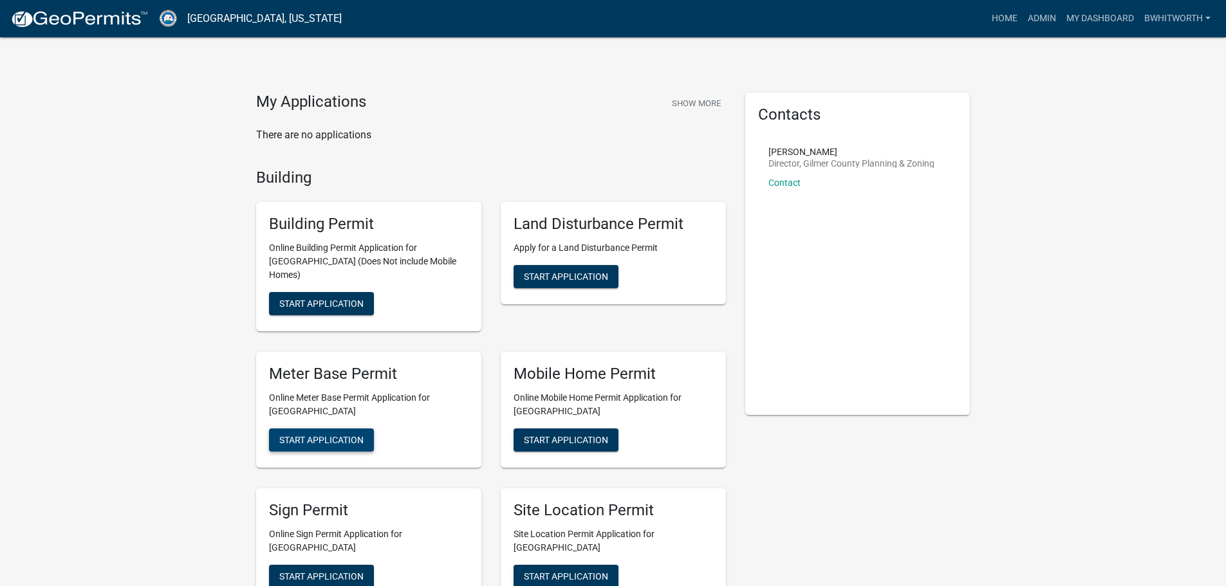
click at [358, 434] on span "Start Application" at bounding box center [321, 439] width 84 height 10
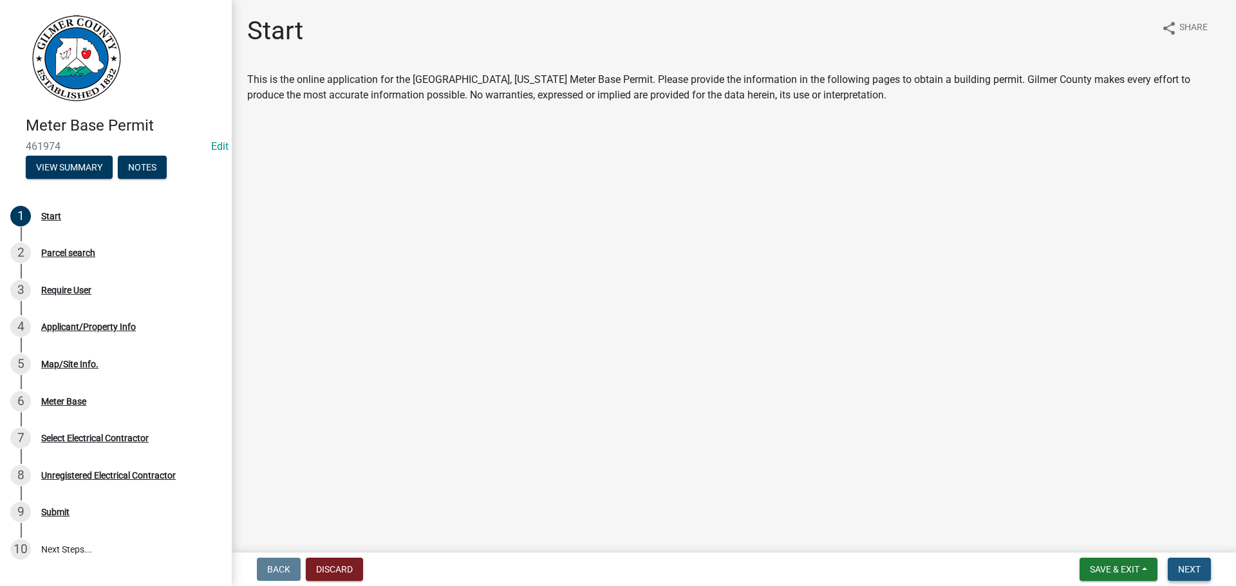
click at [1187, 562] on button "Next" at bounding box center [1188, 569] width 43 height 23
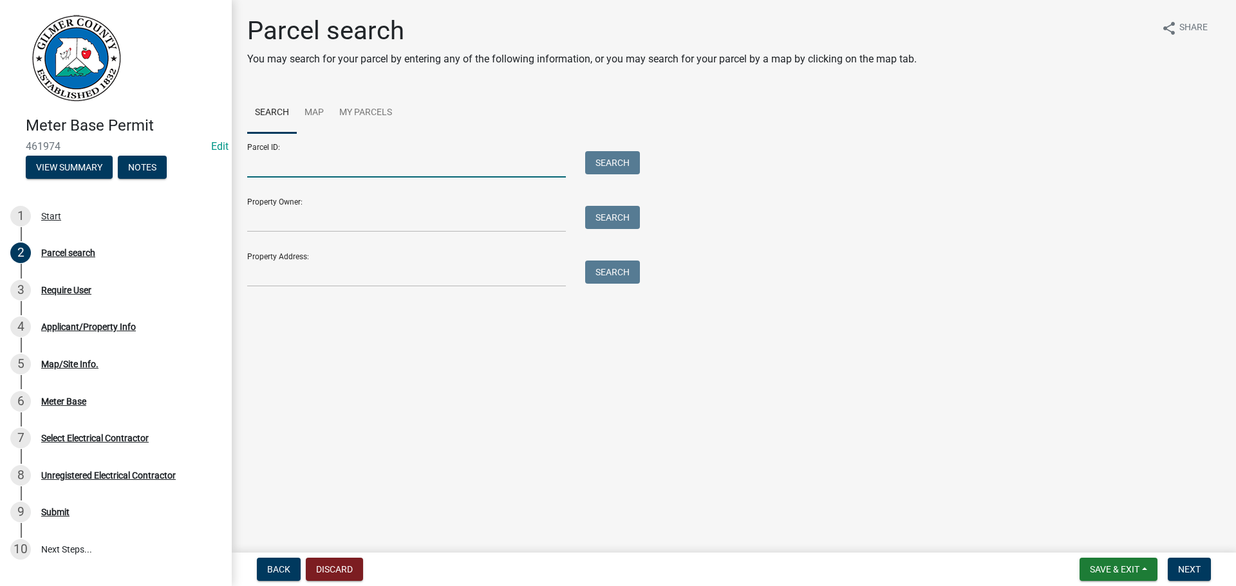
click at [347, 165] on input "Parcel ID:" at bounding box center [406, 164] width 319 height 26
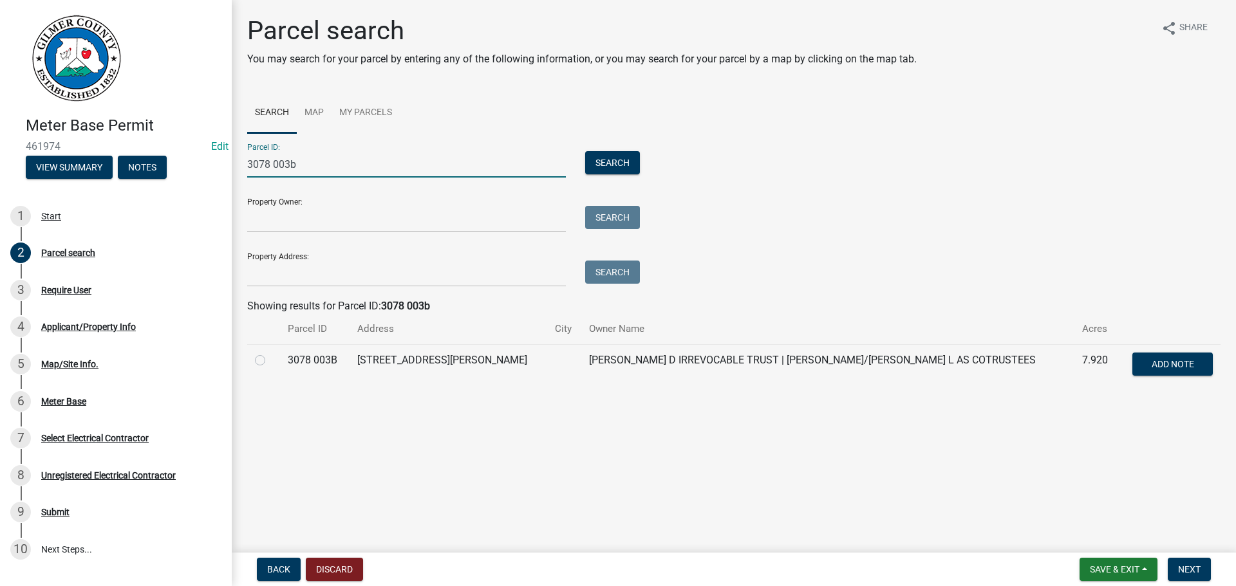
type input "3078 003b"
click at [270, 353] on label at bounding box center [270, 353] width 0 height 0
click at [270, 358] on 003B "radio" at bounding box center [274, 357] width 8 height 8
radio 003B "true"
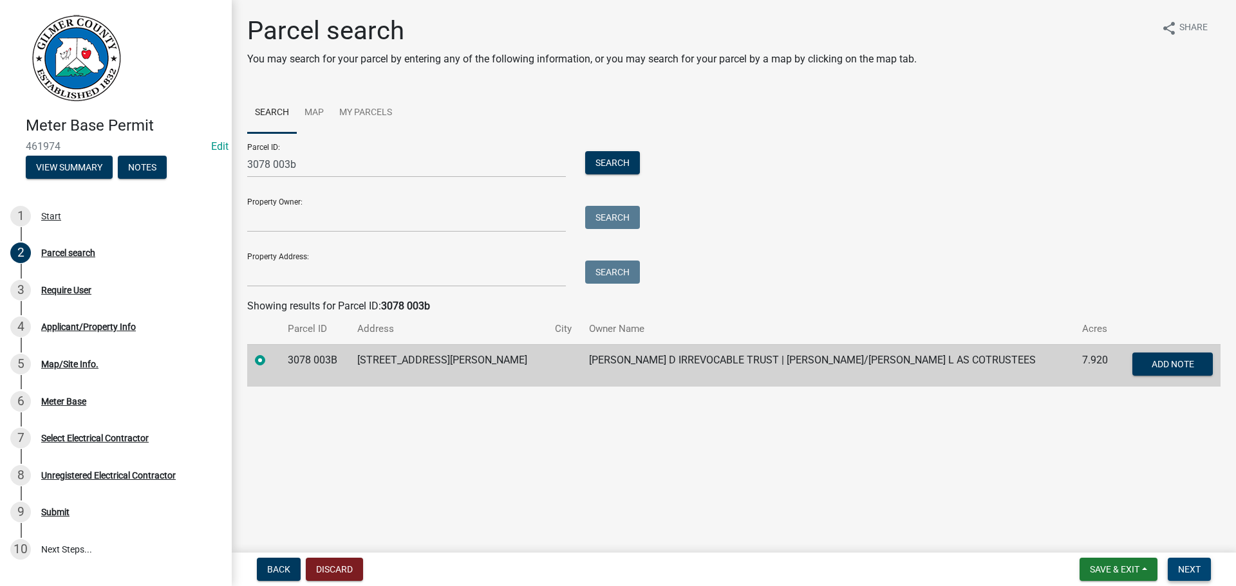
click at [1177, 569] on button "Next" at bounding box center [1188, 569] width 43 height 23
click at [1191, 574] on span "Next" at bounding box center [1189, 569] width 23 height 10
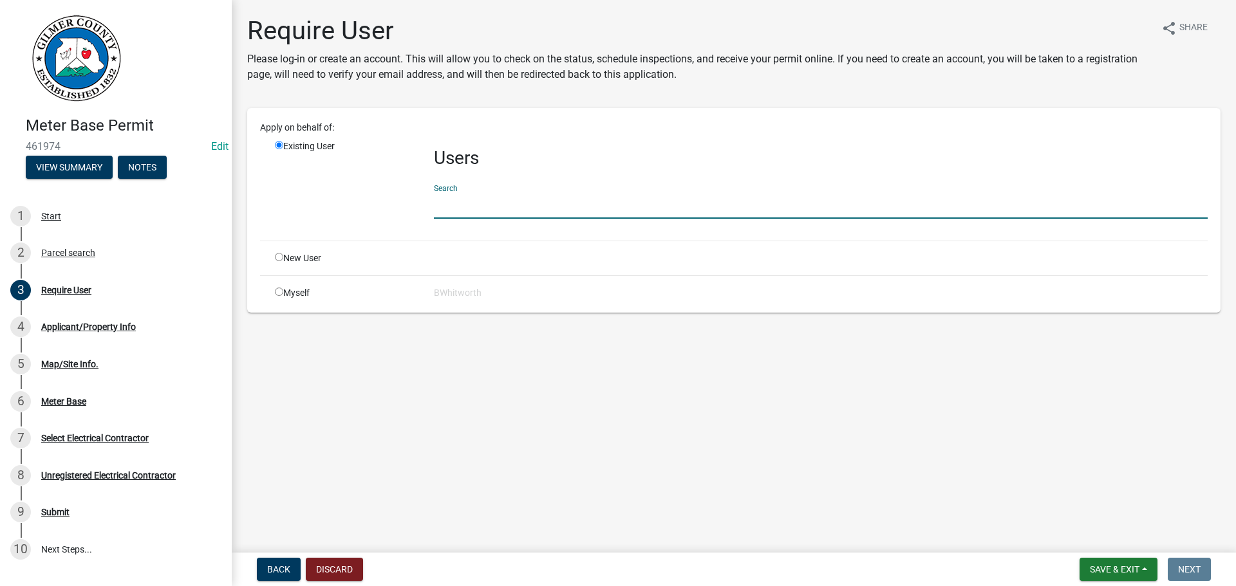
click at [499, 200] on input "text" at bounding box center [821, 205] width 774 height 26
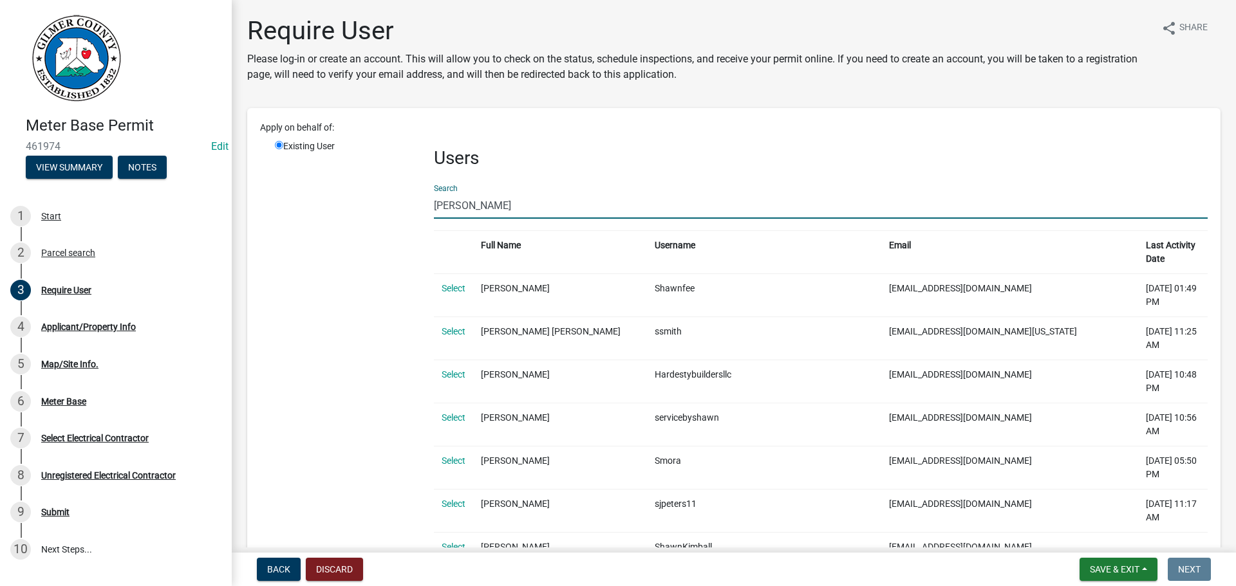
type input "[PERSON_NAME]"
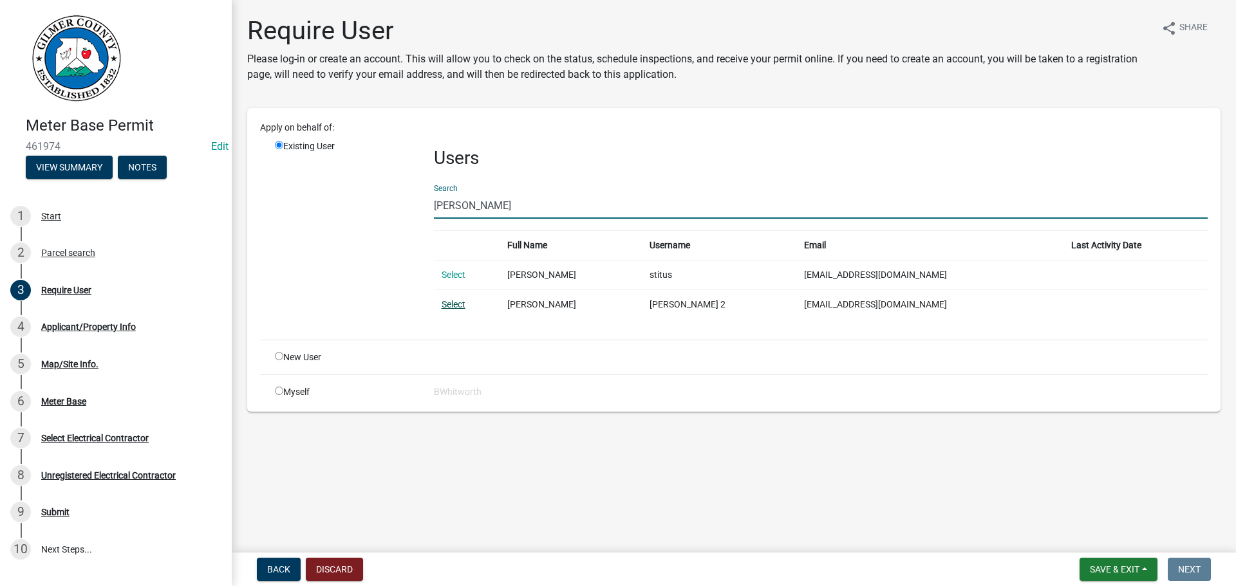
click at [449, 303] on link "Select" at bounding box center [453, 304] width 24 height 10
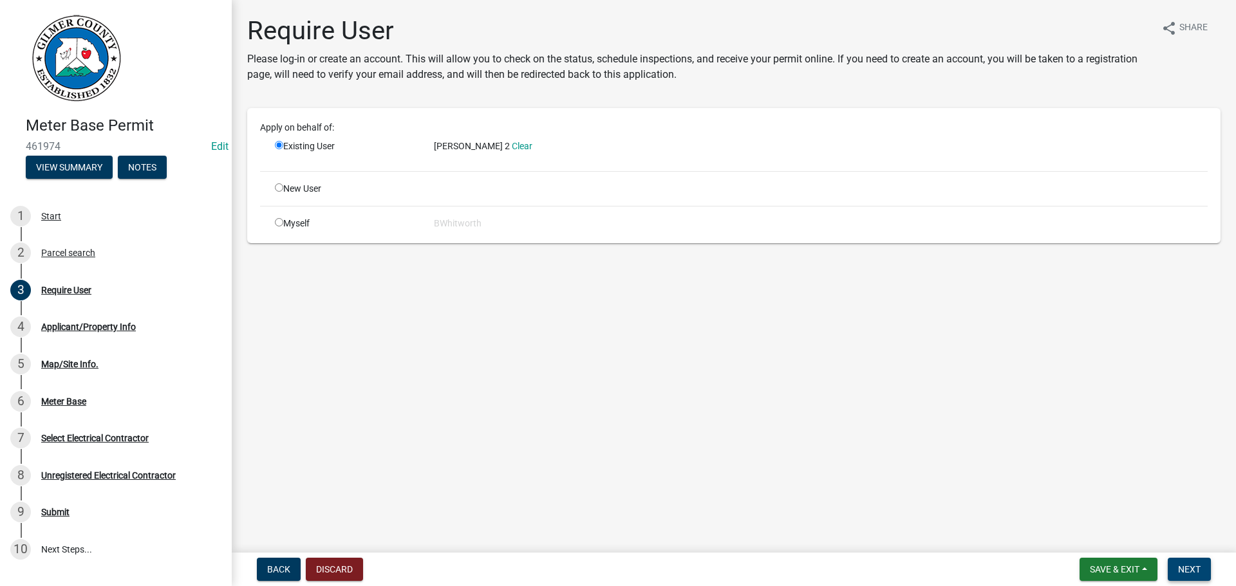
click at [1200, 569] on span "Next" at bounding box center [1189, 569] width 23 height 10
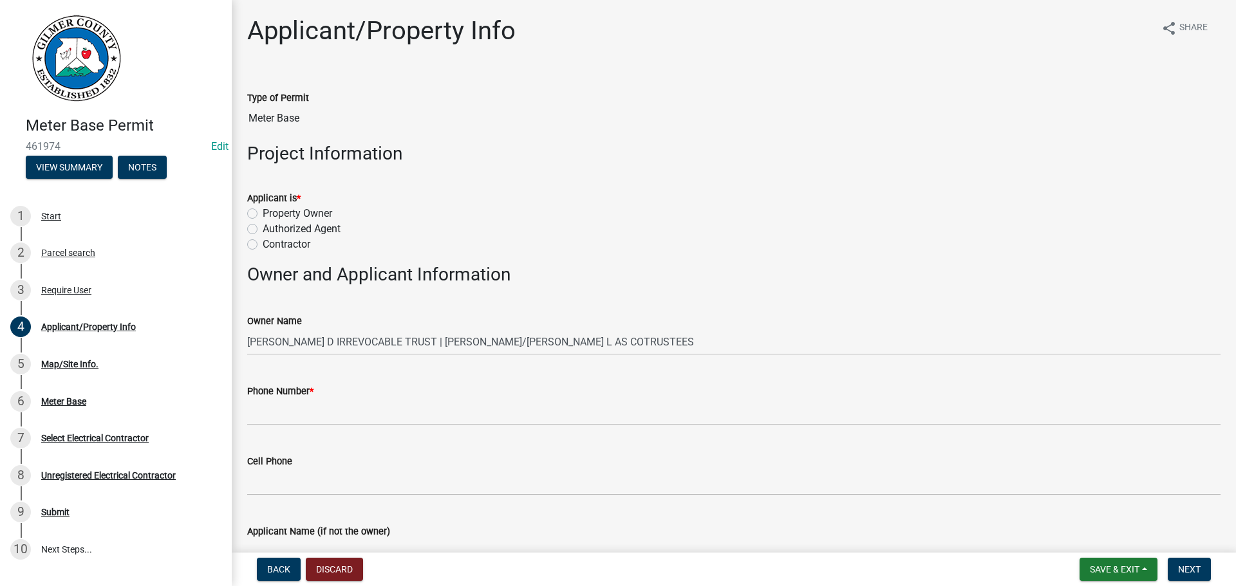
click at [263, 244] on label "Contractor" at bounding box center [287, 244] width 48 height 15
click at [263, 244] on input "Contractor" at bounding box center [267, 241] width 8 height 8
radio input "true"
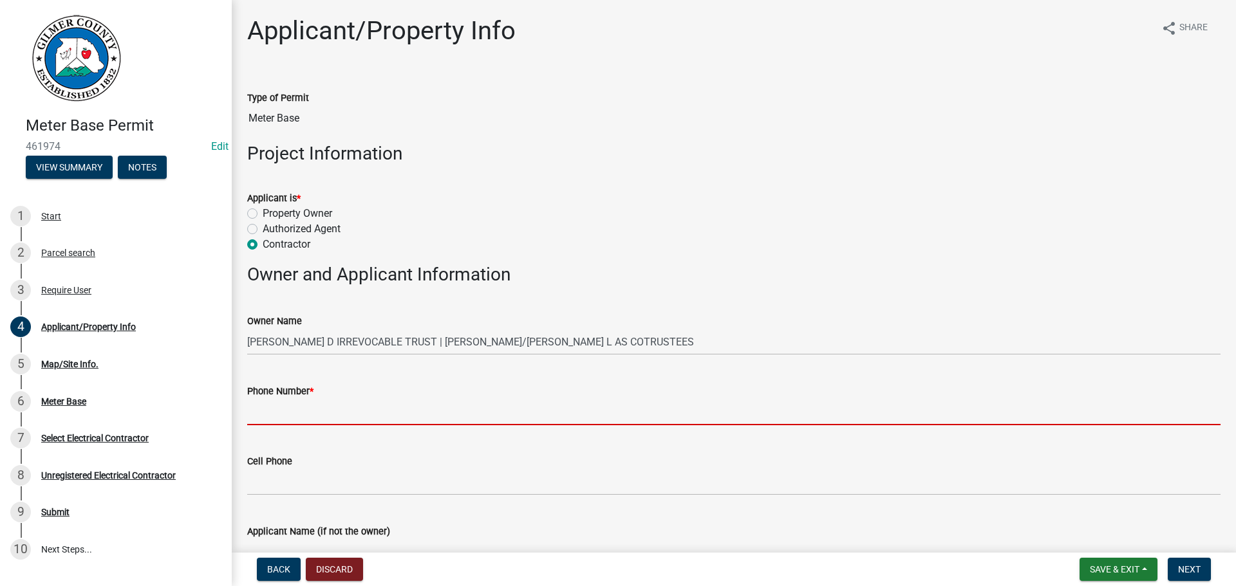
click at [292, 420] on input "Phone Number *" at bounding box center [733, 412] width 973 height 26
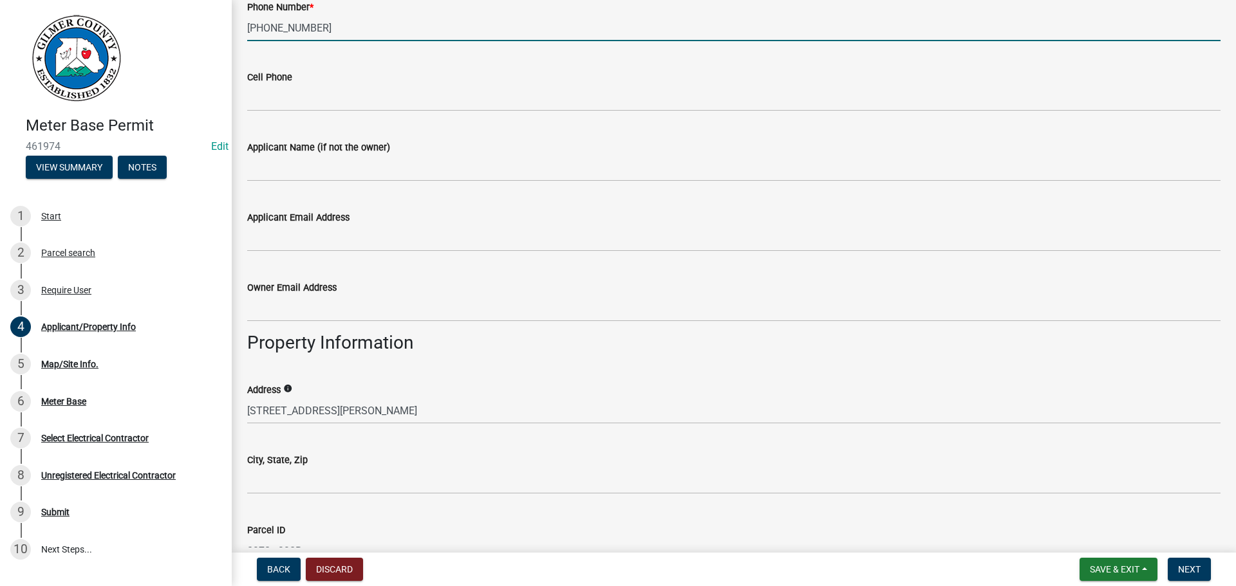
scroll to position [386, 0]
type input "[PHONE_NUMBER]"
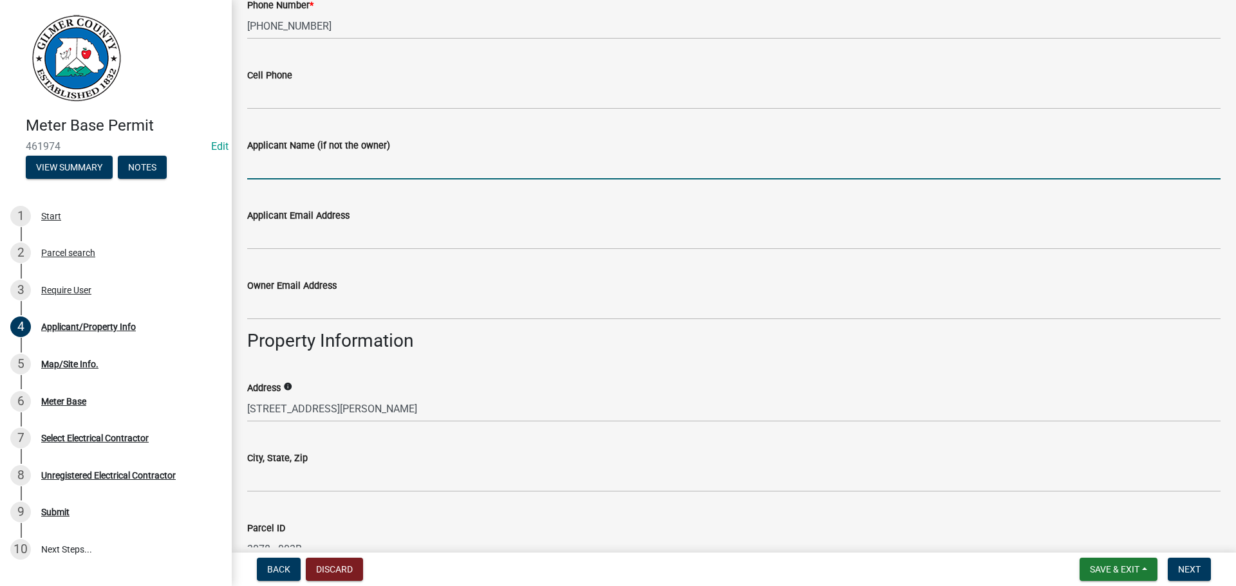
click at [380, 160] on input "Applicant Name (if not the owner)" at bounding box center [733, 166] width 973 height 26
type input "[PERSON_NAME]"
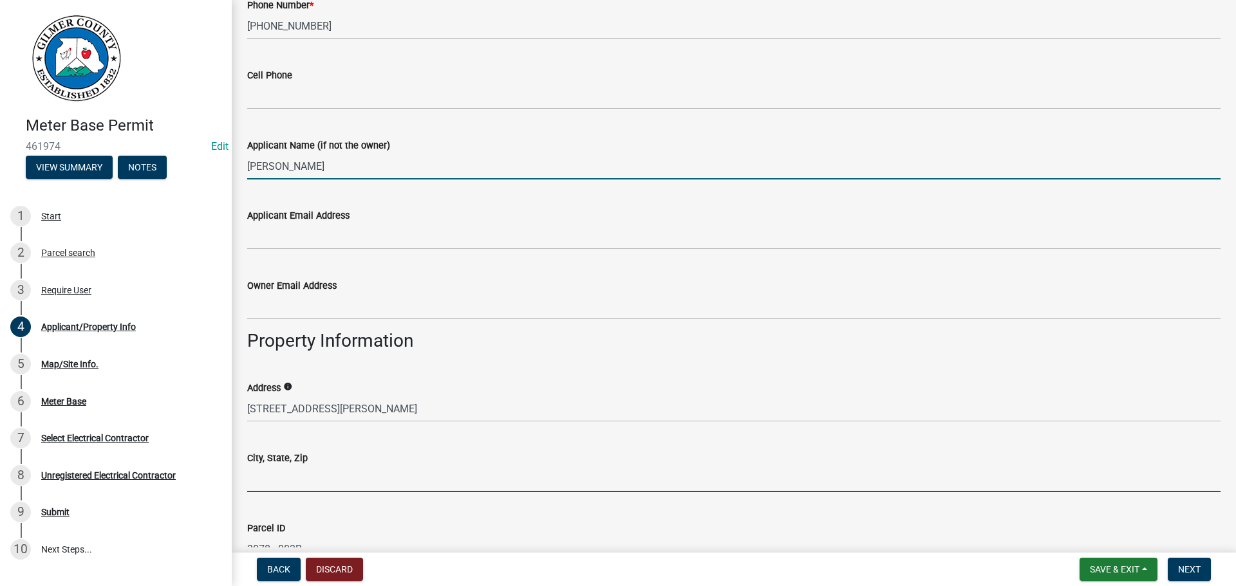
click at [275, 485] on input "City, State, Zip" at bounding box center [733, 479] width 973 height 26
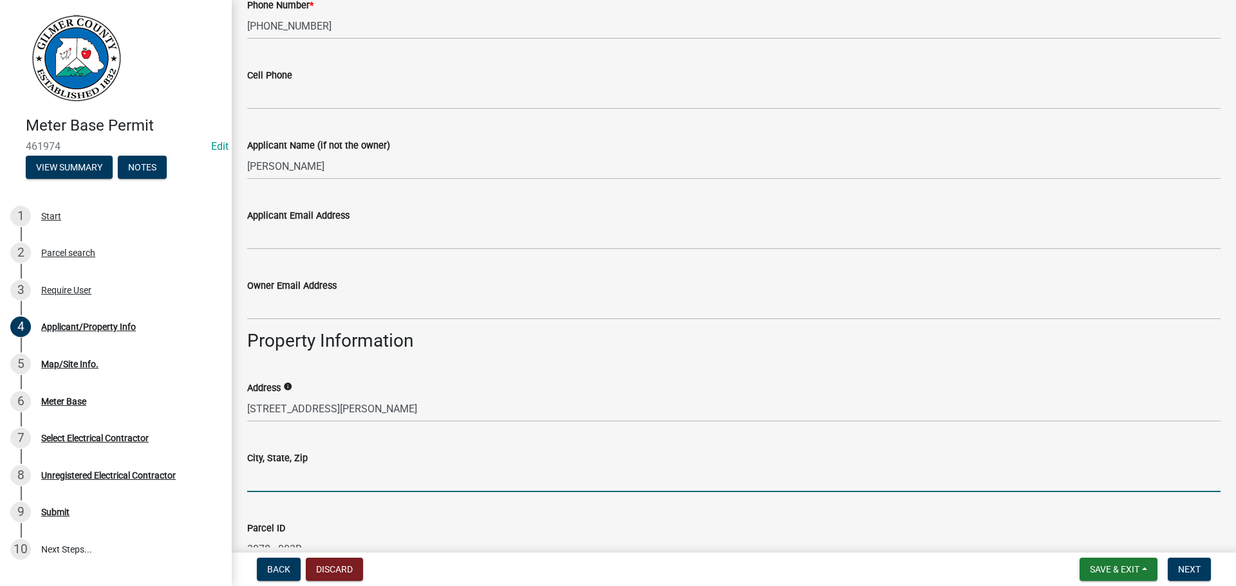
type input "ELLIJAY GA 30540"
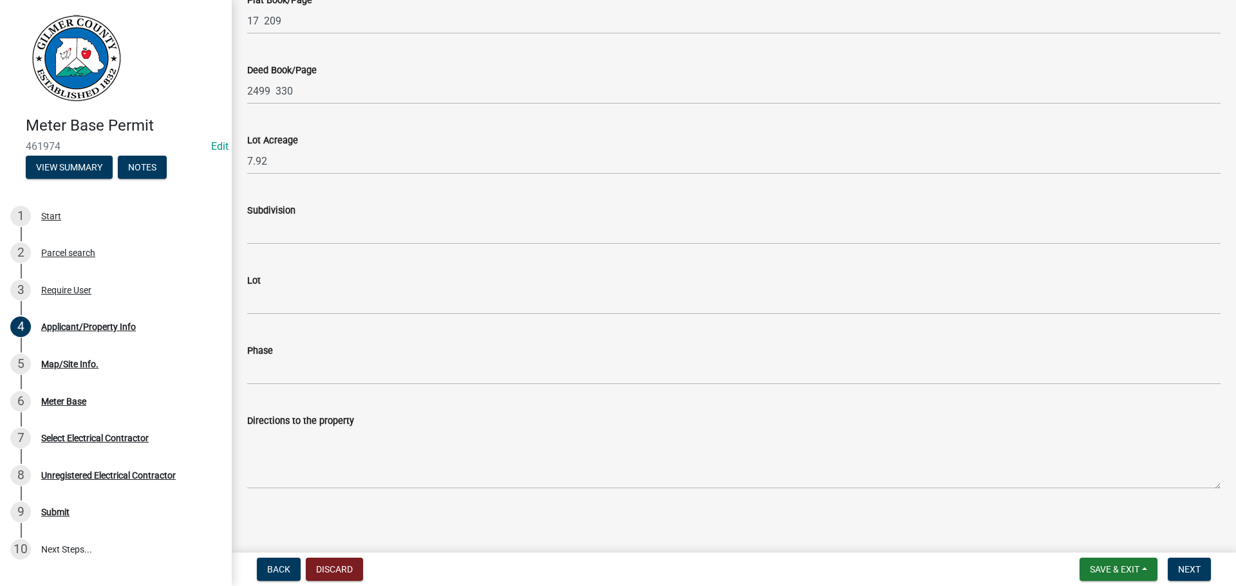
scroll to position [1127, 0]
click at [1187, 570] on span "Next" at bounding box center [1189, 569] width 23 height 10
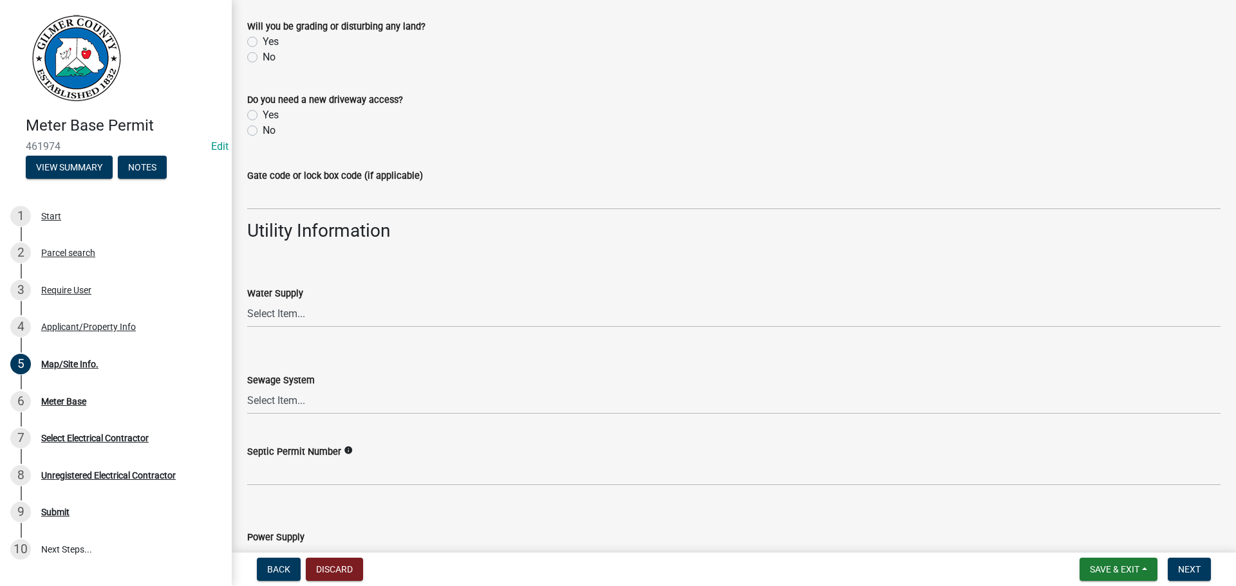
scroll to position [975, 0]
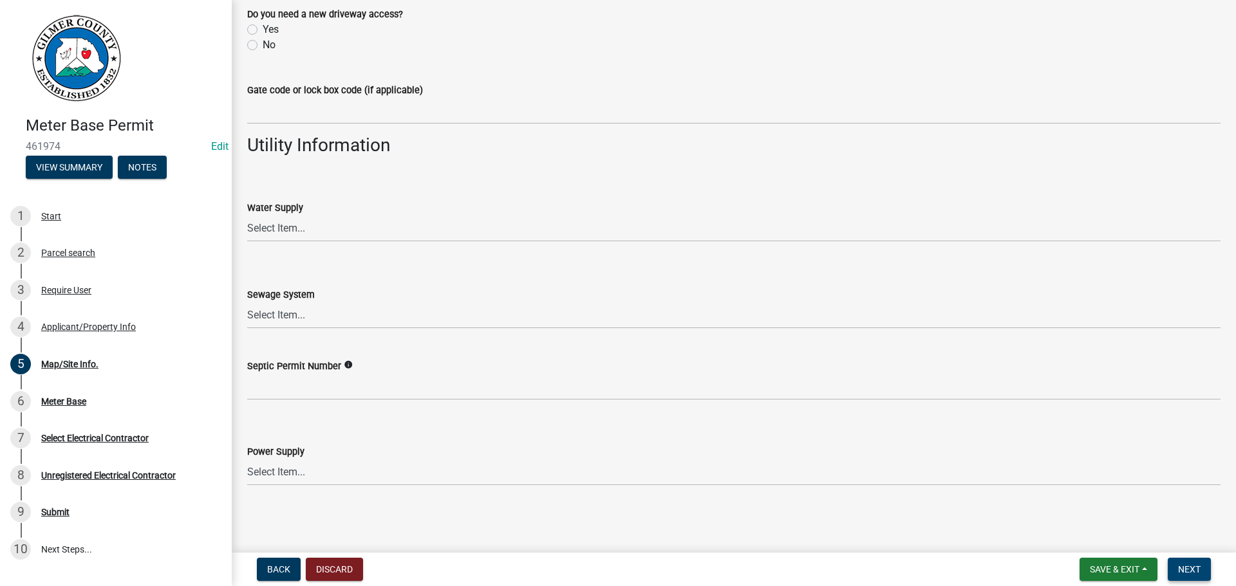
click at [1190, 572] on span "Next" at bounding box center [1189, 569] width 23 height 10
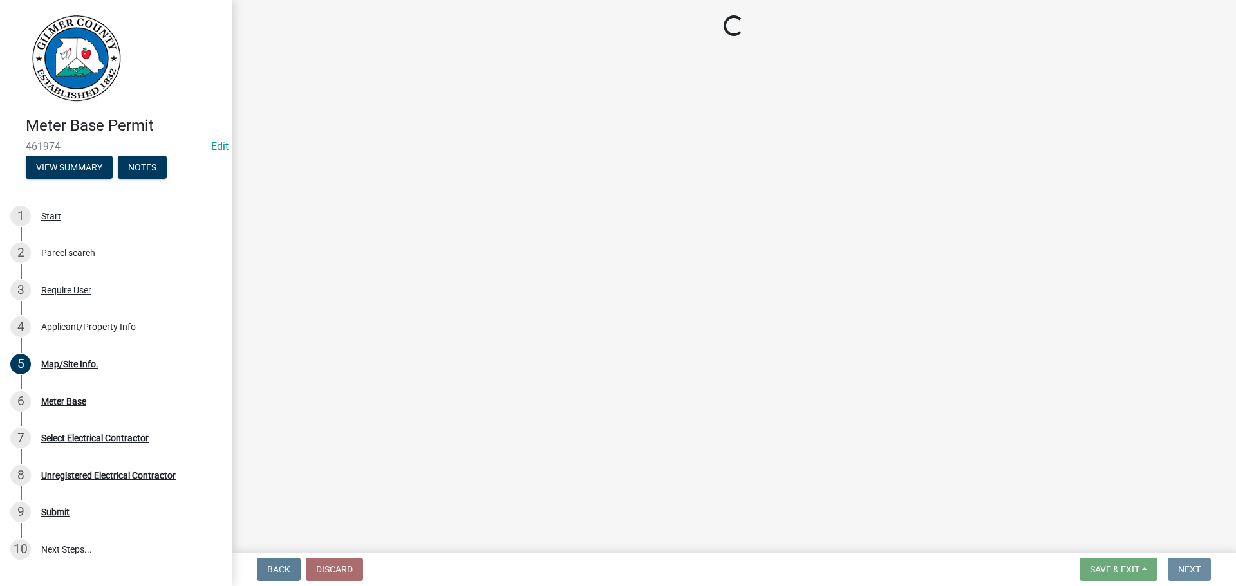
scroll to position [0, 0]
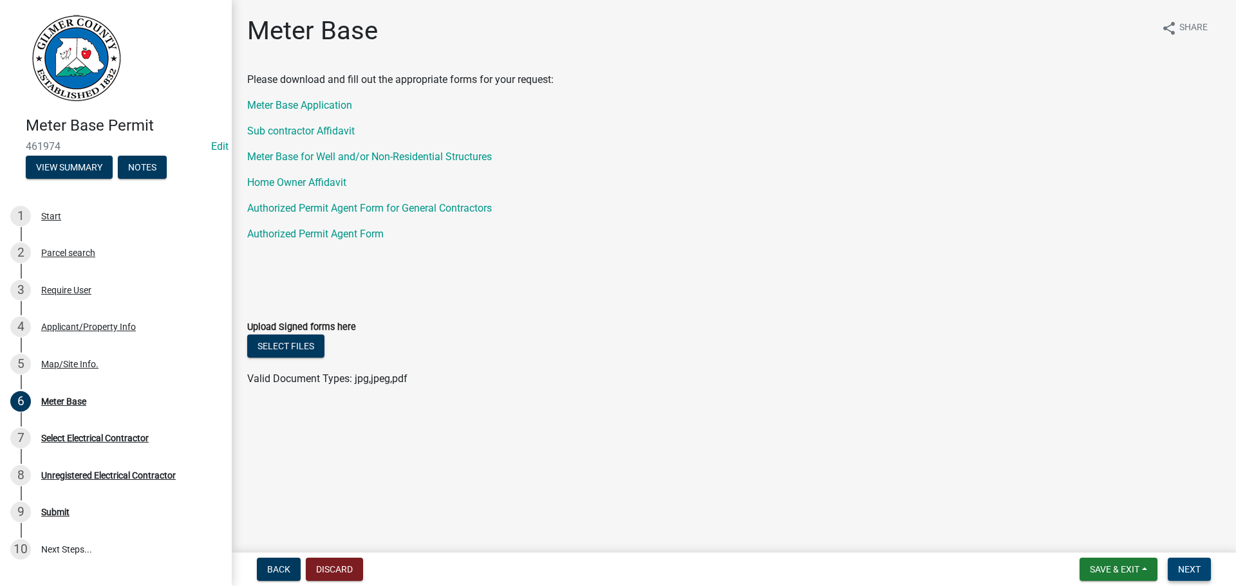
click at [1182, 571] on span "Next" at bounding box center [1189, 569] width 23 height 10
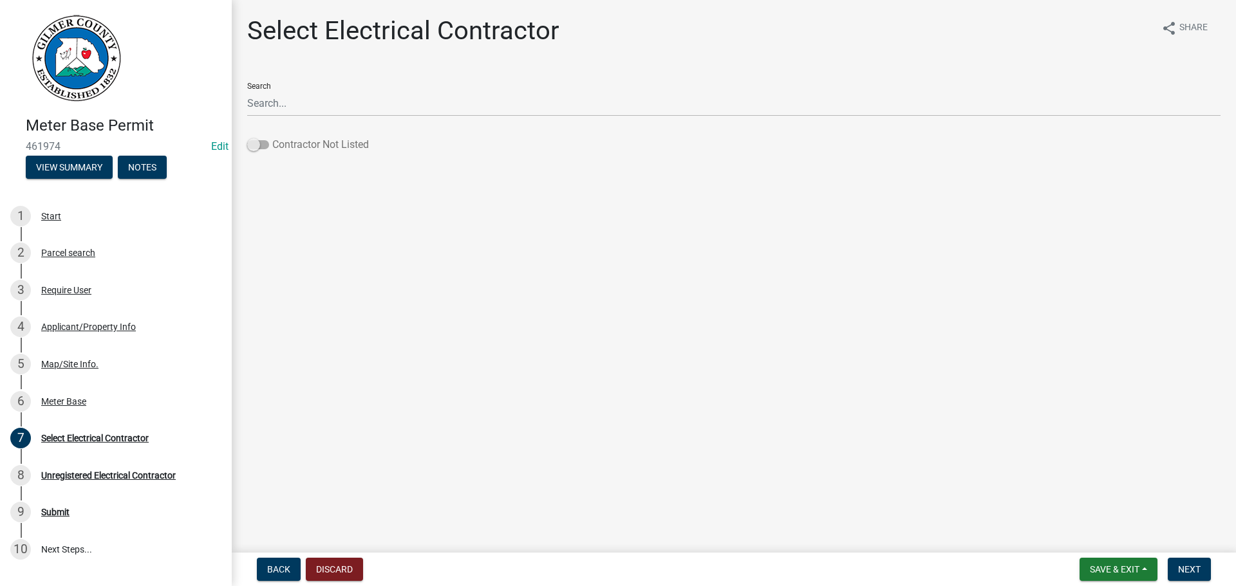
drag, startPoint x: 254, startPoint y: 146, endPoint x: 260, endPoint y: 151, distance: 7.7
click at [256, 146] on span at bounding box center [258, 144] width 22 height 9
click at [272, 137] on input "Contractor Not Listed" at bounding box center [272, 137] width 0 height 0
click at [1203, 564] on button "Next" at bounding box center [1188, 569] width 43 height 23
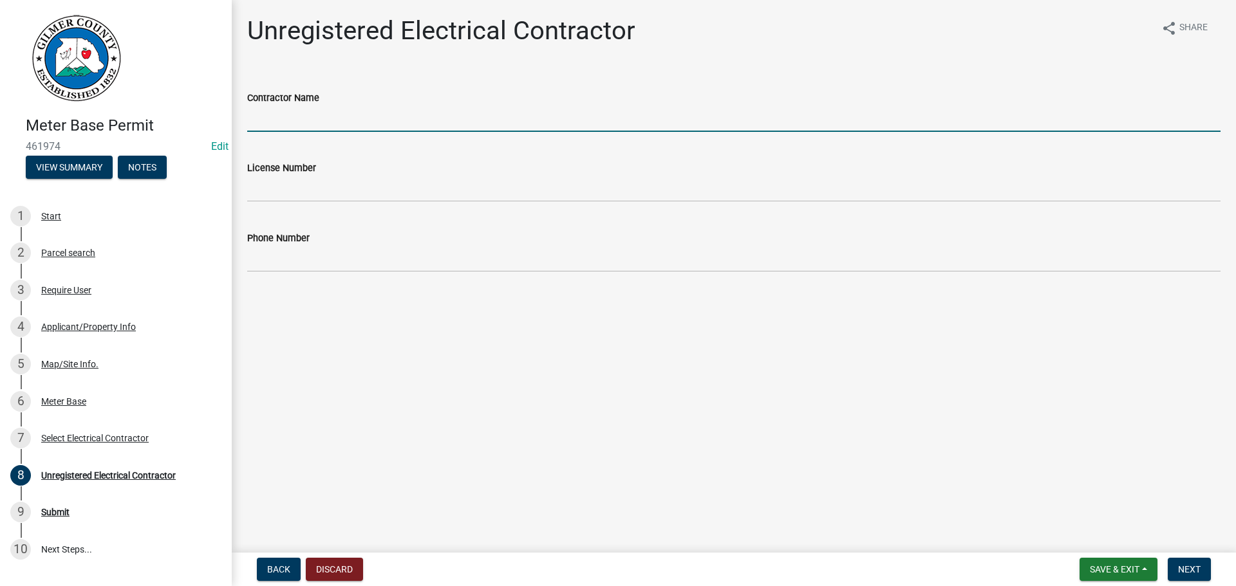
click at [317, 120] on input "Contractor Name" at bounding box center [733, 119] width 973 height 26
type input "[PERSON_NAME] ELECTRIC"
click at [321, 245] on div "Phone Number" at bounding box center [733, 237] width 973 height 15
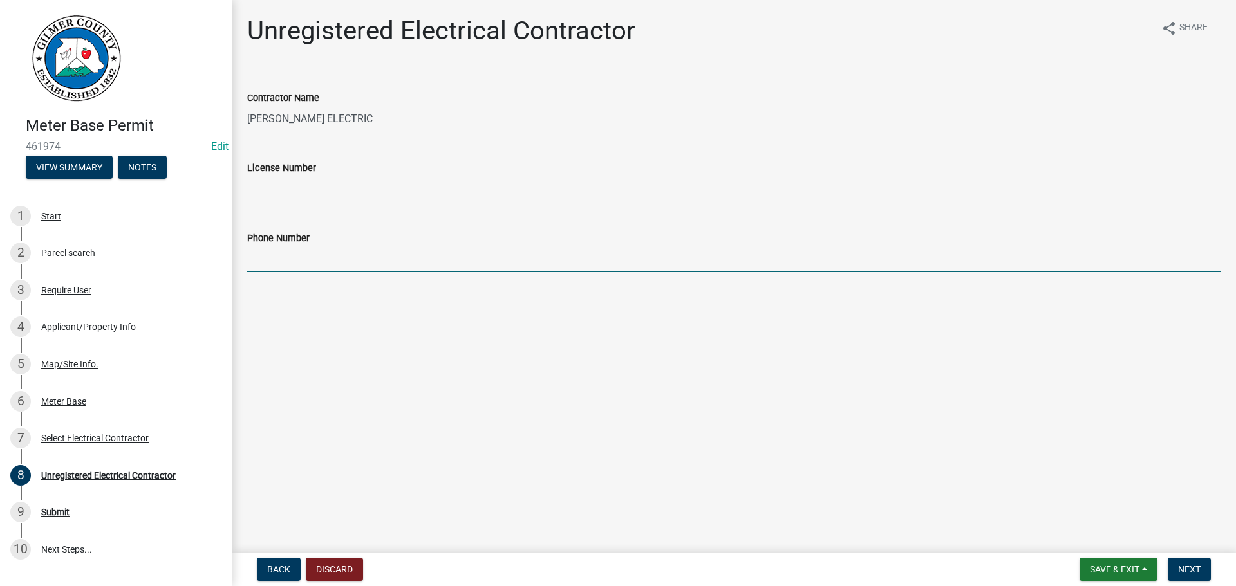
click at [321, 246] on input "Phone Number" at bounding box center [733, 259] width 973 height 26
type input "[PHONE_NUMBER]"
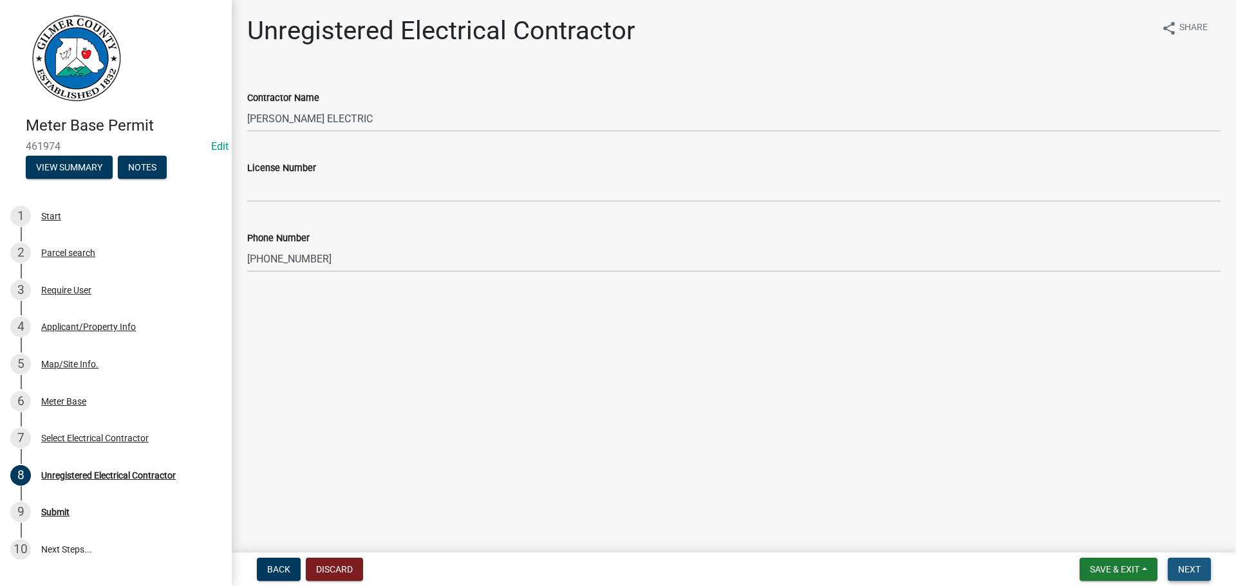
click at [1196, 574] on span "Next" at bounding box center [1189, 569] width 23 height 10
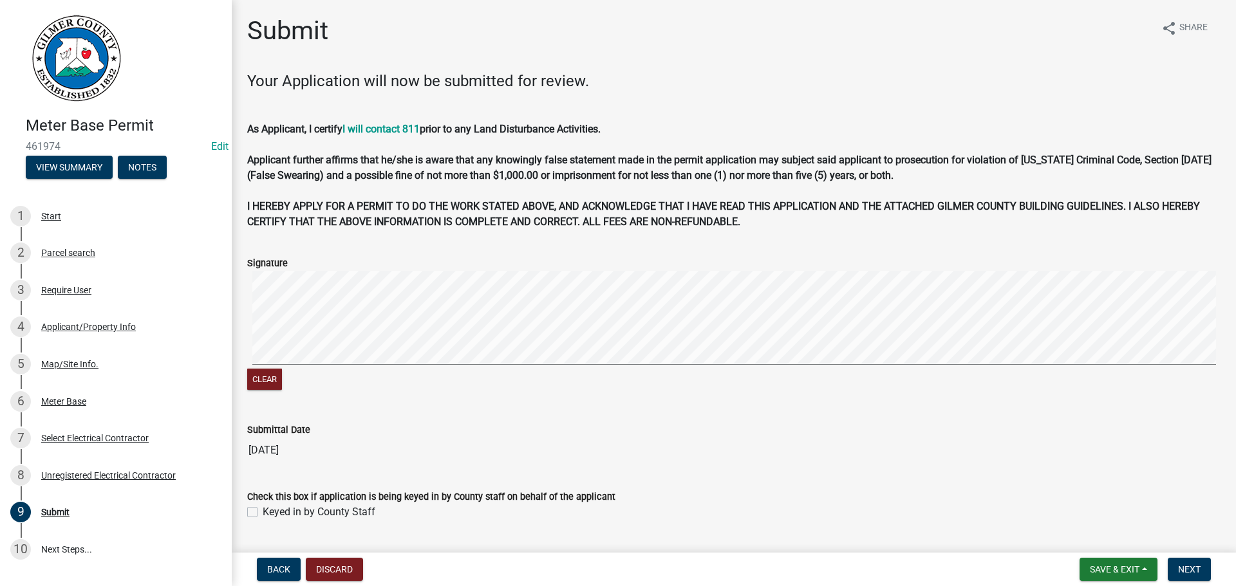
click at [250, 519] on div "Keyed in by County Staff" at bounding box center [733, 512] width 973 height 15
click at [263, 511] on label "Keyed in by County Staff" at bounding box center [319, 512] width 113 height 15
click at [263, 511] on input "Keyed in by County Staff" at bounding box center [267, 509] width 8 height 8
checkbox input "true"
click at [1189, 570] on span "Next" at bounding box center [1189, 569] width 23 height 10
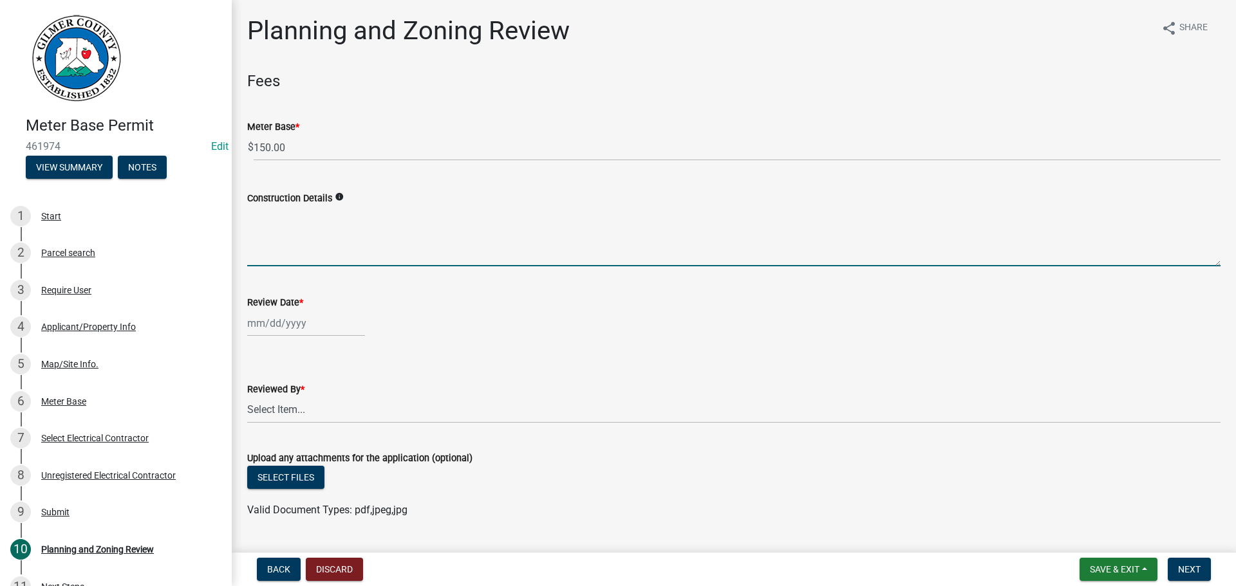
click at [280, 244] on textarea "Construction Details" at bounding box center [733, 236] width 973 height 60
type textarea "r"
type textarea "REPAIR AND REPLACE OLD METER"
click at [287, 323] on div at bounding box center [306, 323] width 118 height 26
select select "8"
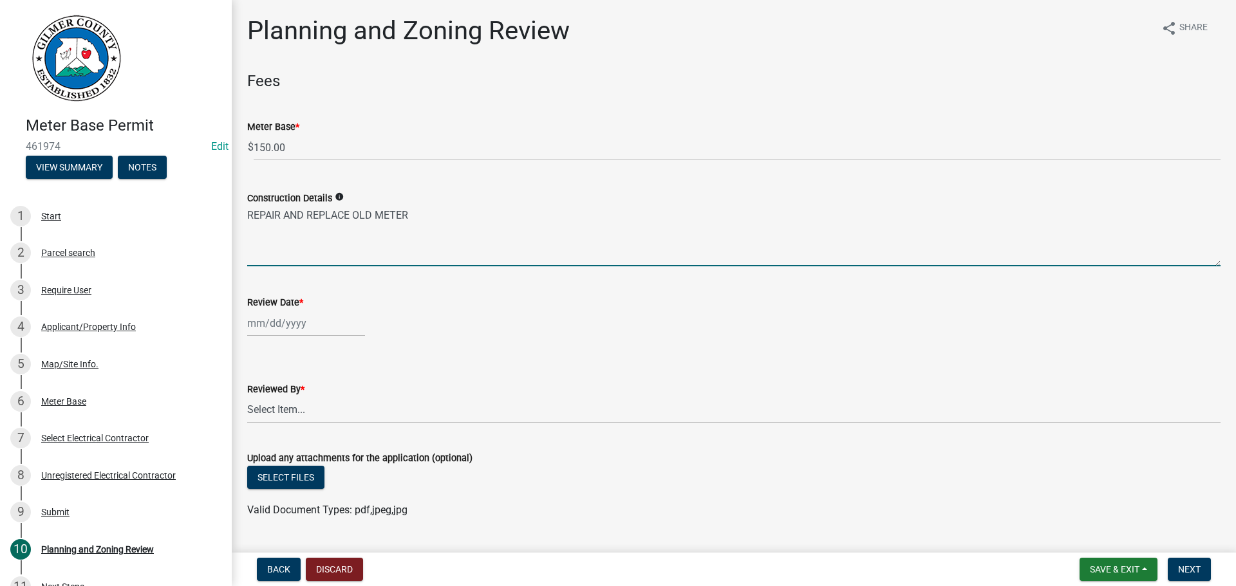
select select "2025"
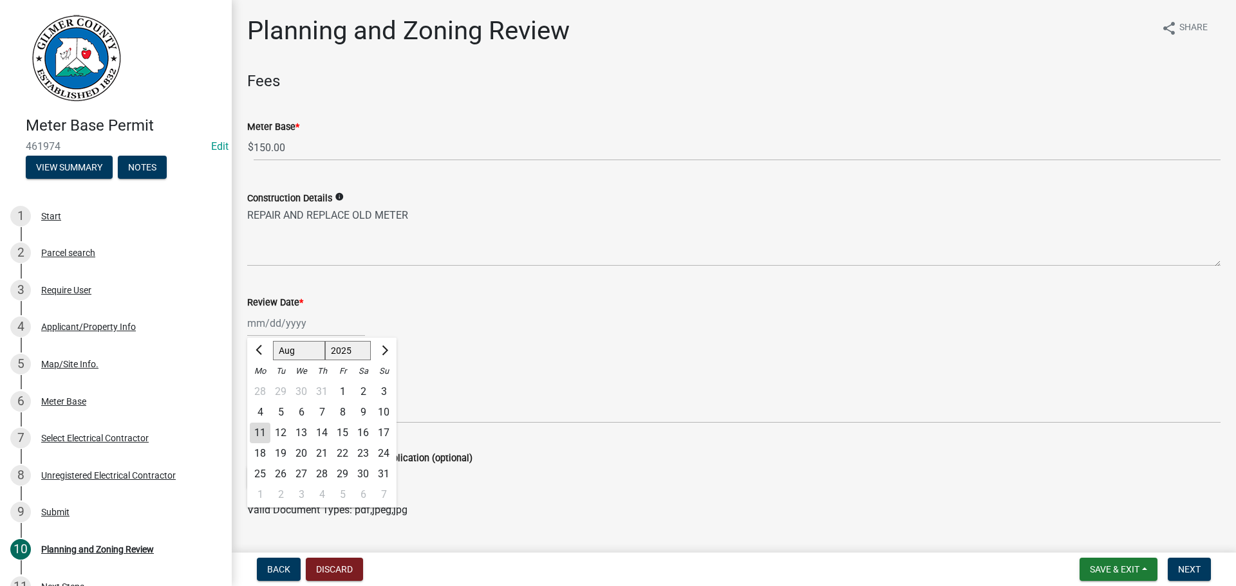
click at [250, 426] on div "11" at bounding box center [260, 433] width 21 height 21
type input "[DATE]"
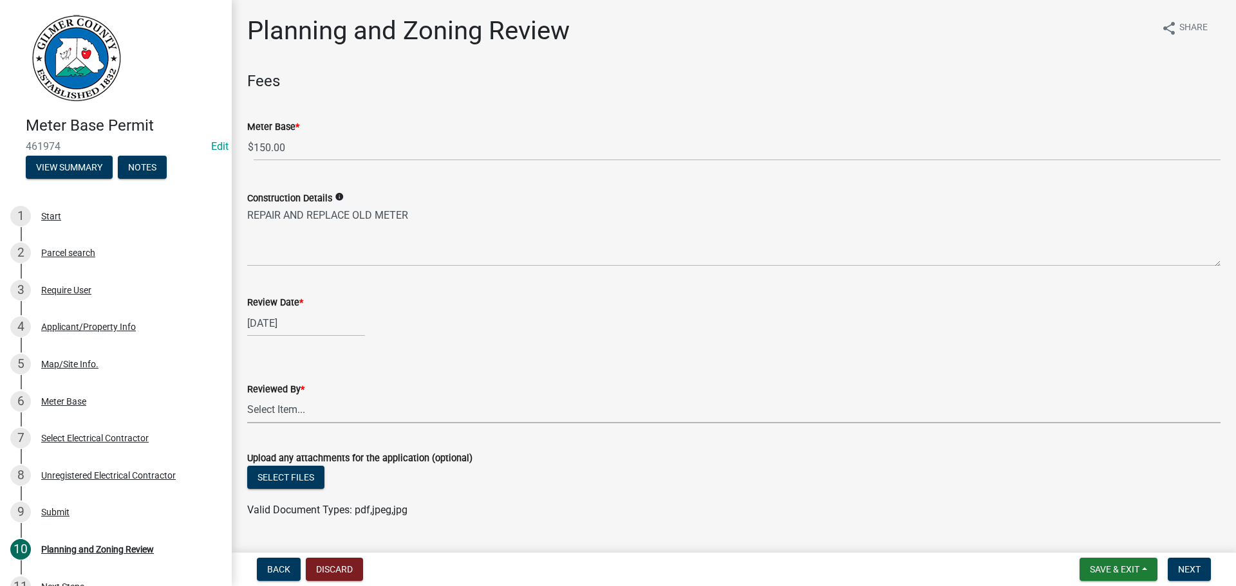
click at [284, 414] on select "Select Item... [PERSON_NAME] [PERSON_NAME] [PERSON_NAME] [PERSON_NAME] [PERSON_…" at bounding box center [733, 410] width 973 height 26
click at [247, 397] on select "Select Item... [PERSON_NAME] [PERSON_NAME] [PERSON_NAME] [PERSON_NAME] [PERSON_…" at bounding box center [733, 410] width 973 height 26
select select "f66b4cef-93c9-440c-84d8-a2c8d35cb7c1"
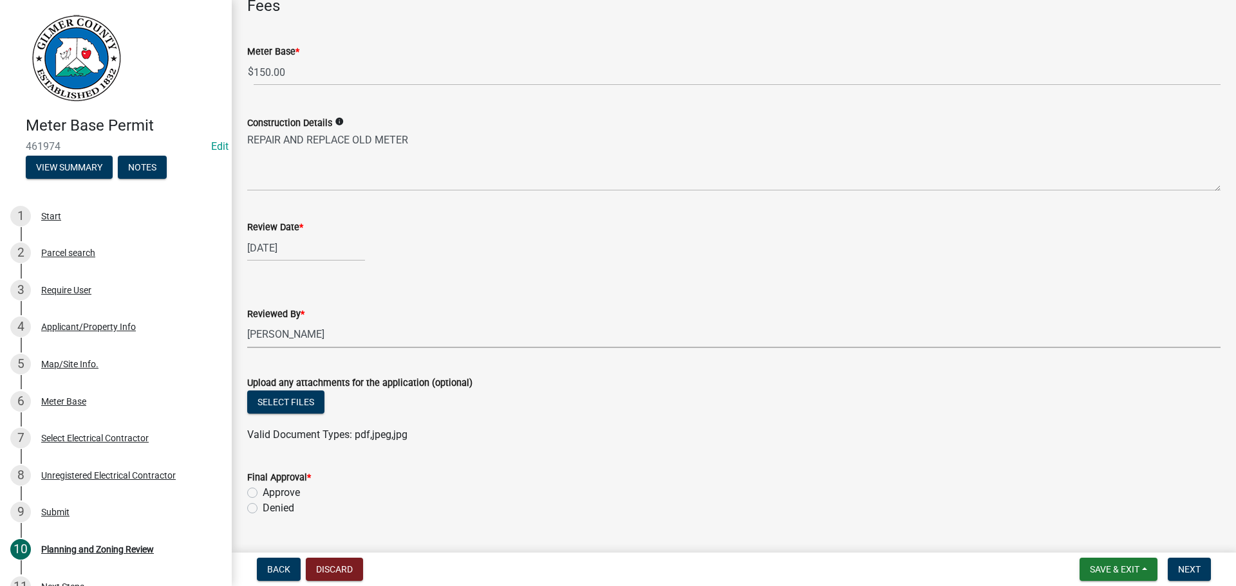
scroll to position [210, 0]
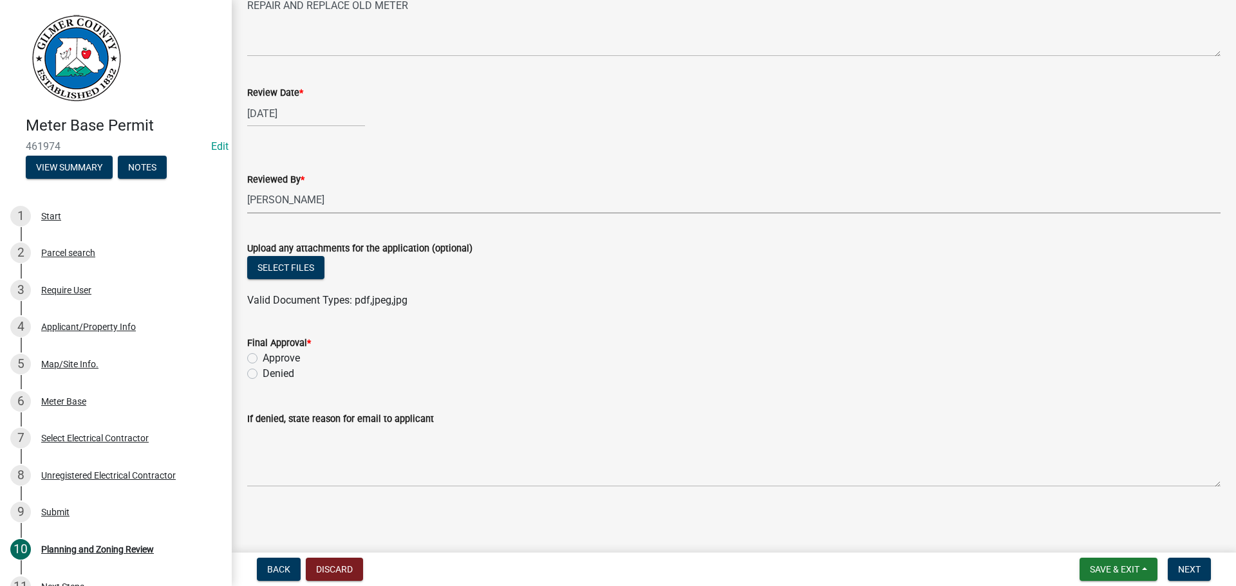
click at [263, 359] on label "Approve" at bounding box center [281, 358] width 37 height 15
click at [263, 359] on input "Approve" at bounding box center [267, 355] width 8 height 8
radio input "true"
click at [1192, 568] on span "Next" at bounding box center [1189, 569] width 23 height 10
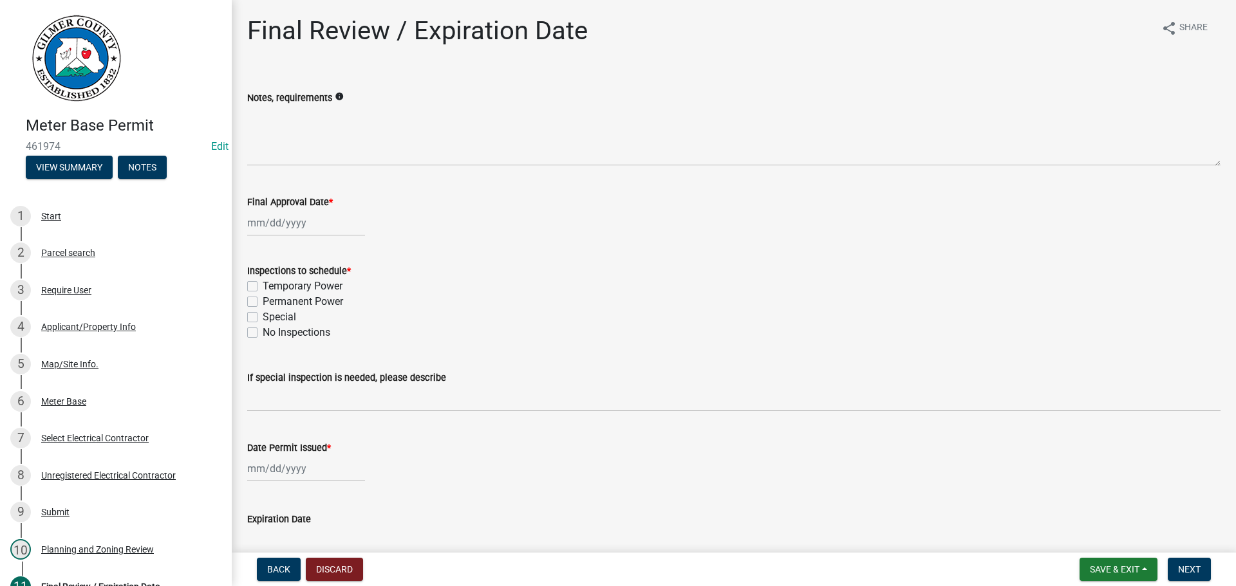
click at [280, 227] on div at bounding box center [306, 223] width 118 height 26
select select "8"
select select "2025"
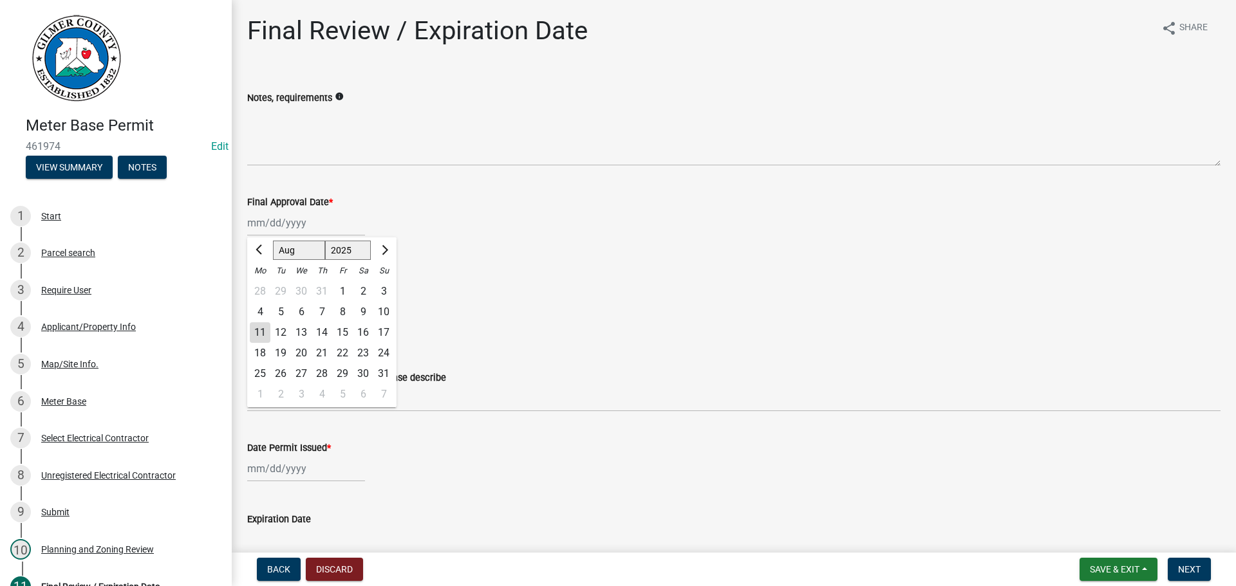
click at [259, 330] on div "11" at bounding box center [260, 332] width 21 height 21
type input "[DATE]"
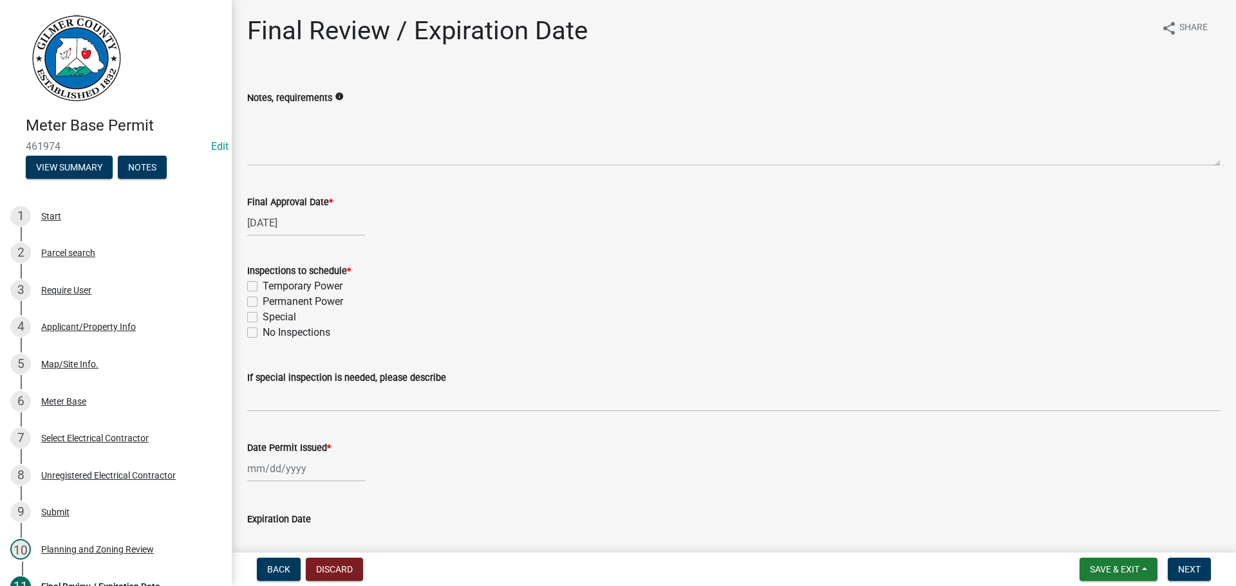
click at [263, 302] on label "Permanent Power" at bounding box center [303, 301] width 80 height 15
click at [263, 302] on input "Permanent Power" at bounding box center [267, 298] width 8 height 8
checkbox input "true"
checkbox input "false"
checkbox input "true"
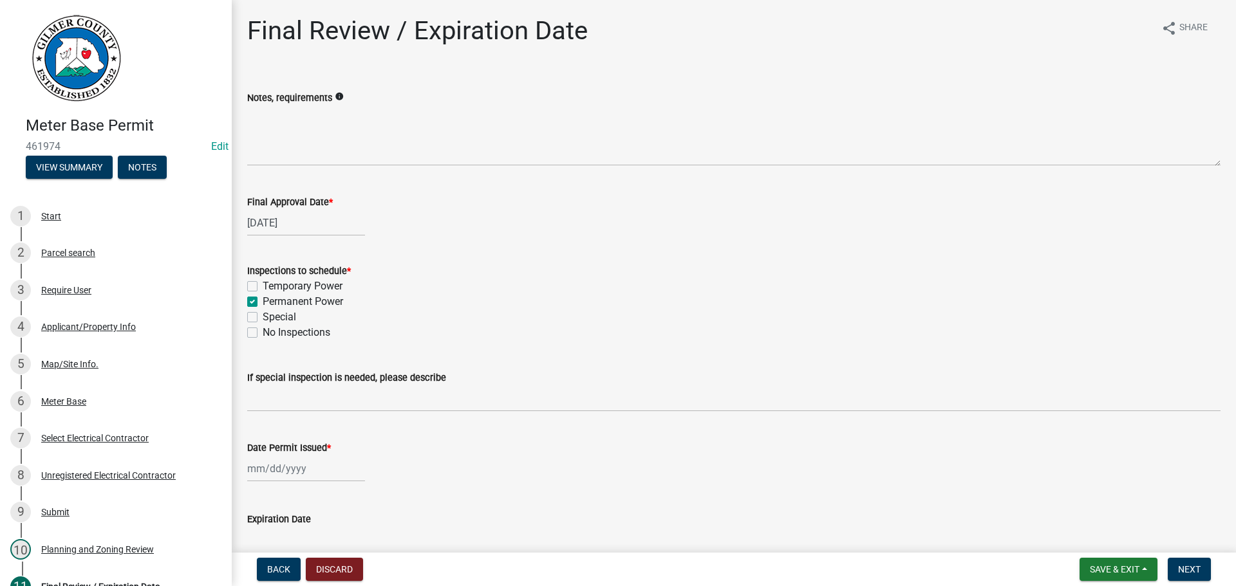
checkbox input "false"
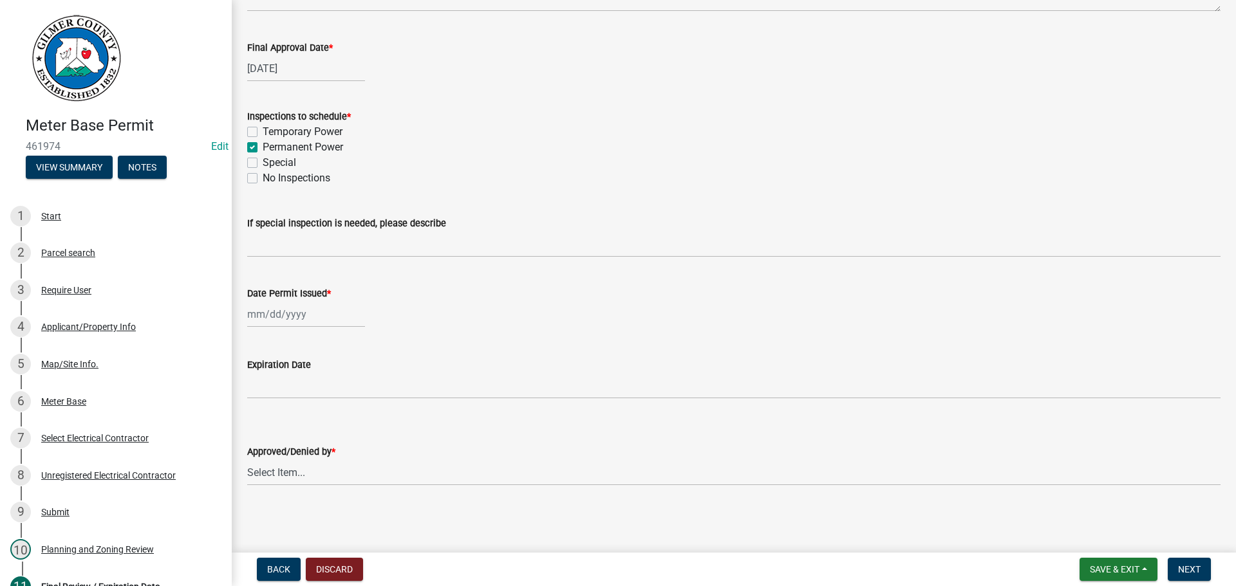
click at [277, 310] on div at bounding box center [306, 314] width 118 height 26
select select "8"
select select "2025"
click at [262, 422] on div "11" at bounding box center [260, 424] width 21 height 21
type input "[DATE]"
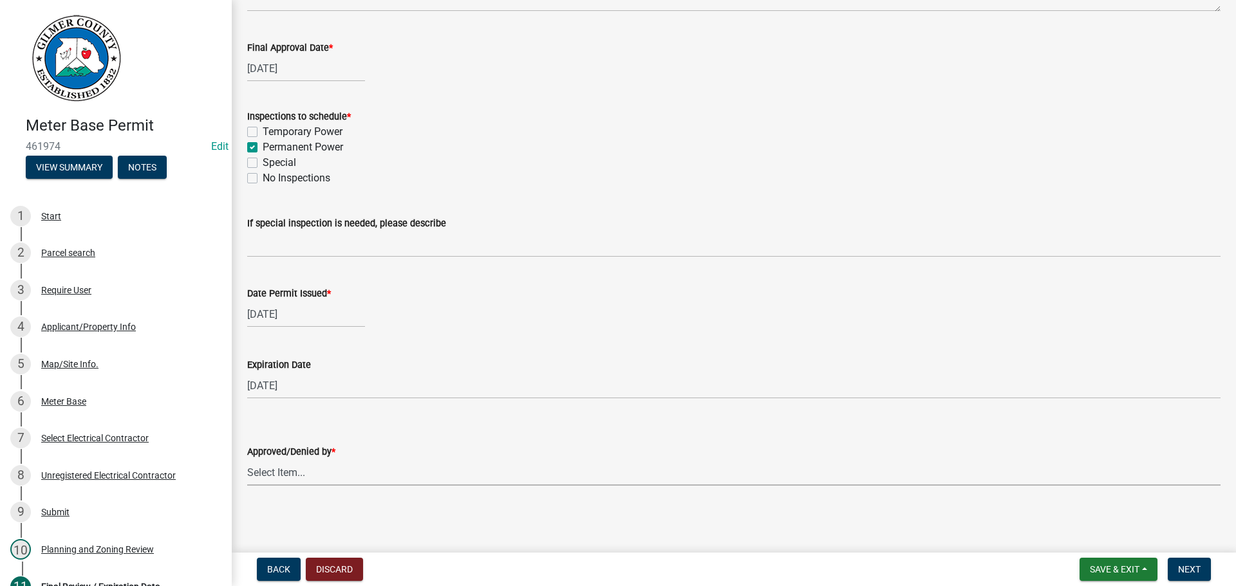
click at [292, 469] on select "Select Item... [PERSON_NAME] [PERSON_NAME] [PERSON_NAME] [PERSON_NAME] [PERSON_…" at bounding box center [733, 473] width 973 height 26
click at [247, 460] on select "Select Item... [PERSON_NAME] [PERSON_NAME] [PERSON_NAME] [PERSON_NAME] [PERSON_…" at bounding box center [733, 473] width 973 height 26
select select "f66b4cef-93c9-440c-84d8-a2c8d35cb7c1"
click at [1186, 564] on span "Next" at bounding box center [1189, 569] width 23 height 10
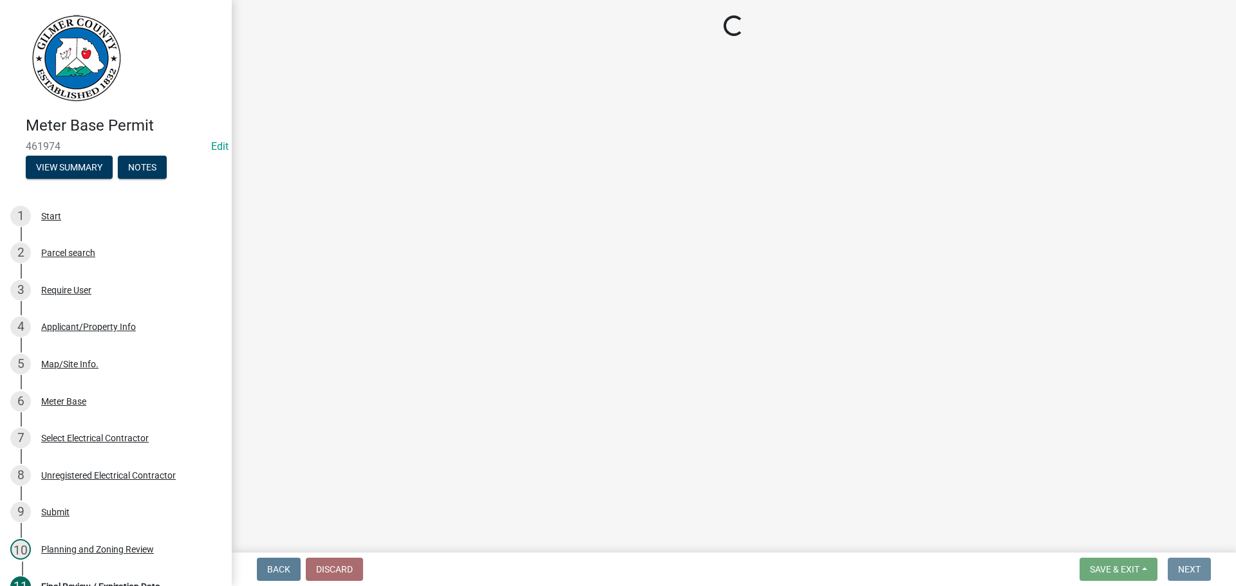
scroll to position [0, 0]
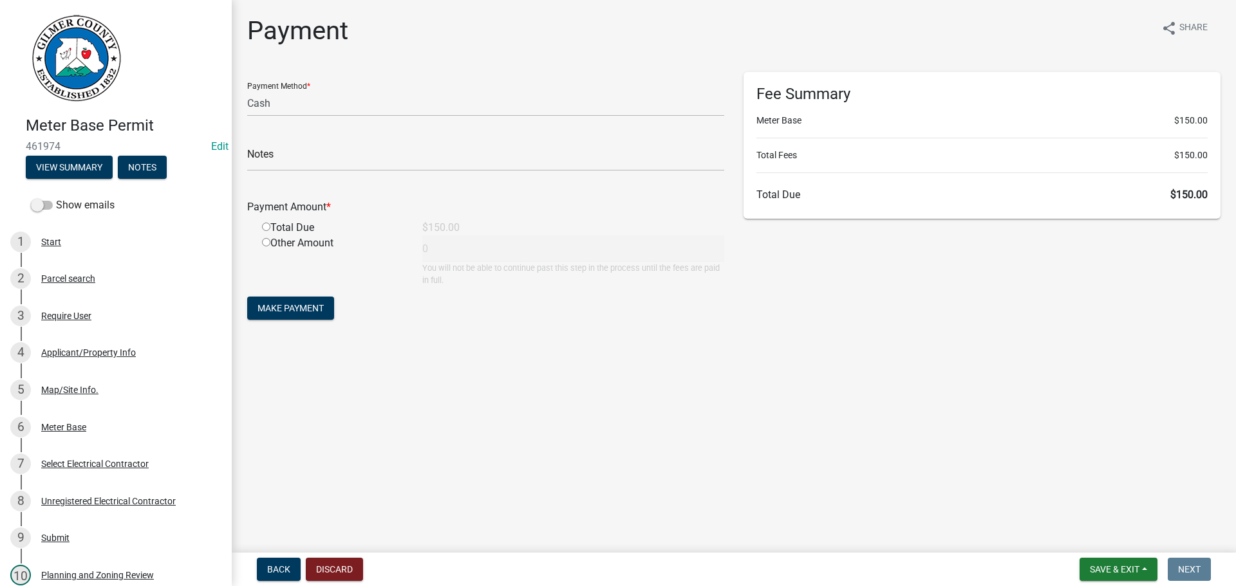
click at [874, 391] on main "Payment share Share Payment Method * Credit Card POS Check Cash Notes Payment A…" at bounding box center [734, 274] width 1004 height 548
click at [288, 102] on select "Credit Card POS Check Cash" at bounding box center [485, 103] width 477 height 26
select select "1: 0"
click at [247, 90] on select "Credit Card POS Check Cash" at bounding box center [485, 103] width 477 height 26
click at [382, 155] on input "text" at bounding box center [485, 158] width 477 height 26
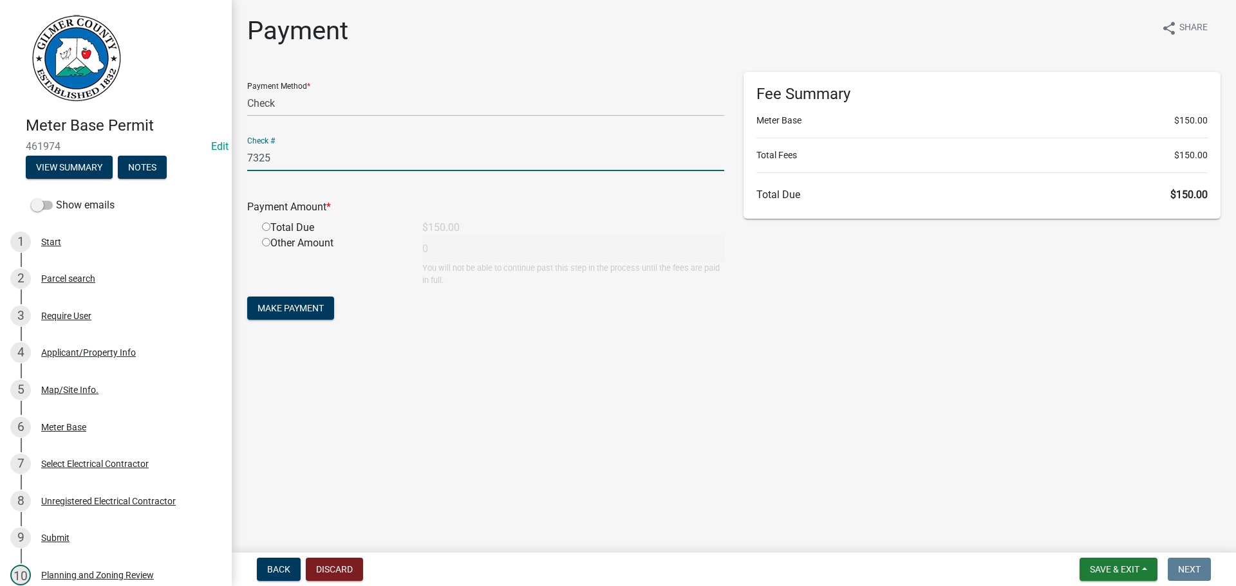
type input "7325"
click at [265, 228] on input "radio" at bounding box center [266, 227] width 8 height 8
radio input "true"
type input "150"
click at [299, 298] on button "Make Payment" at bounding box center [290, 308] width 87 height 23
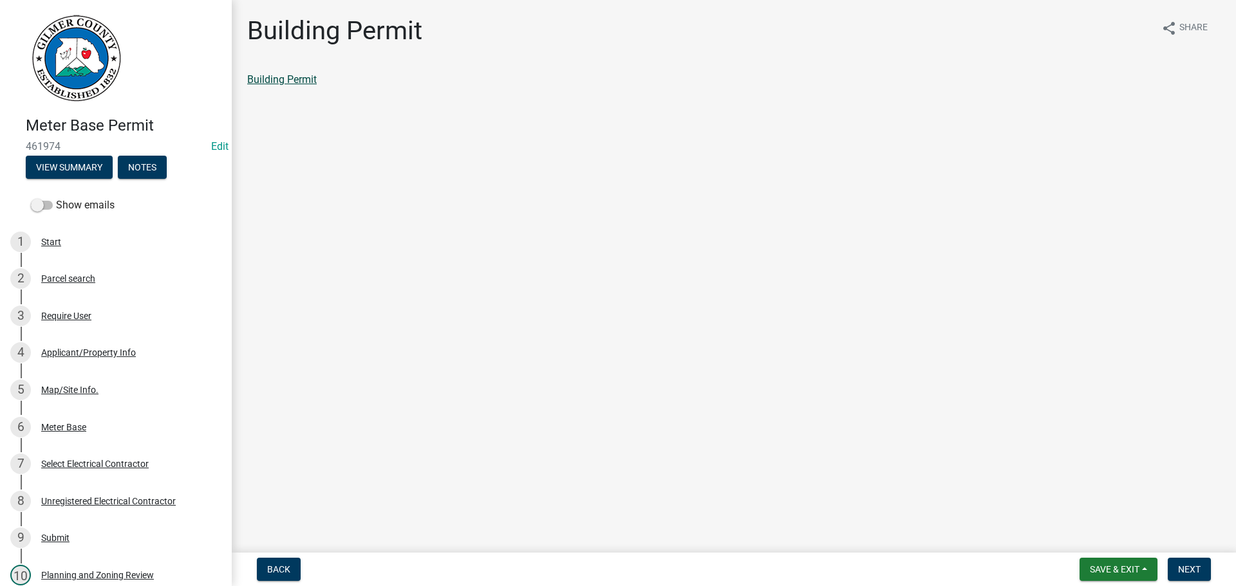
click at [306, 79] on link "Building Permit" at bounding box center [282, 79] width 70 height 12
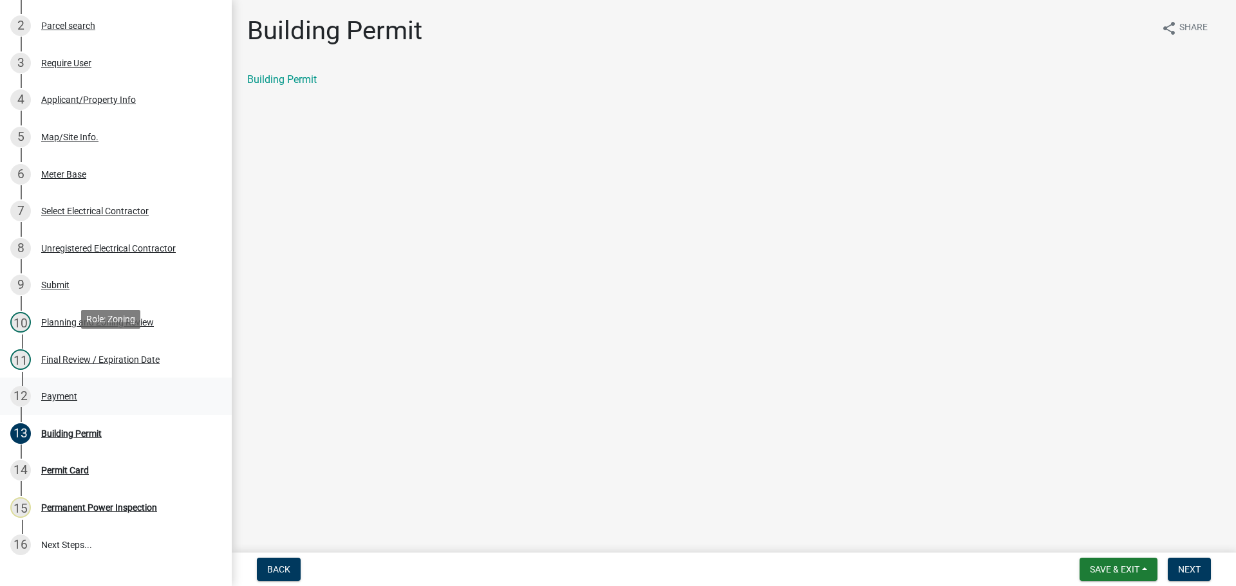
scroll to position [257, 0]
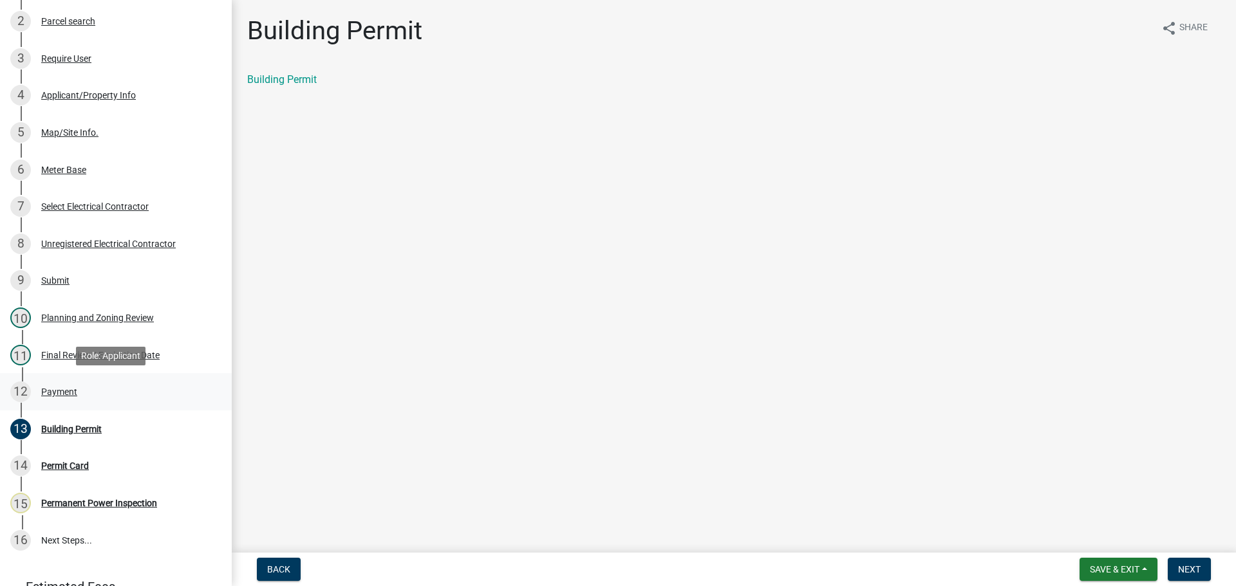
click at [56, 391] on div "Payment" at bounding box center [59, 391] width 36 height 9
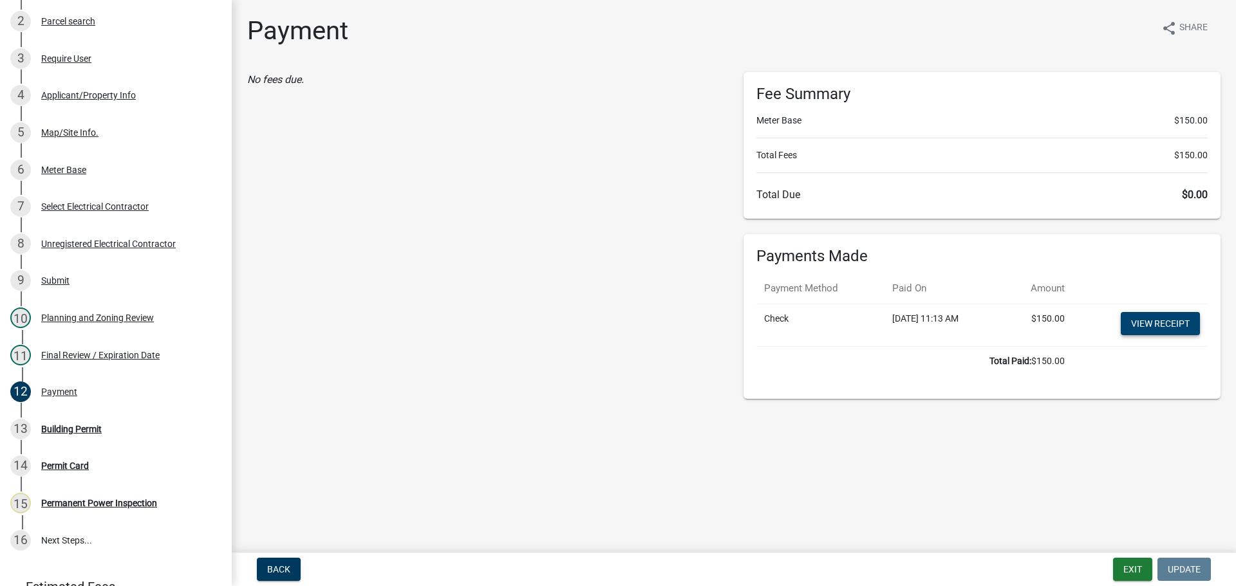
click at [1135, 330] on link "View receipt" at bounding box center [1159, 323] width 79 height 23
click at [60, 425] on div "Building Permit" at bounding box center [71, 429] width 60 height 9
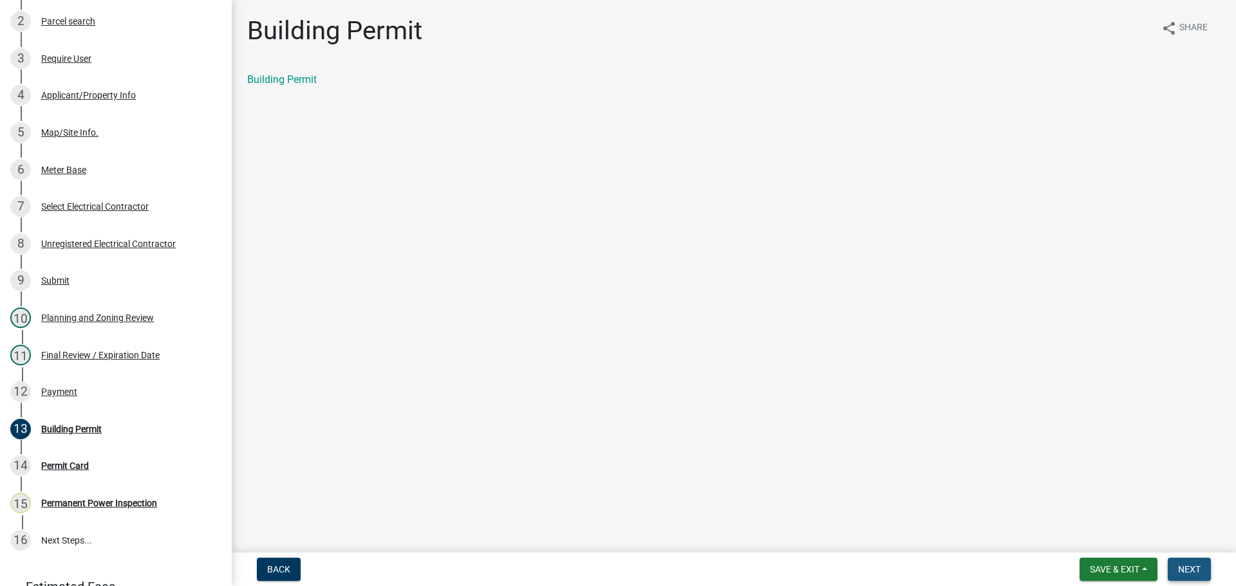
click at [1189, 565] on span "Next" at bounding box center [1189, 569] width 23 height 10
click at [1188, 569] on span "Next" at bounding box center [1189, 569] width 23 height 10
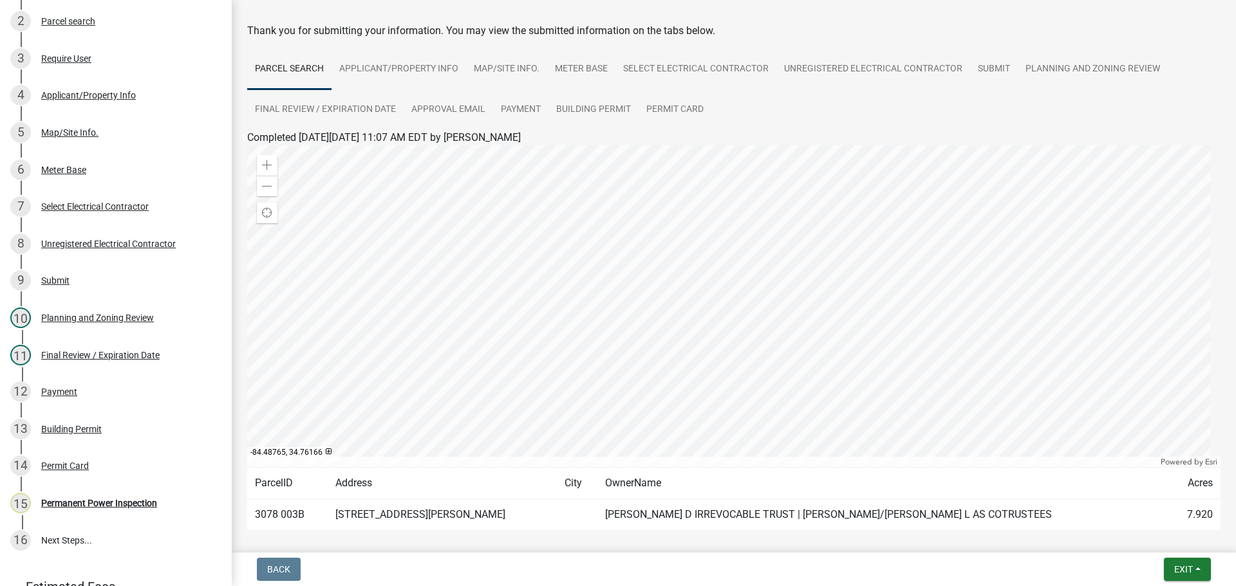
scroll to position [107, 0]
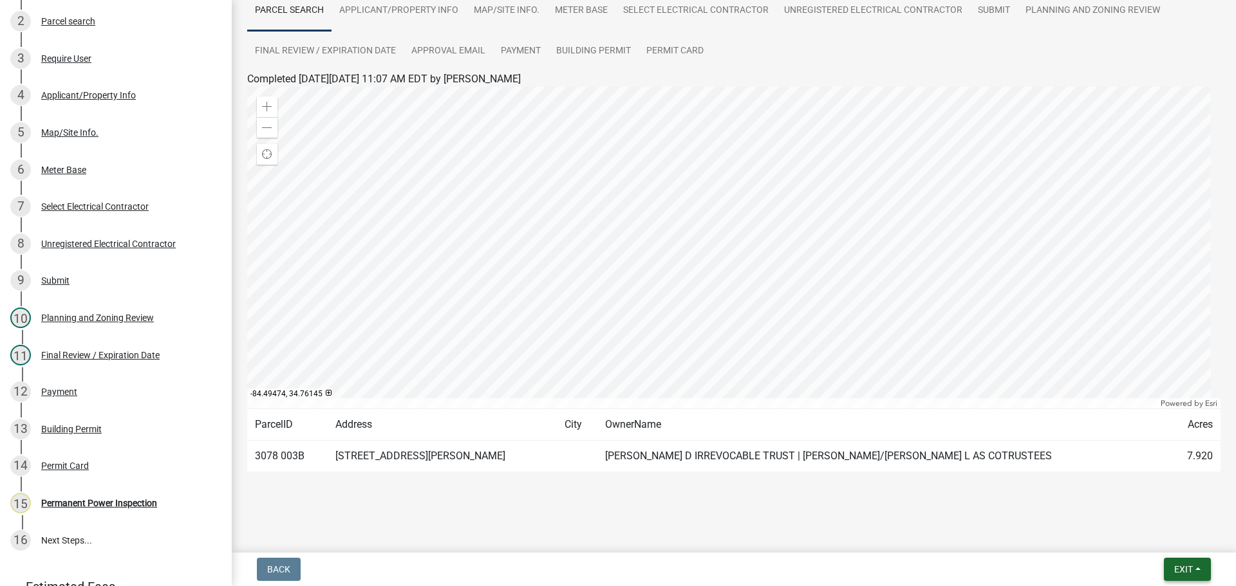
click at [1183, 570] on span "Exit" at bounding box center [1183, 569] width 19 height 10
click at [1133, 537] on button "Save & Exit" at bounding box center [1159, 536] width 103 height 31
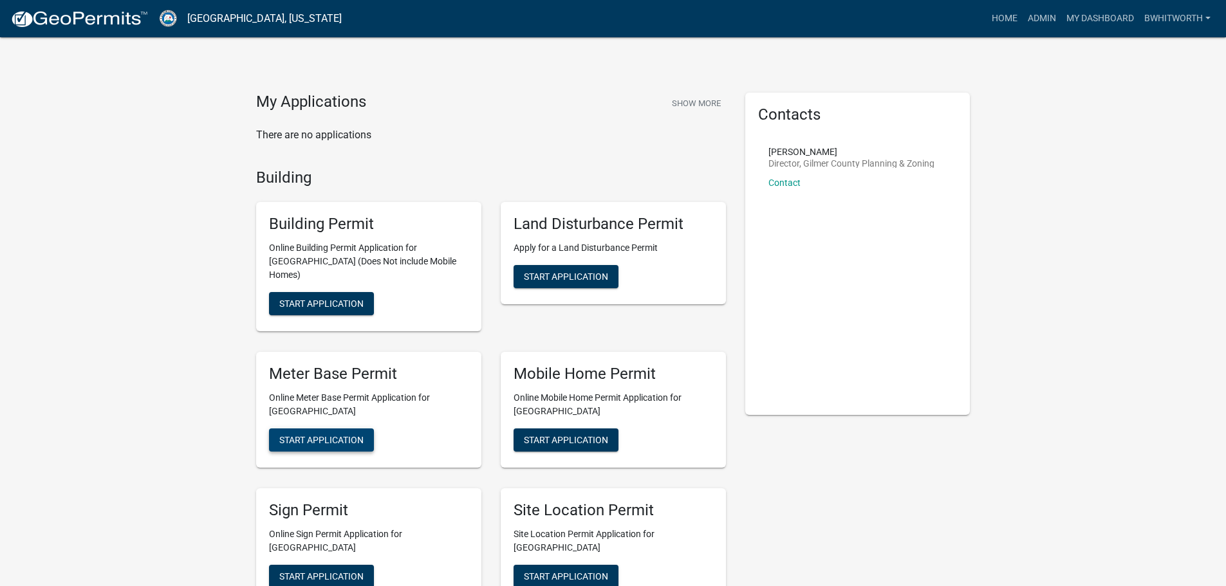
click at [290, 434] on span "Start Application" at bounding box center [321, 439] width 84 height 10
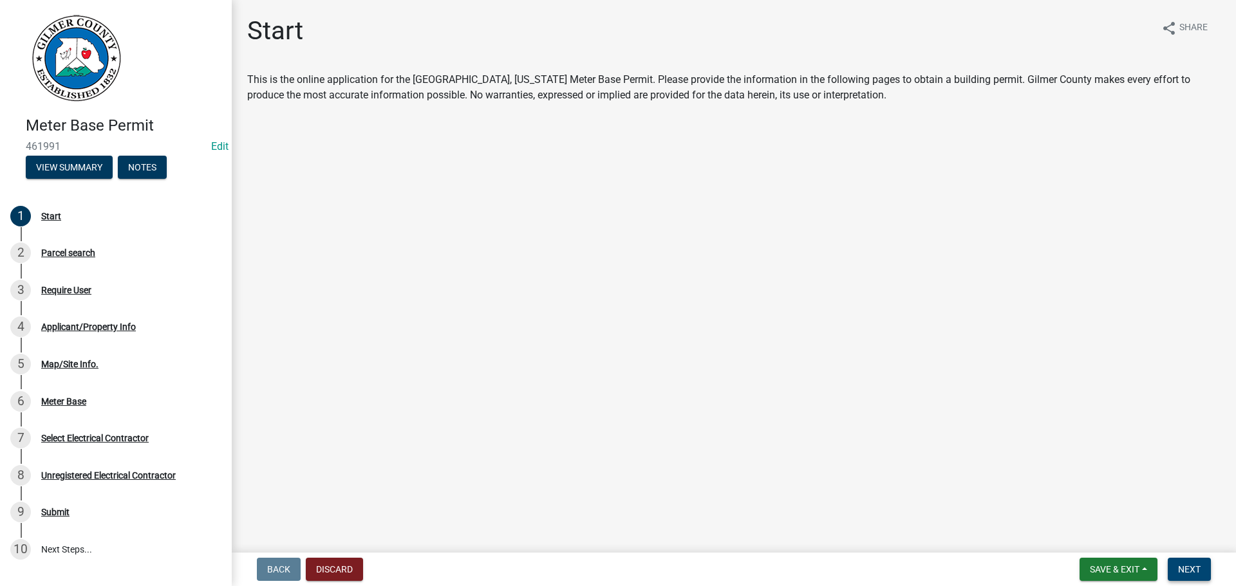
click at [1196, 575] on button "Next" at bounding box center [1188, 569] width 43 height 23
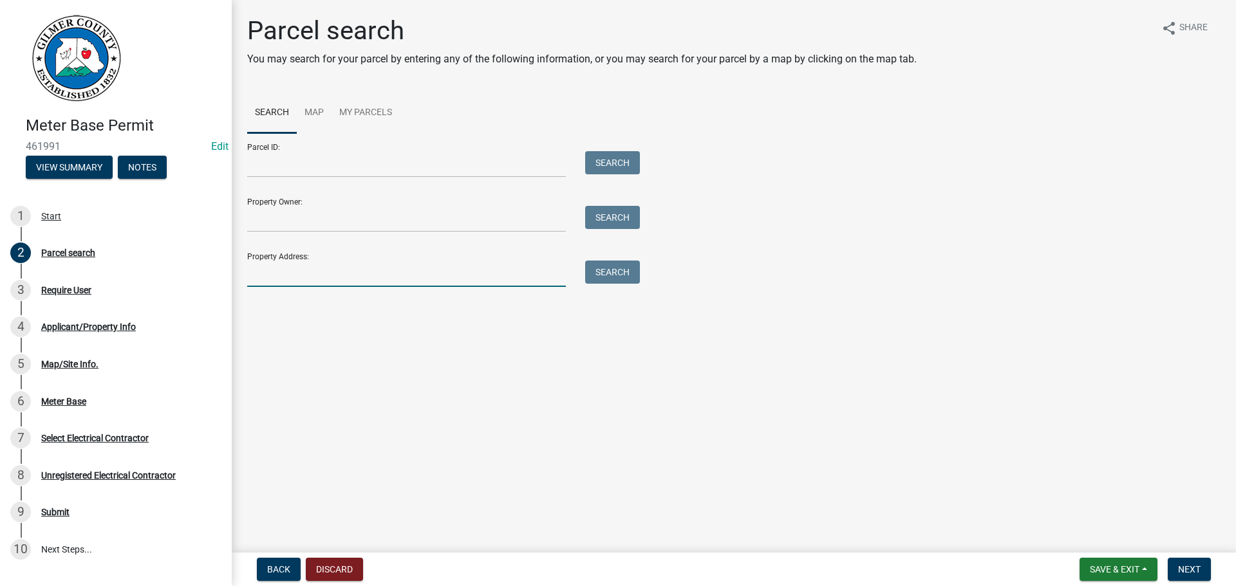
click at [272, 279] on input "Property Address:" at bounding box center [406, 274] width 319 height 26
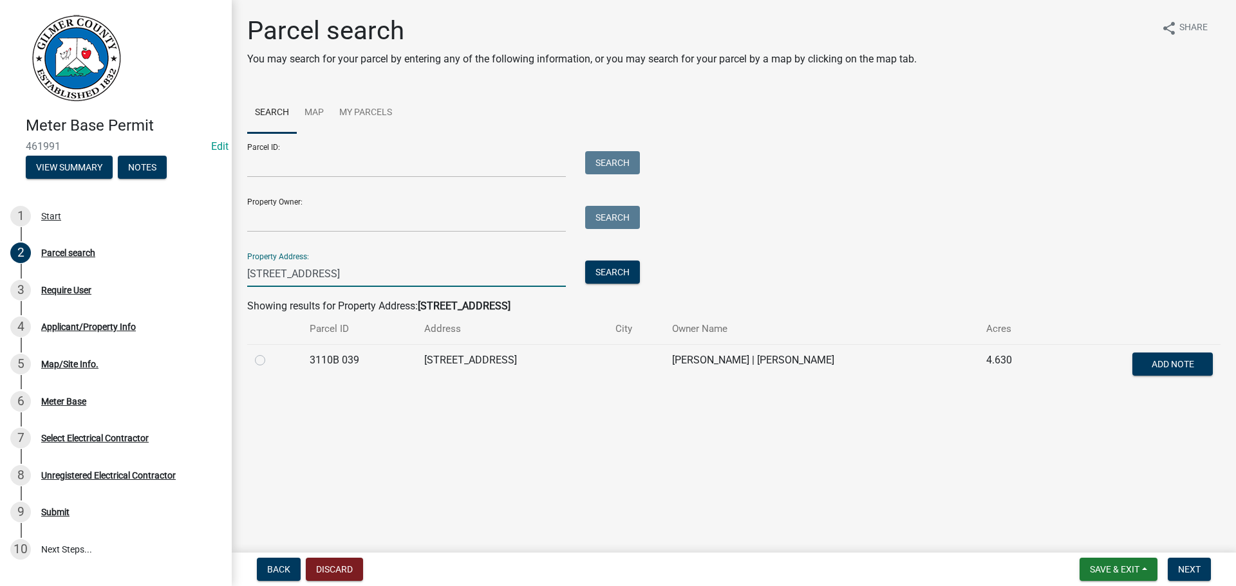
type input "[STREET_ADDRESS]"
click at [270, 353] on label at bounding box center [270, 353] width 0 height 0
click at [270, 361] on 039 "radio" at bounding box center [274, 357] width 8 height 8
radio 039 "true"
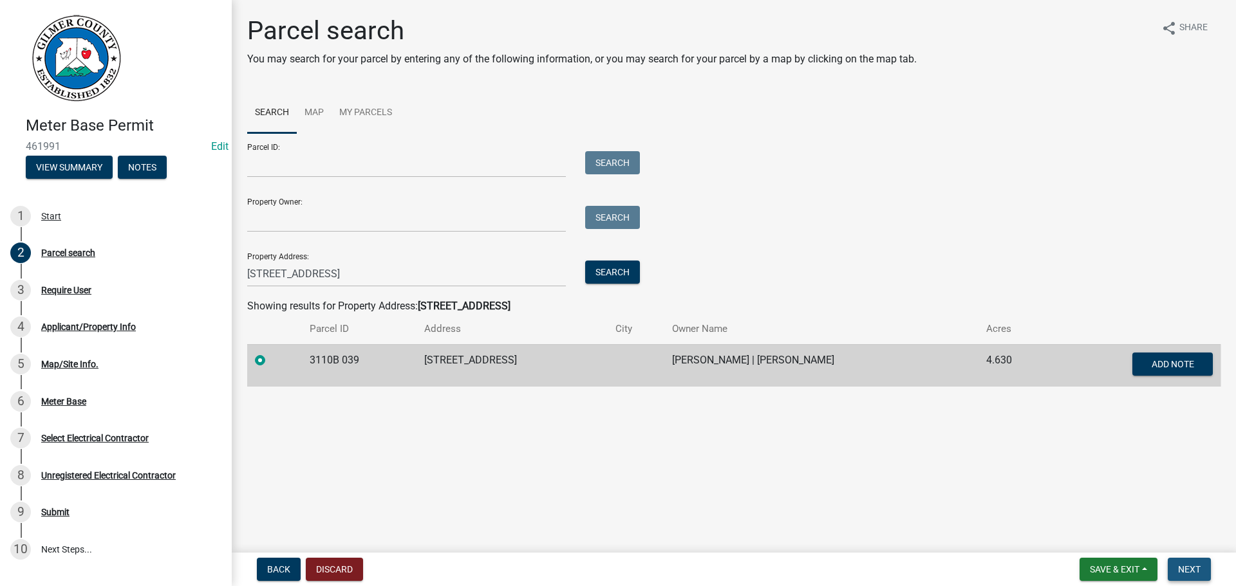
click at [1197, 573] on span "Next" at bounding box center [1189, 569] width 23 height 10
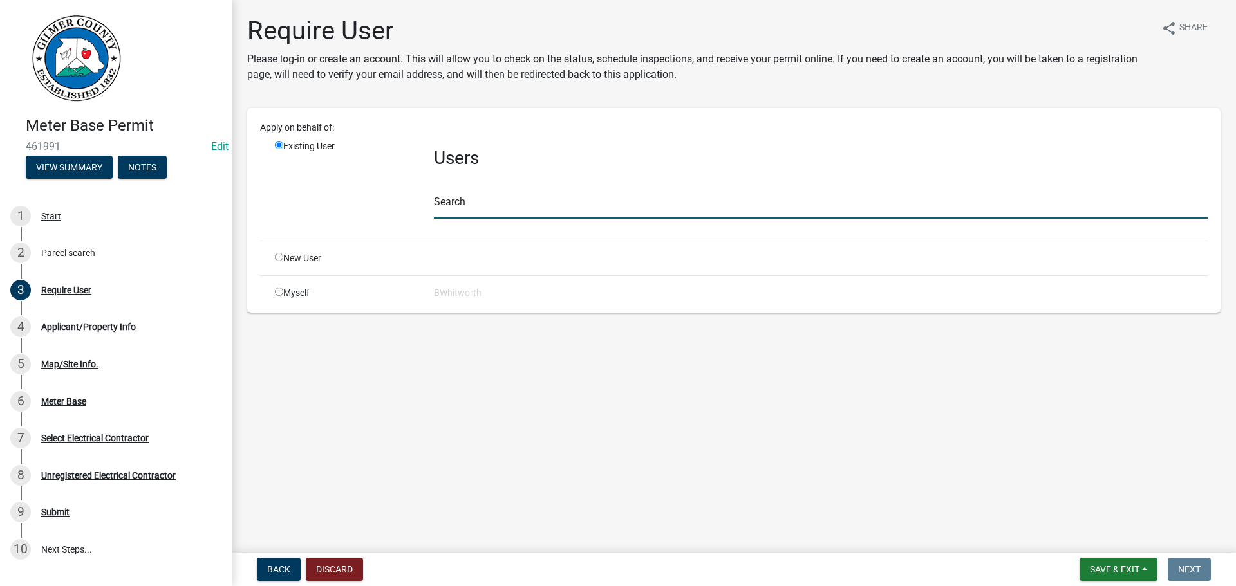
drag, startPoint x: 512, startPoint y: 205, endPoint x: 490, endPoint y: 203, distance: 22.0
click at [512, 205] on input "text" at bounding box center [821, 205] width 774 height 26
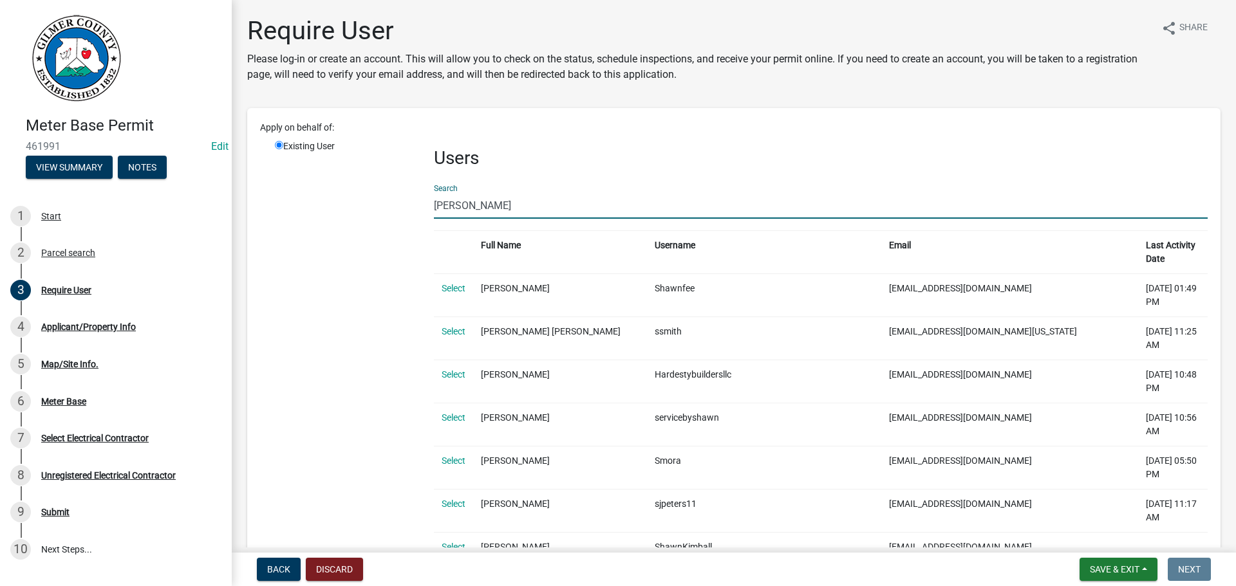
type input "[PERSON_NAME]"
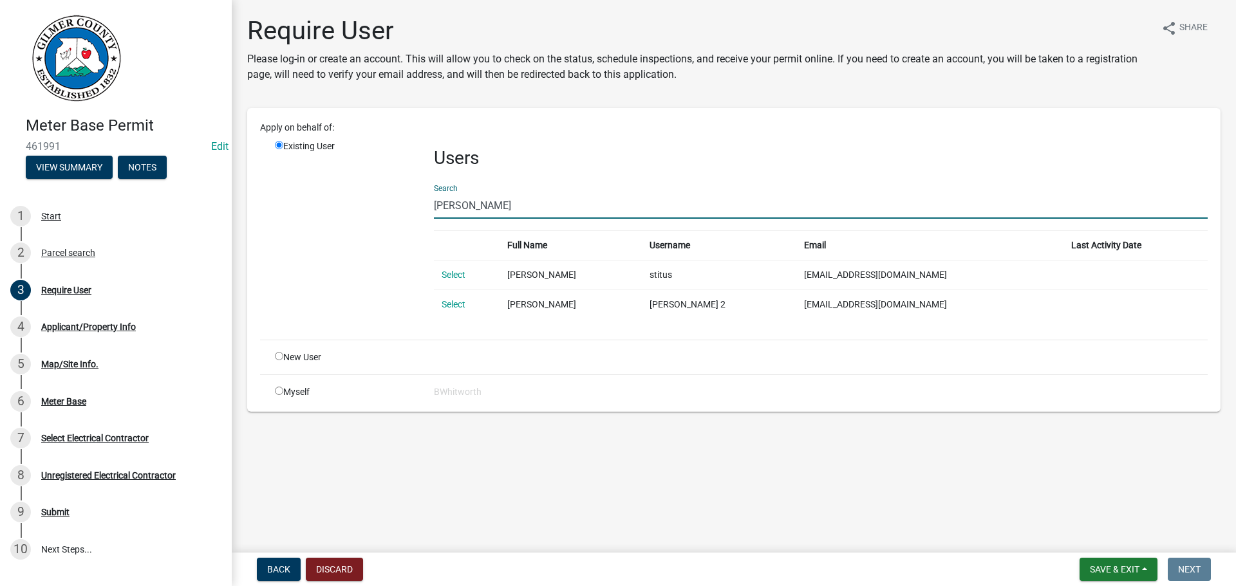
click at [440, 304] on td "Select" at bounding box center [467, 305] width 66 height 30
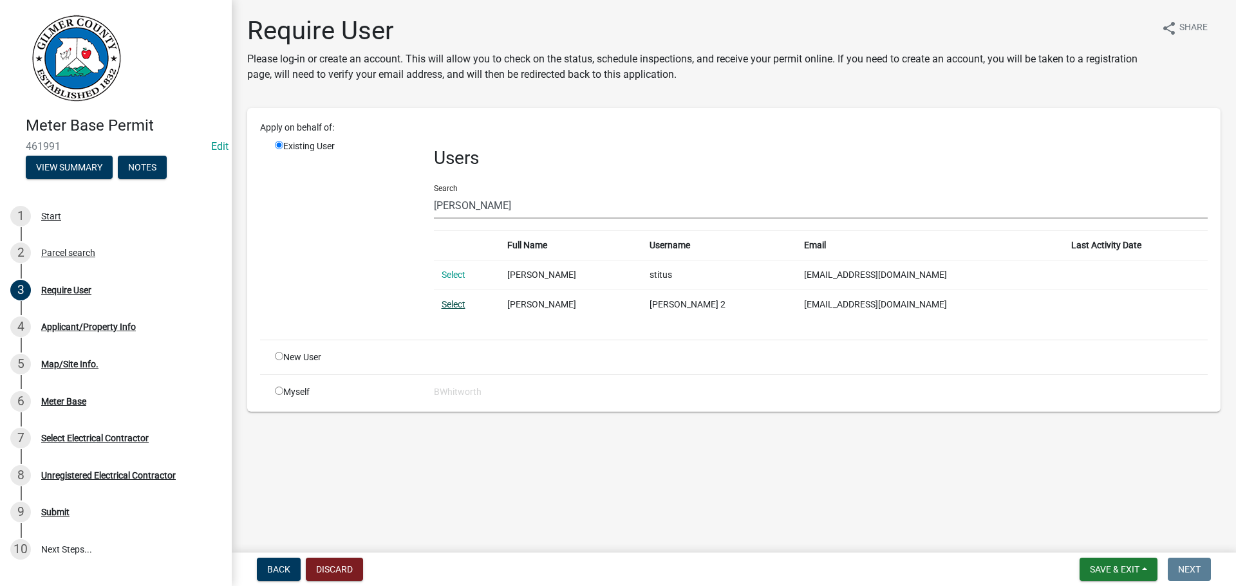
click at [443, 300] on link "Select" at bounding box center [453, 304] width 24 height 10
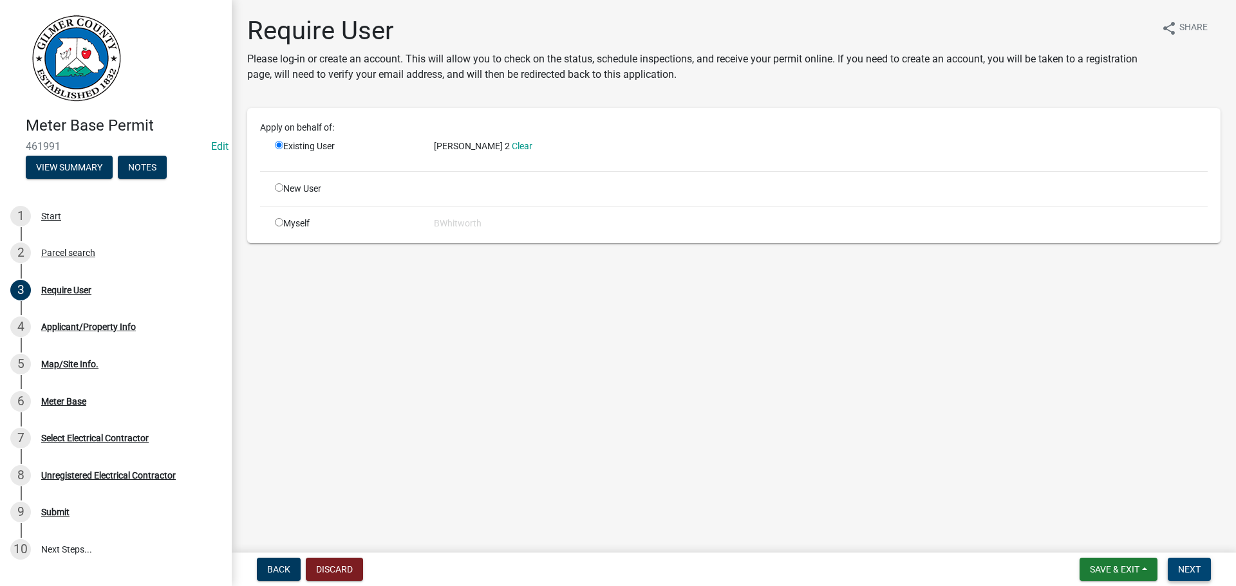
click at [1182, 564] on span "Next" at bounding box center [1189, 569] width 23 height 10
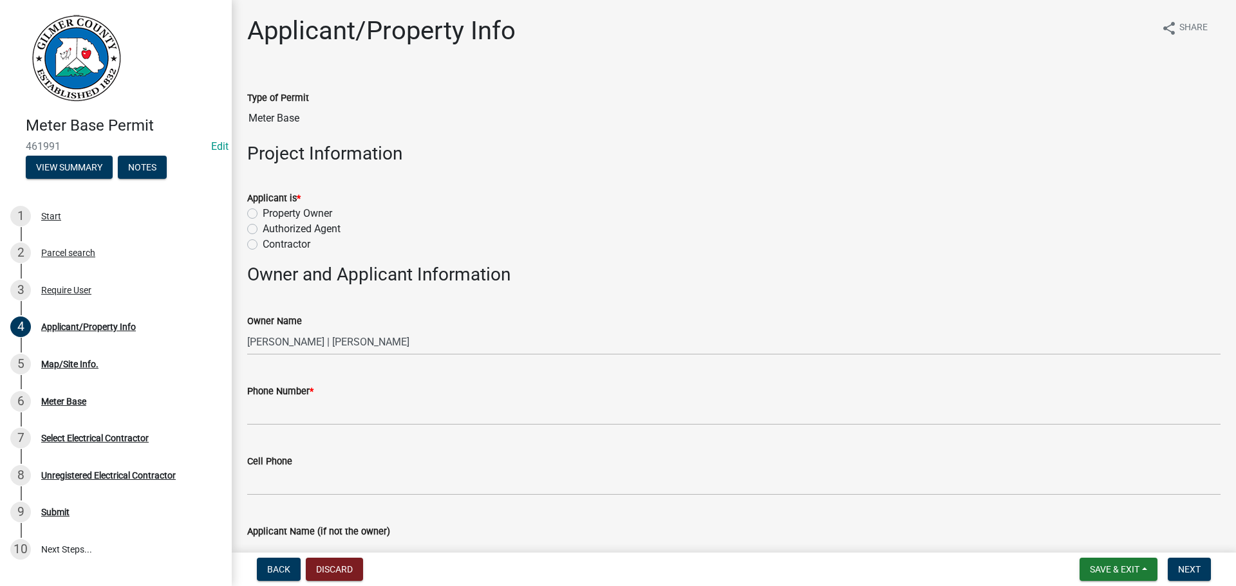
click at [263, 245] on label "Contractor" at bounding box center [287, 244] width 48 height 15
click at [263, 245] on input "Contractor" at bounding box center [267, 241] width 8 height 8
radio input "true"
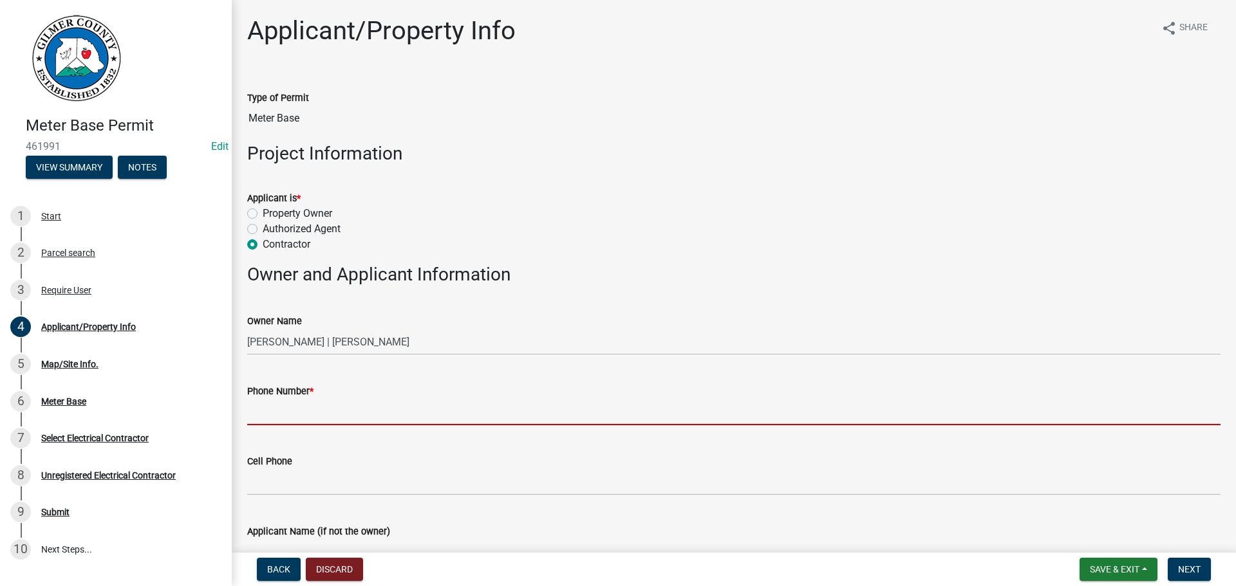
click at [304, 414] on input "Phone Number *" at bounding box center [733, 412] width 973 height 26
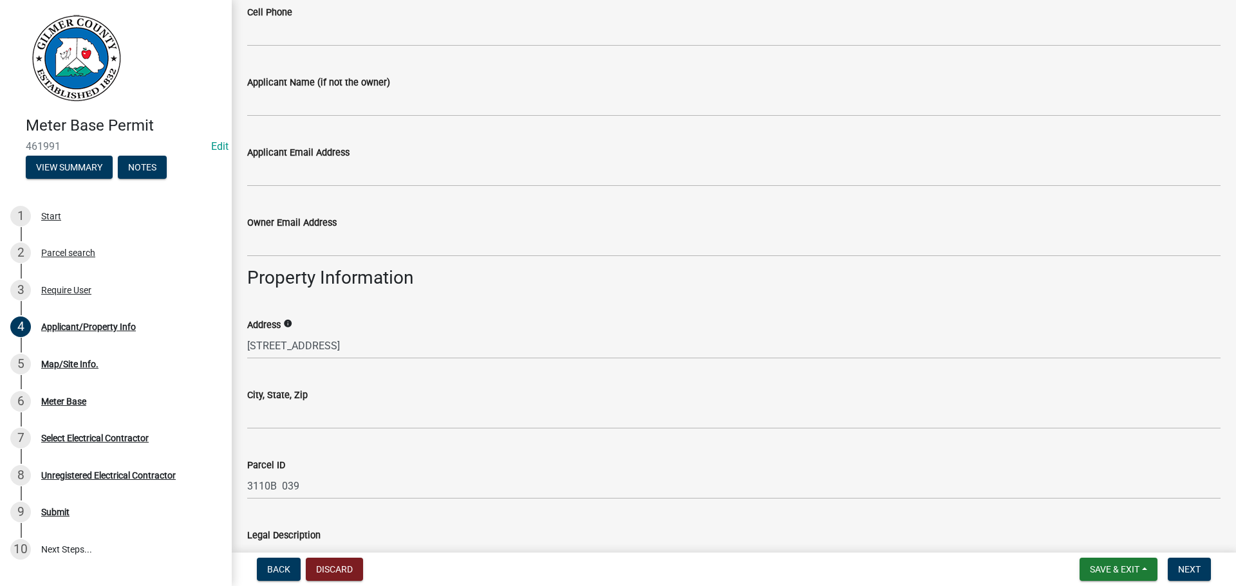
scroll to position [451, 0]
type input "[PHONE_NUMBER]"
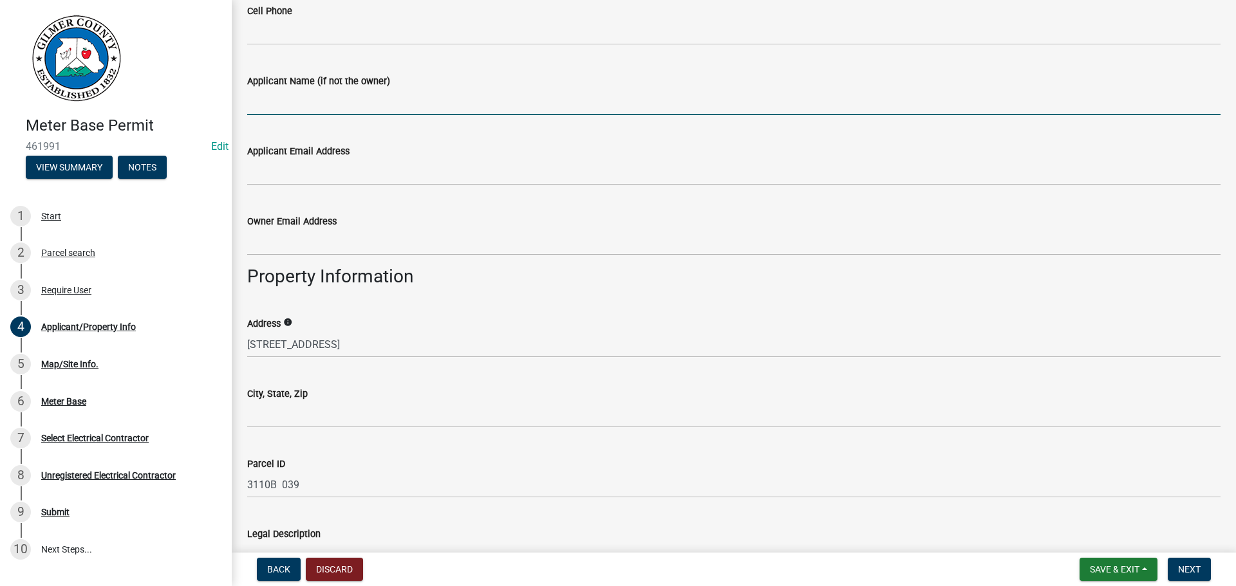
click at [275, 103] on input "Applicant Name (if not the owner)" at bounding box center [733, 102] width 973 height 26
type input "[PERSON_NAME]"
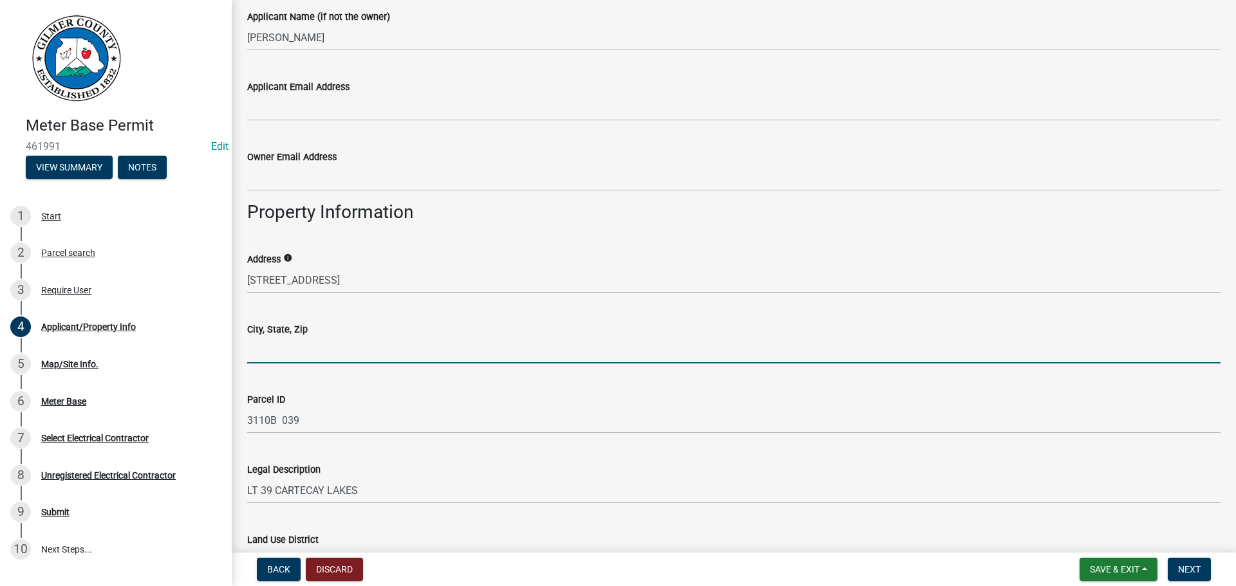
drag, startPoint x: 282, startPoint y: 355, endPoint x: 310, endPoint y: 353, distance: 27.7
click at [282, 355] on input "City, State, Zip" at bounding box center [733, 350] width 973 height 26
click at [345, 355] on input "ELLIJAY GA 30540" at bounding box center [733, 350] width 973 height 26
click at [310, 352] on input "ELLIJAY GA 30540" at bounding box center [733, 350] width 973 height 26
click at [344, 352] on input "ELLIJAY GA 30540" at bounding box center [733, 350] width 973 height 26
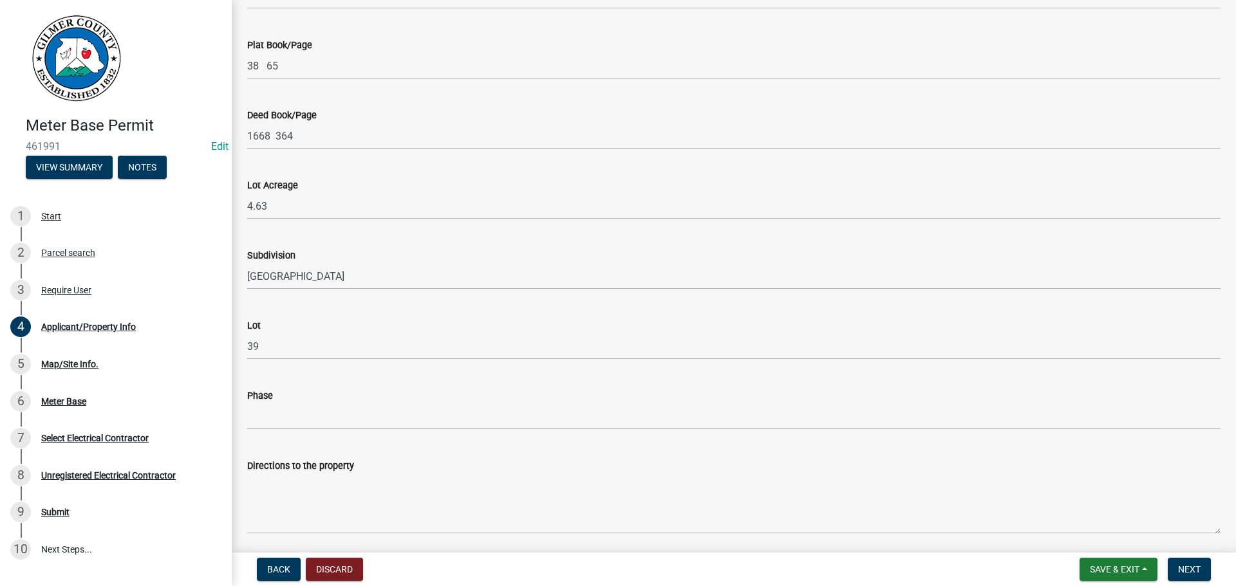
scroll to position [1127, 0]
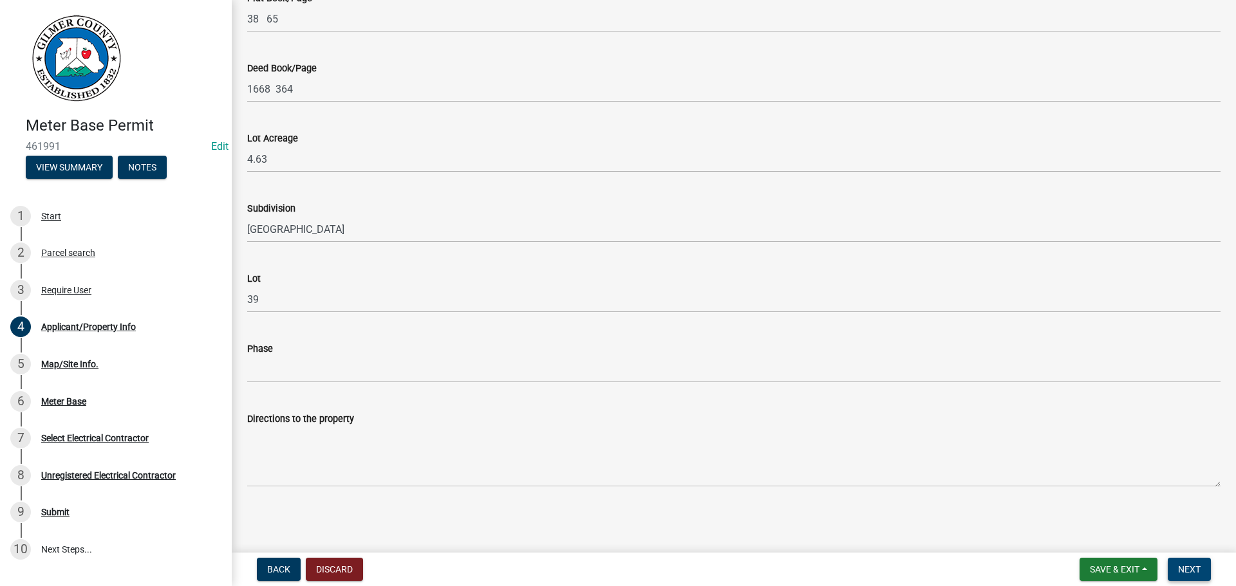
type input "ELLIJAY GA 30536"
click at [1197, 572] on span "Next" at bounding box center [1189, 569] width 23 height 10
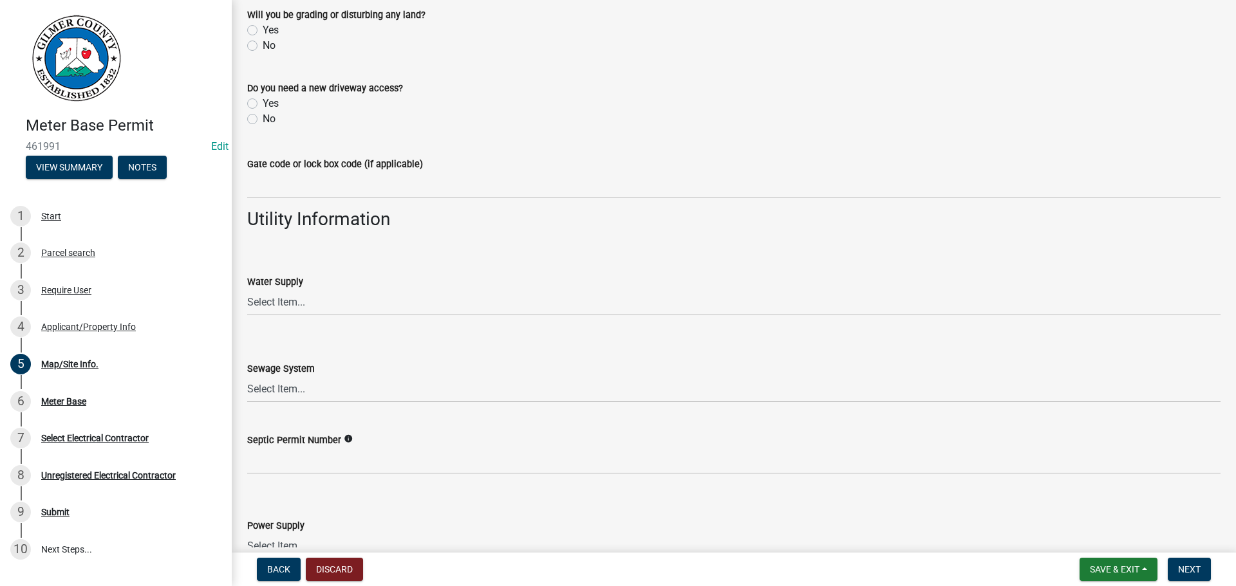
scroll to position [975, 0]
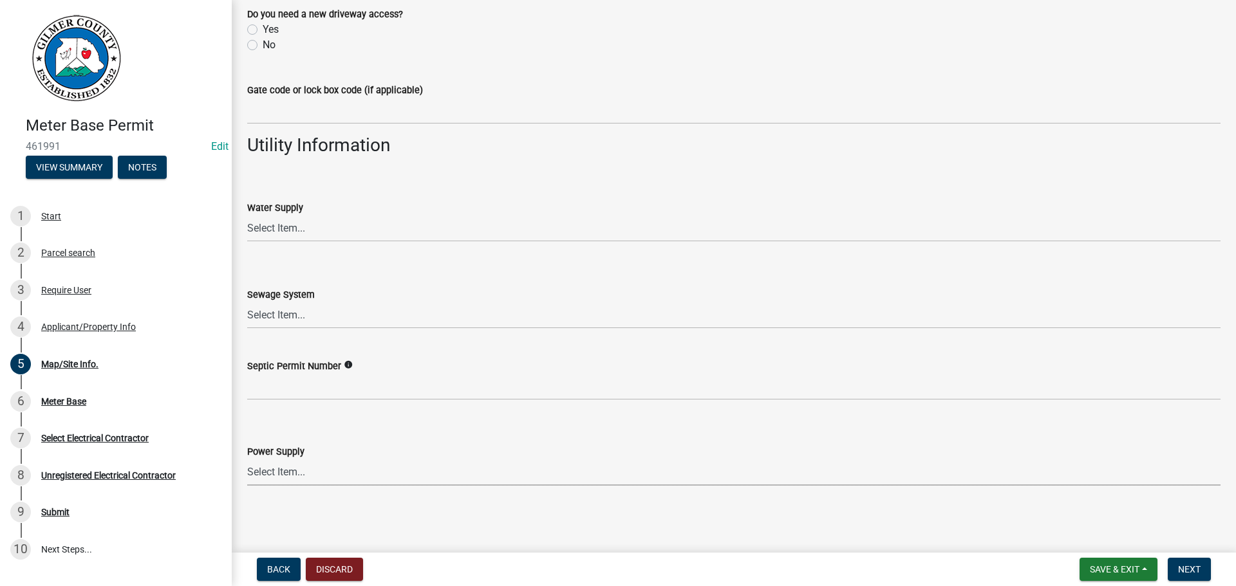
click at [272, 471] on select "Select Item... Amicalola EMC [GEOGRAPHIC_DATA] EMC Tri-State Power [US_STATE] P…" at bounding box center [733, 473] width 973 height 26
click at [247, 460] on select "Select Item... Amicalola EMC [GEOGRAPHIC_DATA] EMC Tri-State Power [US_STATE] P…" at bounding box center [733, 473] width 973 height 26
select select "c9feaa94-b03b-4165-97cf-90fdf63947c5"
click at [1183, 562] on button "Next" at bounding box center [1188, 569] width 43 height 23
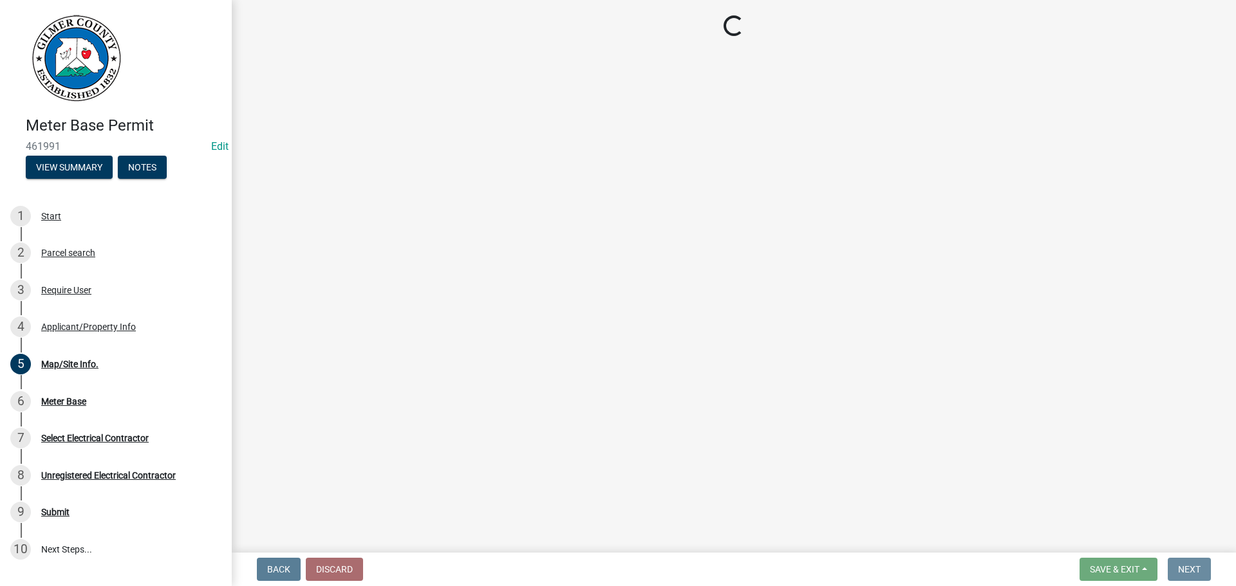
scroll to position [0, 0]
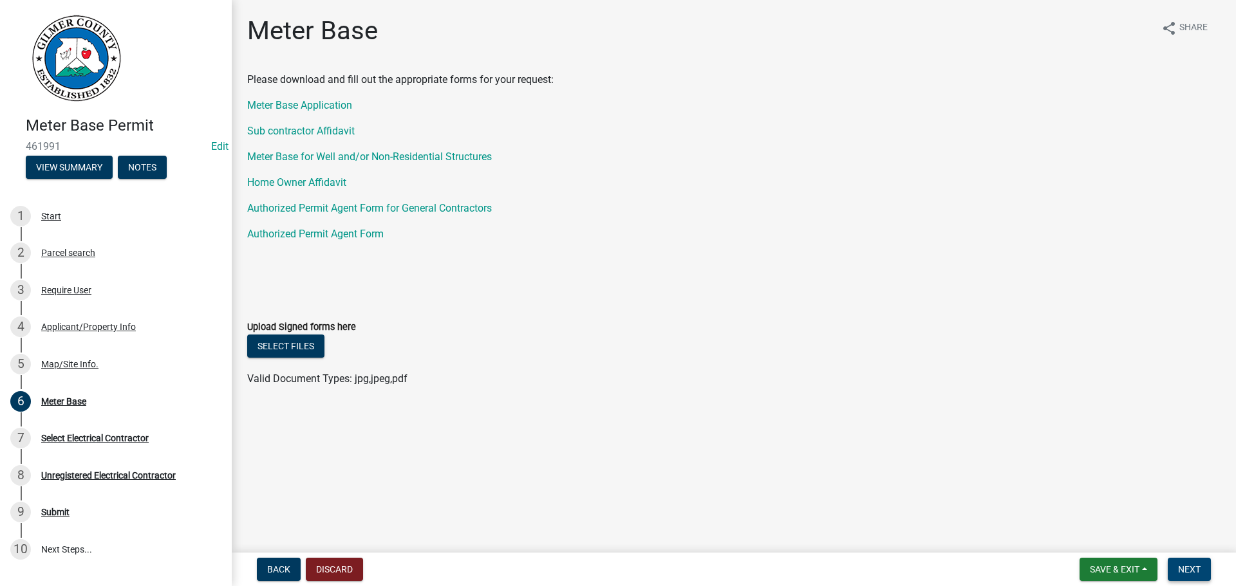
click at [1181, 571] on span "Next" at bounding box center [1189, 569] width 23 height 10
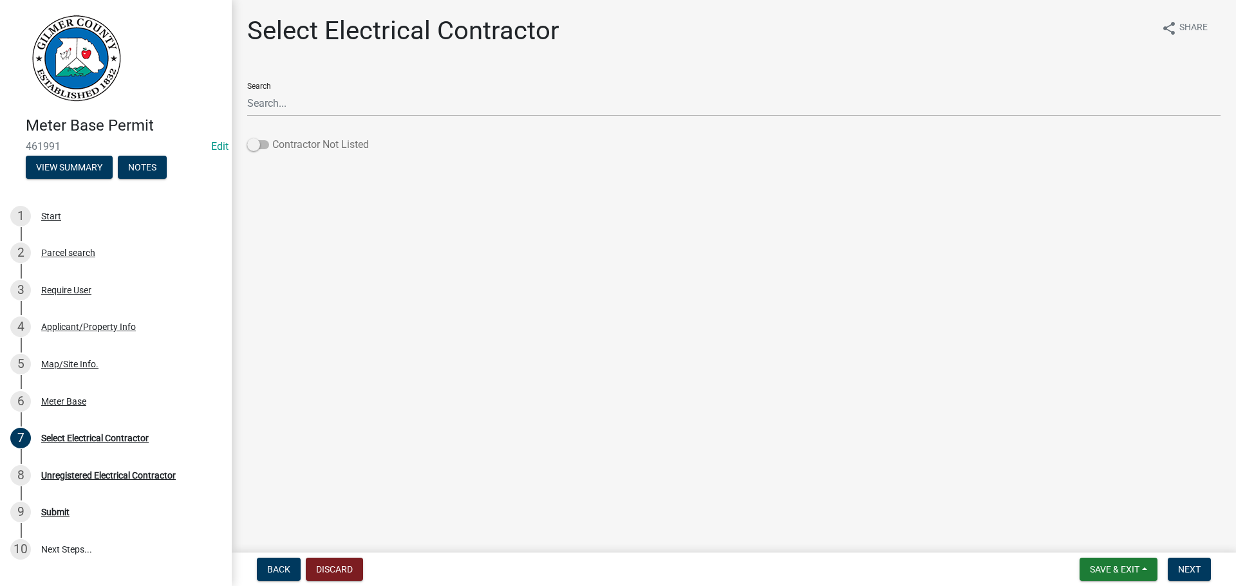
click at [255, 144] on span at bounding box center [258, 144] width 22 height 9
click at [272, 137] on input "Contractor Not Listed" at bounding box center [272, 137] width 0 height 0
click at [1198, 567] on span "Next" at bounding box center [1189, 569] width 23 height 10
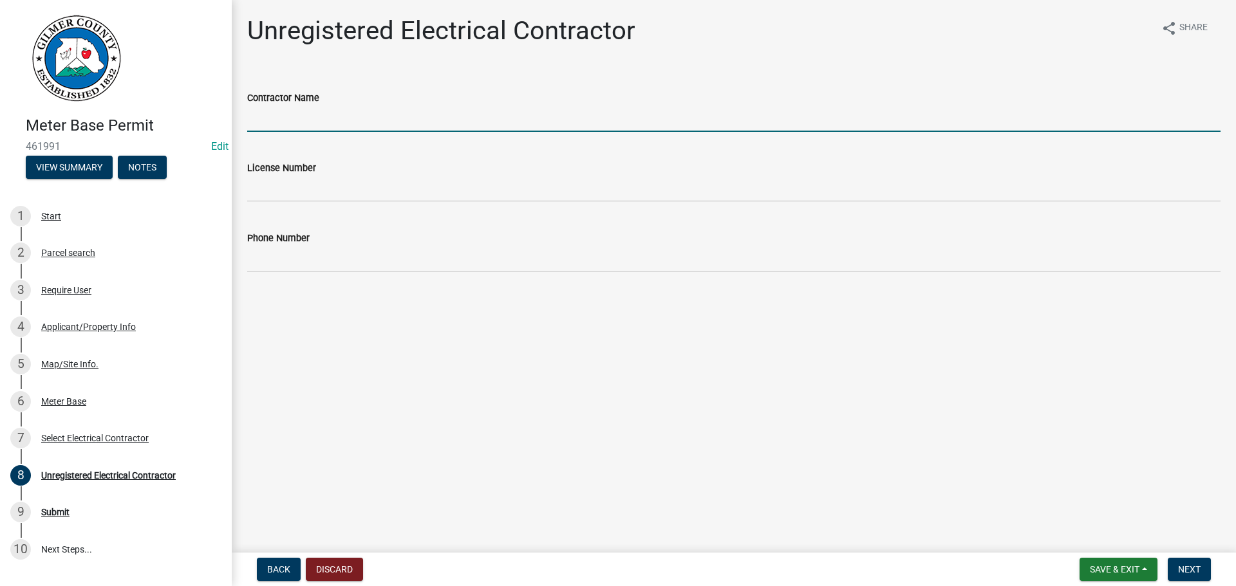
click at [274, 117] on input "Contractor Name" at bounding box center [733, 119] width 973 height 26
type input "[PERSON_NAME]"
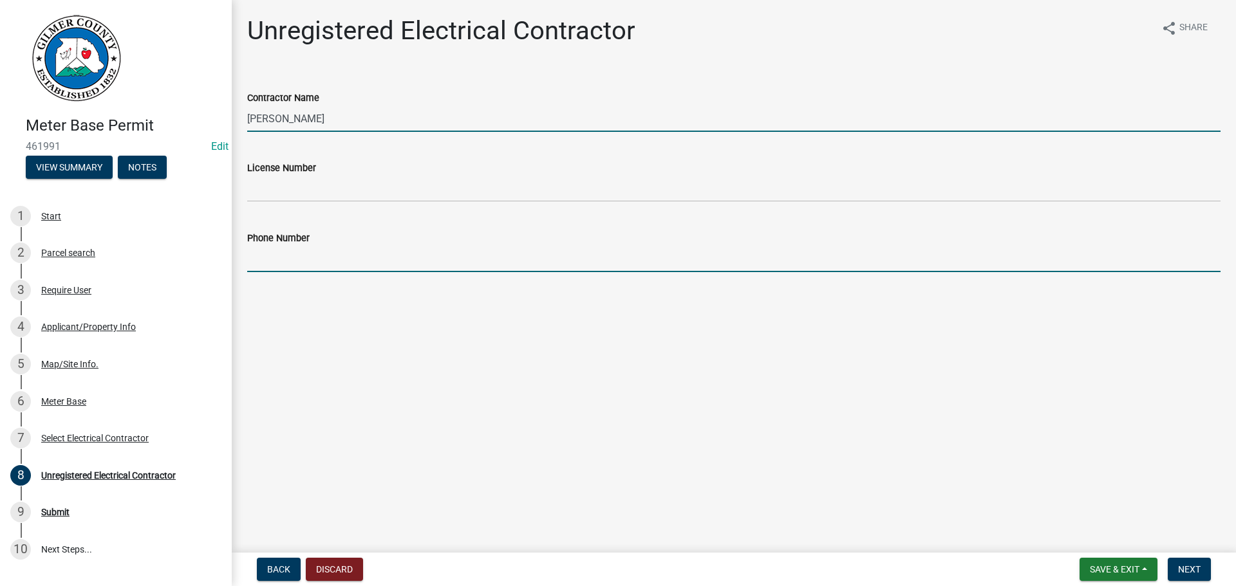
click at [311, 250] on input "Phone Number" at bounding box center [733, 259] width 973 height 26
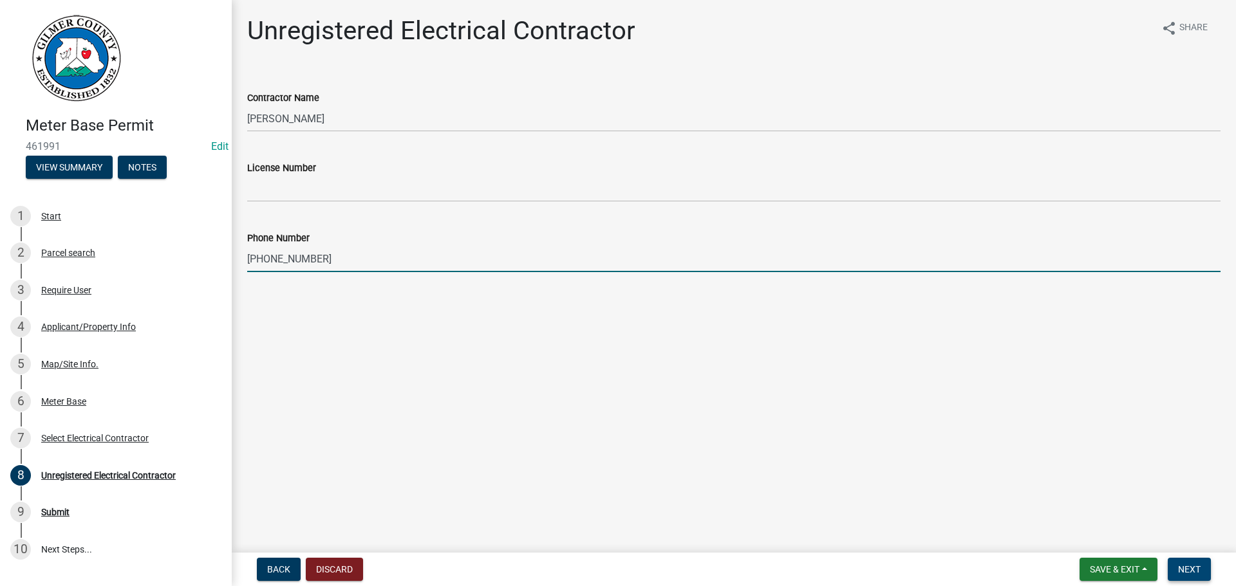
type input "[PHONE_NUMBER]"
click at [1190, 568] on span "Next" at bounding box center [1189, 569] width 23 height 10
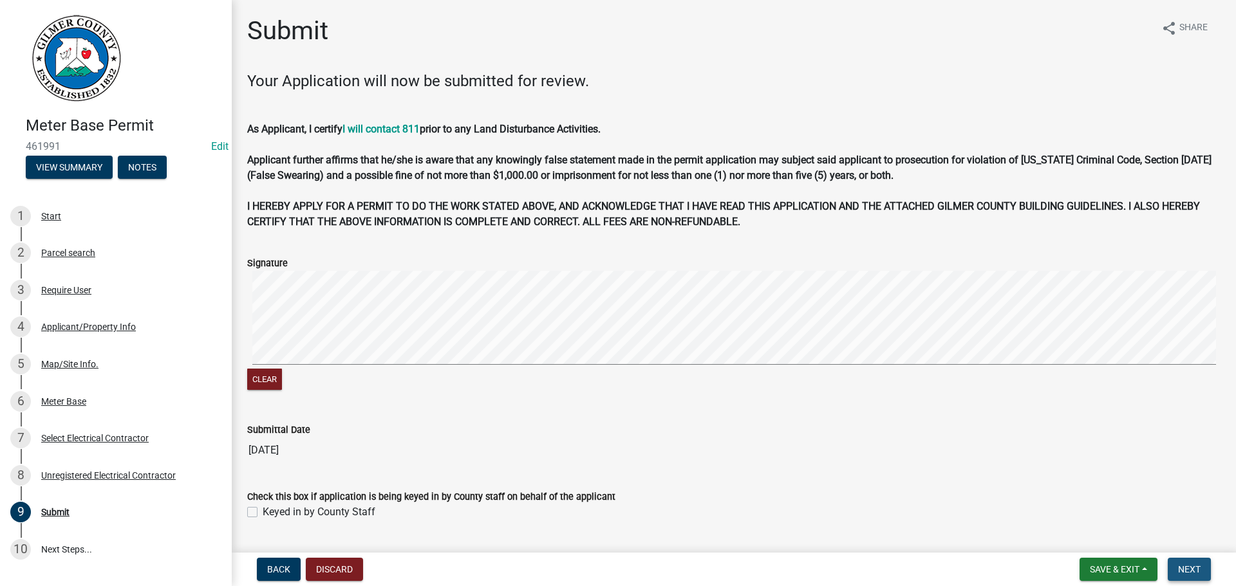
click at [1199, 576] on button "Next" at bounding box center [1188, 569] width 43 height 23
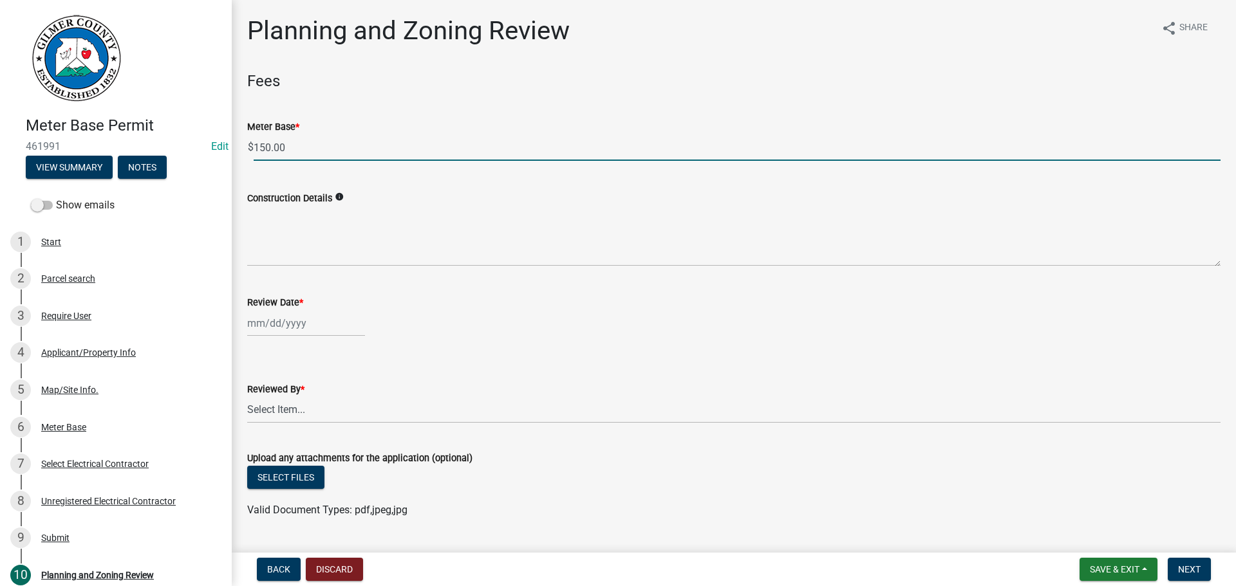
click at [267, 145] on input "150.00" at bounding box center [737, 148] width 967 height 26
type input "0.00"
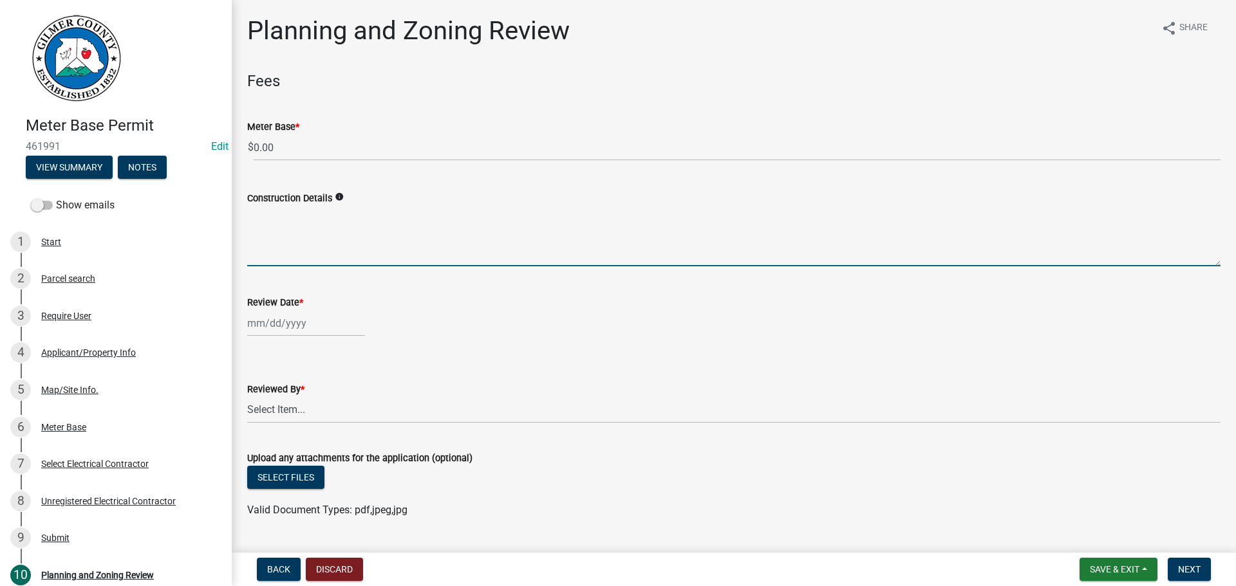
click at [330, 227] on textarea "Construction Details" at bounding box center [733, 236] width 973 height 60
type textarea "ACT OF [DEMOGRAPHIC_DATA], LIGHTNING STRUCK METER BASE"
click at [286, 318] on div at bounding box center [306, 323] width 118 height 26
select select "8"
select select "2025"
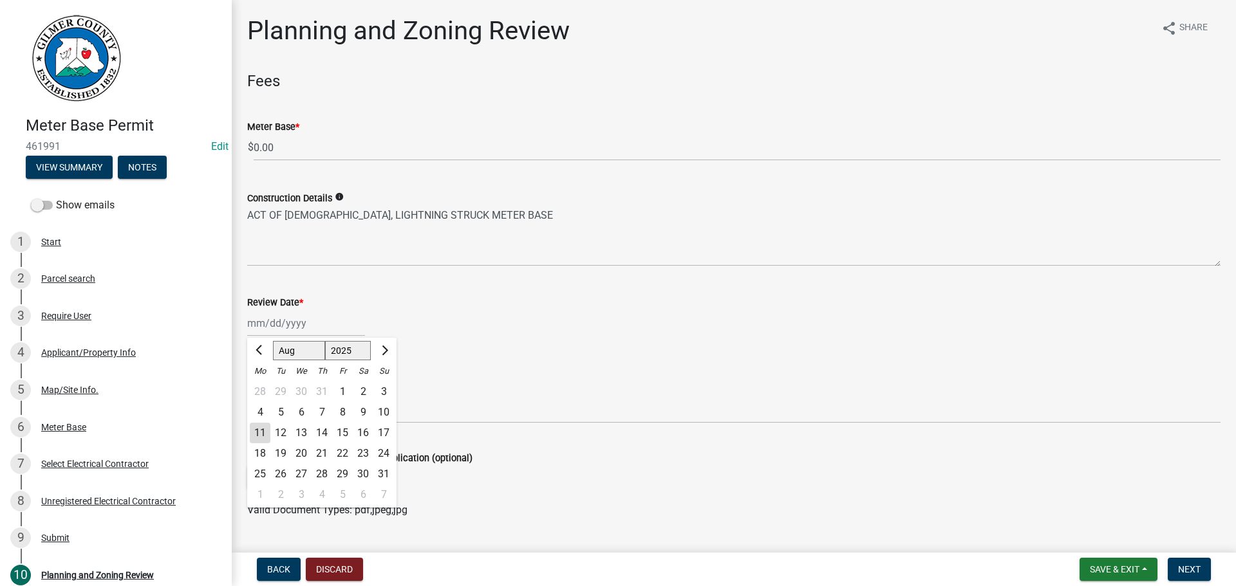
click at [263, 427] on div "11" at bounding box center [260, 433] width 21 height 21
type input "[DATE]"
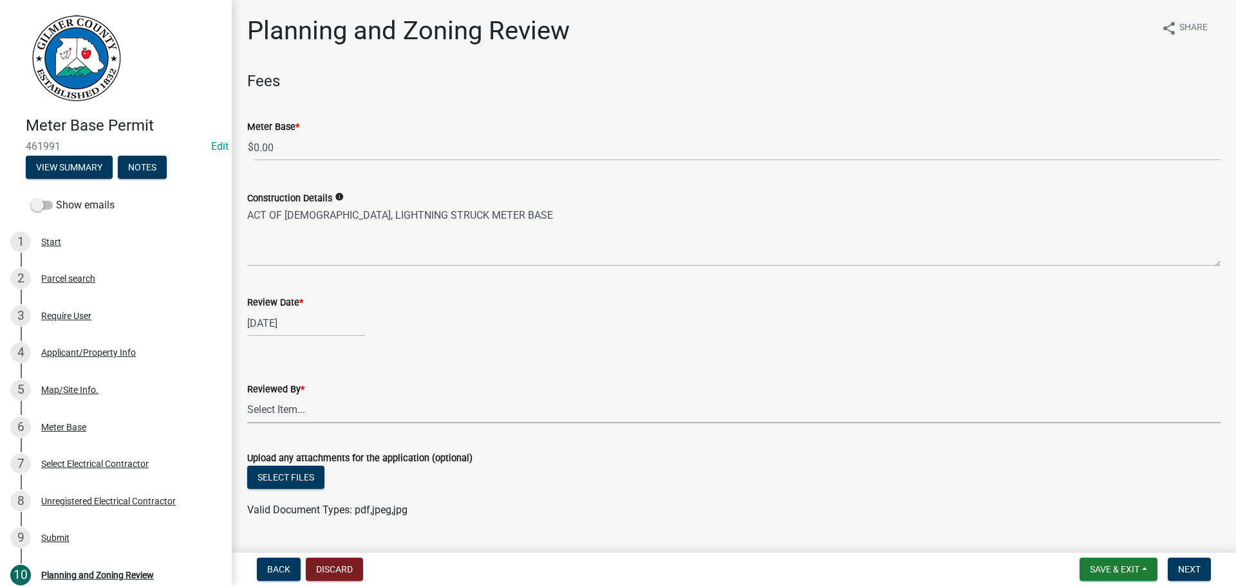
click at [263, 408] on select "Select Item... [PERSON_NAME] [PERSON_NAME] [PERSON_NAME] [PERSON_NAME] [PERSON_…" at bounding box center [733, 410] width 973 height 26
click at [247, 397] on select "Select Item... [PERSON_NAME] [PERSON_NAME] [PERSON_NAME] [PERSON_NAME] [PERSON_…" at bounding box center [733, 410] width 973 height 26
select select "f66b4cef-93c9-440c-84d8-a2c8d35cb7c1"
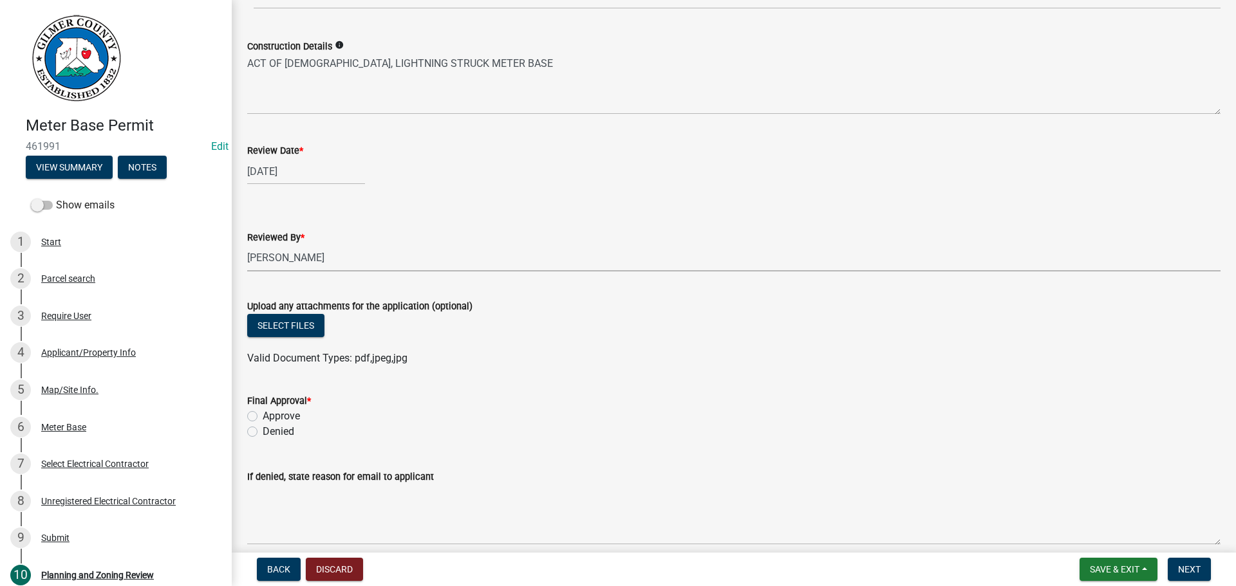
scroll to position [210, 0]
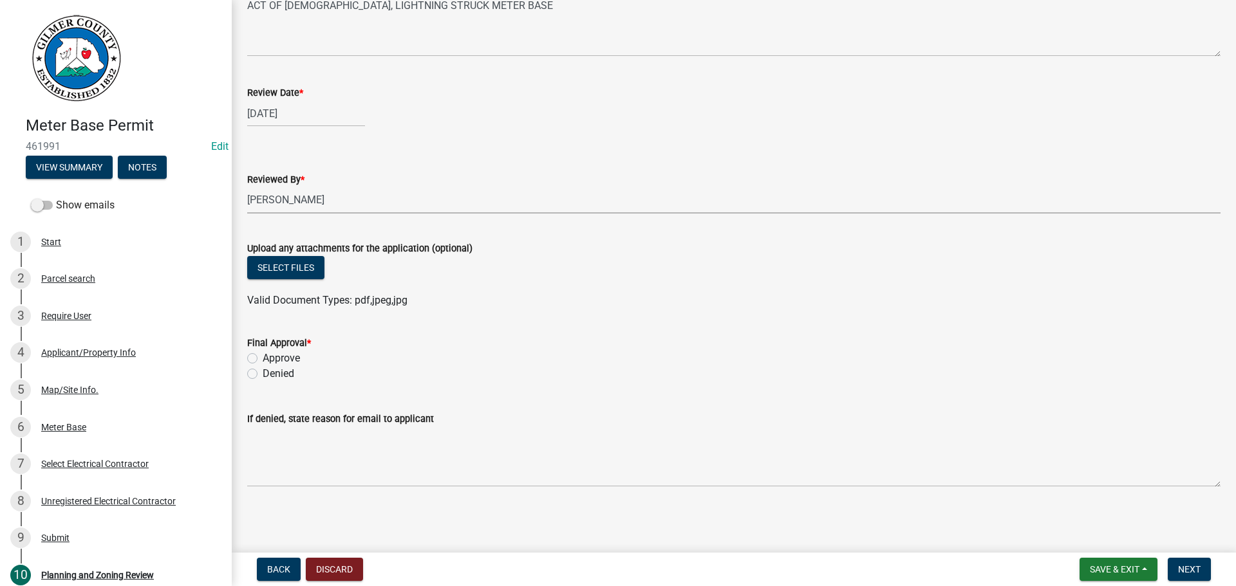
click at [263, 355] on label "Approve" at bounding box center [281, 358] width 37 height 15
click at [263, 355] on input "Approve" at bounding box center [267, 355] width 8 height 8
radio input "true"
click at [1190, 566] on span "Next" at bounding box center [1189, 569] width 23 height 10
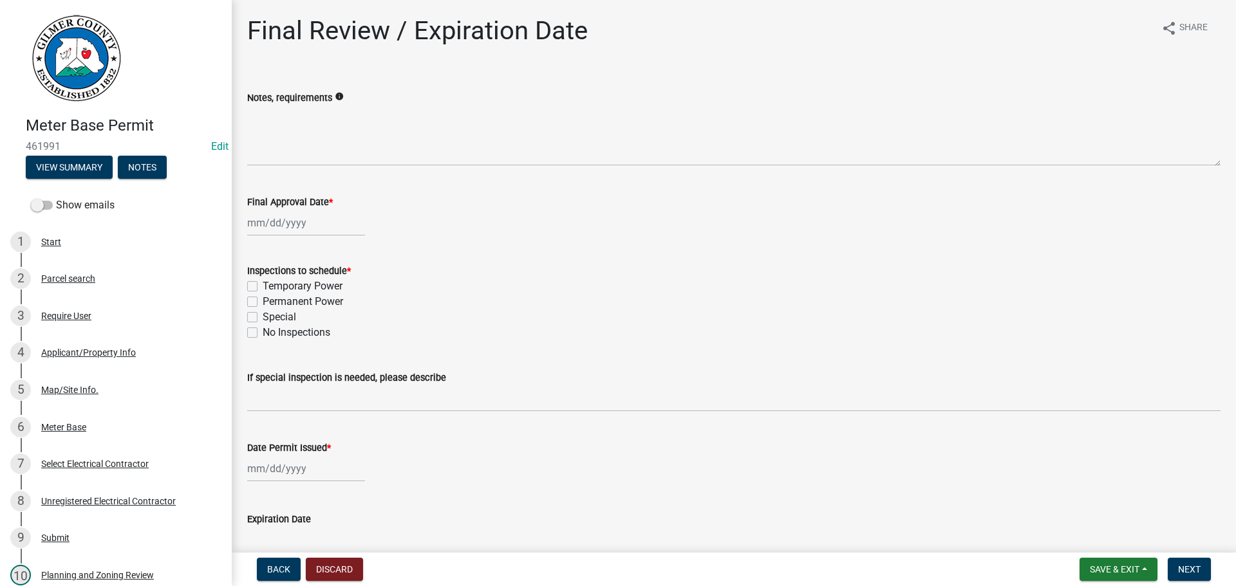
click at [256, 214] on div at bounding box center [306, 223] width 118 height 26
select select "8"
select select "2025"
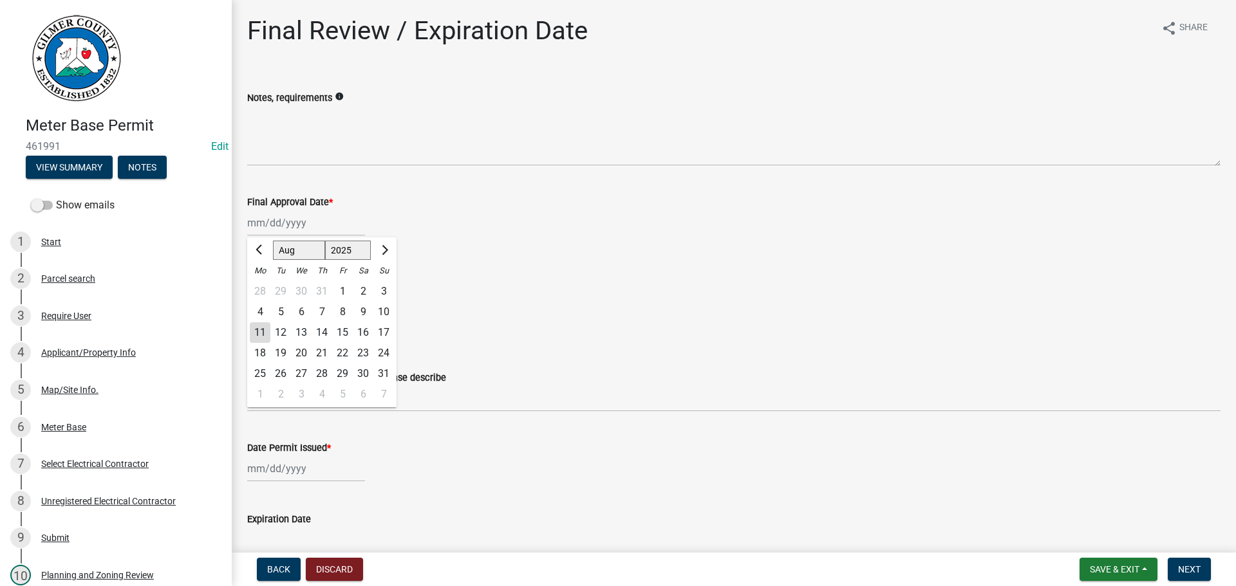
click at [261, 332] on div "11" at bounding box center [260, 332] width 21 height 21
type input "[DATE]"
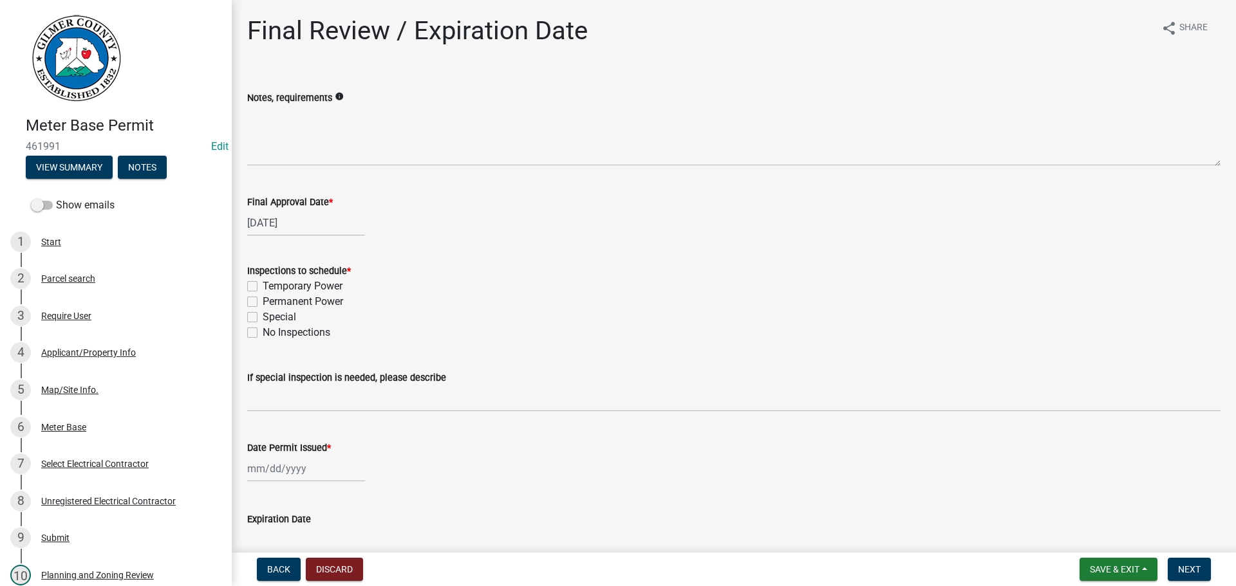
click at [263, 303] on label "Permanent Power" at bounding box center [303, 301] width 80 height 15
click at [263, 302] on input "Permanent Power" at bounding box center [267, 298] width 8 height 8
checkbox input "true"
checkbox input "false"
checkbox input "true"
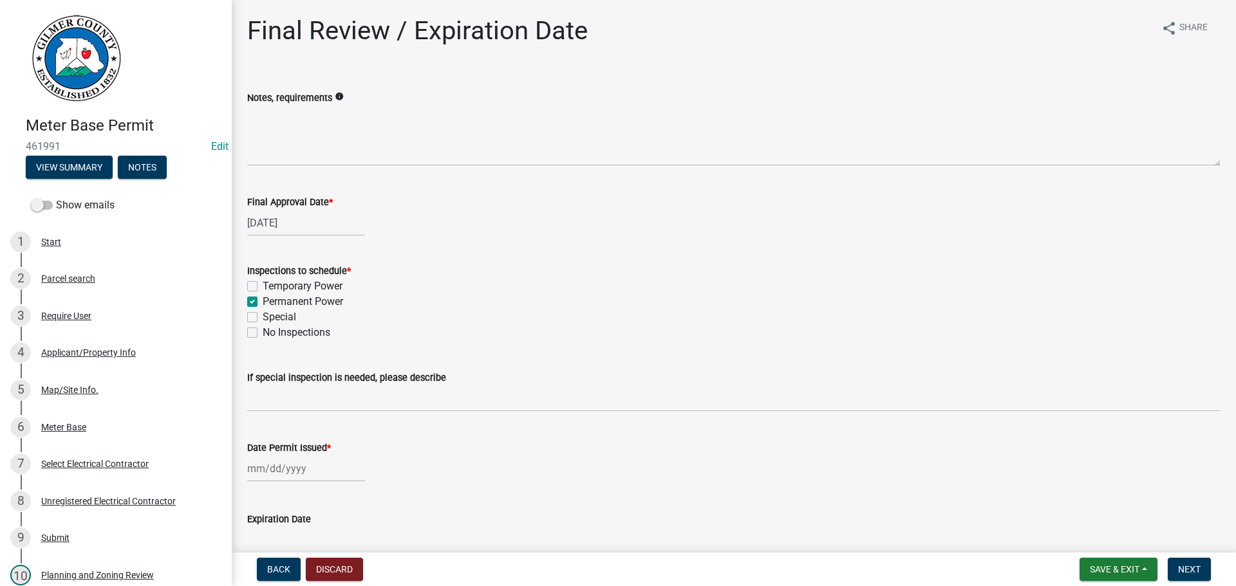
checkbox input "false"
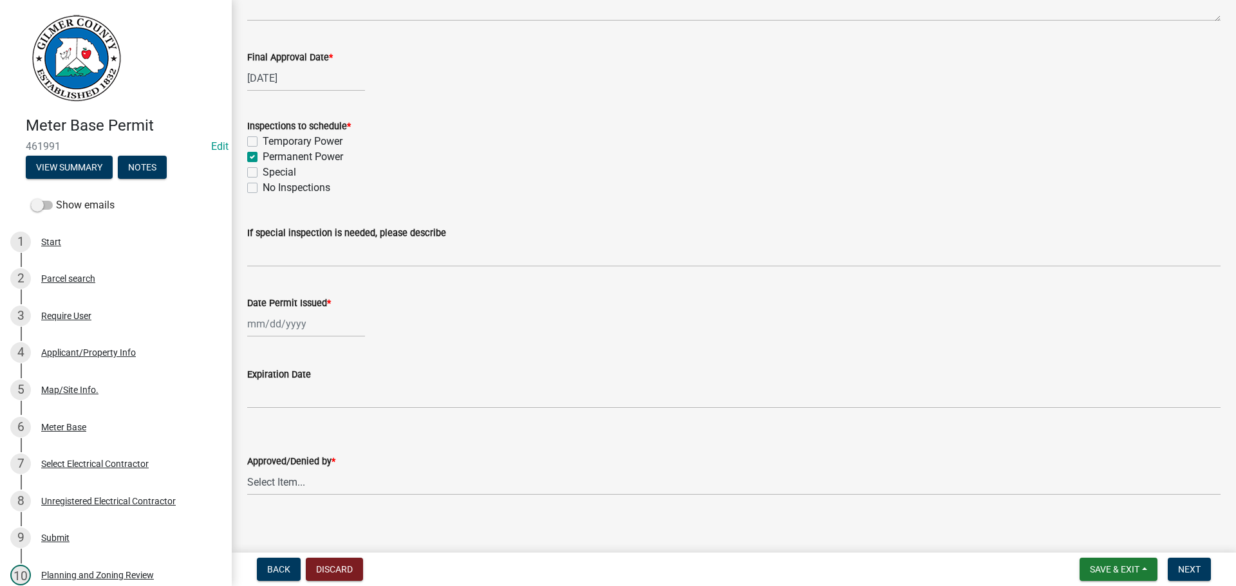
scroll to position [154, 0]
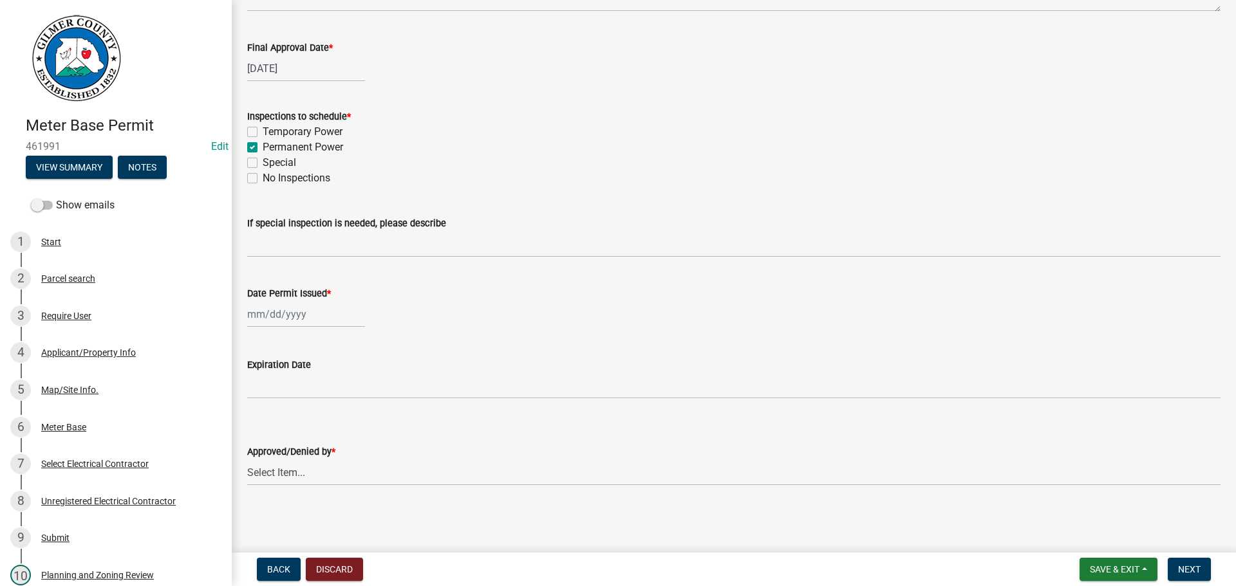
click at [286, 319] on div at bounding box center [306, 314] width 118 height 26
select select "8"
select select "2025"
click at [256, 423] on div "11" at bounding box center [260, 424] width 21 height 21
type input "[DATE]"
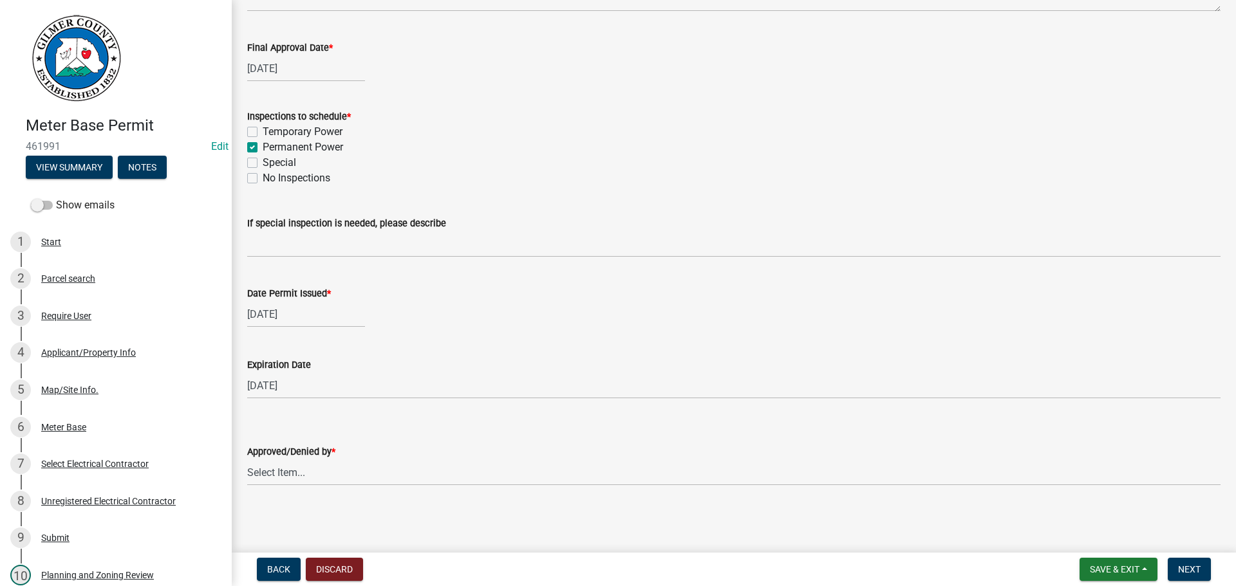
click at [263, 149] on label "Permanent Power" at bounding box center [303, 147] width 80 height 15
click at [263, 148] on input "Permanent Power" at bounding box center [267, 144] width 8 height 8
checkbox input "false"
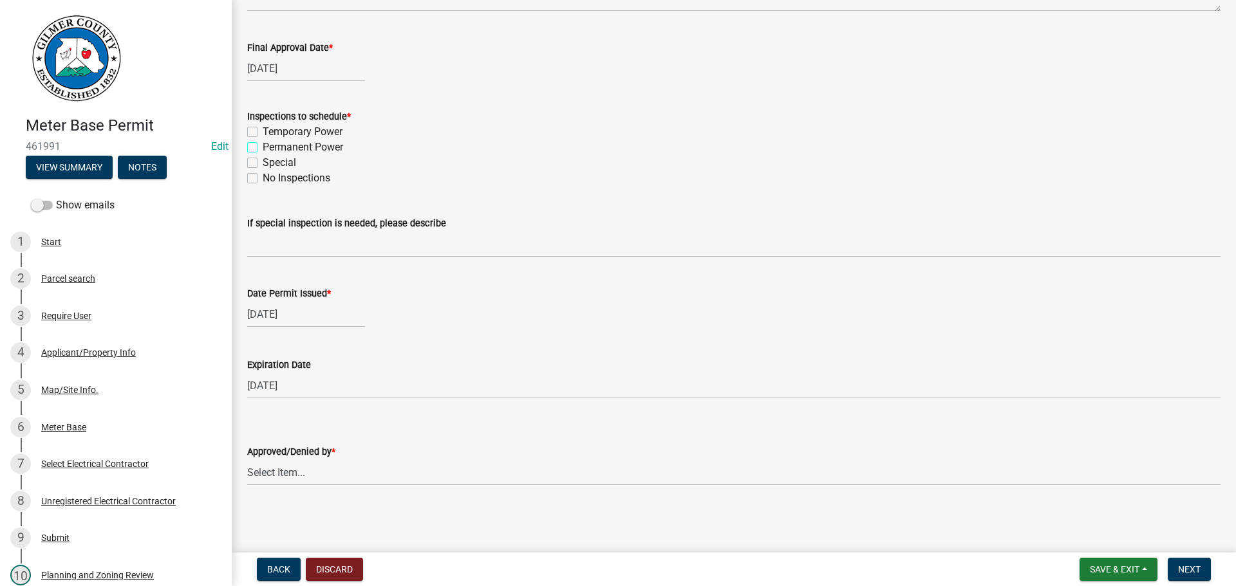
checkbox input "false"
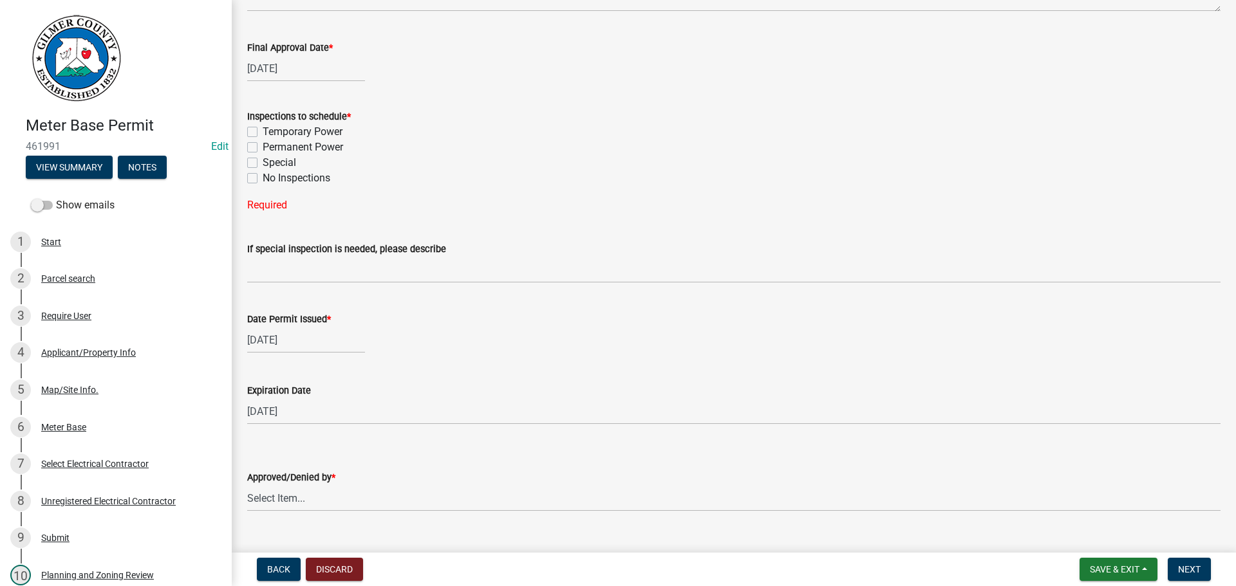
click at [263, 178] on label "No Inspections" at bounding box center [297, 178] width 68 height 15
click at [263, 178] on input "No Inspections" at bounding box center [267, 175] width 8 height 8
checkbox input "true"
checkbox input "false"
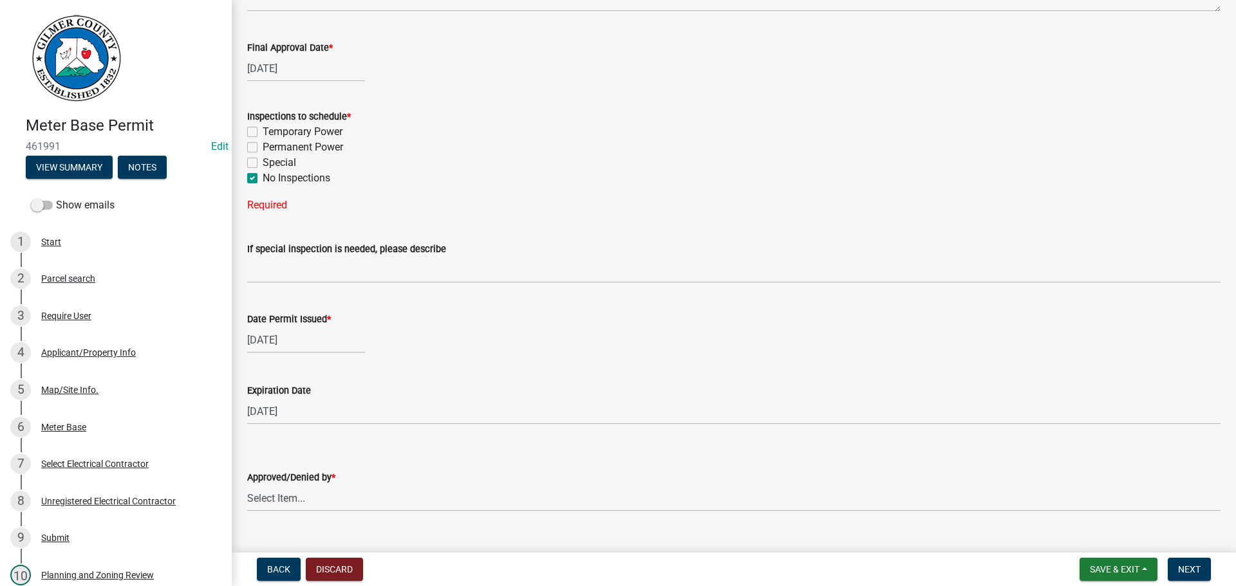
checkbox input "false"
checkbox input "true"
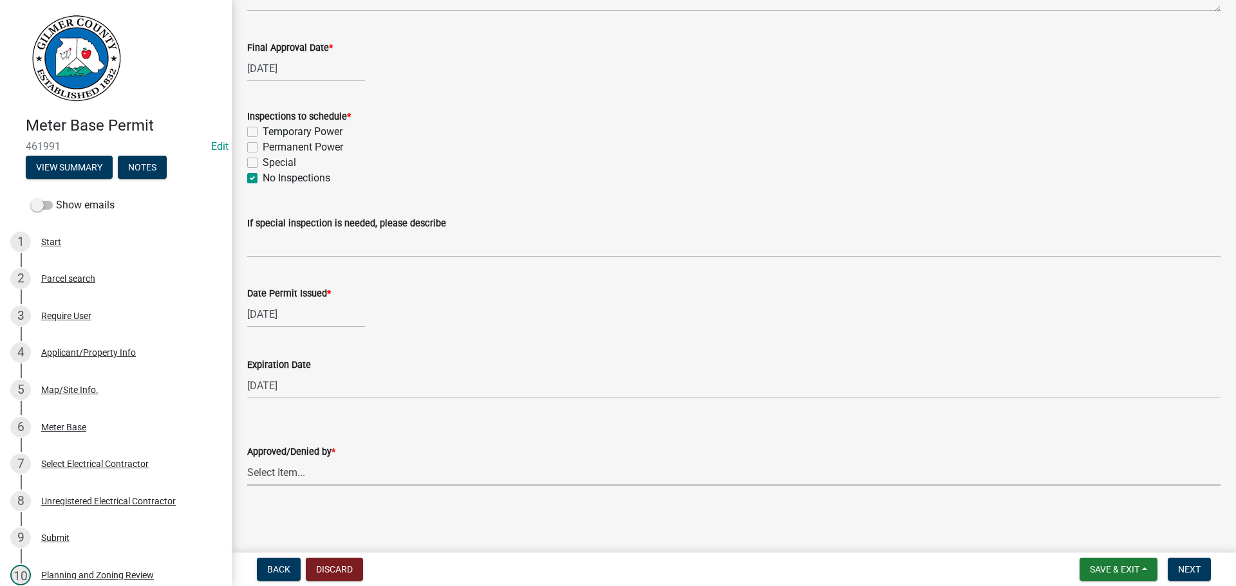
click at [293, 469] on select "Select Item... [PERSON_NAME] [PERSON_NAME] [PERSON_NAME] [PERSON_NAME] [PERSON_…" at bounding box center [733, 473] width 973 height 26
click at [247, 460] on select "Select Item... [PERSON_NAME] [PERSON_NAME] [PERSON_NAME] [PERSON_NAME] [PERSON_…" at bounding box center [733, 473] width 973 height 26
select select "f66b4cef-93c9-440c-84d8-a2c8d35cb7c1"
click at [1177, 569] on button "Next" at bounding box center [1188, 569] width 43 height 23
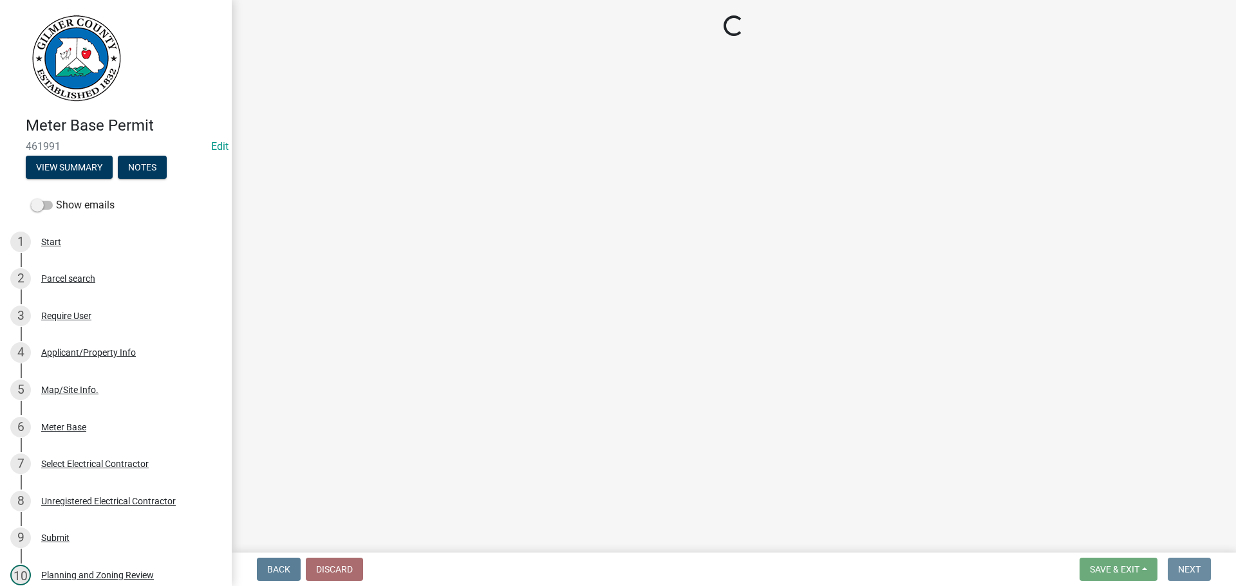
scroll to position [0, 0]
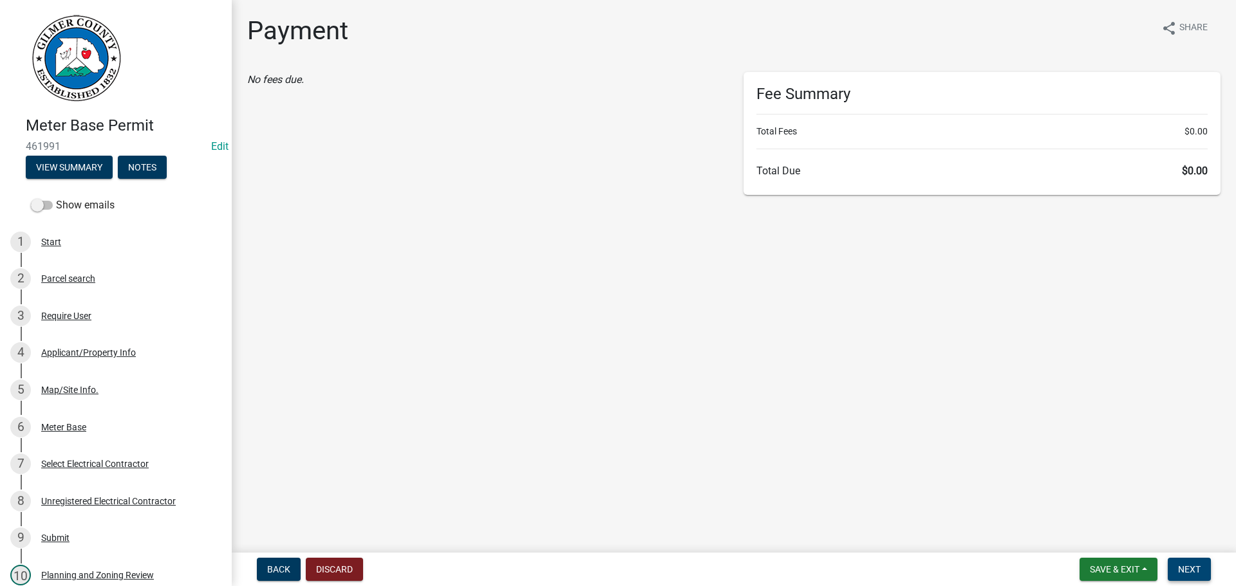
click at [1187, 572] on span "Next" at bounding box center [1189, 569] width 23 height 10
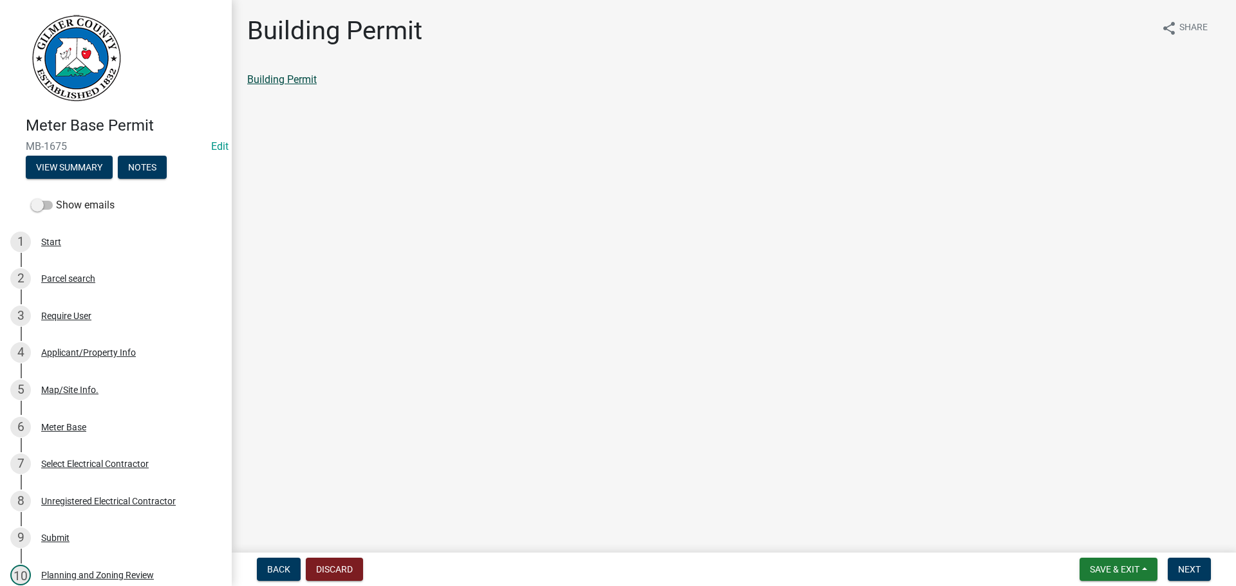
click at [290, 79] on link "Building Permit" at bounding box center [282, 79] width 70 height 12
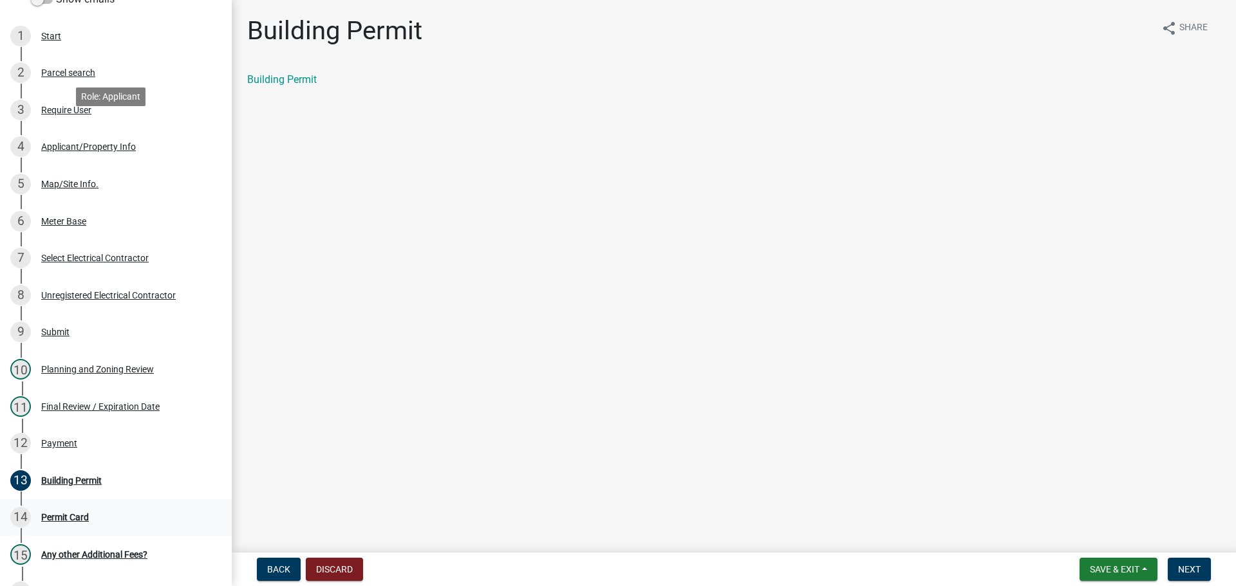
scroll to position [257, 0]
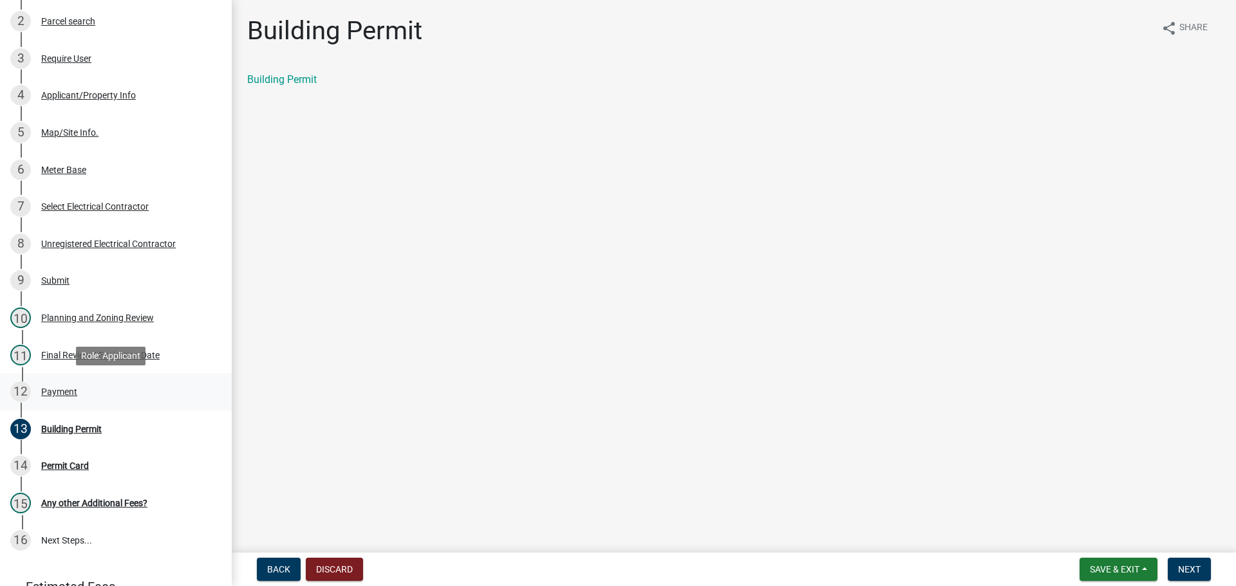
click at [46, 392] on div "Payment" at bounding box center [59, 391] width 36 height 9
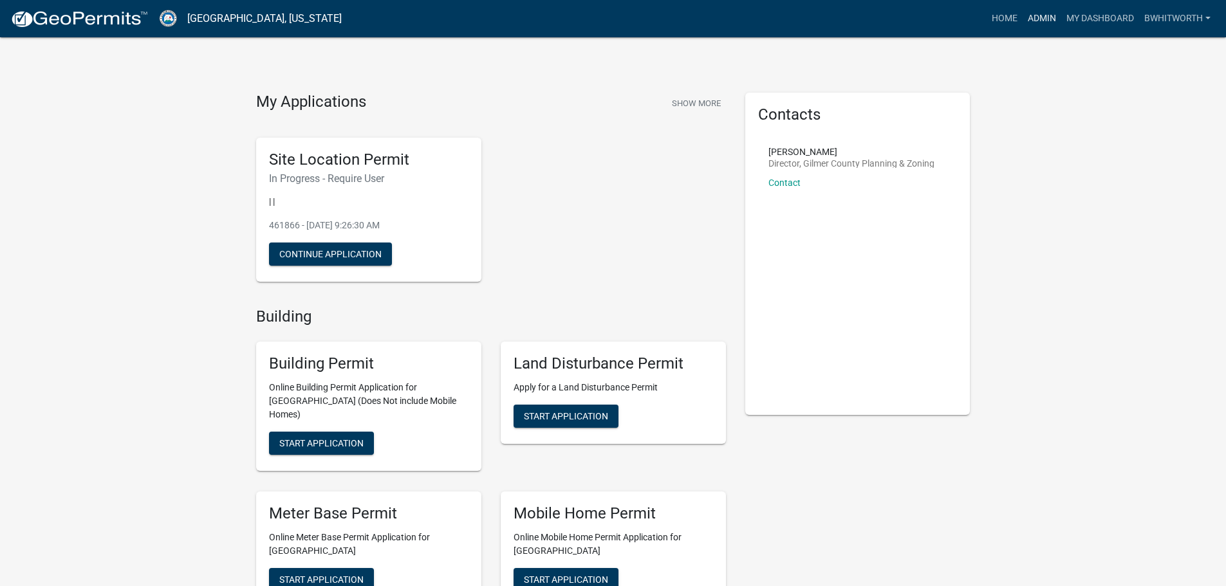
click at [1027, 16] on link "Admin" at bounding box center [1042, 18] width 39 height 24
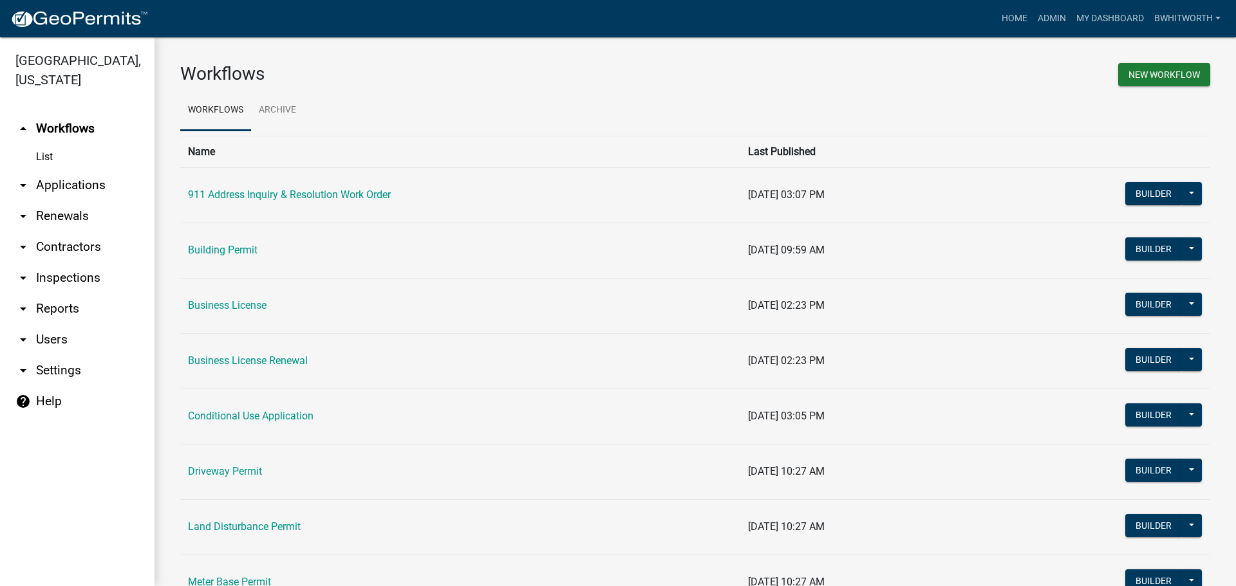
click at [84, 188] on link "arrow_drop_down Applications" at bounding box center [77, 185] width 154 height 31
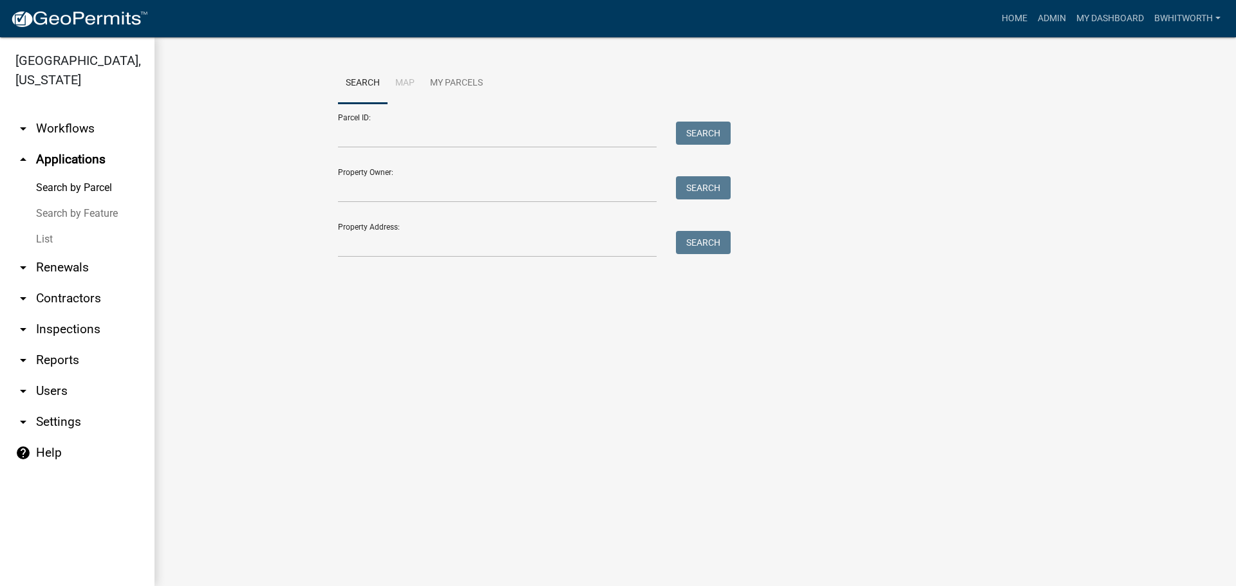
click at [45, 239] on link "List" at bounding box center [77, 240] width 154 height 26
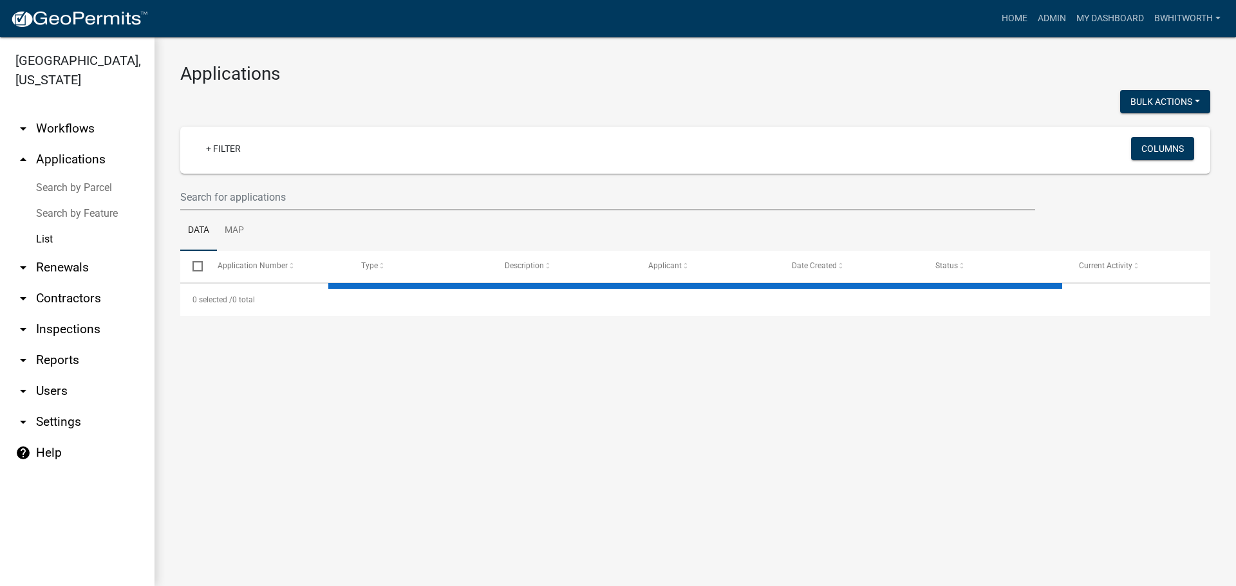
select select "3: 100"
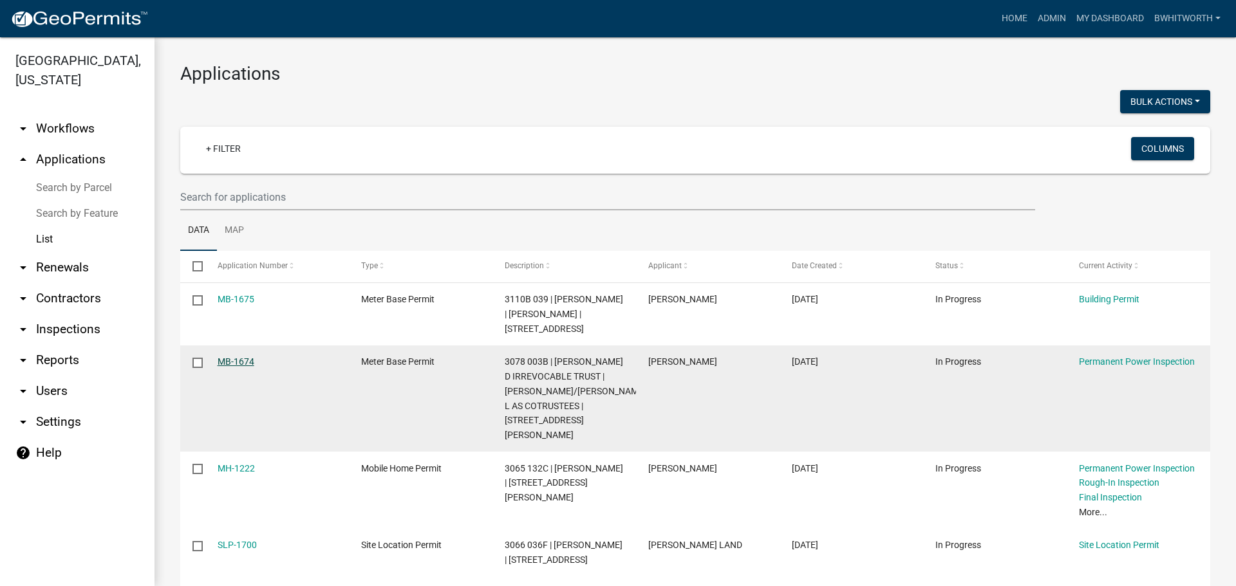
click at [227, 367] on link "MB-1674" at bounding box center [236, 362] width 37 height 10
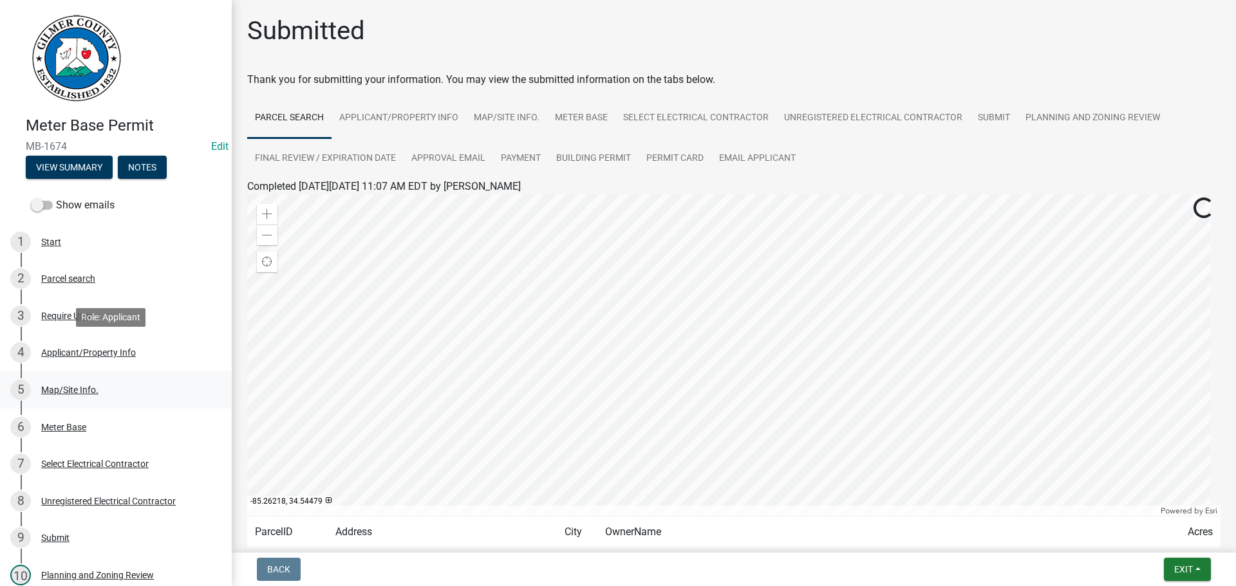
click at [198, 372] on link "5 Map/Site Info." at bounding box center [116, 389] width 232 height 37
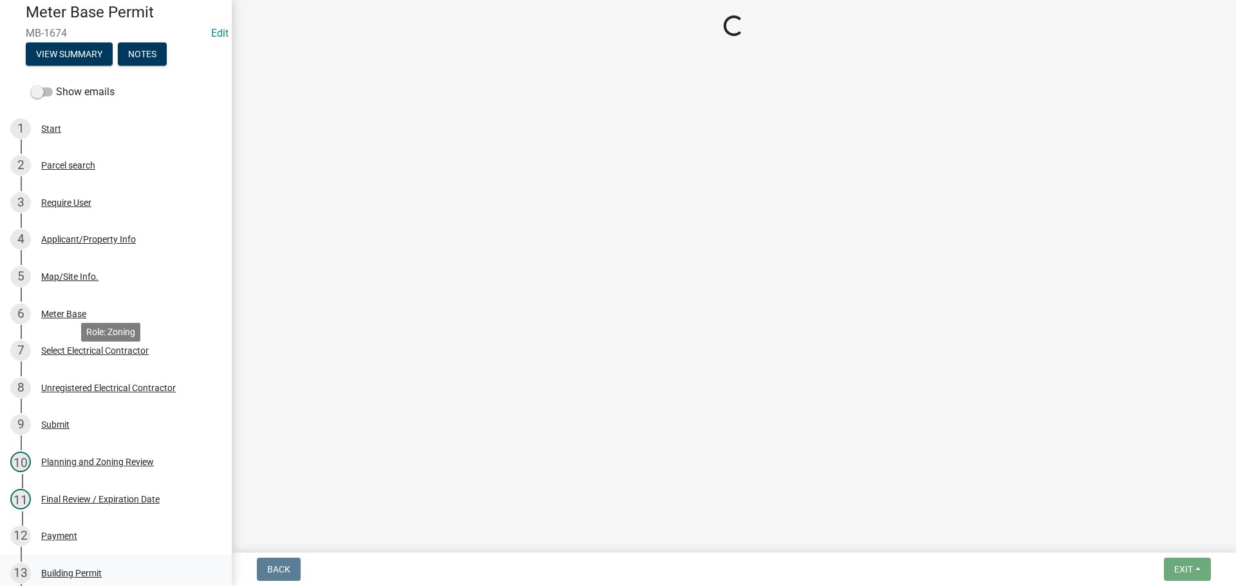
scroll to position [322, 0]
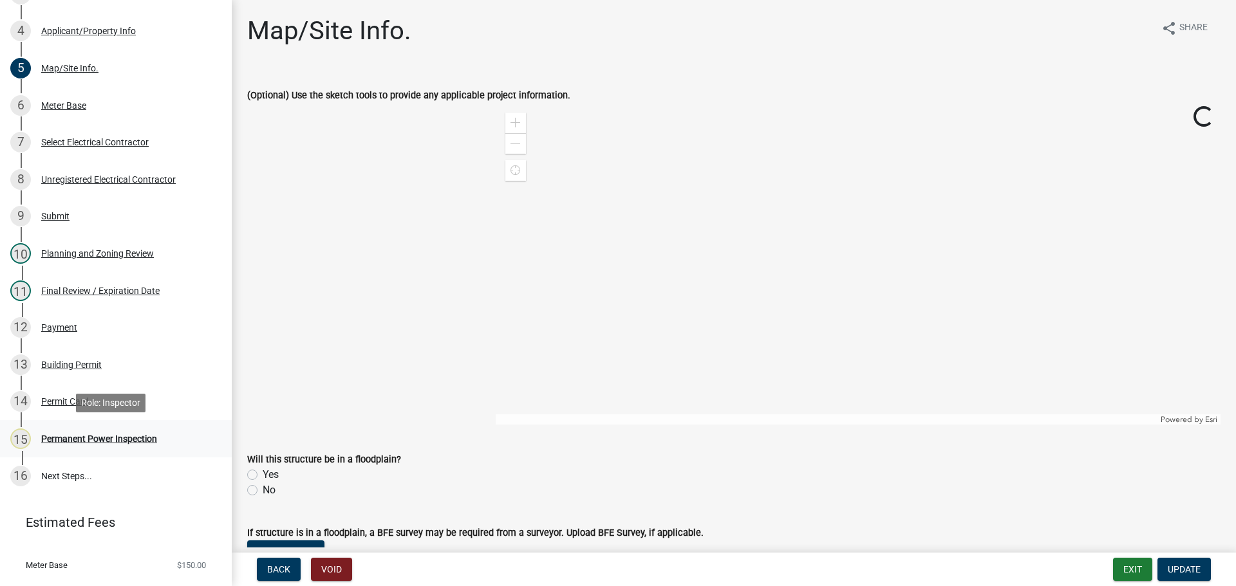
click at [85, 437] on div "Permanent Power Inspection" at bounding box center [99, 438] width 116 height 9
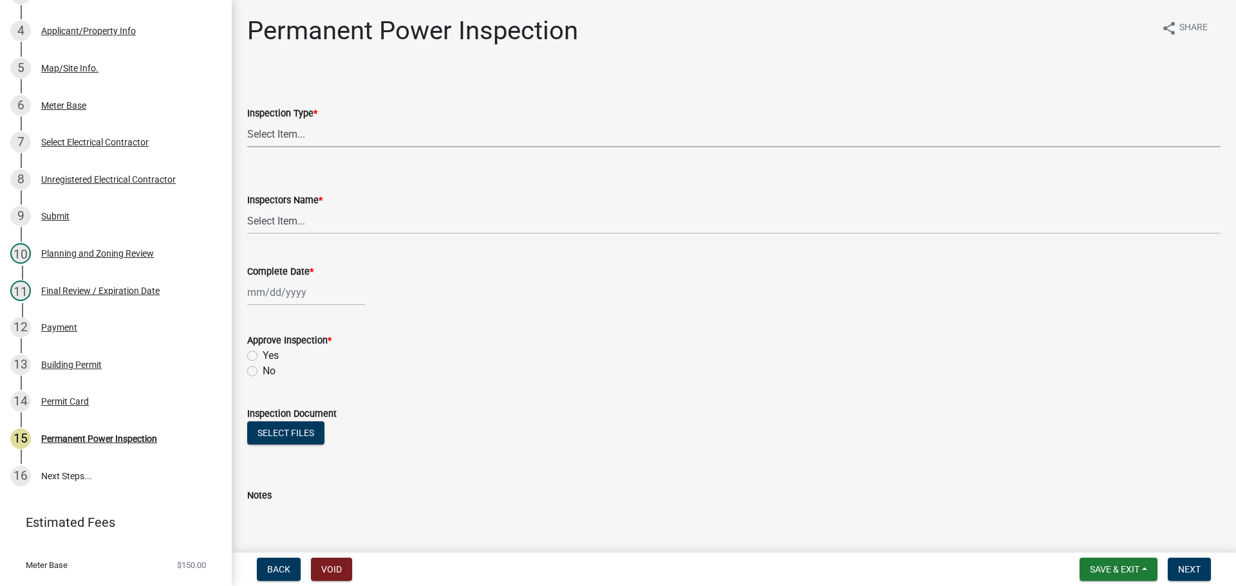
click at [284, 133] on select "Select Item... Permanent Power" at bounding box center [733, 134] width 973 height 26
click at [247, 121] on select "Select Item... Permanent Power" at bounding box center [733, 134] width 973 height 26
select select "5c85f858-e2c6-4c2c-a92e-43b107da9ba1"
click at [266, 222] on select "Select Item... khenson (Karen Henson) EParks (Edgar Parks) j.bouhl (Joe Bouhl) …" at bounding box center [733, 221] width 973 height 26
select select "7c10ce63-ccfd-4257-ac60-a1c0b24e7b7a"
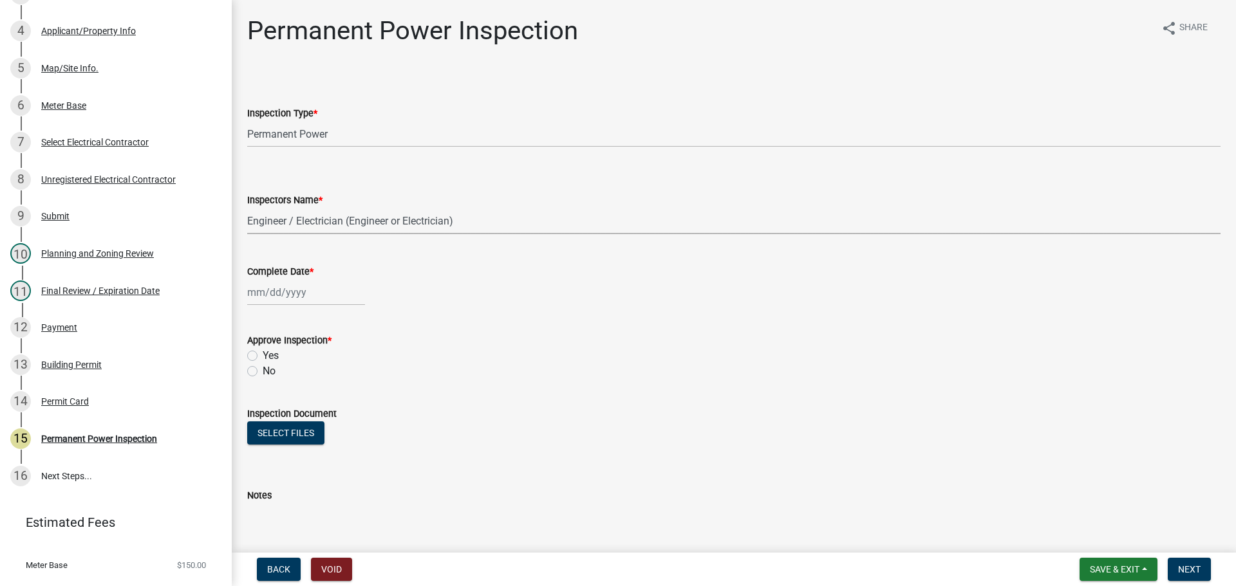
click at [247, 208] on select "Select Item... khenson (Karen Henson) EParks (Edgar Parks) j.bouhl (Joe Bouhl) …" at bounding box center [733, 221] width 973 height 26
click at [259, 294] on div at bounding box center [306, 292] width 118 height 26
select select "8"
select select "2025"
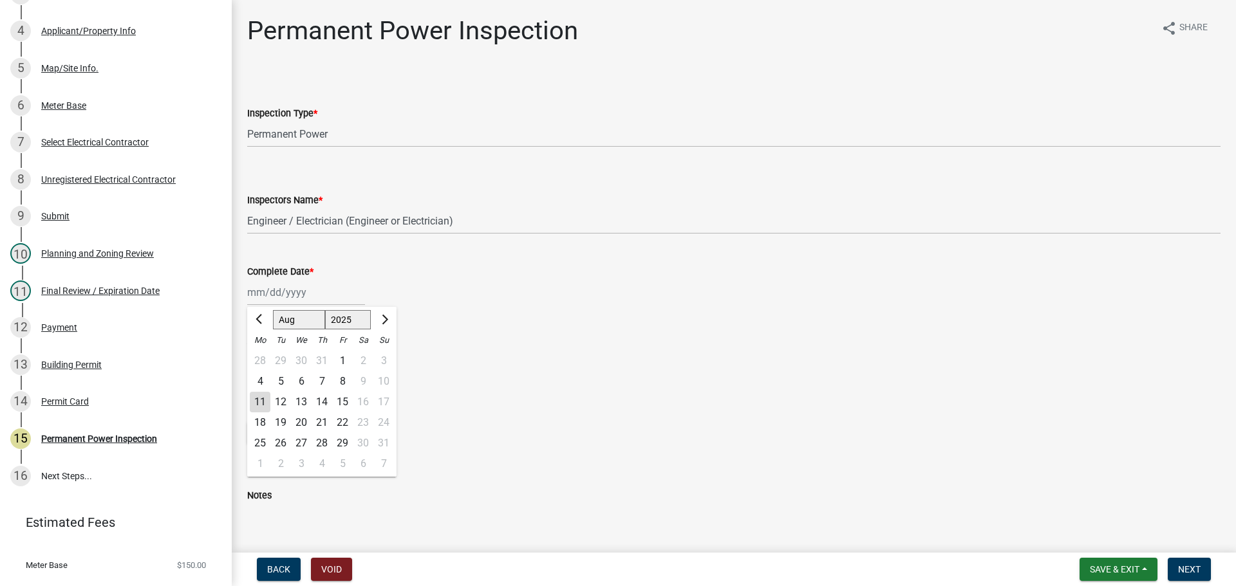
click at [261, 397] on div "11" at bounding box center [260, 402] width 21 height 21
type input "[DATE]"
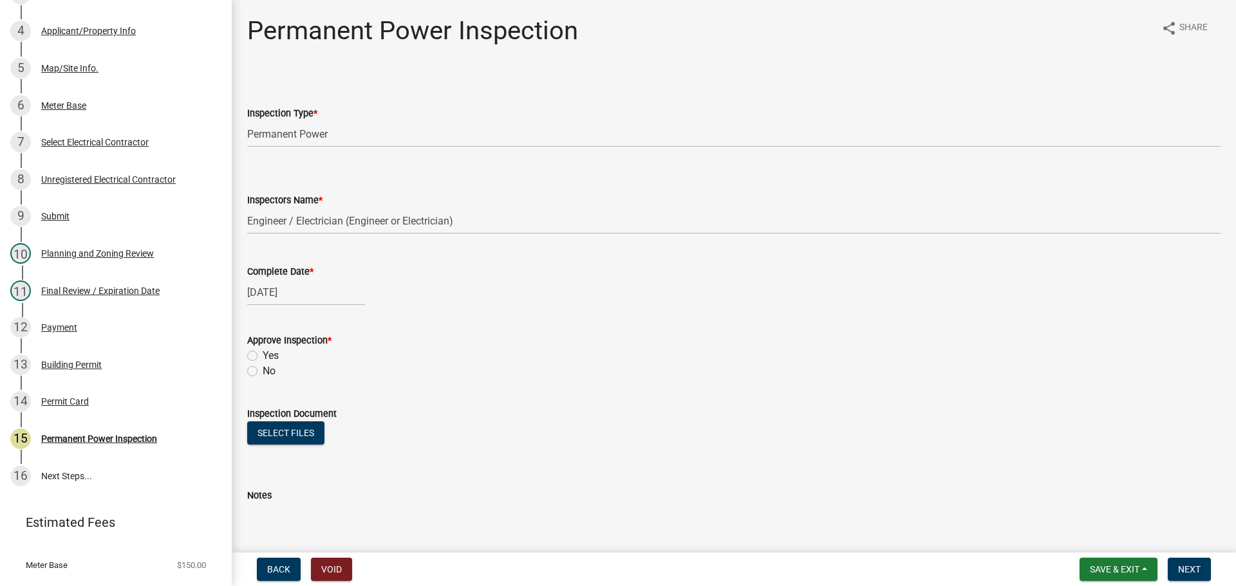
click at [263, 355] on label "Yes" at bounding box center [271, 355] width 16 height 15
click at [263, 355] on input "Yes" at bounding box center [267, 352] width 8 height 8
radio input "true"
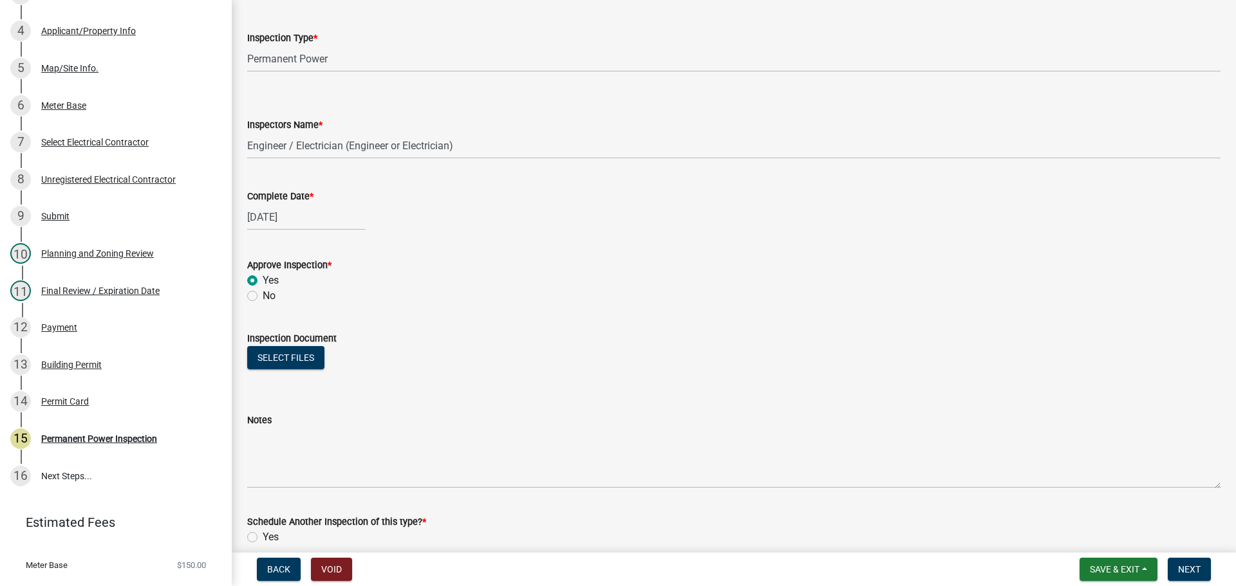
scroll to position [208, 0]
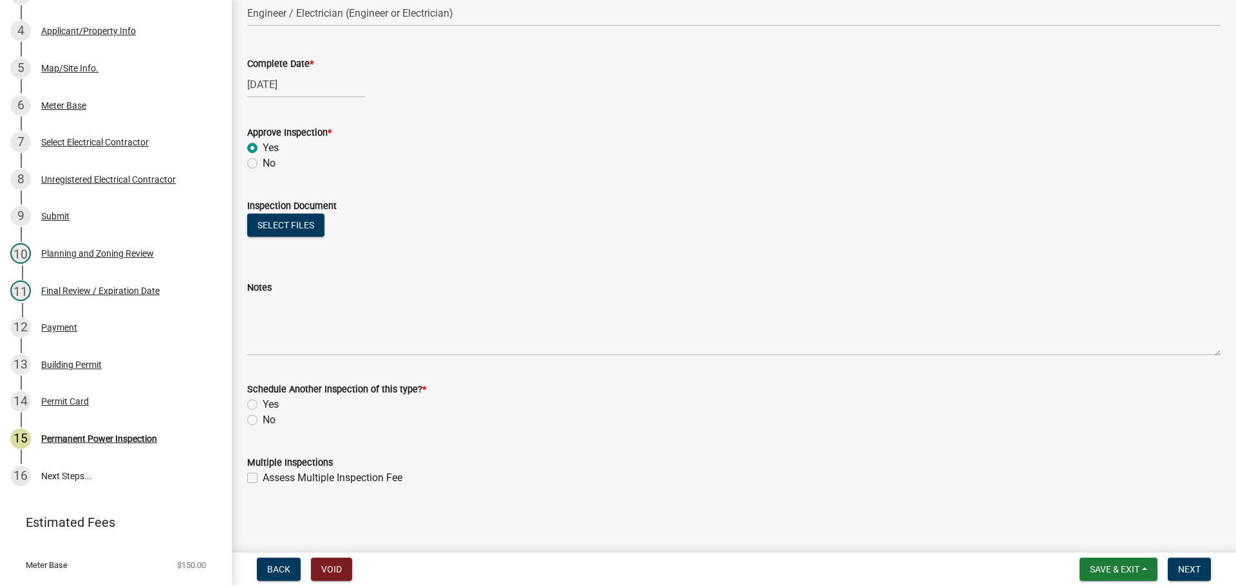
click at [263, 418] on label "No" at bounding box center [269, 420] width 13 height 15
click at [263, 418] on input "No" at bounding box center [267, 417] width 8 height 8
radio input "true"
click at [1186, 573] on span "Next" at bounding box center [1189, 569] width 23 height 10
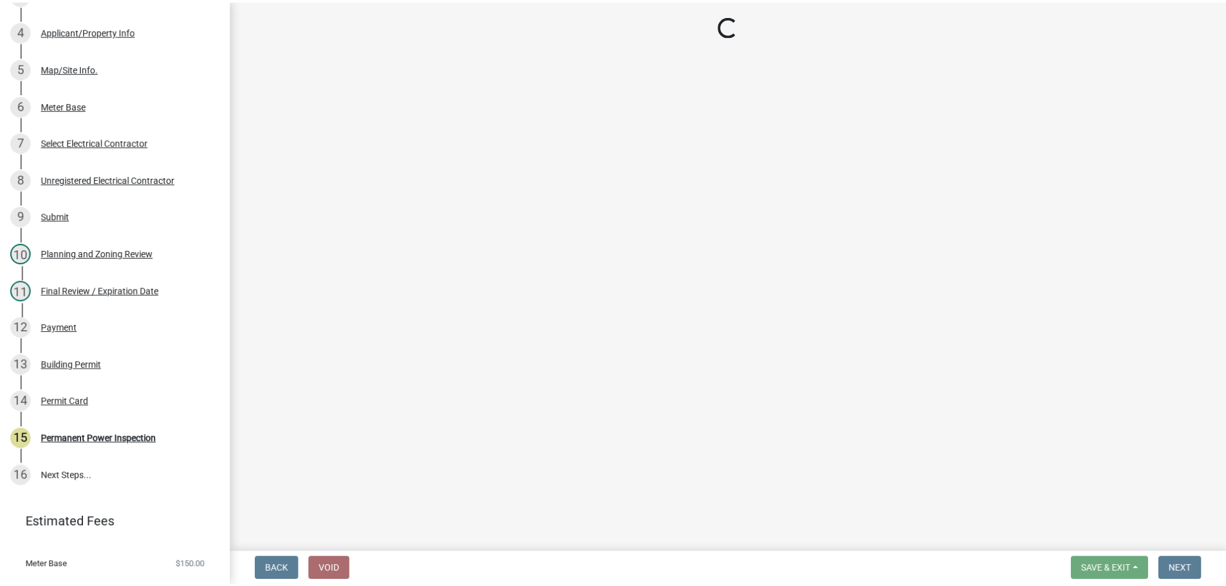
scroll to position [396, 0]
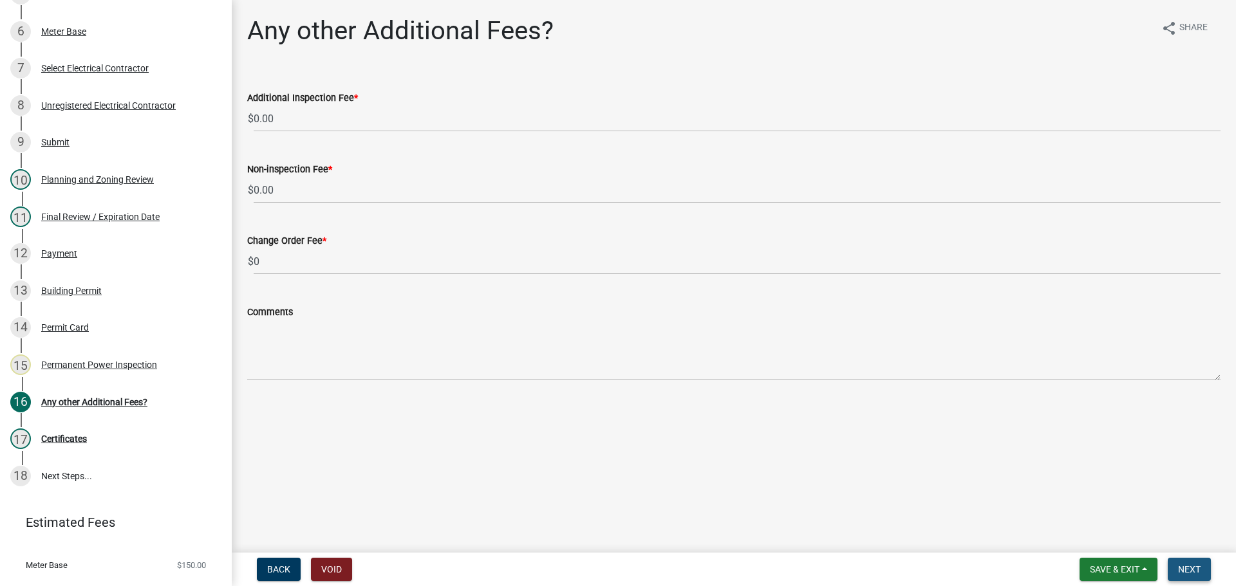
click at [1175, 568] on button "Next" at bounding box center [1188, 569] width 43 height 23
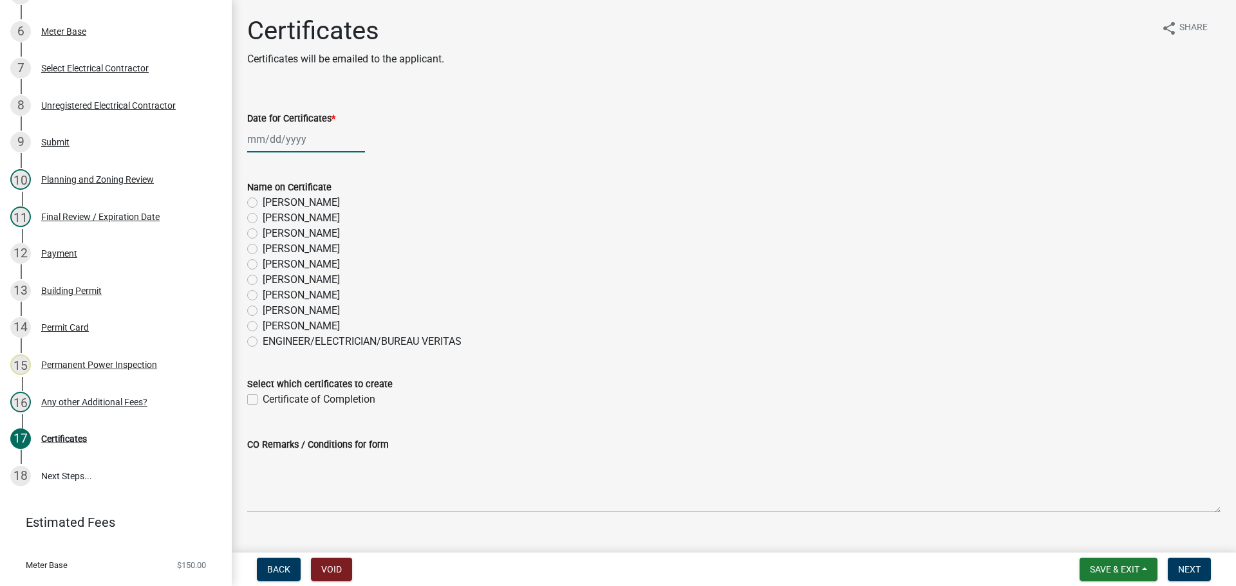
click at [277, 140] on div at bounding box center [306, 139] width 118 height 26
select select "8"
select select "2025"
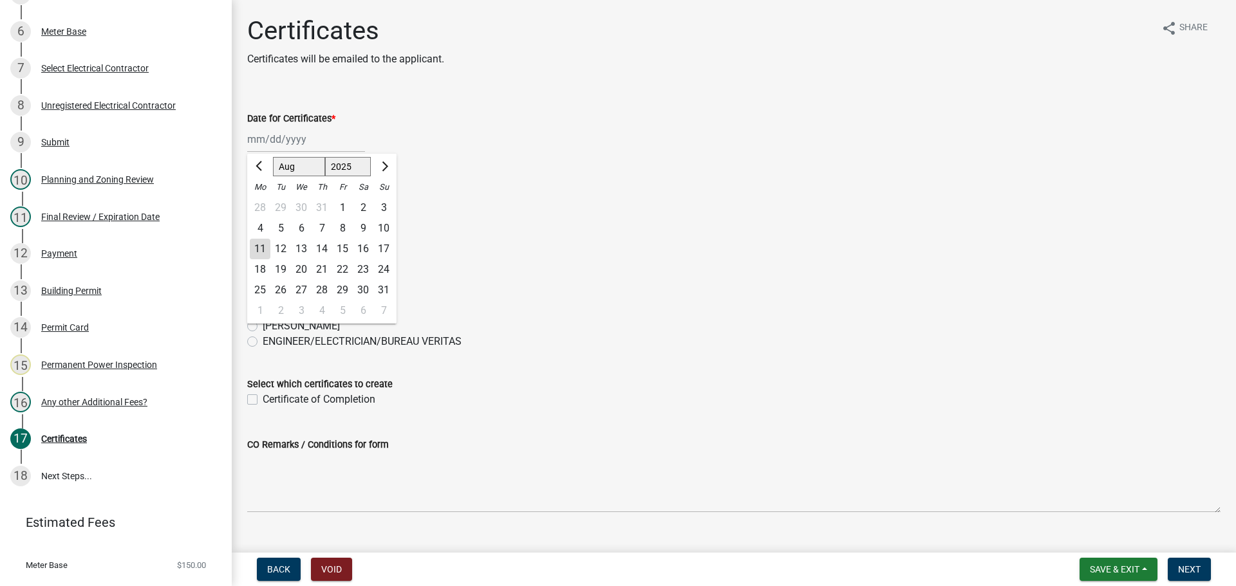
click at [257, 244] on div "11" at bounding box center [260, 249] width 21 height 21
type input "[DATE]"
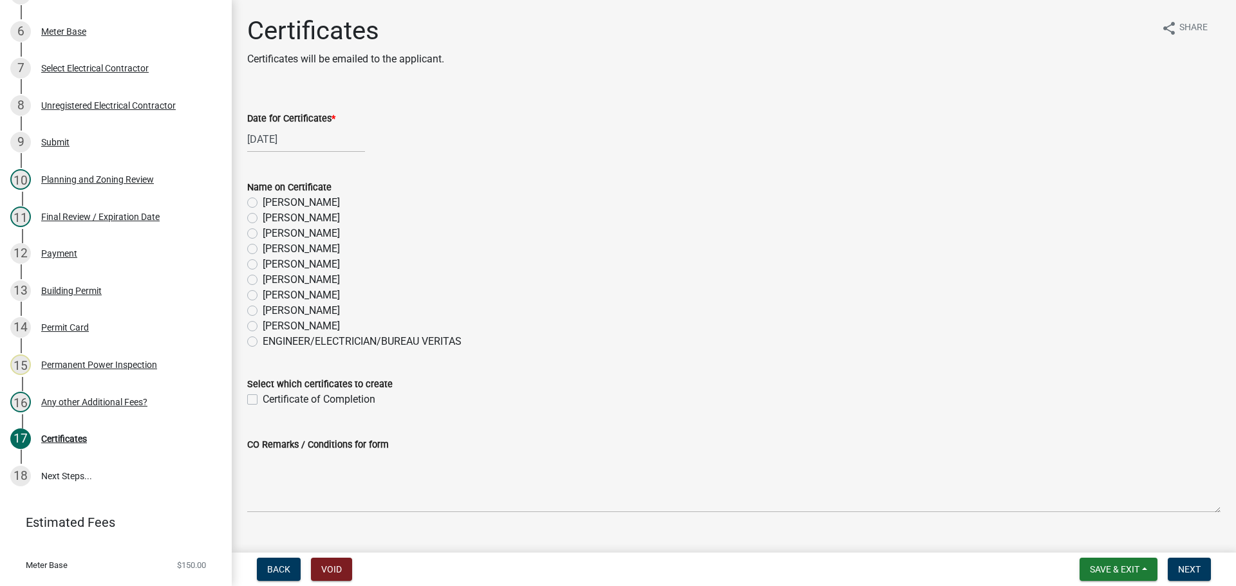
click at [263, 340] on label "ENGINEER/ELECTRICIAN/BUREAU VERITAS" at bounding box center [362, 341] width 199 height 15
click at [263, 340] on input "ENGINEER/ELECTRICIAN/BUREAU VERITAS" at bounding box center [267, 338] width 8 height 8
radio input "true"
click at [250, 400] on div "Select which certificates to create Certificate of Completion" at bounding box center [733, 384] width 992 height 46
click at [263, 398] on label "Certificate of Completion" at bounding box center [319, 399] width 113 height 15
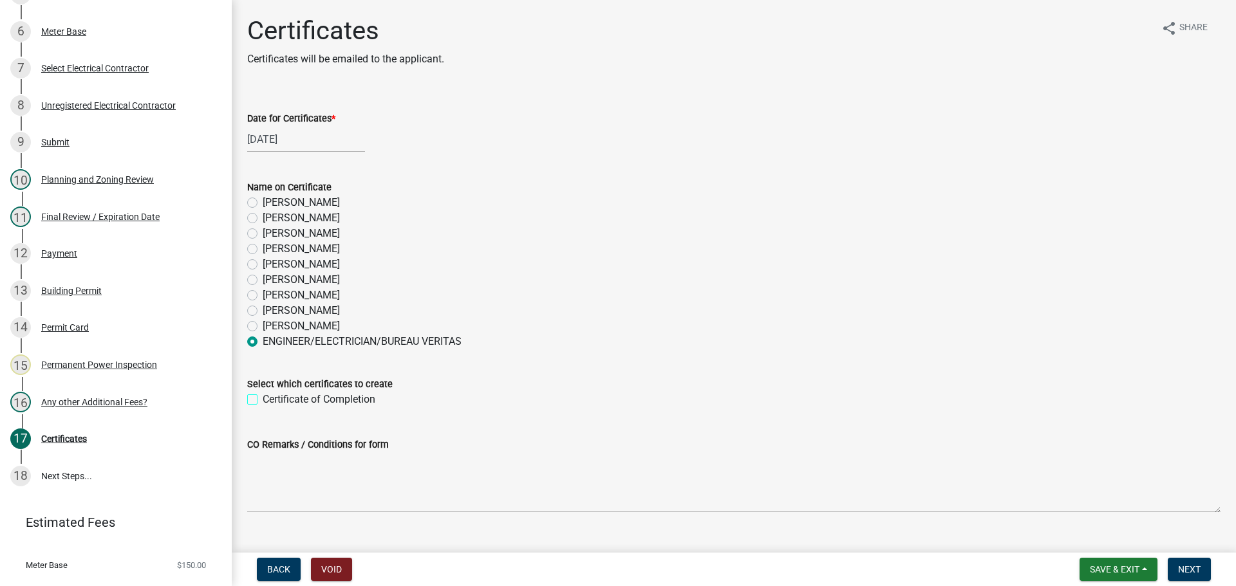
click at [263, 398] on input "Certificate of Completion" at bounding box center [267, 396] width 8 height 8
checkbox input "true"
click at [1191, 571] on span "Next" at bounding box center [1189, 569] width 23 height 10
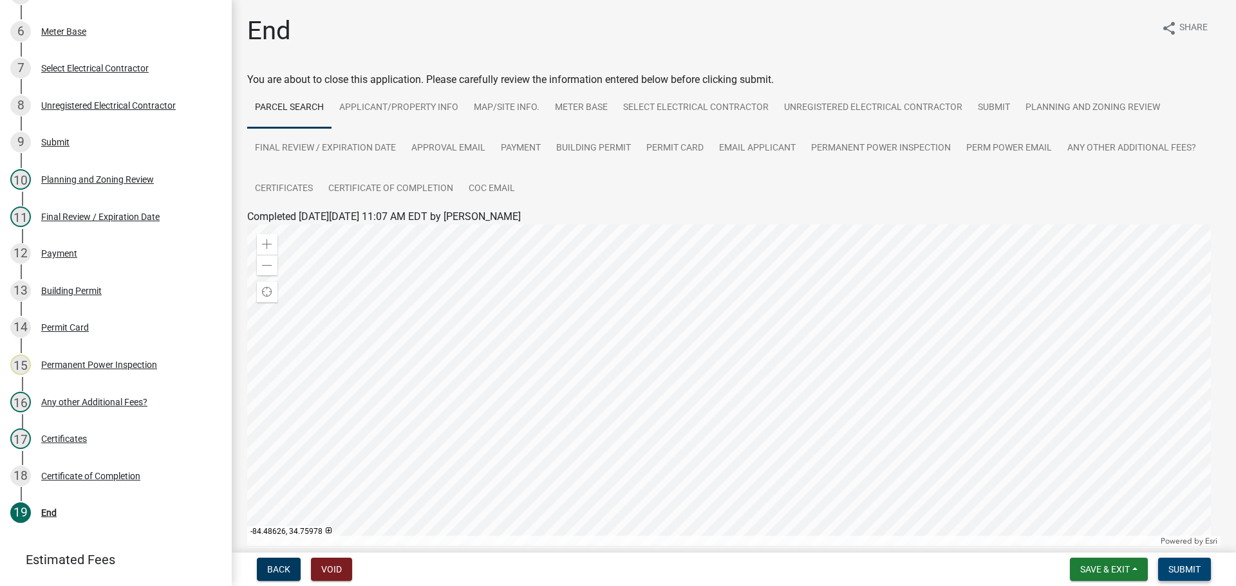
click at [1190, 569] on span "Submit" at bounding box center [1184, 569] width 32 height 10
